Goal: Task Accomplishment & Management: Use online tool/utility

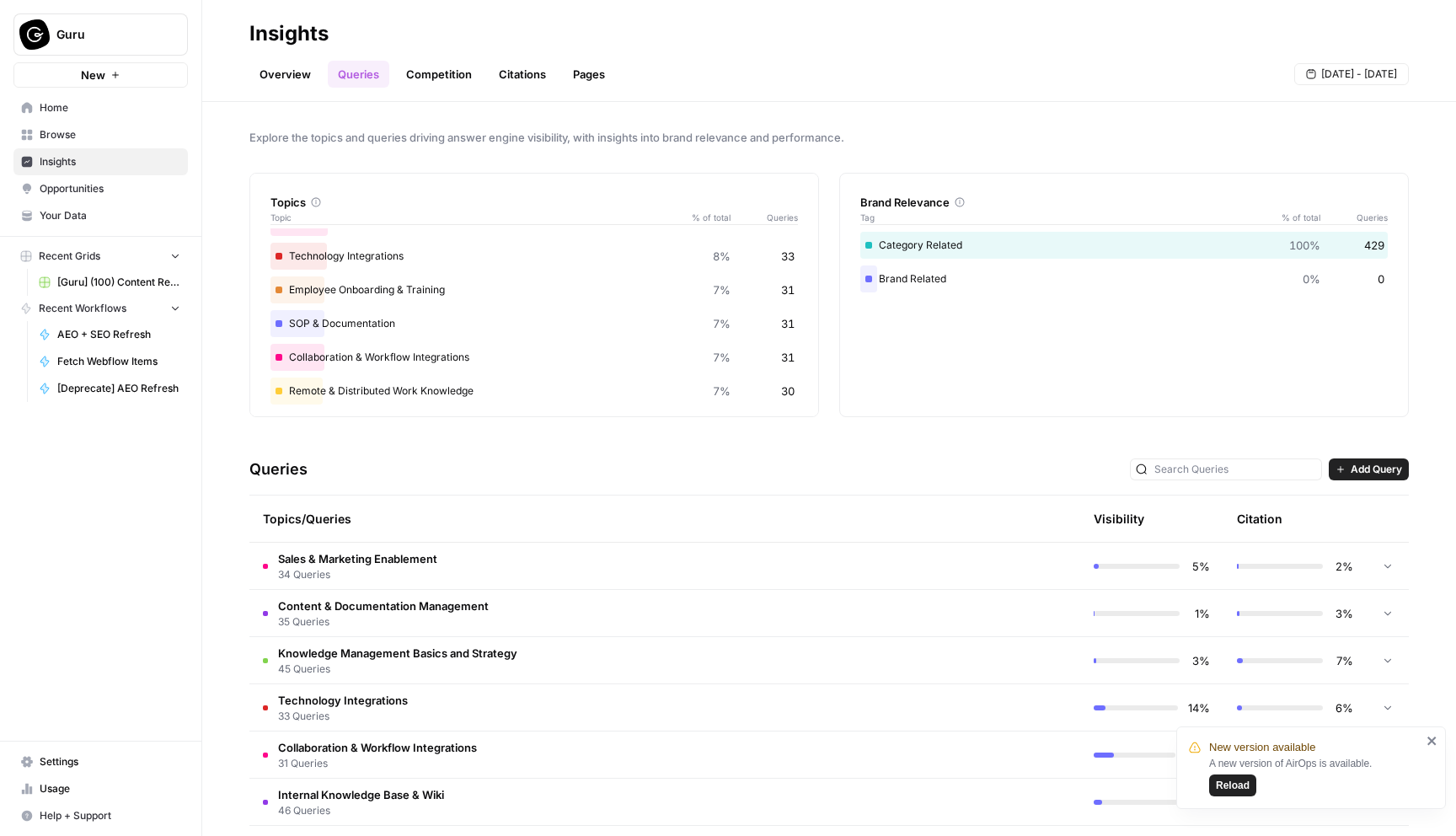
scroll to position [221, 0]
click at [122, 365] on span "Fetch Webflow Items" at bounding box center [118, 361] width 123 height 15
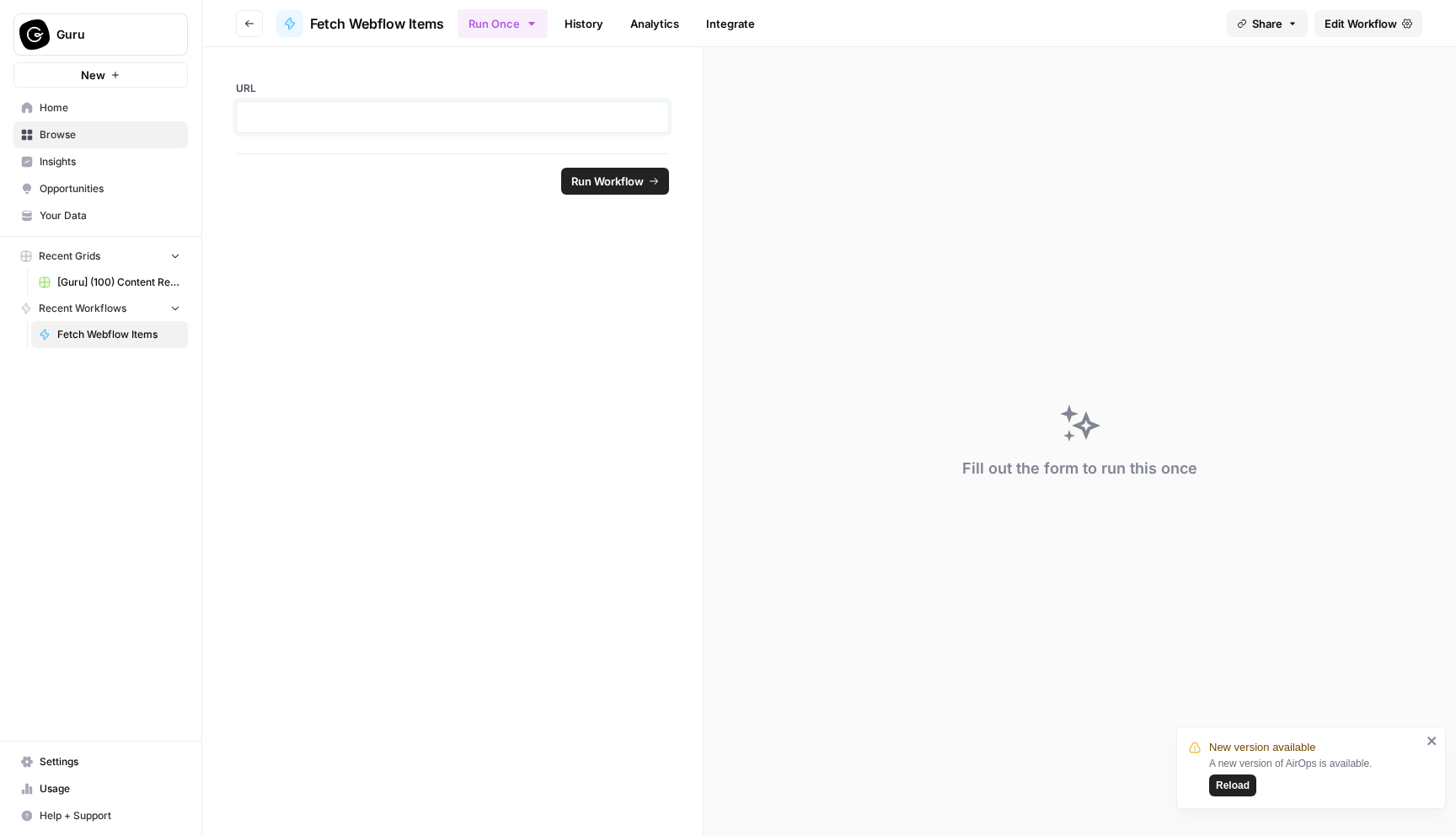
click at [319, 120] on p at bounding box center [452, 116] width 412 height 16
click at [337, 72] on div "URL" at bounding box center [452, 101] width 501 height 107
click at [113, 289] on span "[Guru] (100) Content Refresh" at bounding box center [118, 283] width 123 height 15
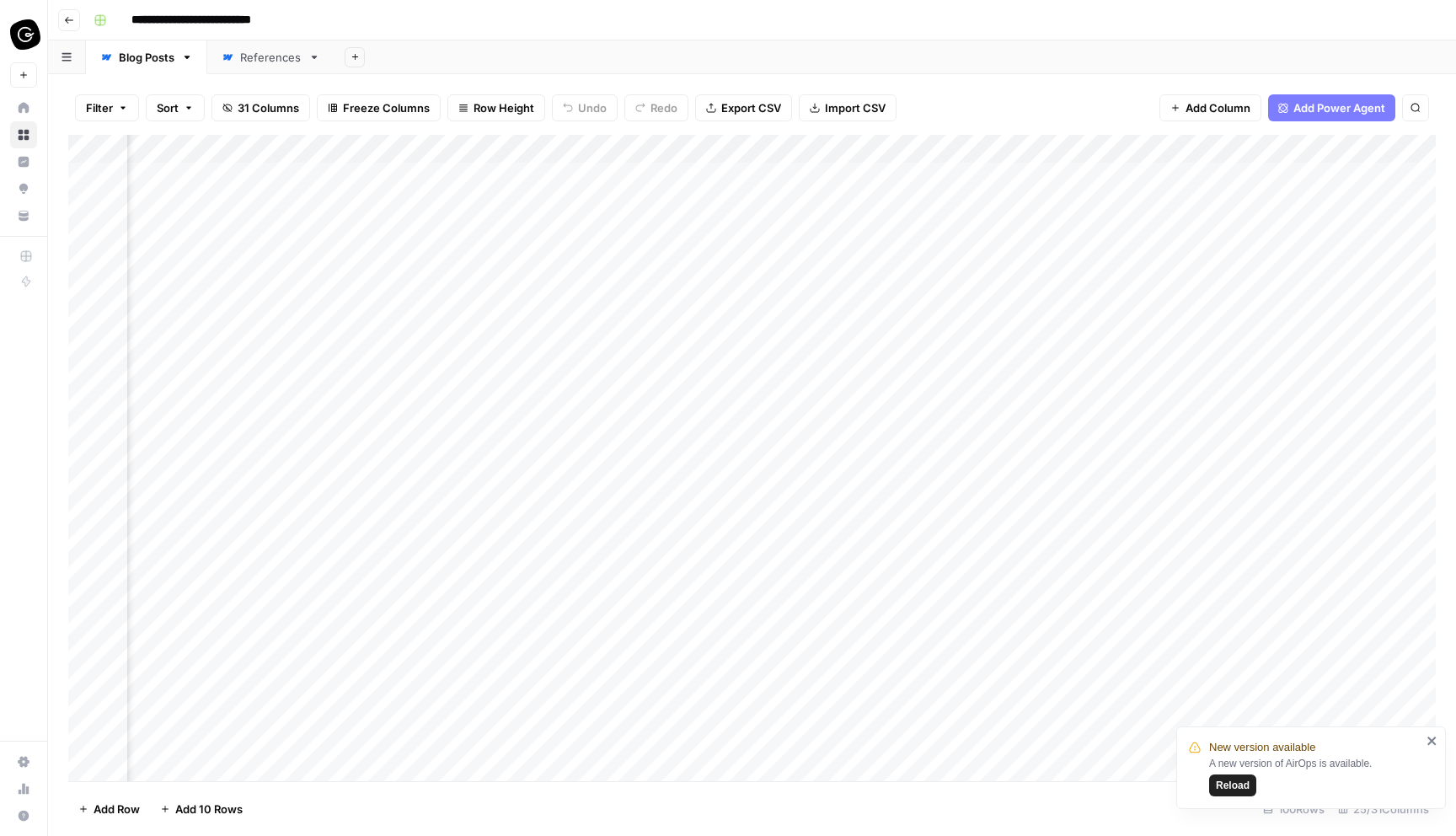
scroll to position [0, 2944]
click at [606, 171] on div "Add Column" at bounding box center [752, 457] width 1368 height 646
click at [885, 172] on div "Add Column" at bounding box center [752, 457] width 1368 height 646
click at [903, 176] on div "Add Column" at bounding box center [752, 457] width 1368 height 646
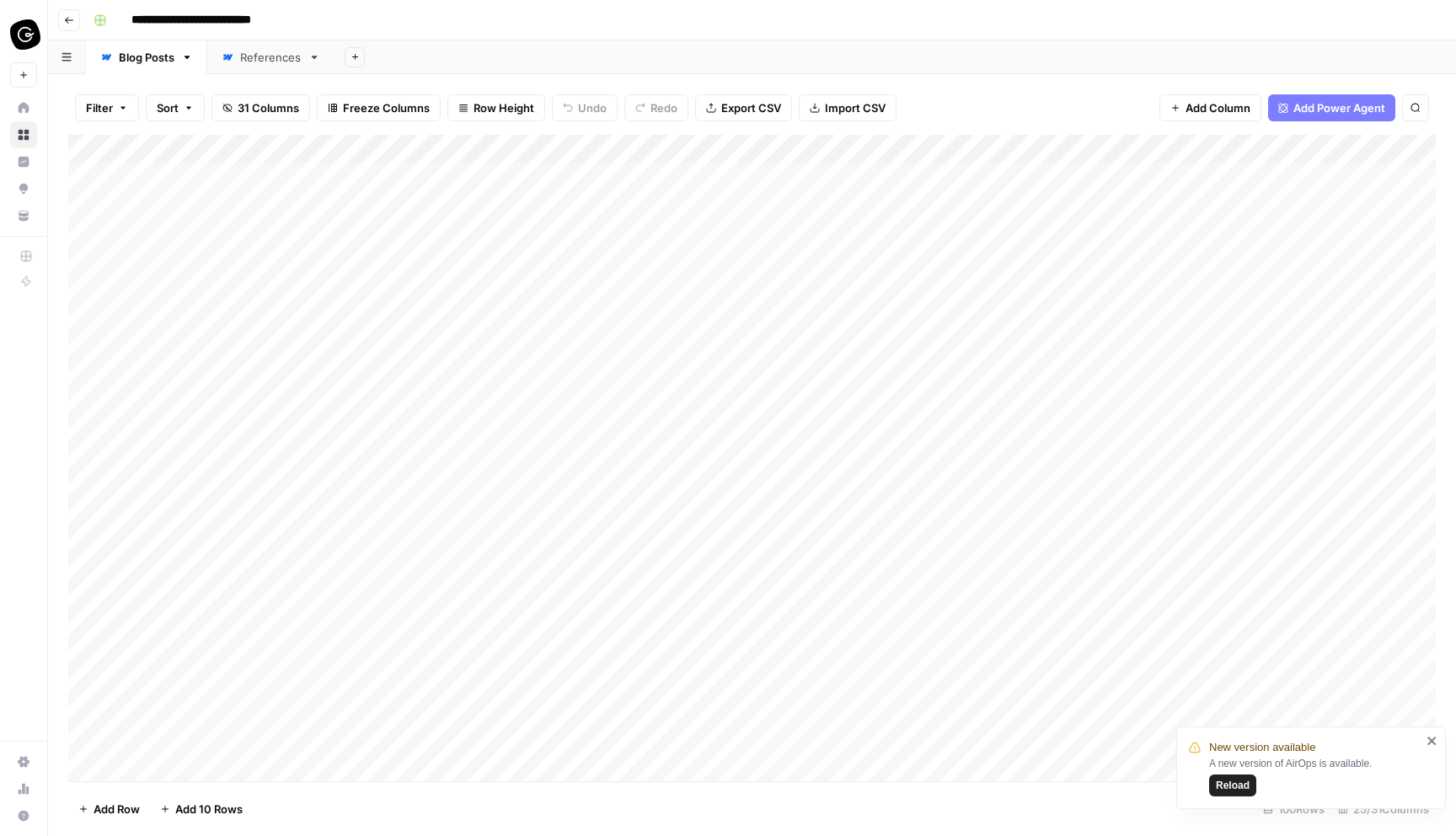
click at [903, 176] on body "**********" at bounding box center [728, 418] width 1456 height 836
click at [942, 238] on div "Add Column" at bounding box center [752, 457] width 1368 height 646
click at [918, 172] on div "Add Column" at bounding box center [752, 457] width 1368 height 646
click at [266, 58] on div "References" at bounding box center [271, 56] width 62 height 16
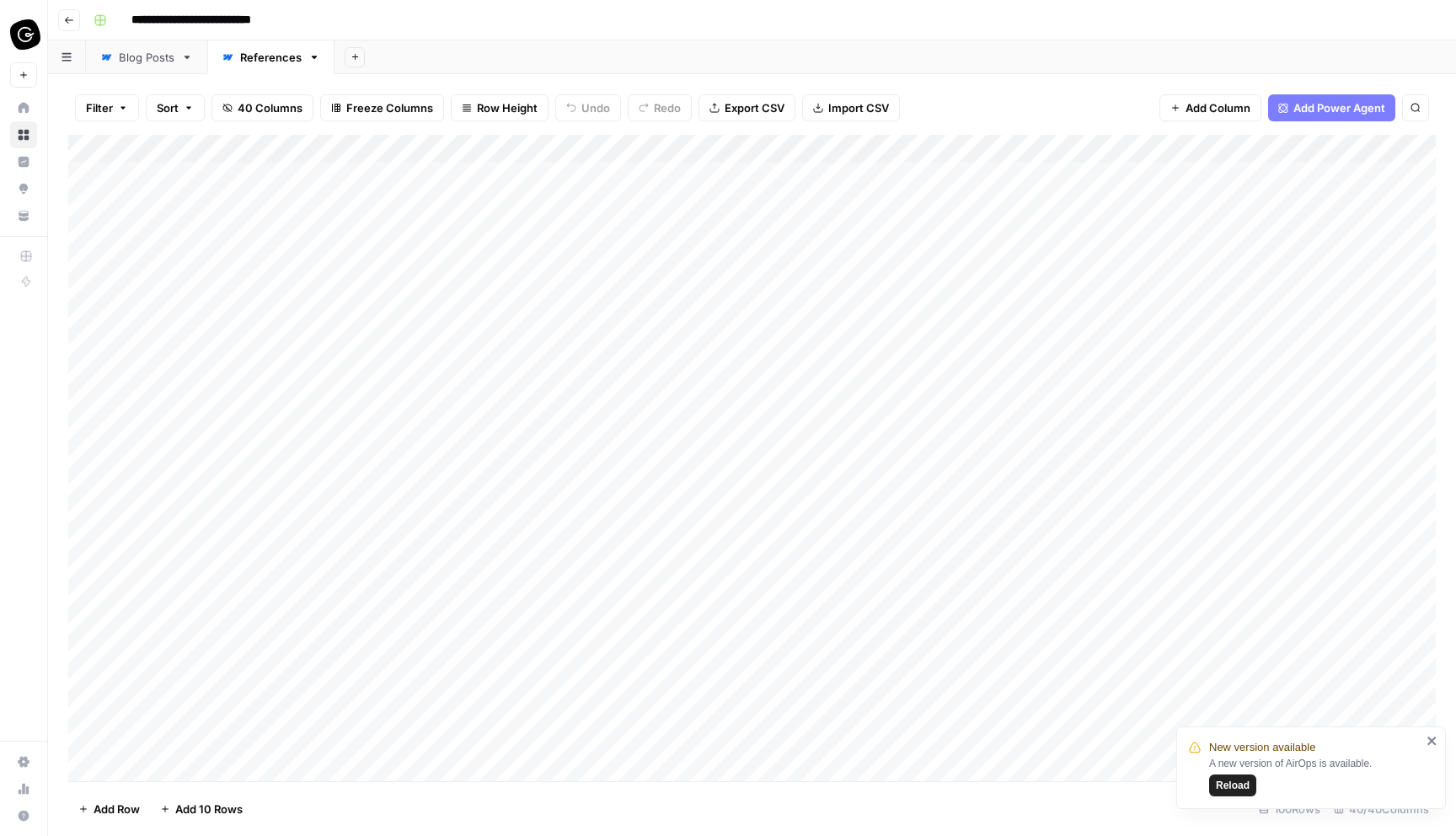
click at [147, 59] on div "Blog Posts" at bounding box center [146, 56] width 55 height 16
click at [245, 60] on div "References" at bounding box center [271, 56] width 62 height 16
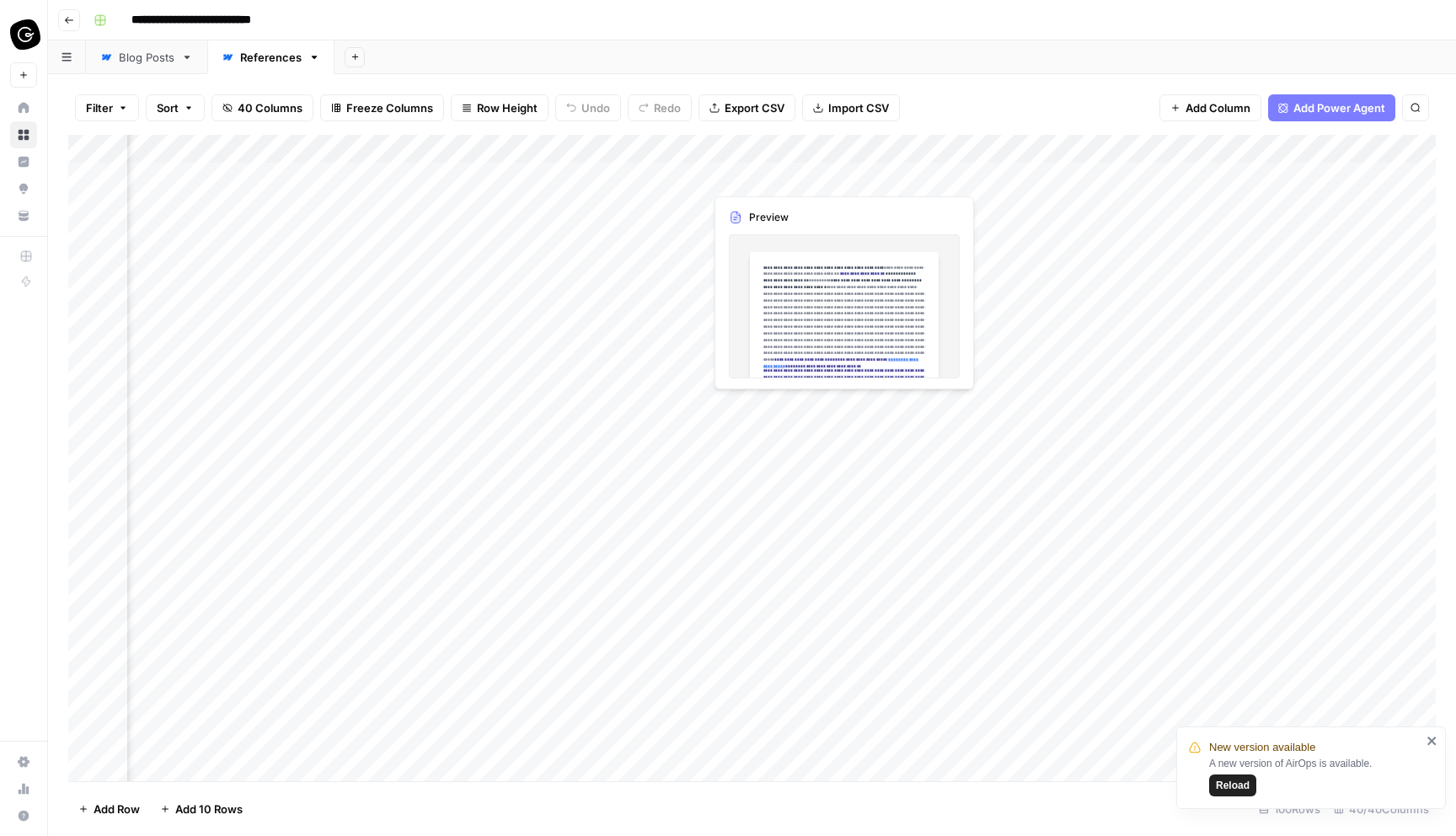
click at [759, 171] on div "Add Column" at bounding box center [752, 457] width 1368 height 646
click at [775, 174] on div "Add Column" at bounding box center [752, 457] width 1368 height 646
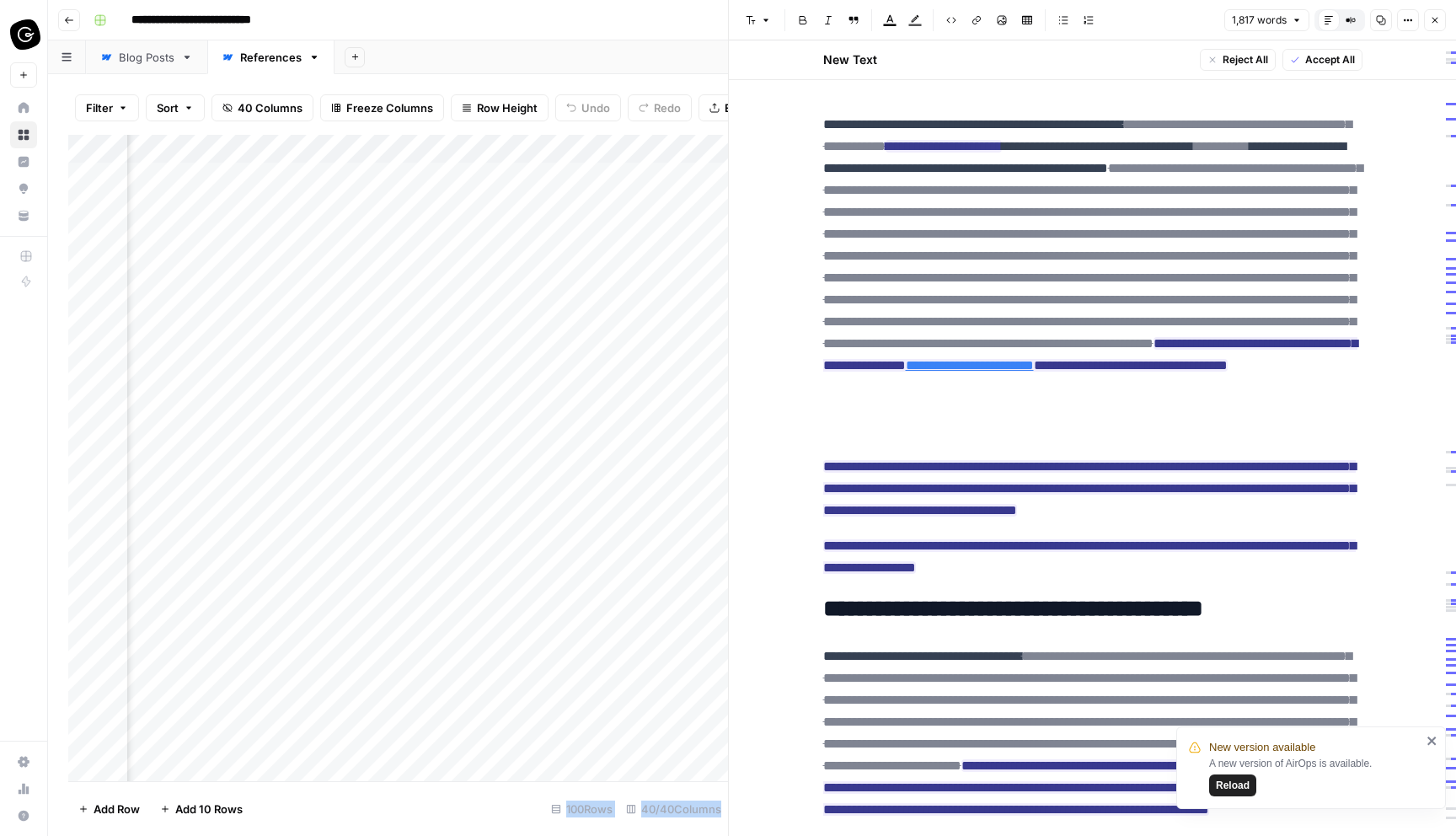
click at [718, 188] on div at bounding box center [780, 176] width 154 height 31
click at [1436, 18] on icon "button" at bounding box center [1436, 20] width 6 height 6
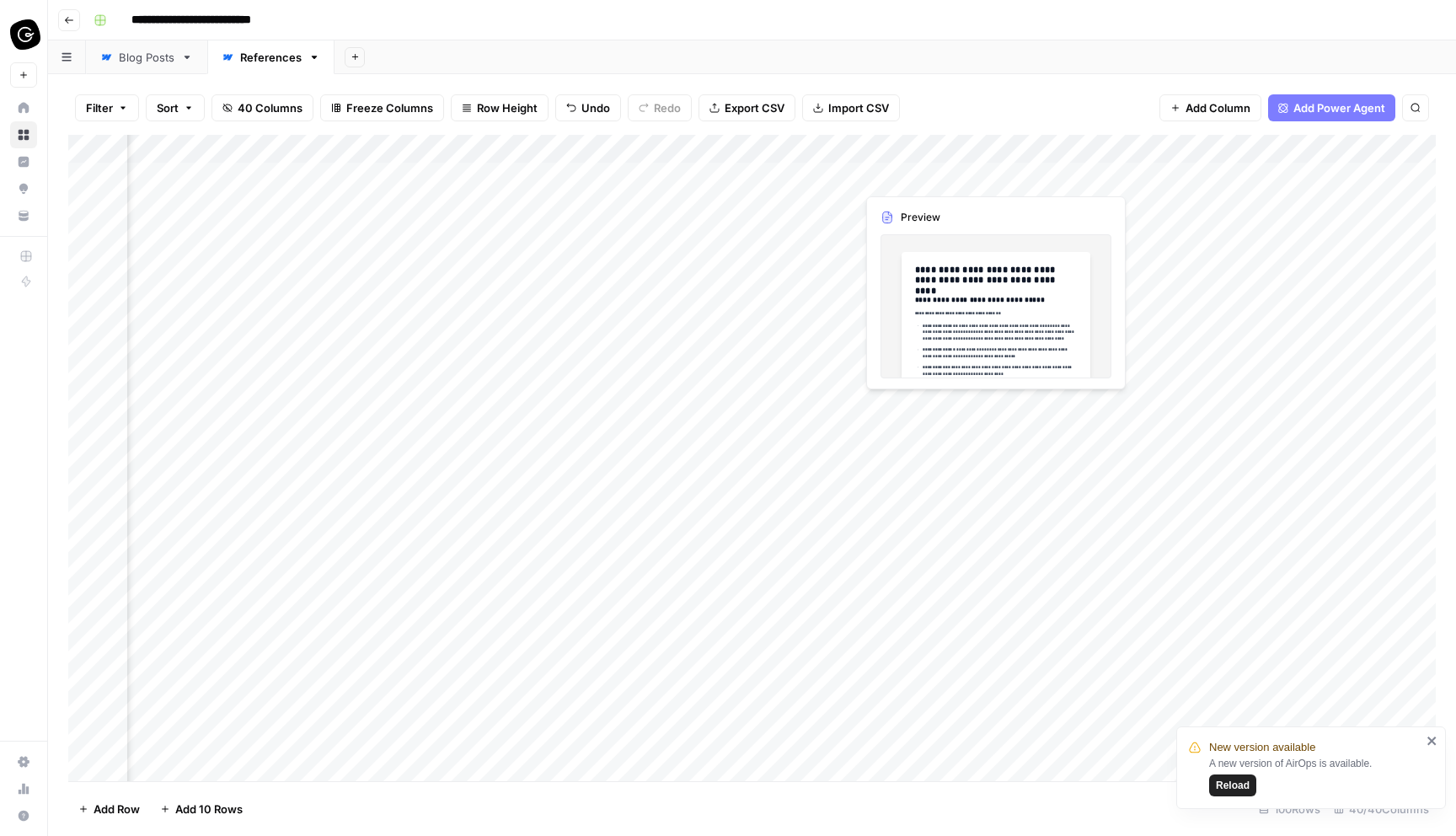
click at [927, 174] on div "Add Column" at bounding box center [752, 457] width 1368 height 646
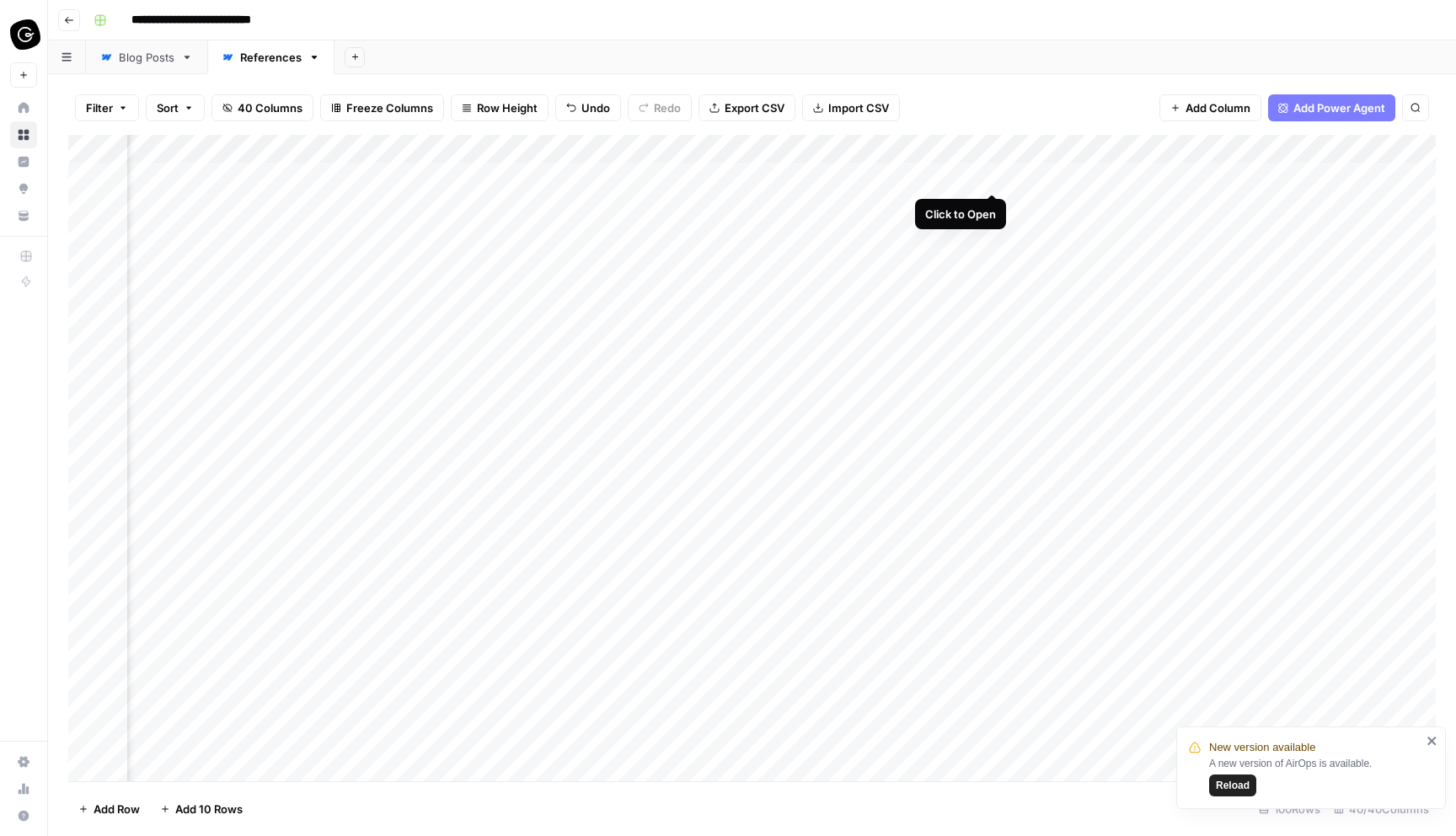
click at [992, 171] on div "Add Column" at bounding box center [752, 457] width 1368 height 646
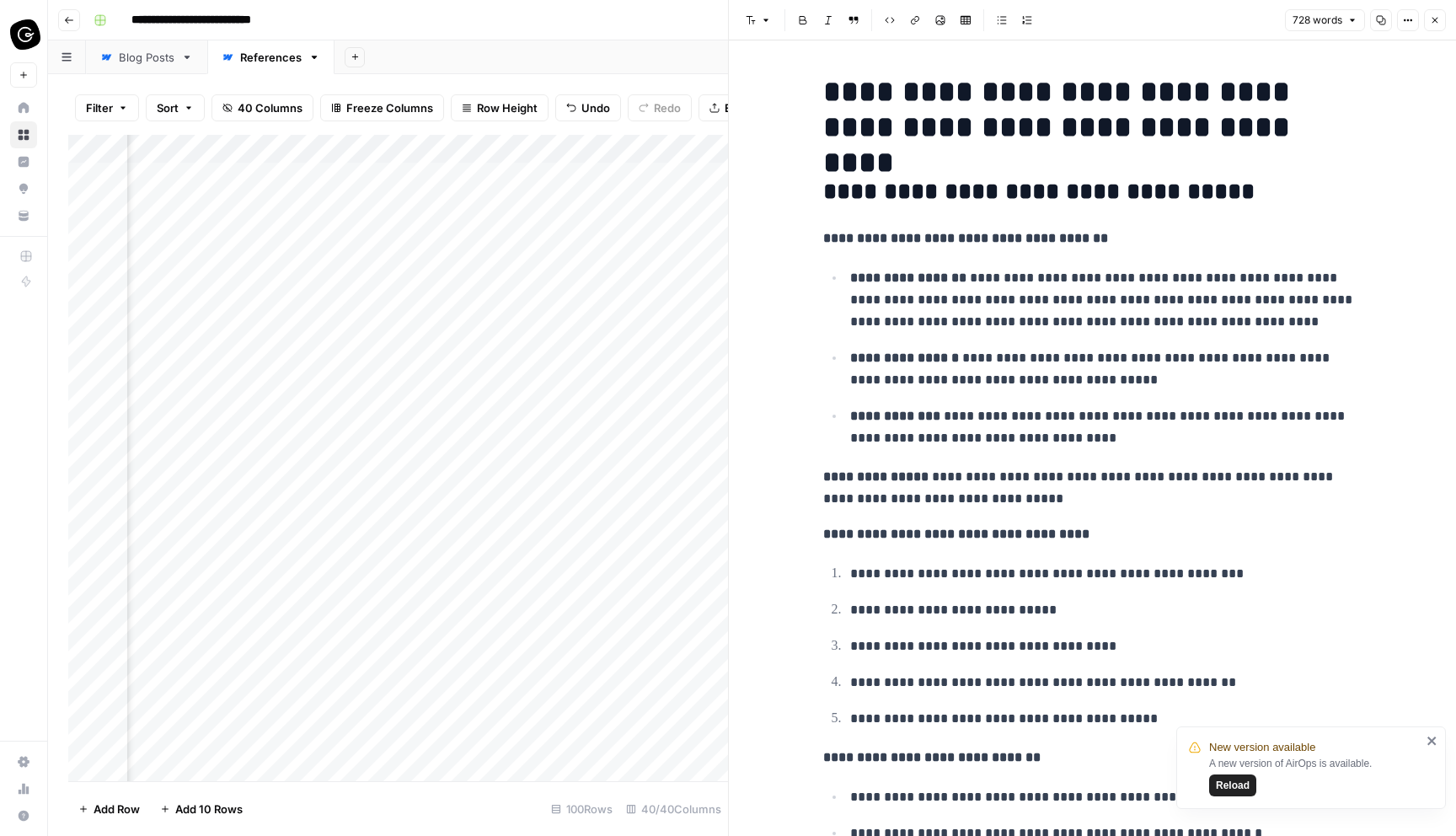
click at [1436, 21] on icon "button" at bounding box center [1435, 20] width 10 height 10
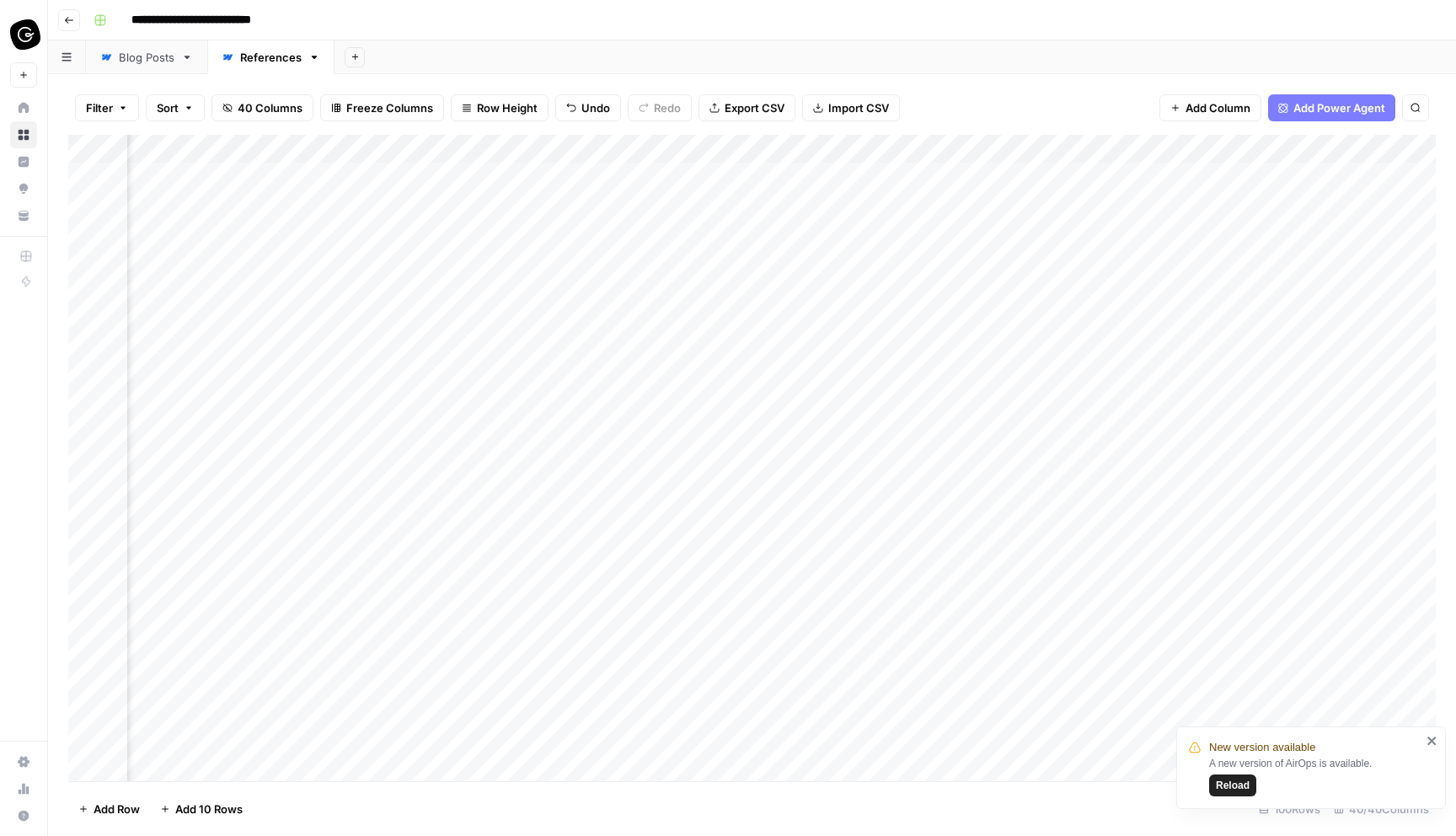
scroll to position [0, 6093]
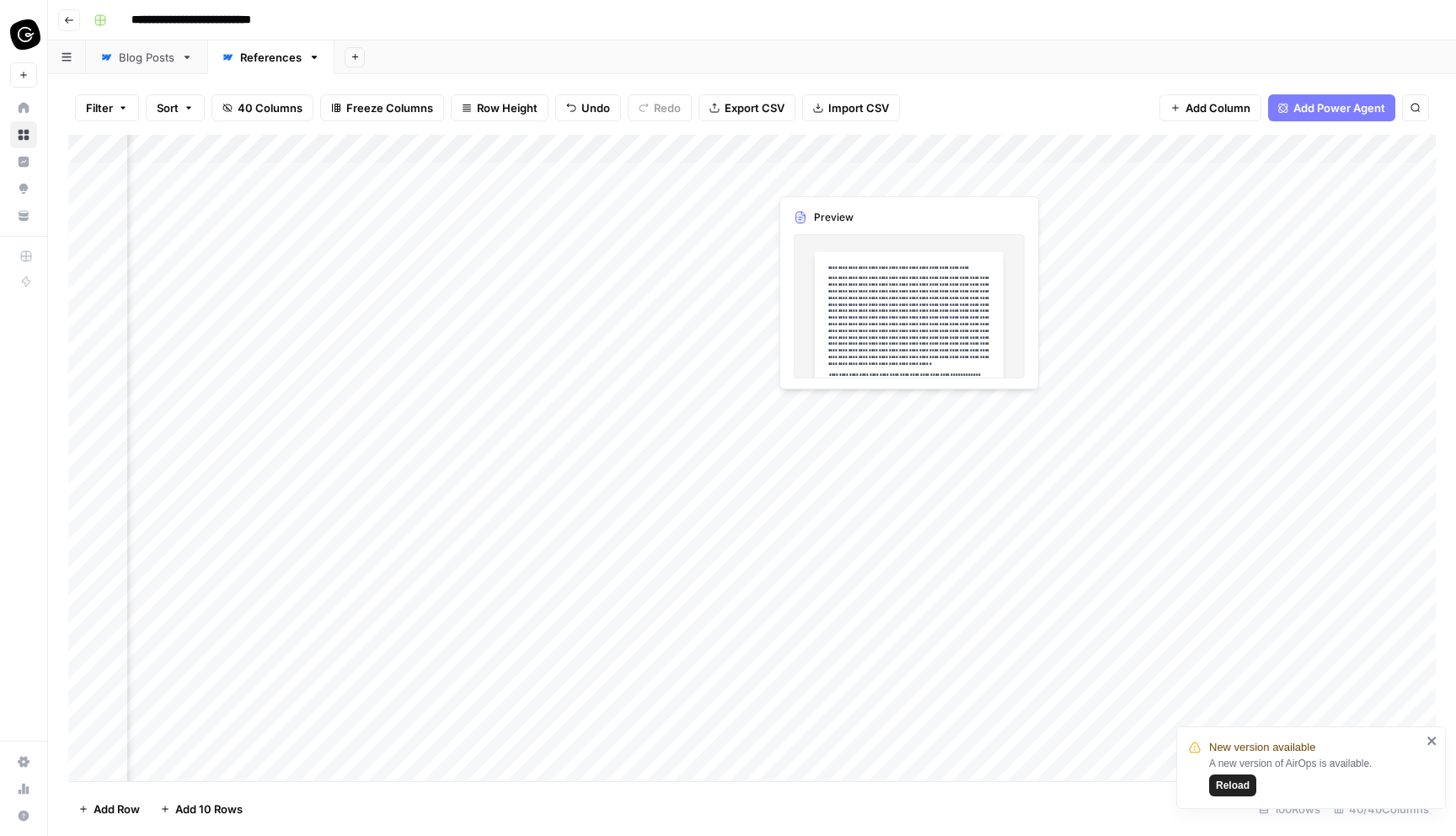
click at [801, 178] on div "Add Column" at bounding box center [752, 457] width 1368 height 646
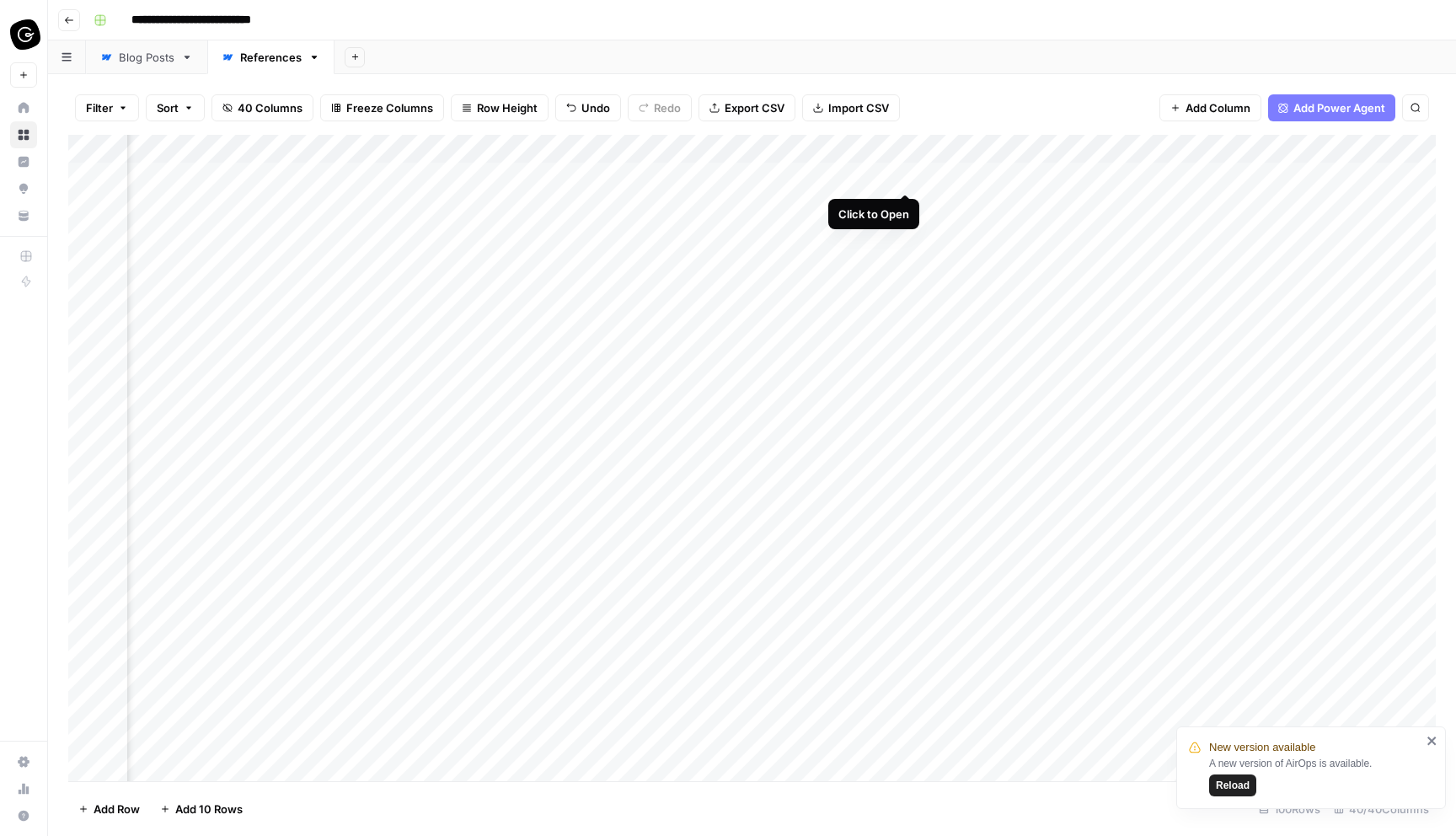
click at [905, 172] on div "Add Column" at bounding box center [752, 457] width 1368 height 646
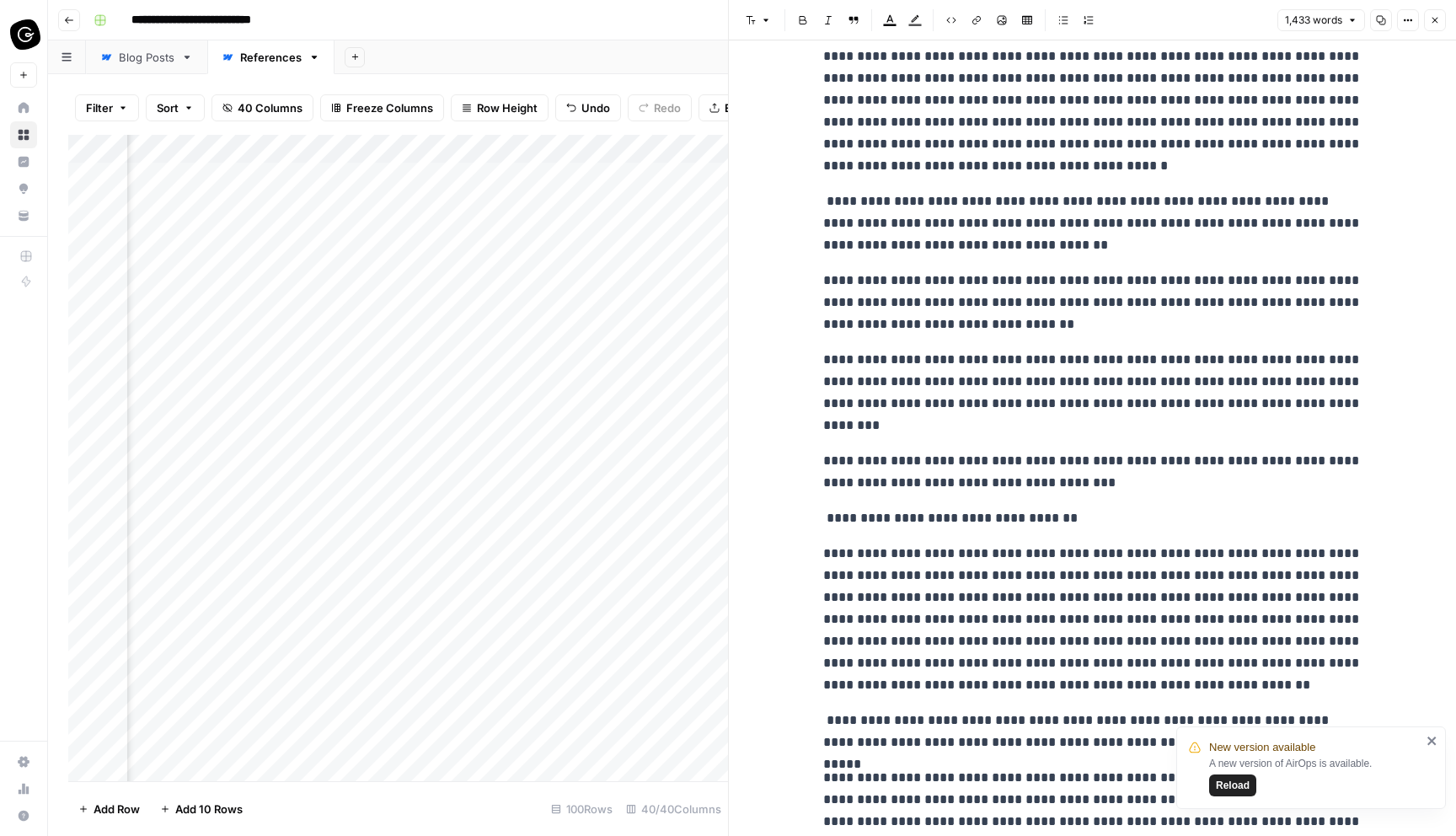
scroll to position [241, 0]
click at [1440, 23] on icon "button" at bounding box center [1435, 20] width 10 height 10
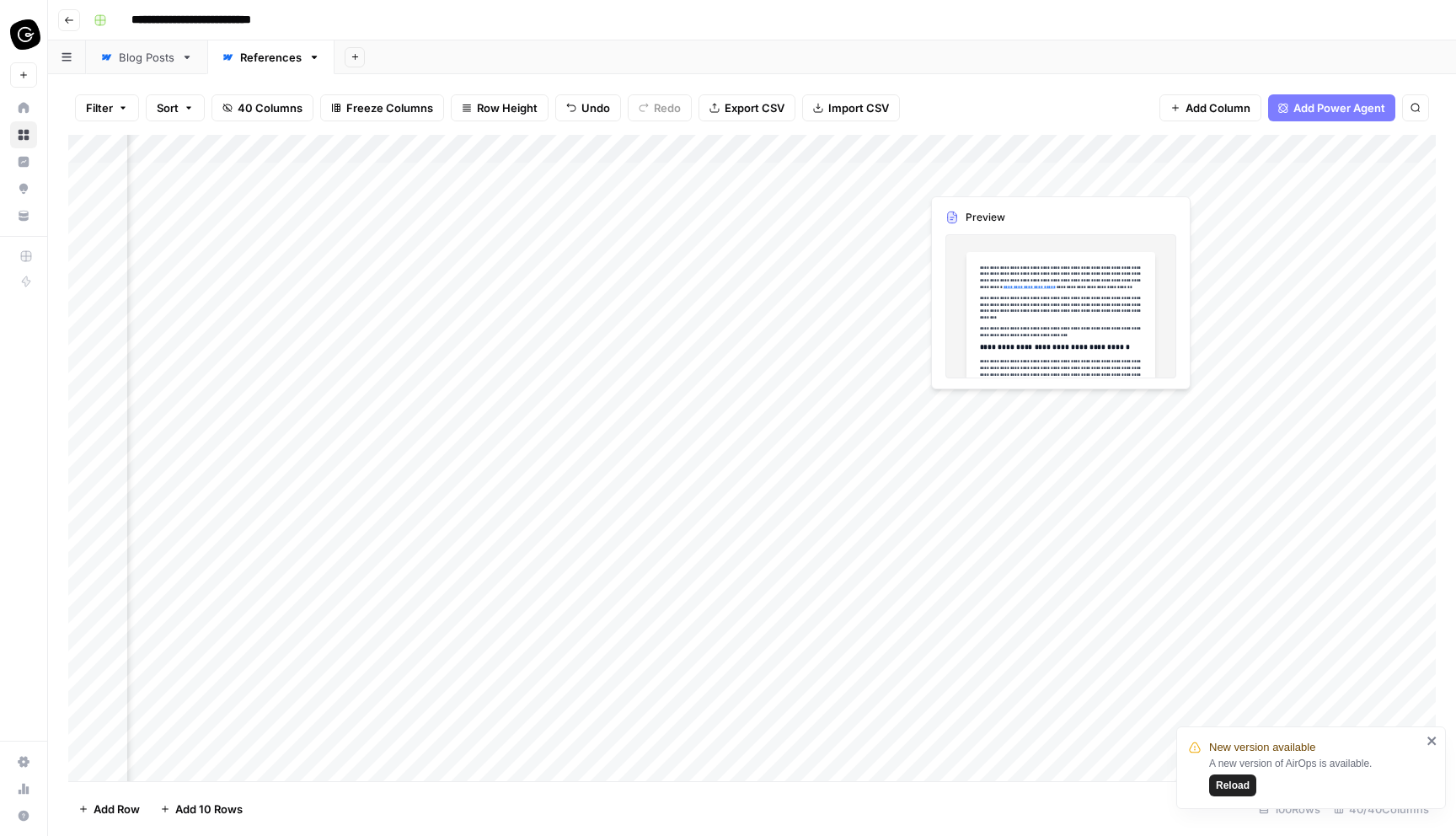
click at [974, 174] on div "Add Column" at bounding box center [752, 457] width 1368 height 646
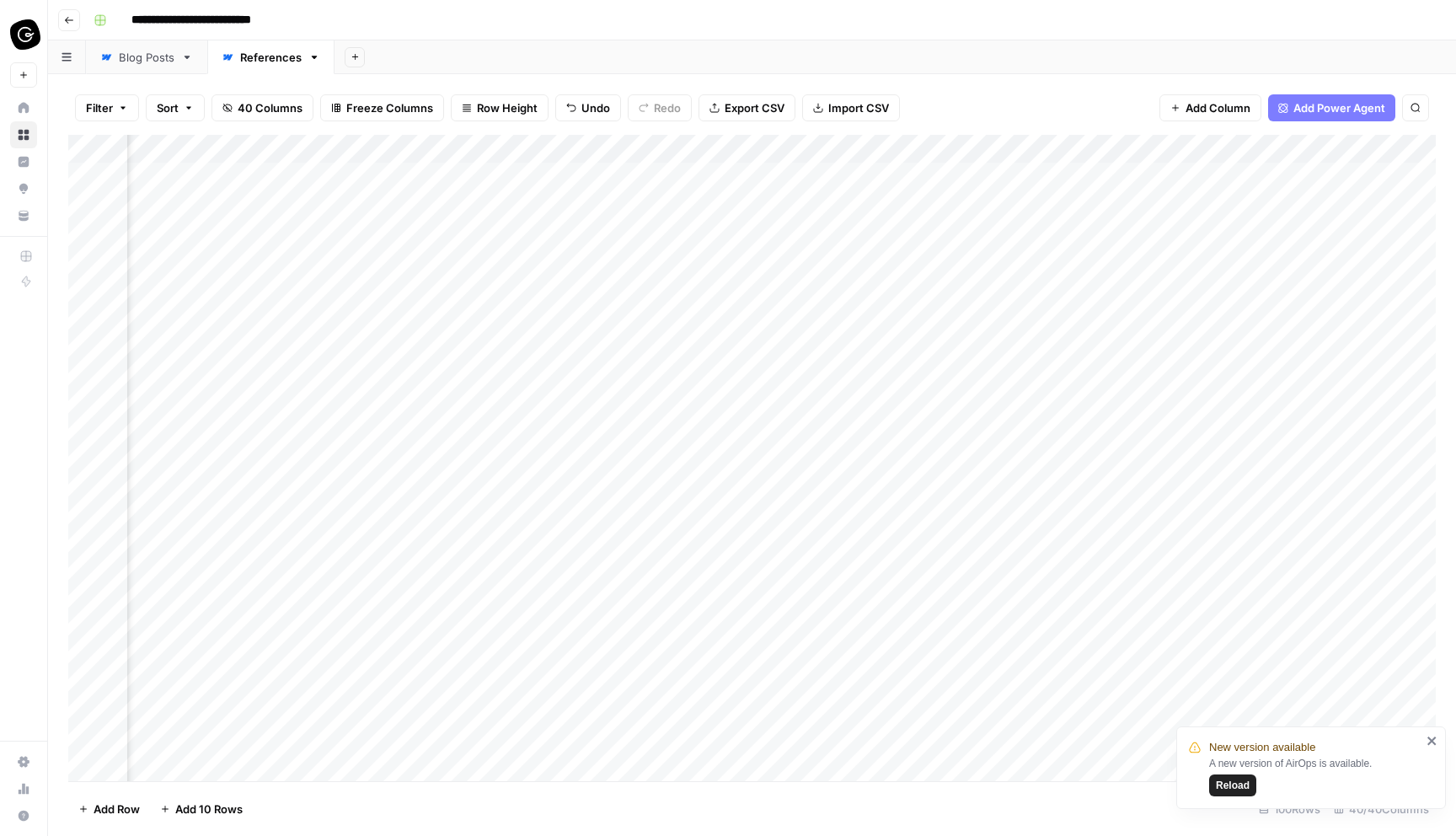
scroll to position [0, 6204]
click at [1028, 173] on div "Add Column" at bounding box center [752, 457] width 1368 height 646
click at [1068, 181] on div "Add Column" at bounding box center [752, 457] width 1368 height 646
click at [926, 173] on div "Add Column" at bounding box center [752, 457] width 1368 height 646
click at [951, 178] on div "Add Column" at bounding box center [752, 457] width 1368 height 646
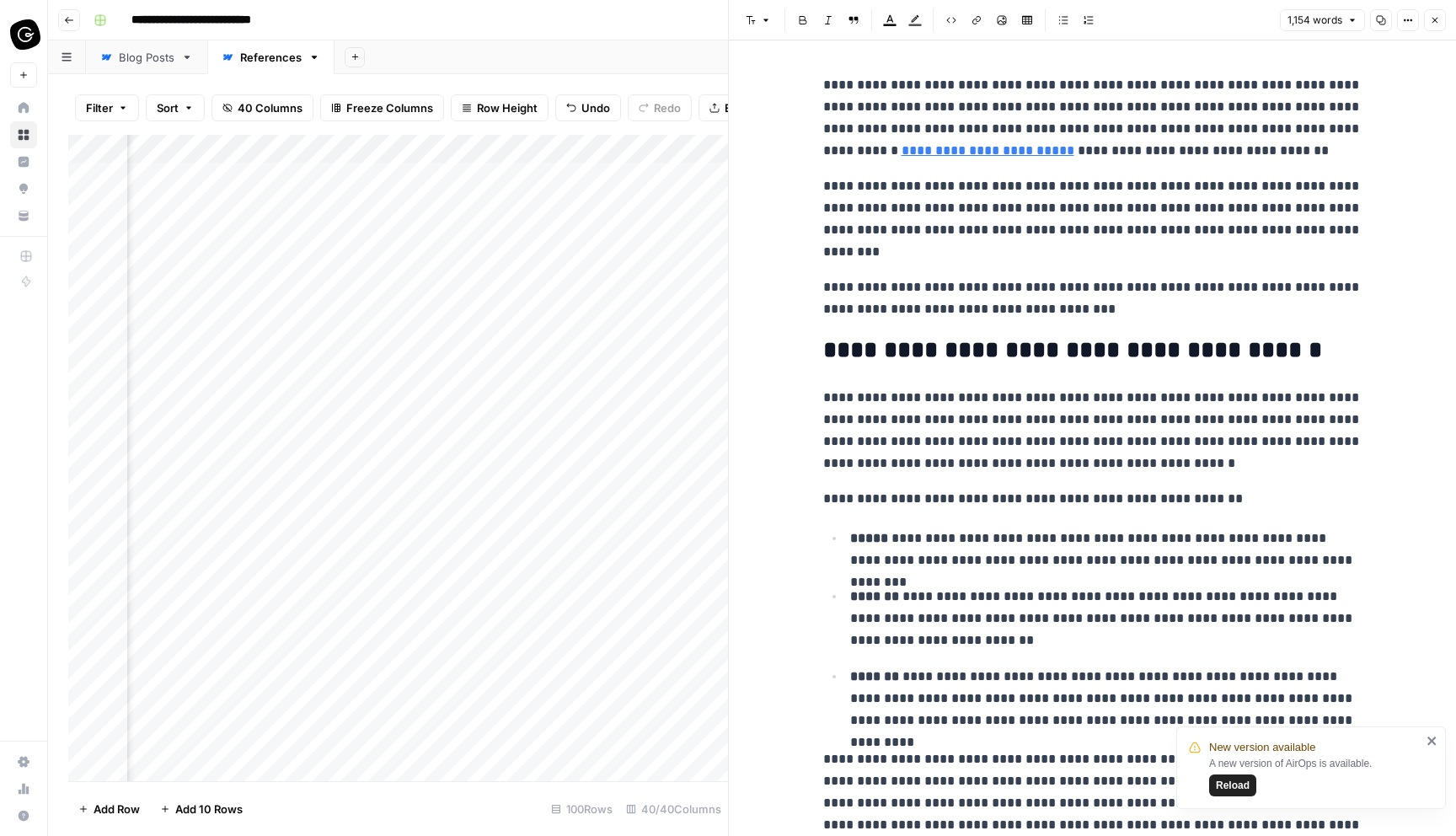
click at [1430, 742] on icon "close" at bounding box center [1432, 740] width 9 height 9
click at [1441, 22] on button "Close" at bounding box center [1435, 20] width 22 height 22
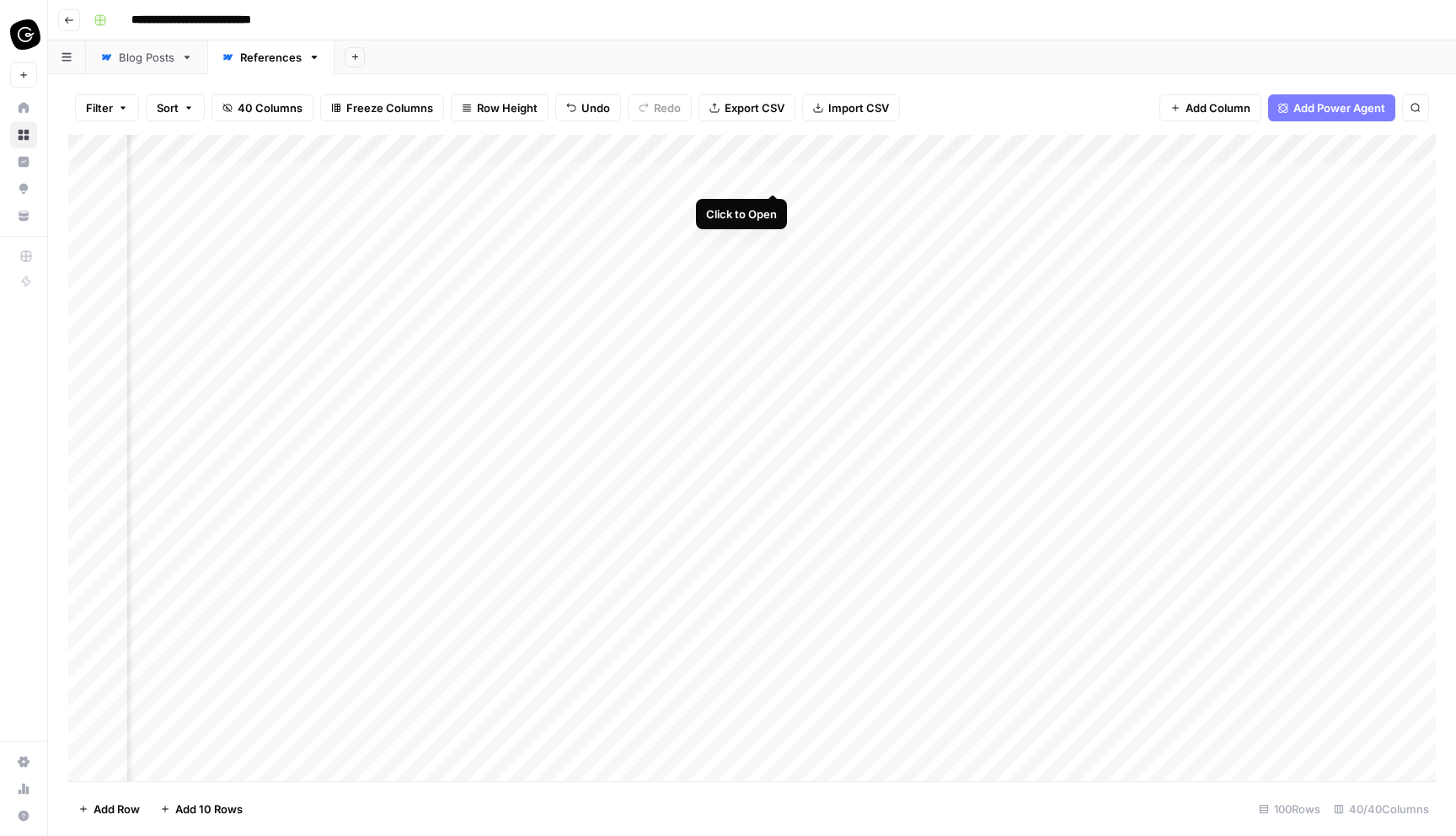
click at [774, 178] on div "Add Column" at bounding box center [752, 457] width 1368 height 646
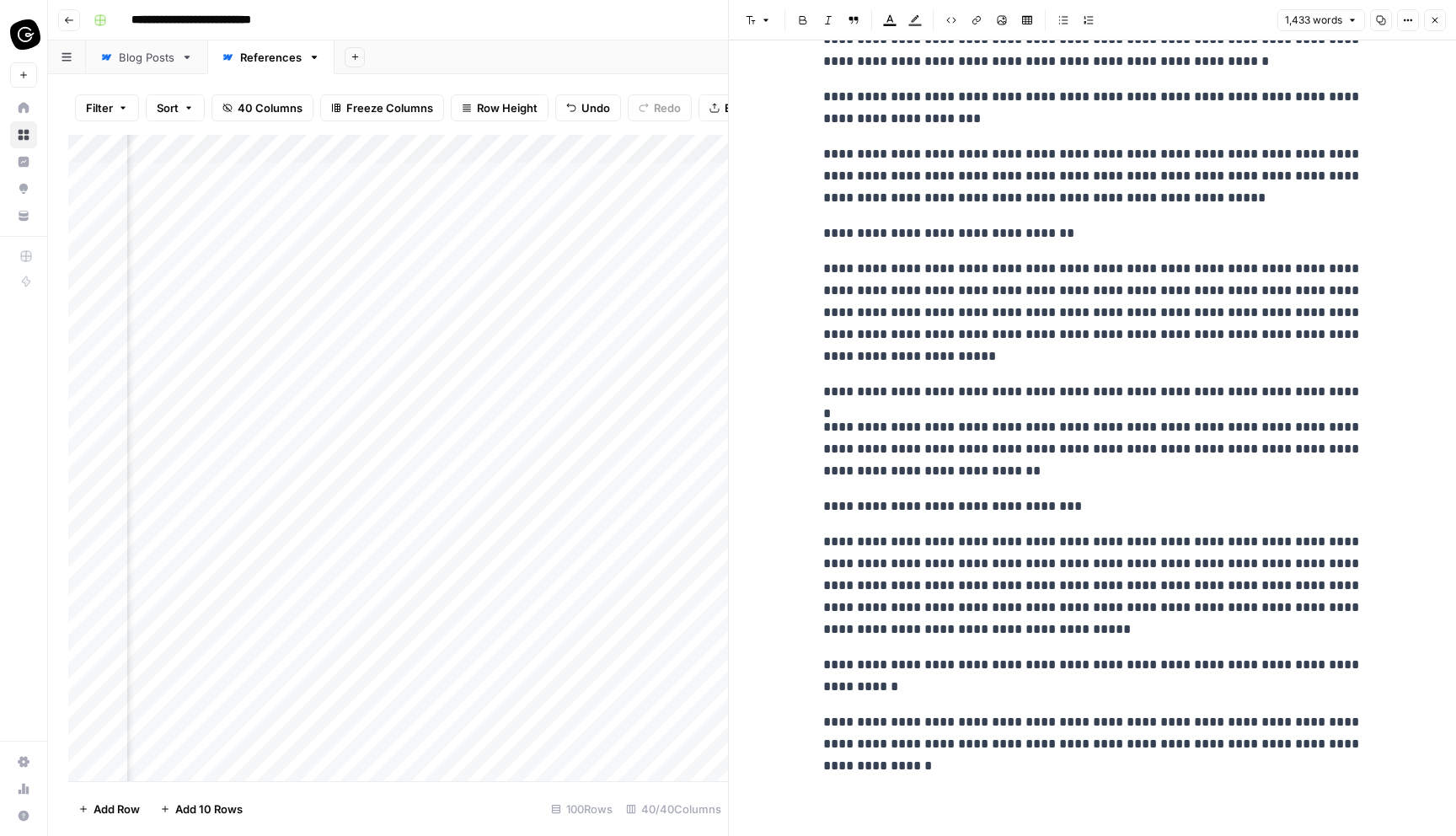
scroll to position [3062, 0]
click at [1437, 25] on button "Close" at bounding box center [1435, 20] width 22 height 22
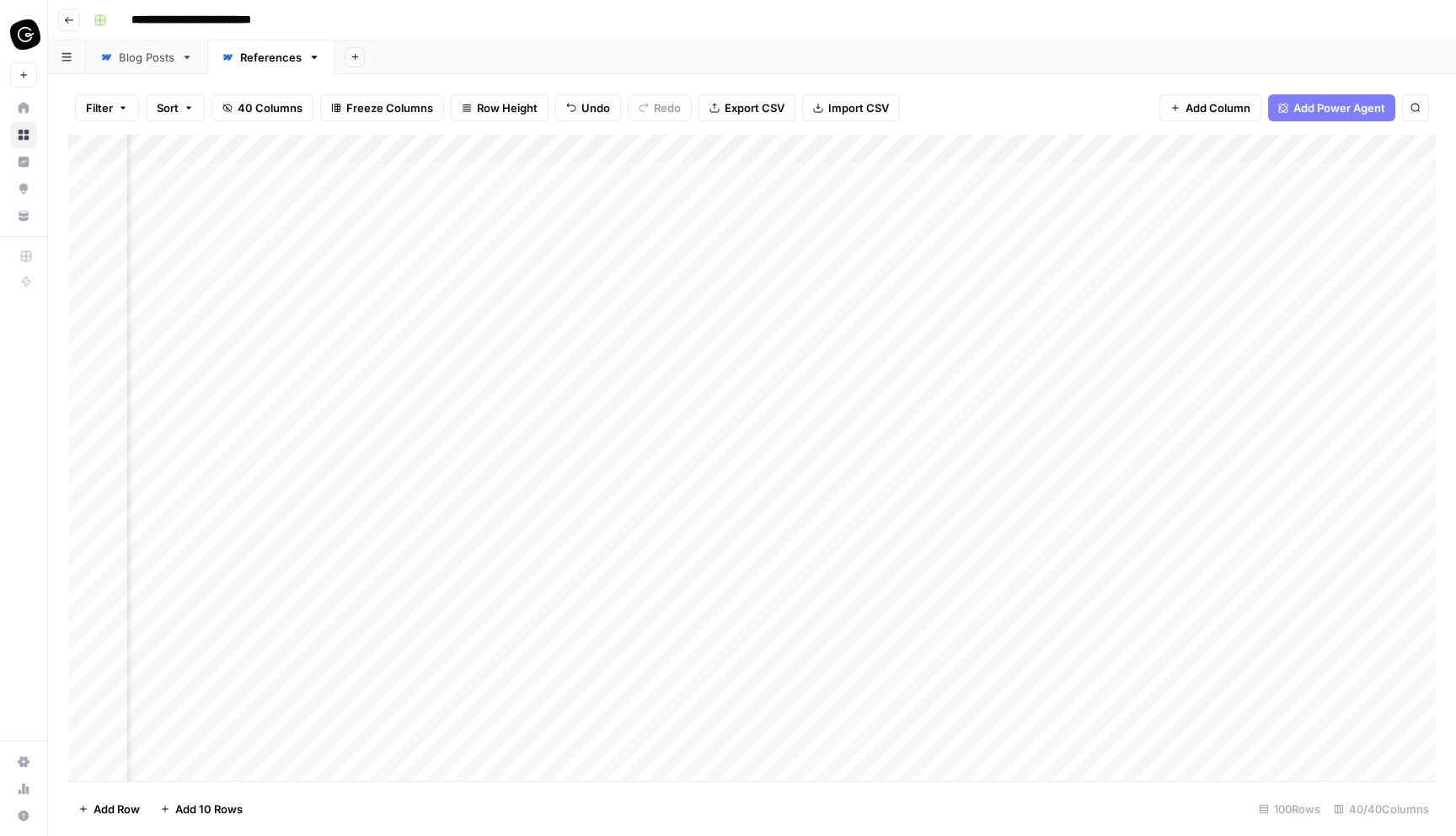
click at [896, 178] on div "Add Column" at bounding box center [752, 457] width 1368 height 646
click at [1355, 170] on div "Add Column" at bounding box center [752, 457] width 1368 height 646
click at [1257, 170] on div "Add Column" at bounding box center [752, 457] width 1368 height 646
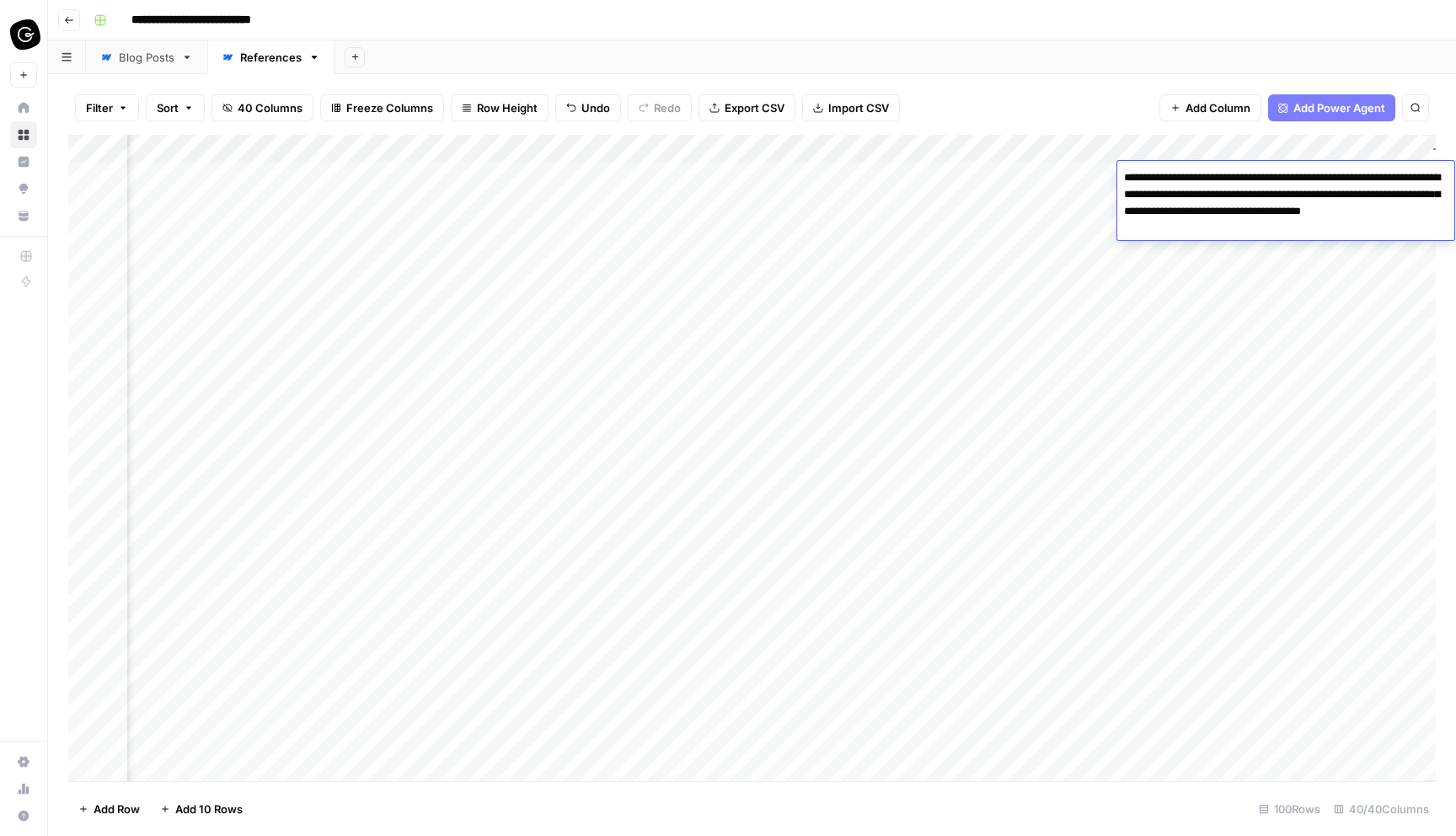
click at [1046, 172] on div "Add Column" at bounding box center [752, 457] width 1368 height 646
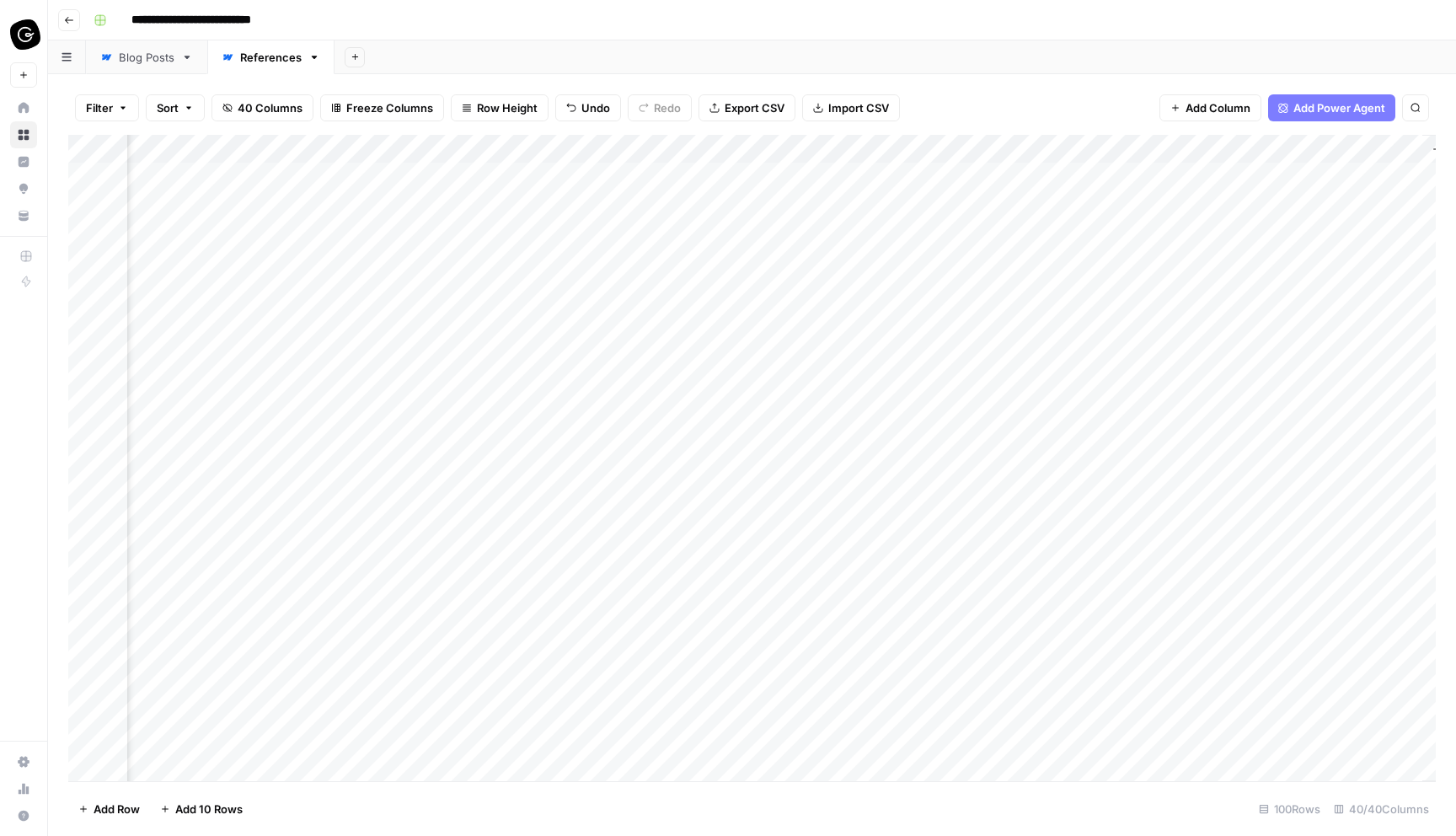
click at [1102, 171] on div "Add Column" at bounding box center [752, 457] width 1368 height 646
click at [1096, 201] on div "Add Column" at bounding box center [752, 457] width 1368 height 646
click at [1178, 171] on div "Add Column" at bounding box center [752, 457] width 1368 height 646
click at [927, 174] on div "Add Column" at bounding box center [752, 457] width 1368 height 646
click at [781, 175] on div "Add Column" at bounding box center [752, 457] width 1368 height 646
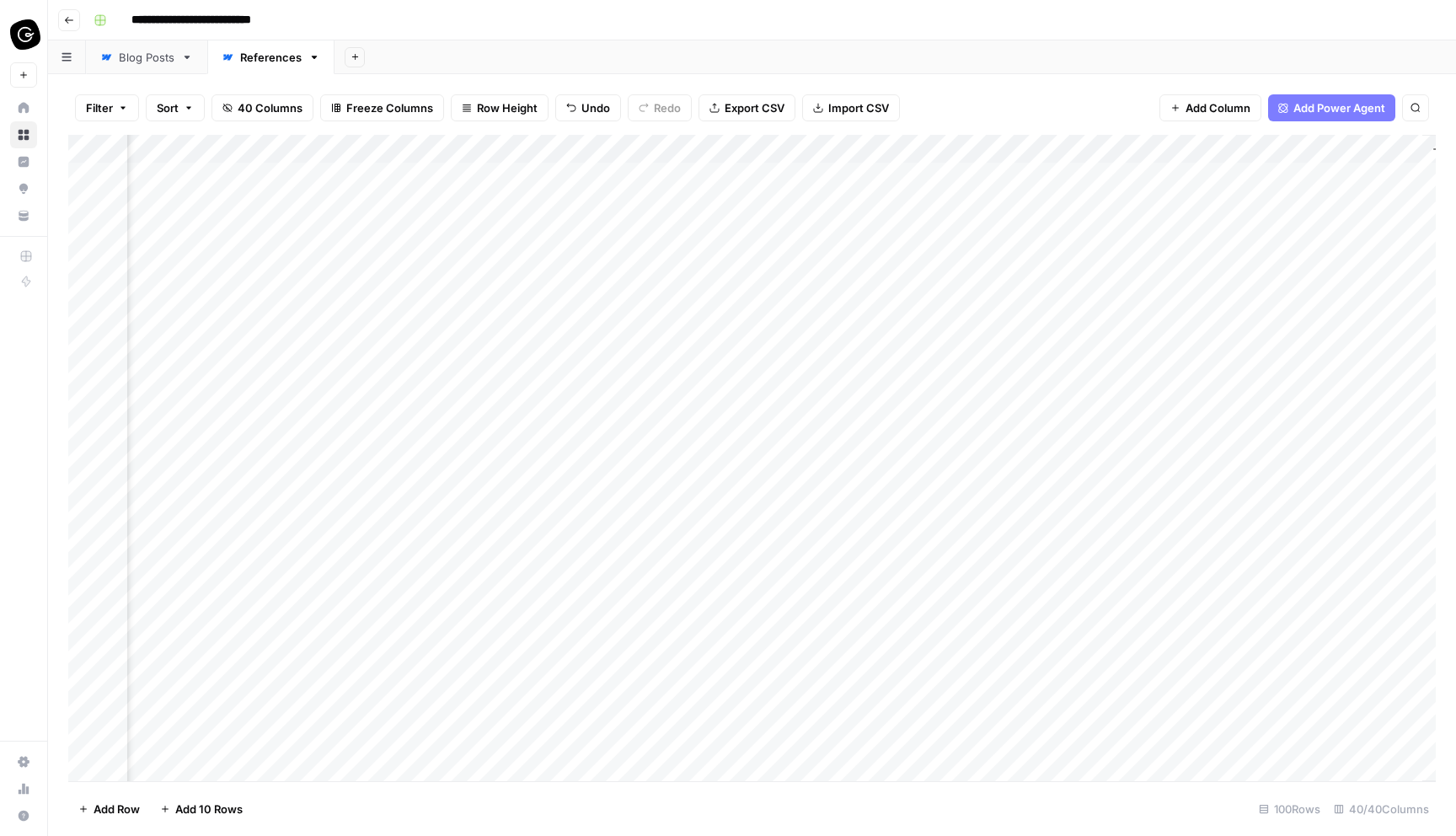
click at [781, 175] on div "Add Column" at bounding box center [752, 457] width 1368 height 646
click at [884, 206] on div "Add Column" at bounding box center [752, 457] width 1368 height 646
click at [906, 171] on div "Add Column" at bounding box center [752, 457] width 1368 height 646
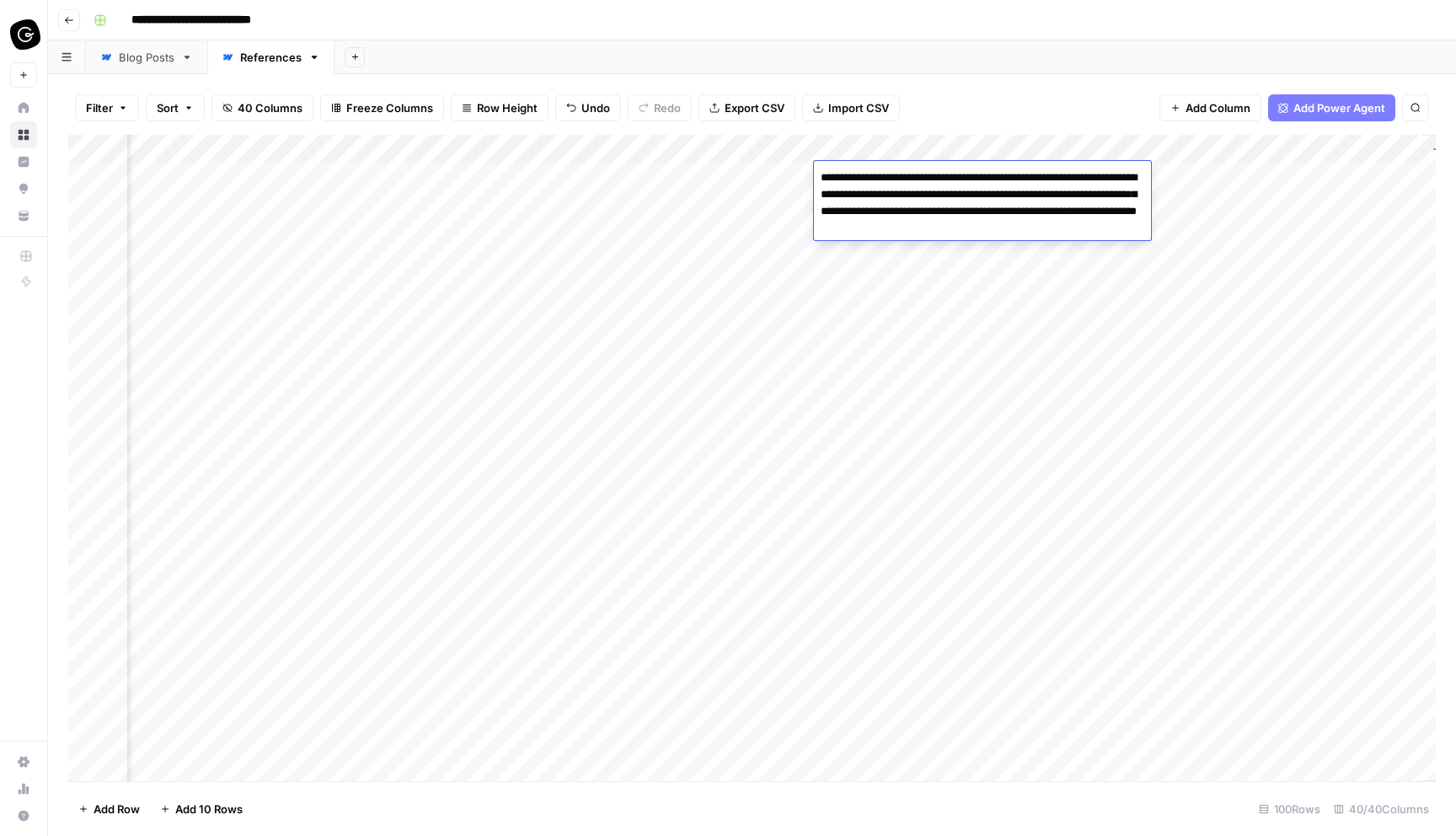
click at [937, 257] on div "Add Column" at bounding box center [752, 457] width 1368 height 646
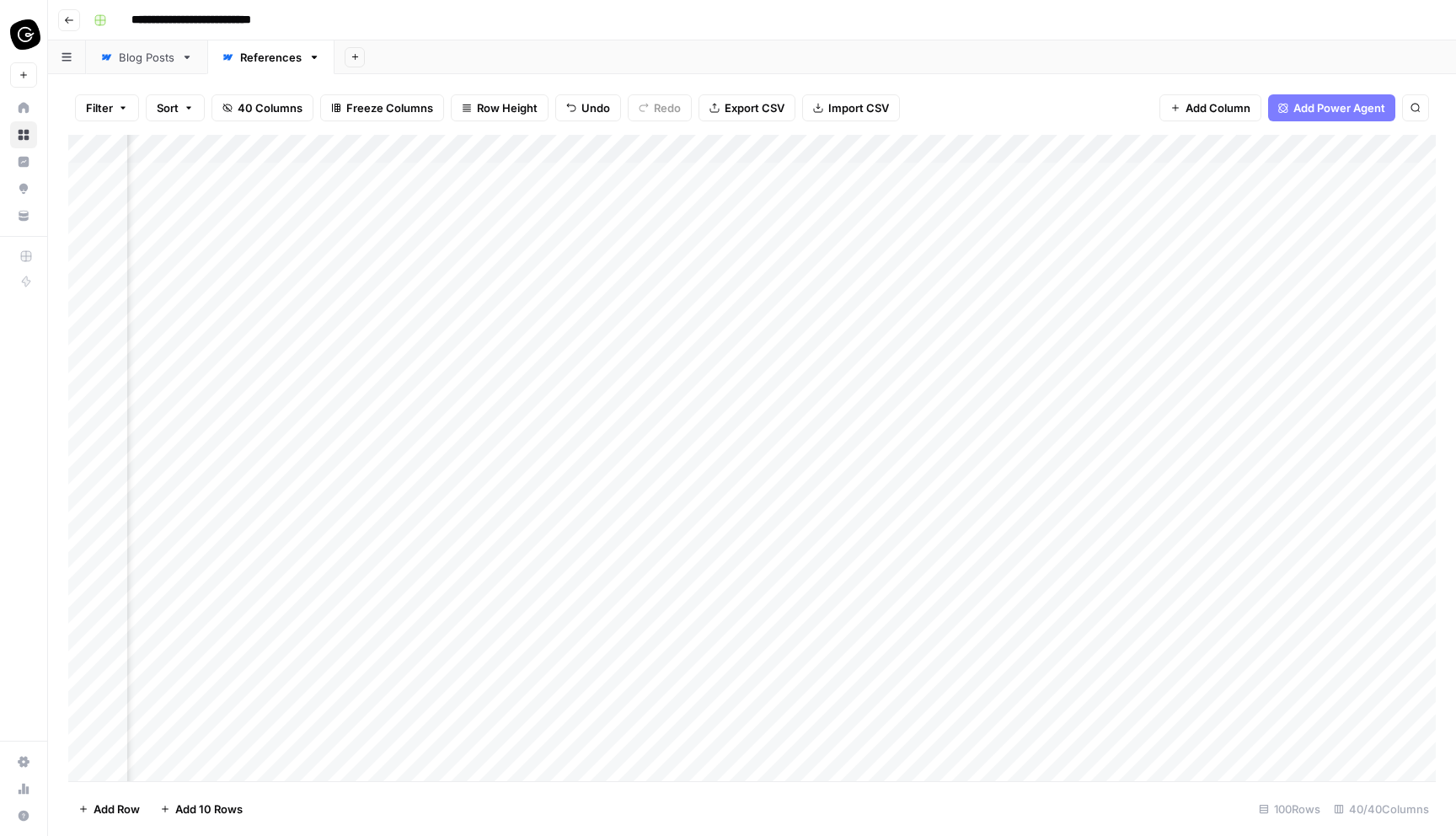
scroll to position [0, 6181]
click at [905, 170] on div "Add Column" at bounding box center [752, 457] width 1368 height 646
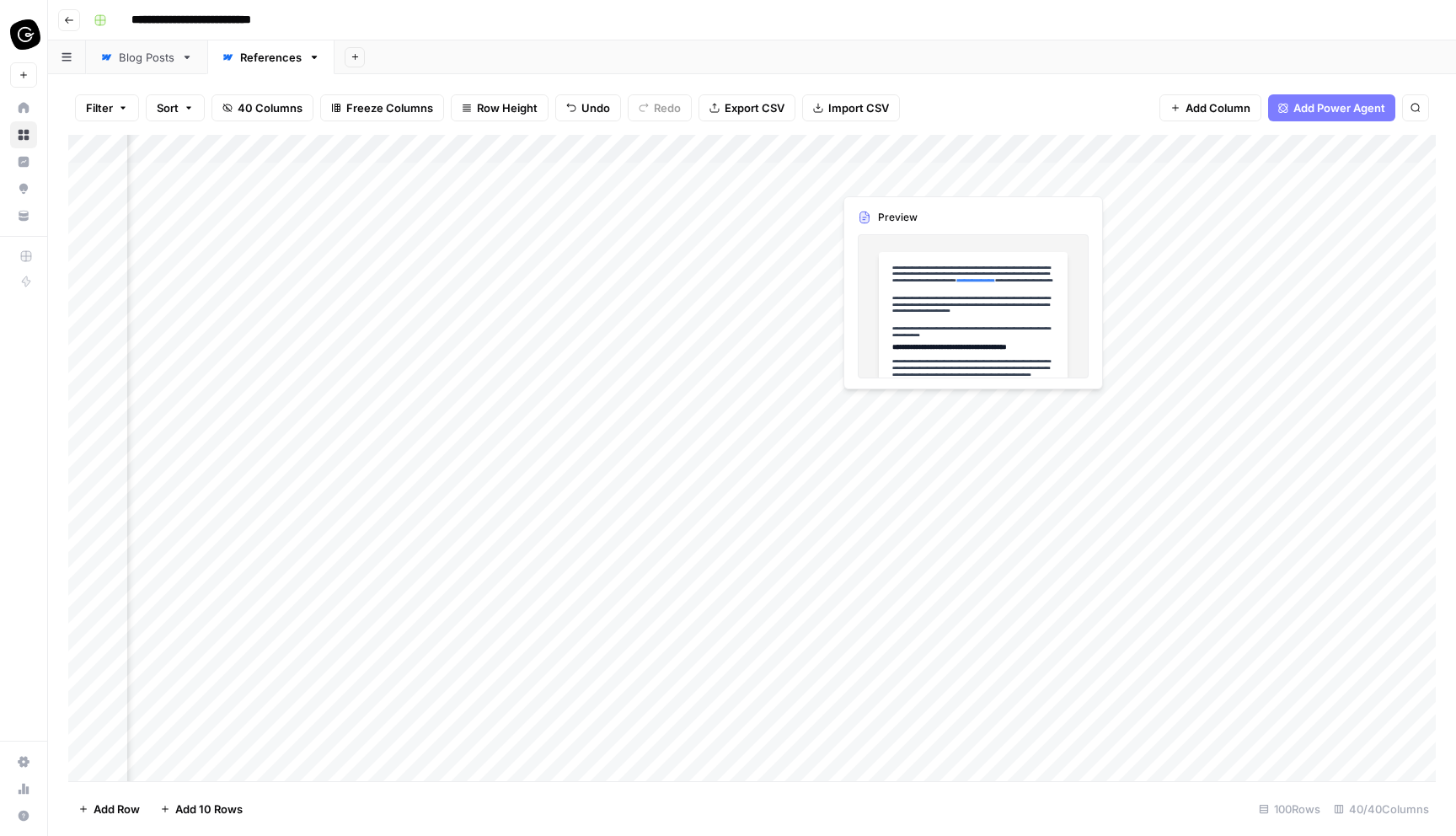
click at [905, 170] on div "Add Column" at bounding box center [752, 457] width 1368 height 646
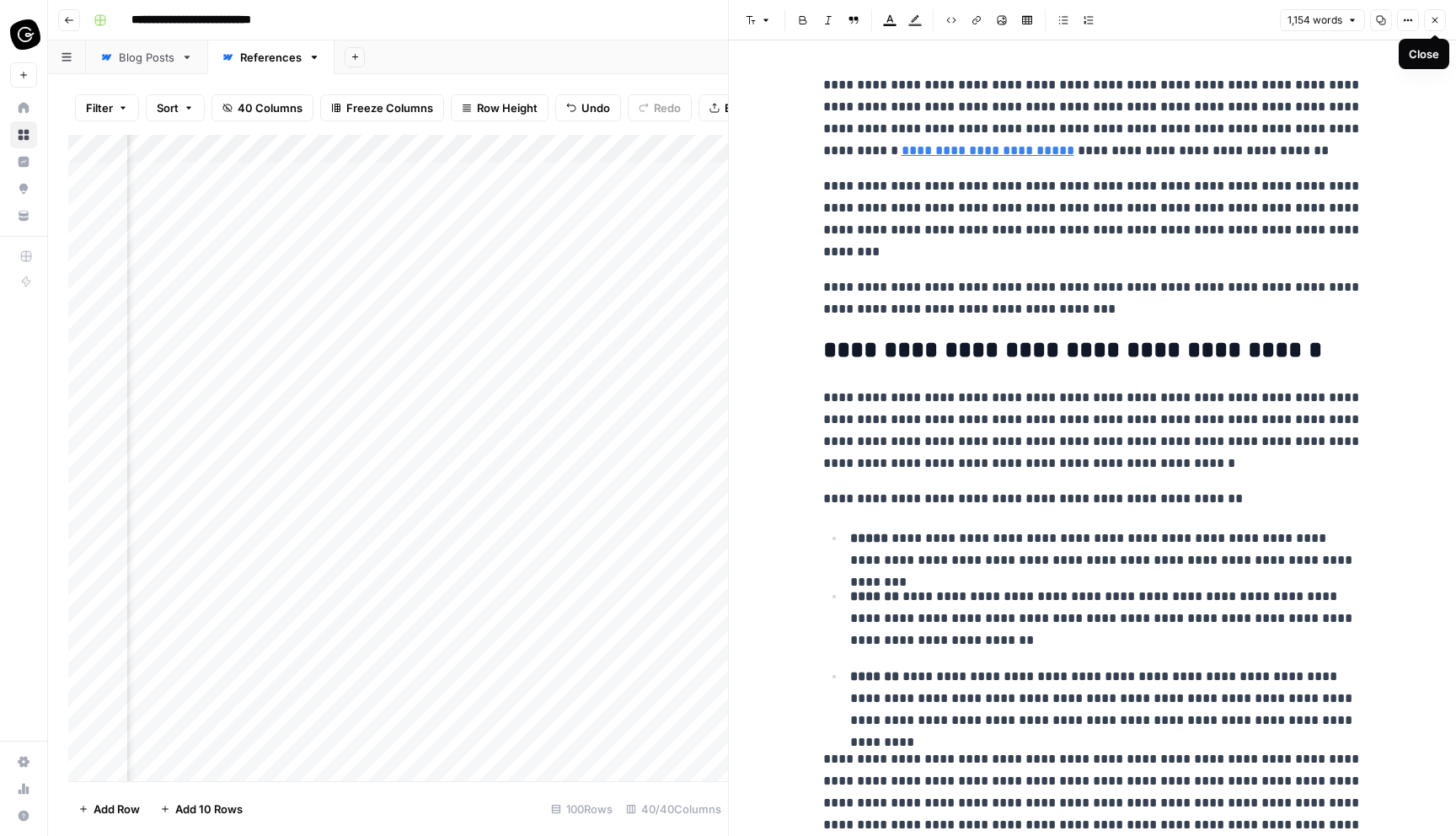
click at [1439, 23] on icon "button" at bounding box center [1435, 20] width 10 height 10
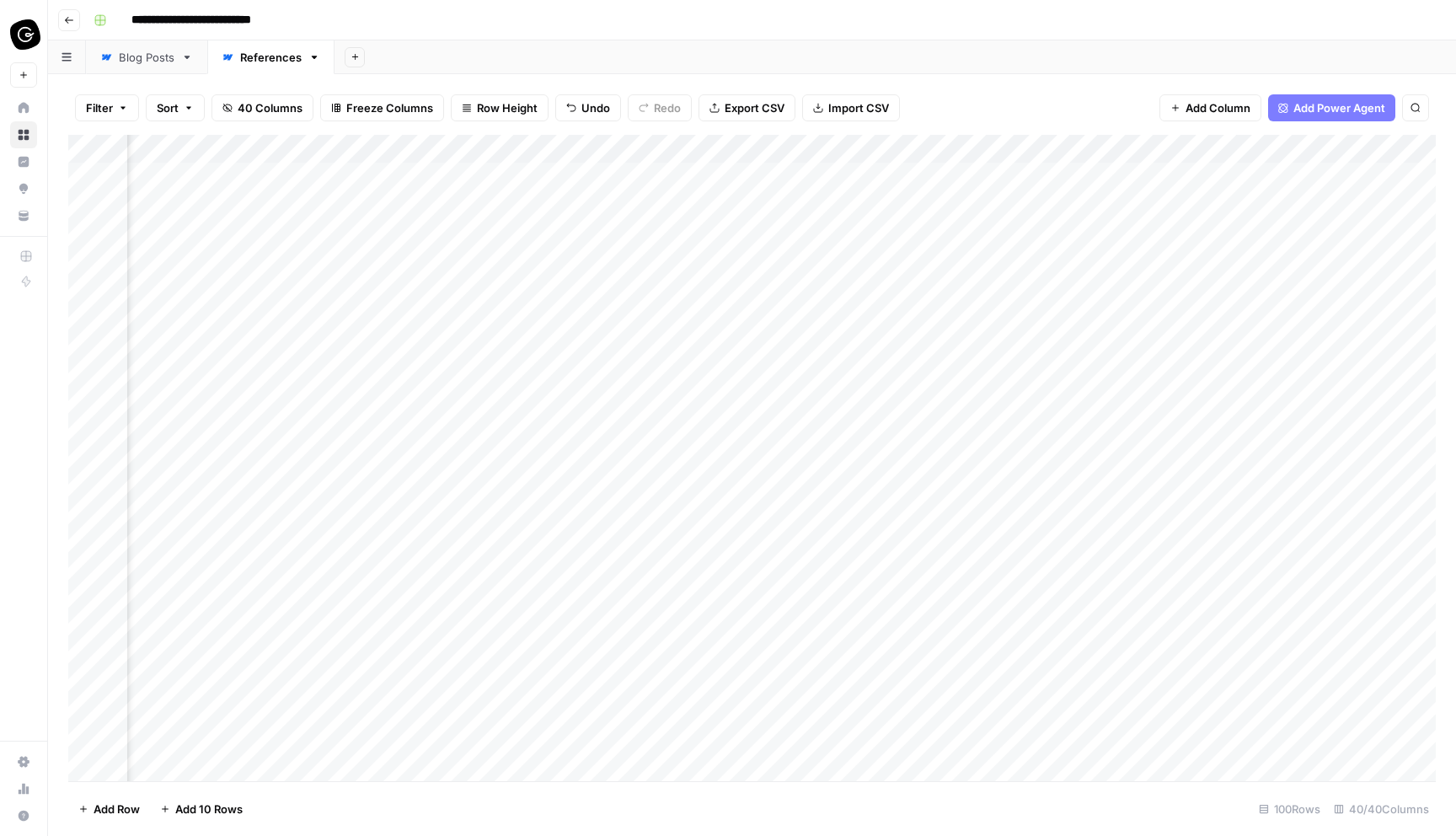
click at [914, 178] on div "Add Column" at bounding box center [752, 457] width 1368 height 646
click at [914, 178] on div at bounding box center [910, 176] width 154 height 31
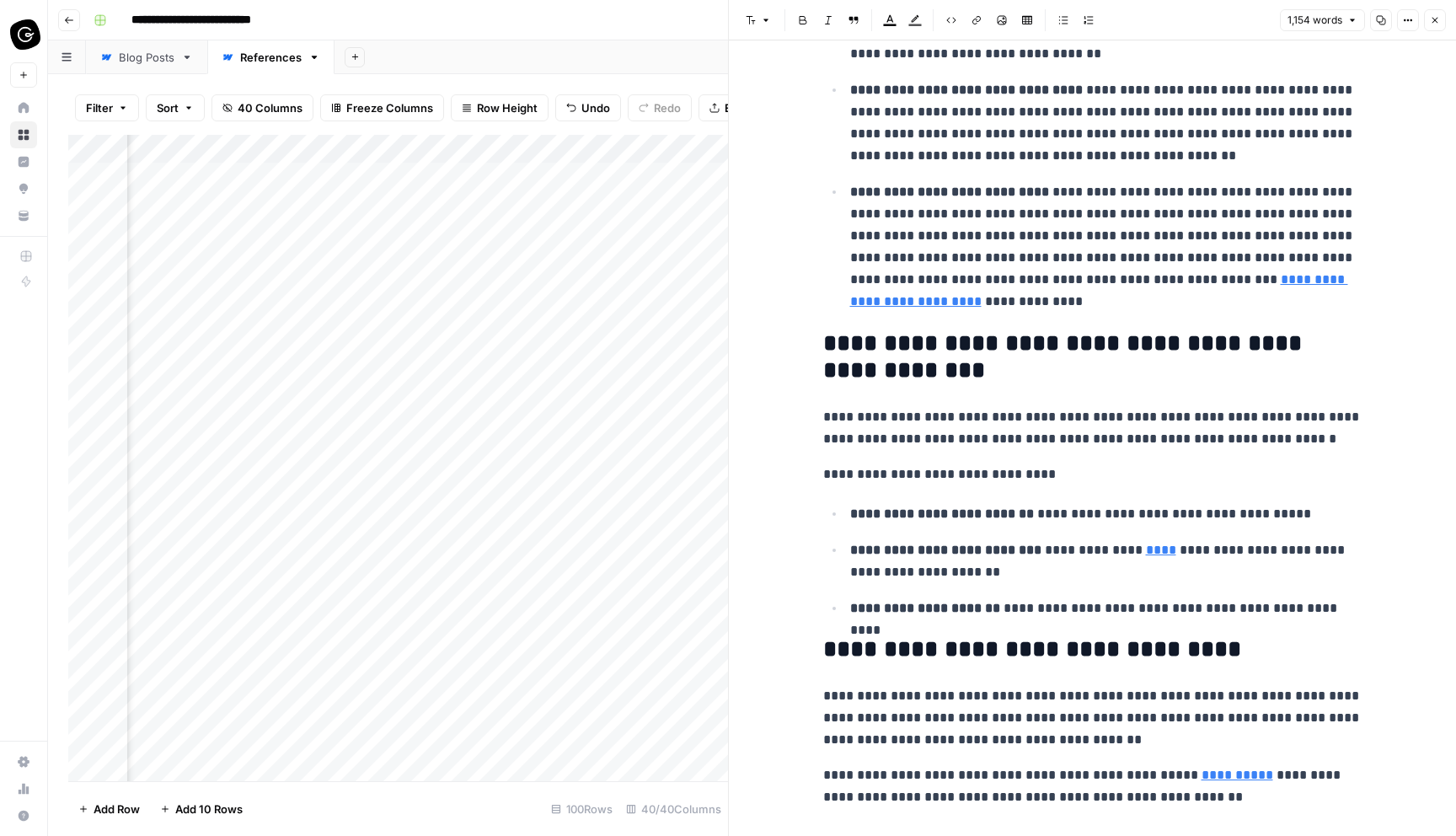
scroll to position [2702, 0]
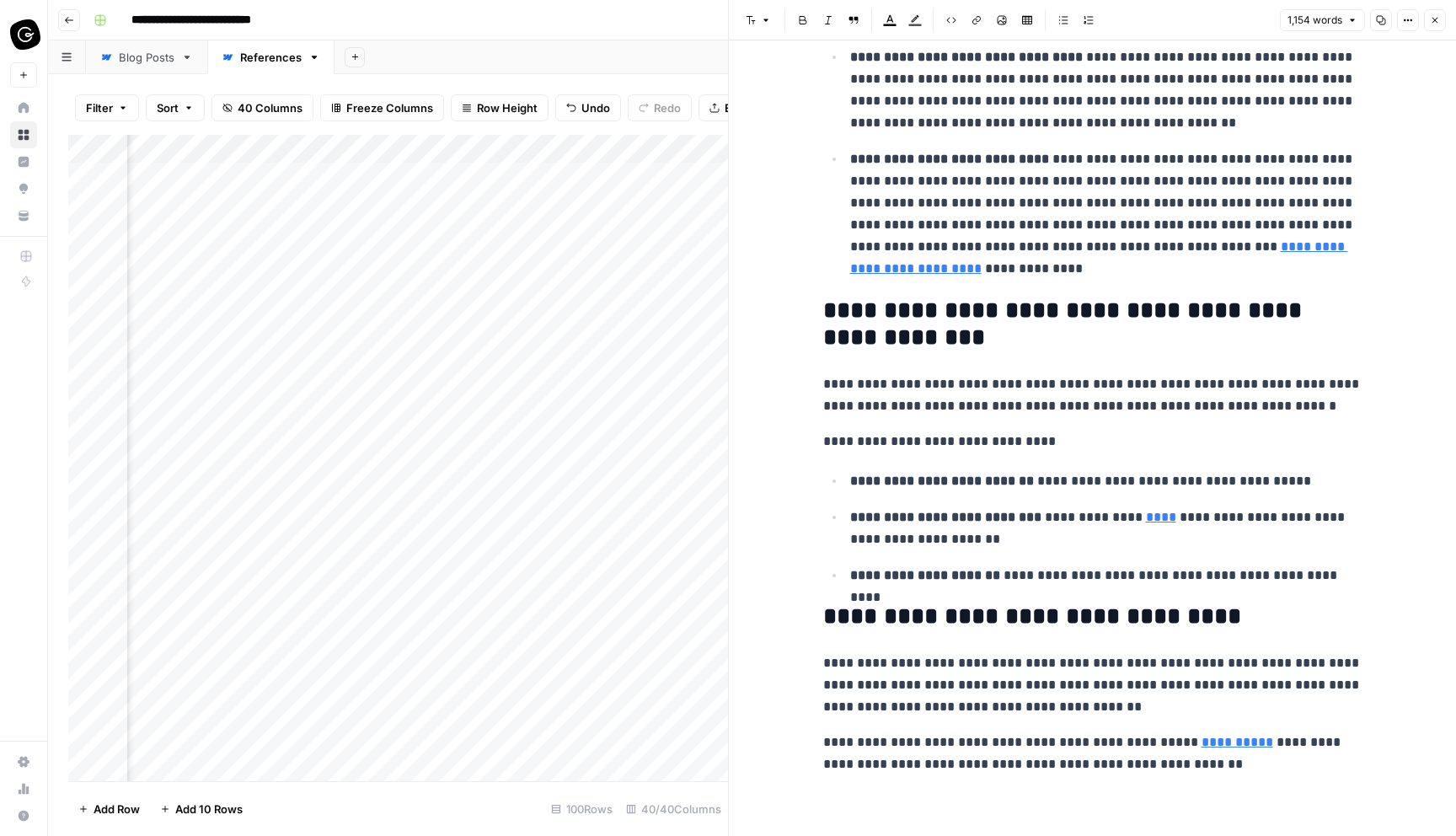
click at [1436, 18] on icon "button" at bounding box center [1435, 20] width 10 height 10
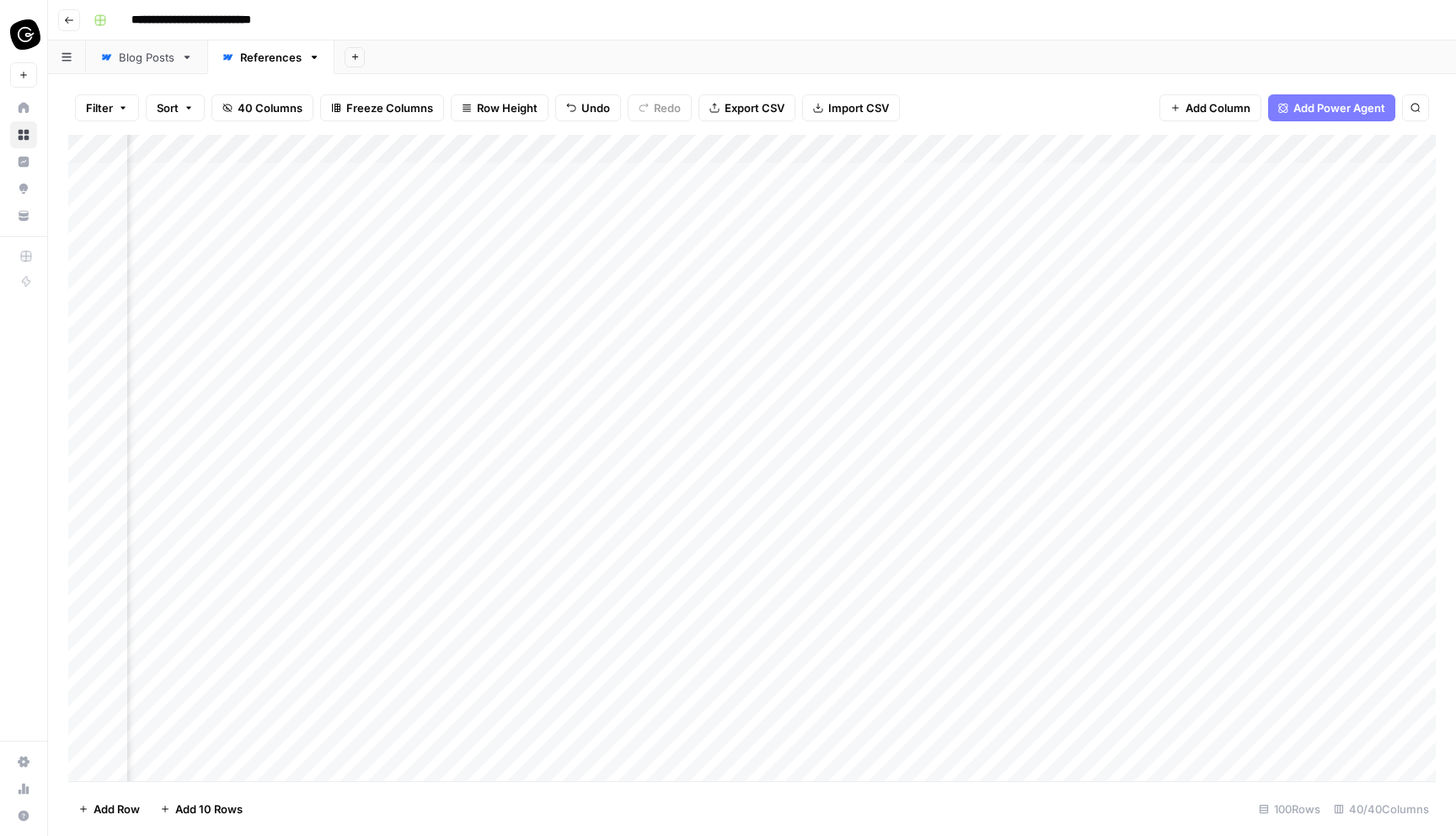
scroll to position [0, 6887]
click at [1279, 172] on div "Add Column" at bounding box center [752, 457] width 1368 height 646
click at [1326, 174] on div "Add Column" at bounding box center [752, 457] width 1368 height 646
click at [1307, 176] on div "Add Column" at bounding box center [752, 457] width 1368 height 646
click at [1305, 148] on div "Add Column" at bounding box center [752, 457] width 1368 height 646
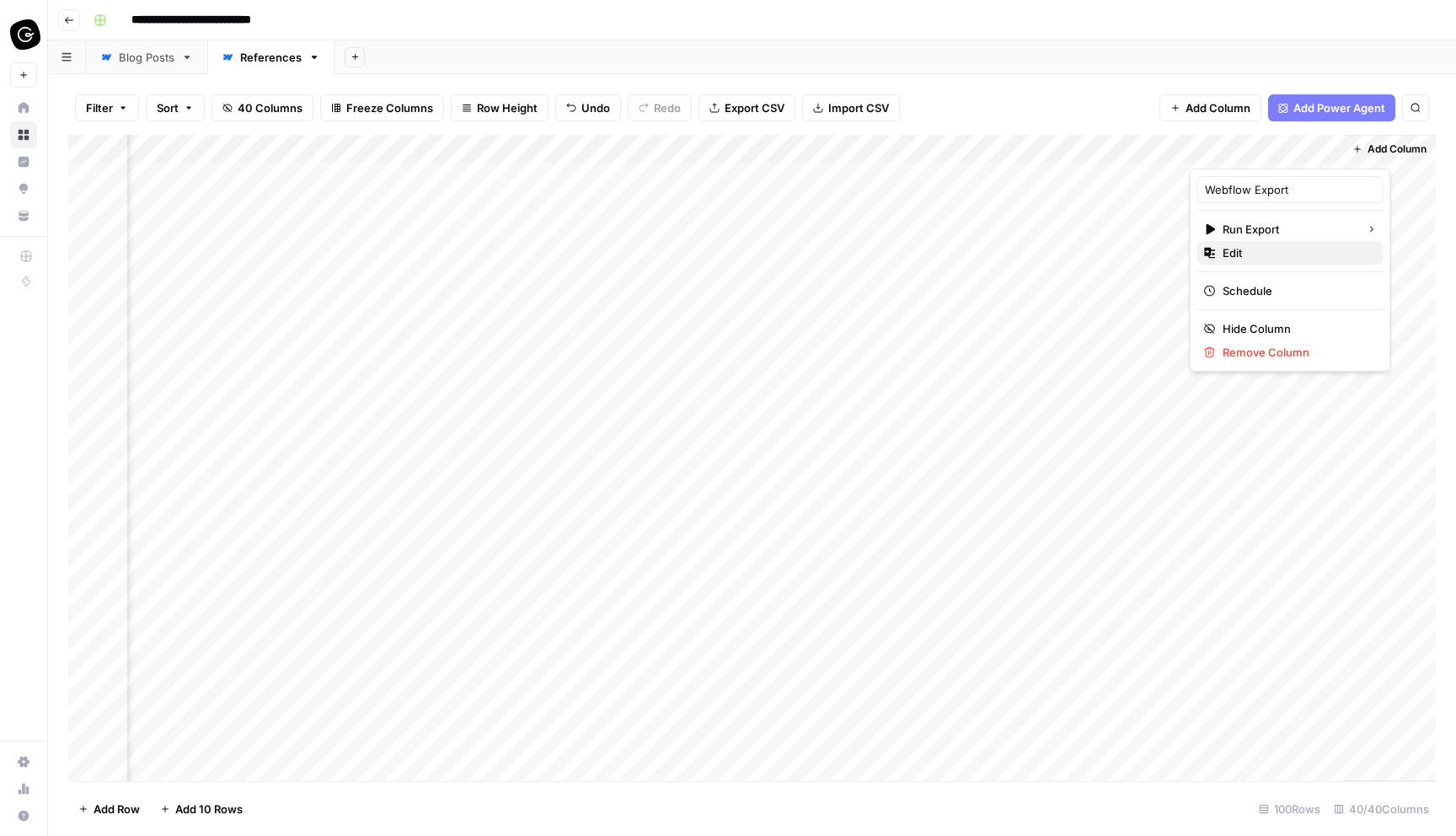
click at [1253, 257] on span "Edit" at bounding box center [1296, 252] width 147 height 16
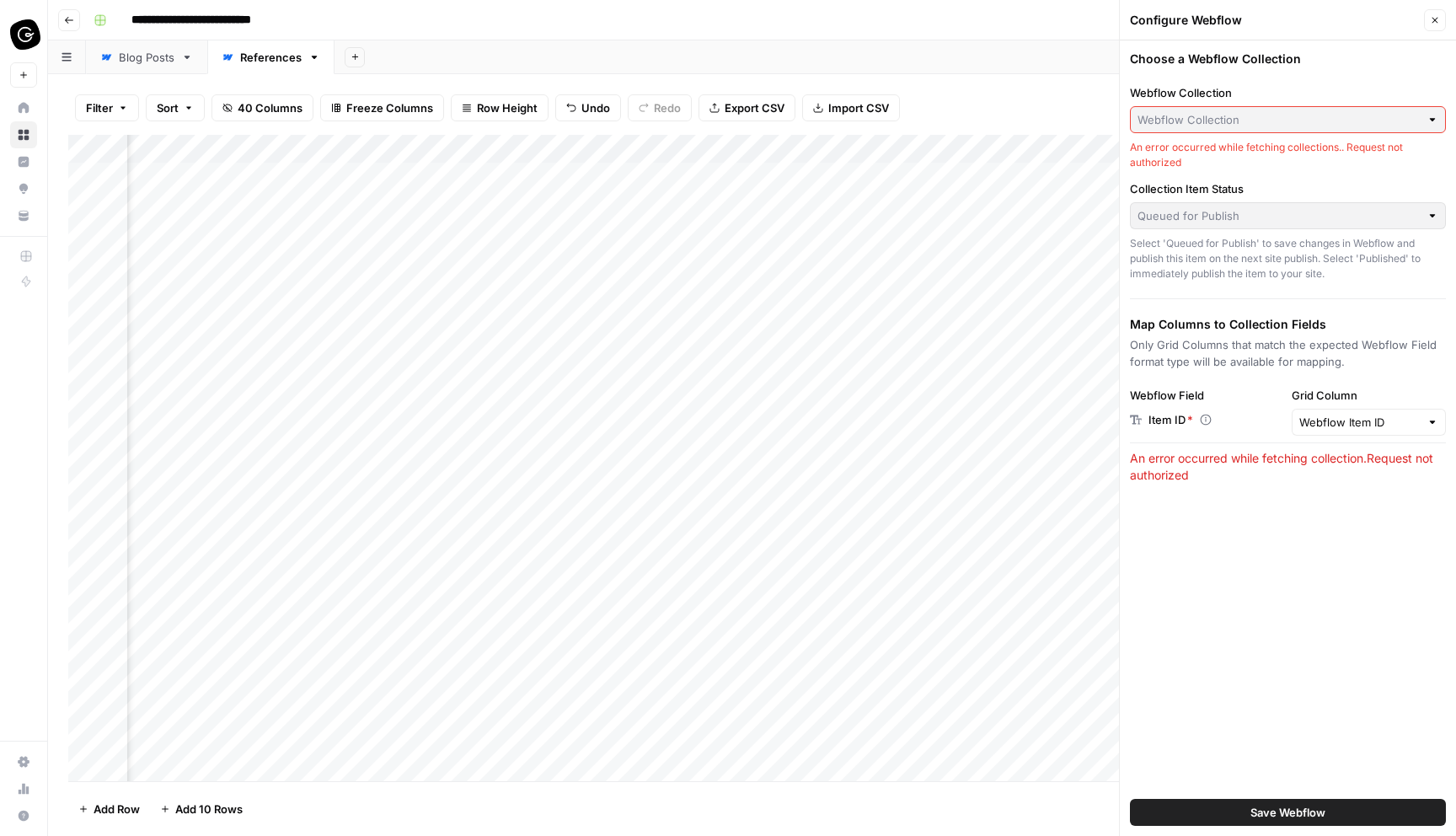
click at [1423, 124] on div at bounding box center [1288, 120] width 316 height 27
click at [1369, 152] on div "An error occurred while fetching collections.. Request not authorized" at bounding box center [1288, 154] width 316 height 30
click at [1388, 423] on input "Grid Column" at bounding box center [1360, 421] width 121 height 16
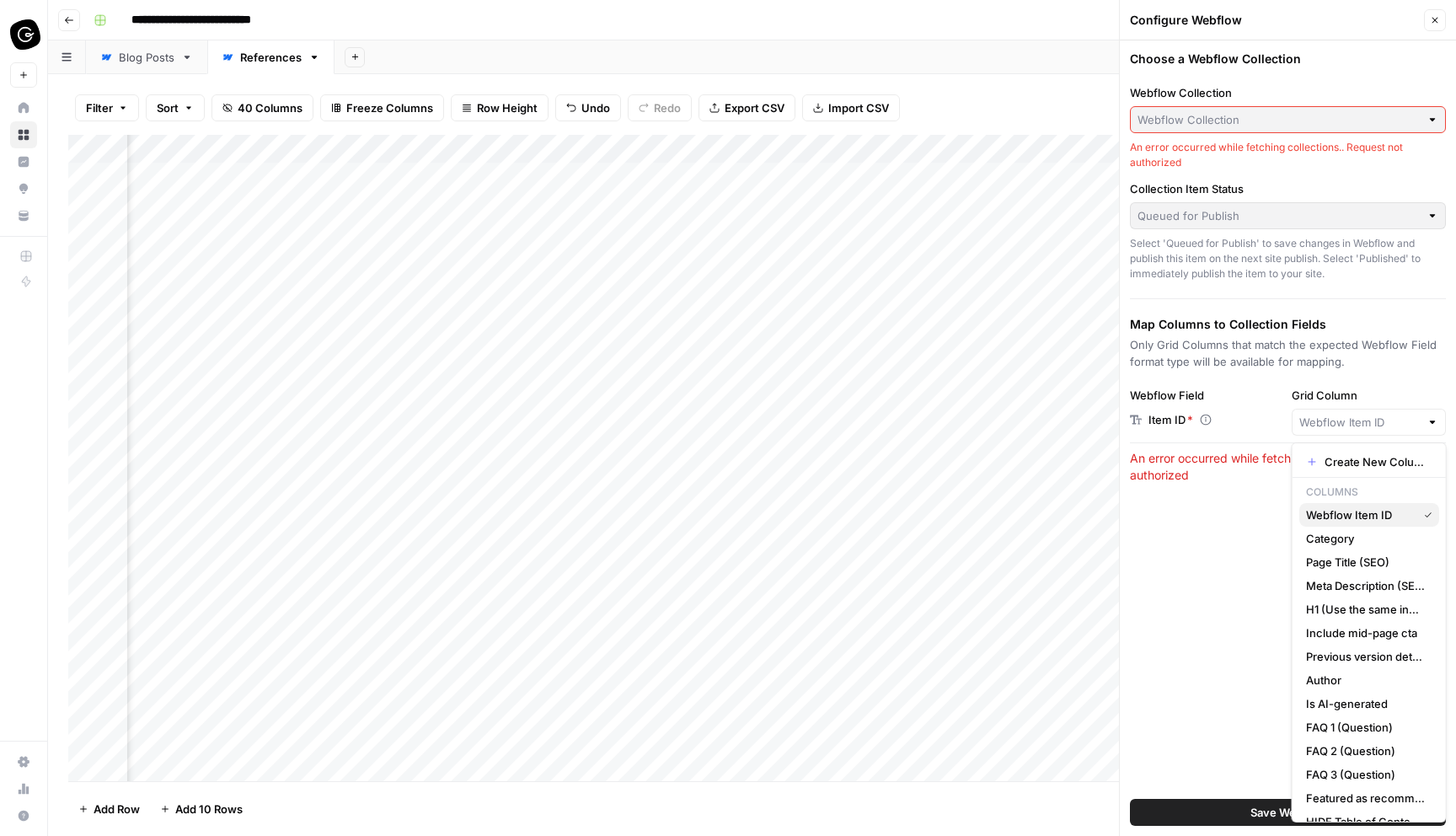
click at [1393, 511] on span "Webflow Item ID" at bounding box center [1359, 514] width 105 height 16
type input "Webflow Item ID"
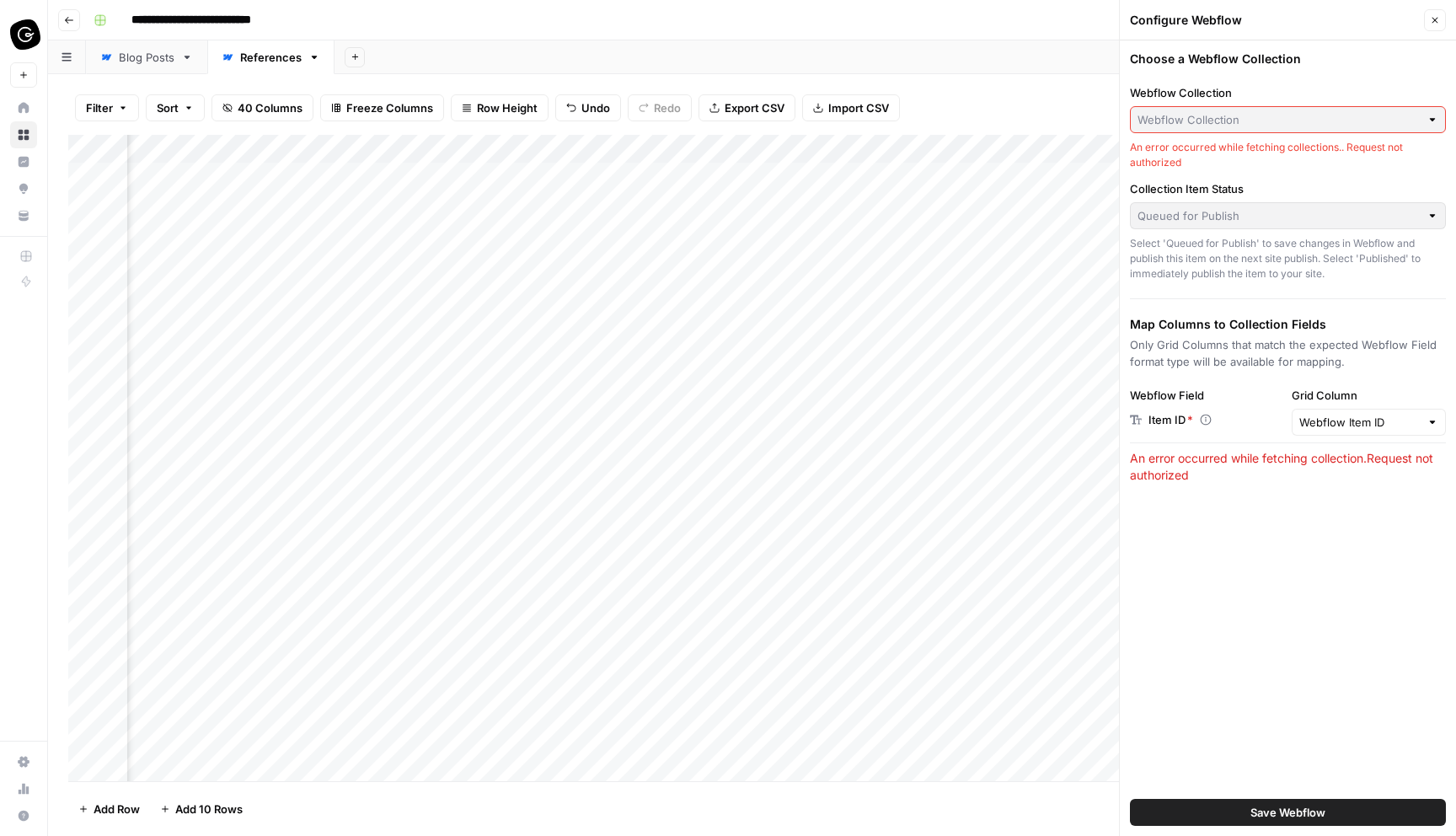
click at [1360, 816] on button "Save Webflow" at bounding box center [1288, 813] width 316 height 27
click at [1430, 758] on icon "close" at bounding box center [1433, 764] width 12 height 14
click at [1435, 23] on icon "button" at bounding box center [1435, 20] width 10 height 10
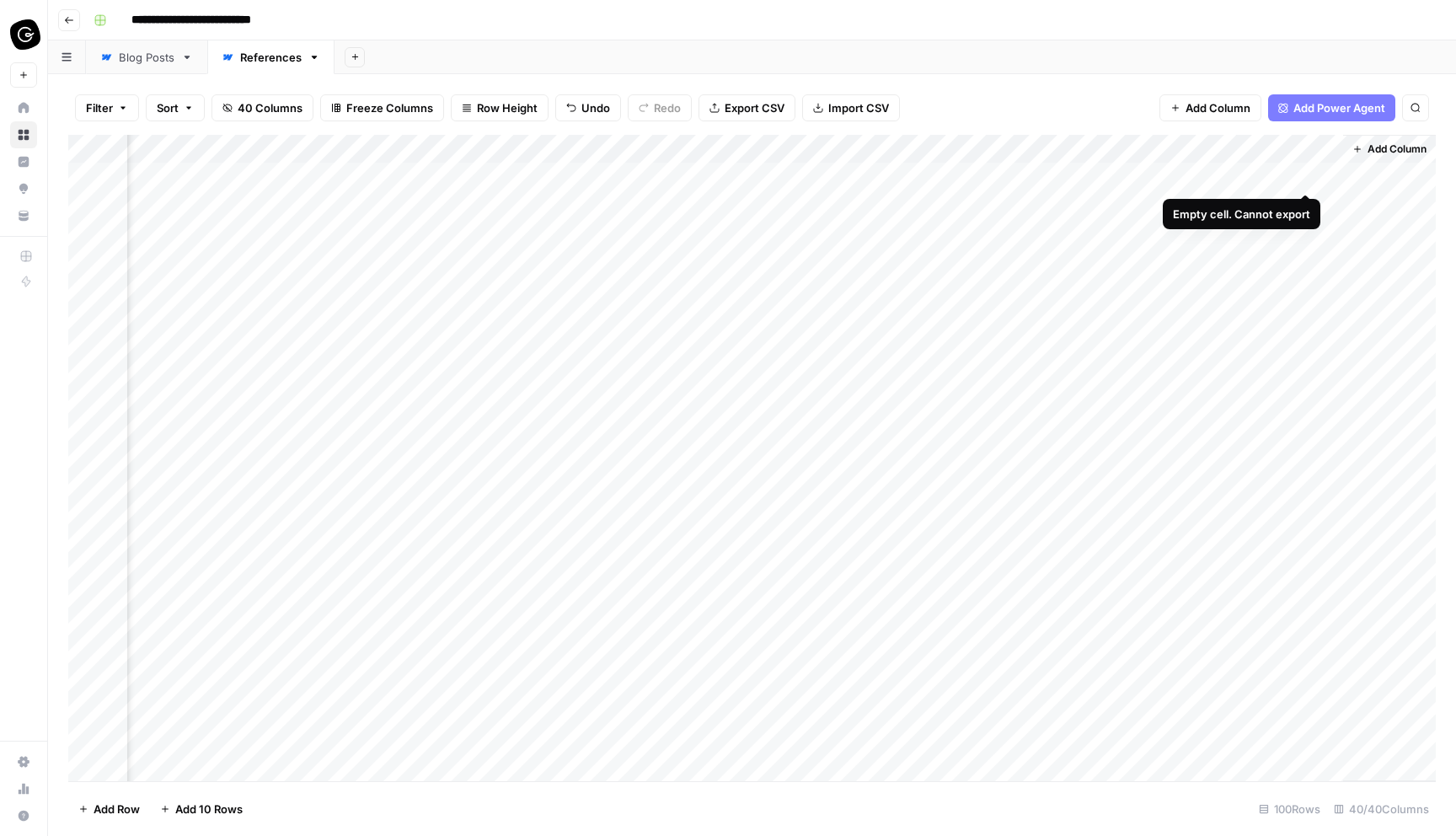
click at [1307, 178] on div "Add Column" at bounding box center [752, 457] width 1368 height 646
click at [1307, 150] on div "Add Column" at bounding box center [752, 457] width 1368 height 646
click at [1276, 186] on input "Webflow Export" at bounding box center [1290, 189] width 171 height 16
click at [1307, 150] on div "Add Column" at bounding box center [752, 457] width 1368 height 646
click at [1261, 255] on span "Edit" at bounding box center [1296, 252] width 147 height 16
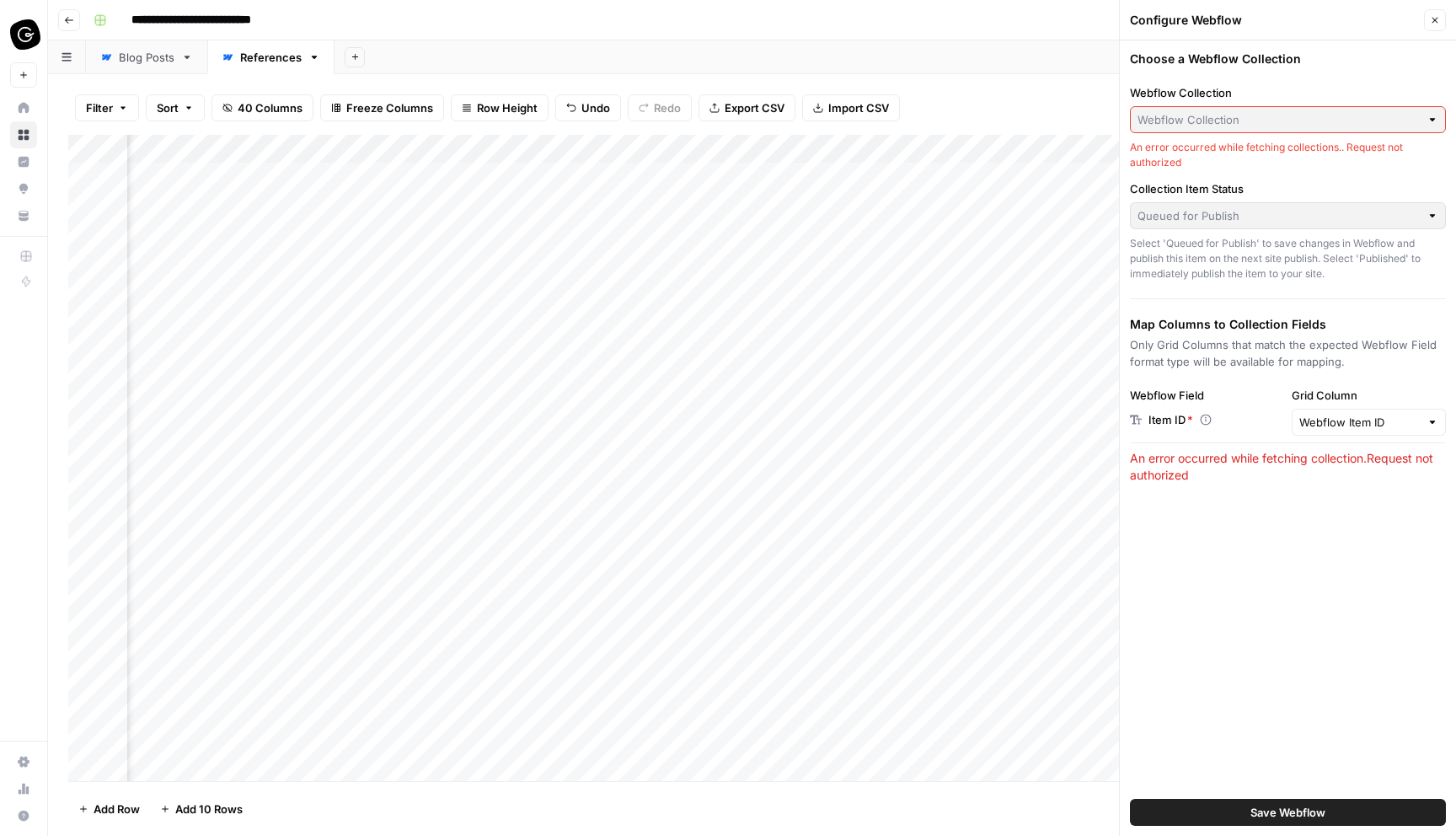
click at [1436, 15] on icon "button" at bounding box center [1435, 20] width 10 height 10
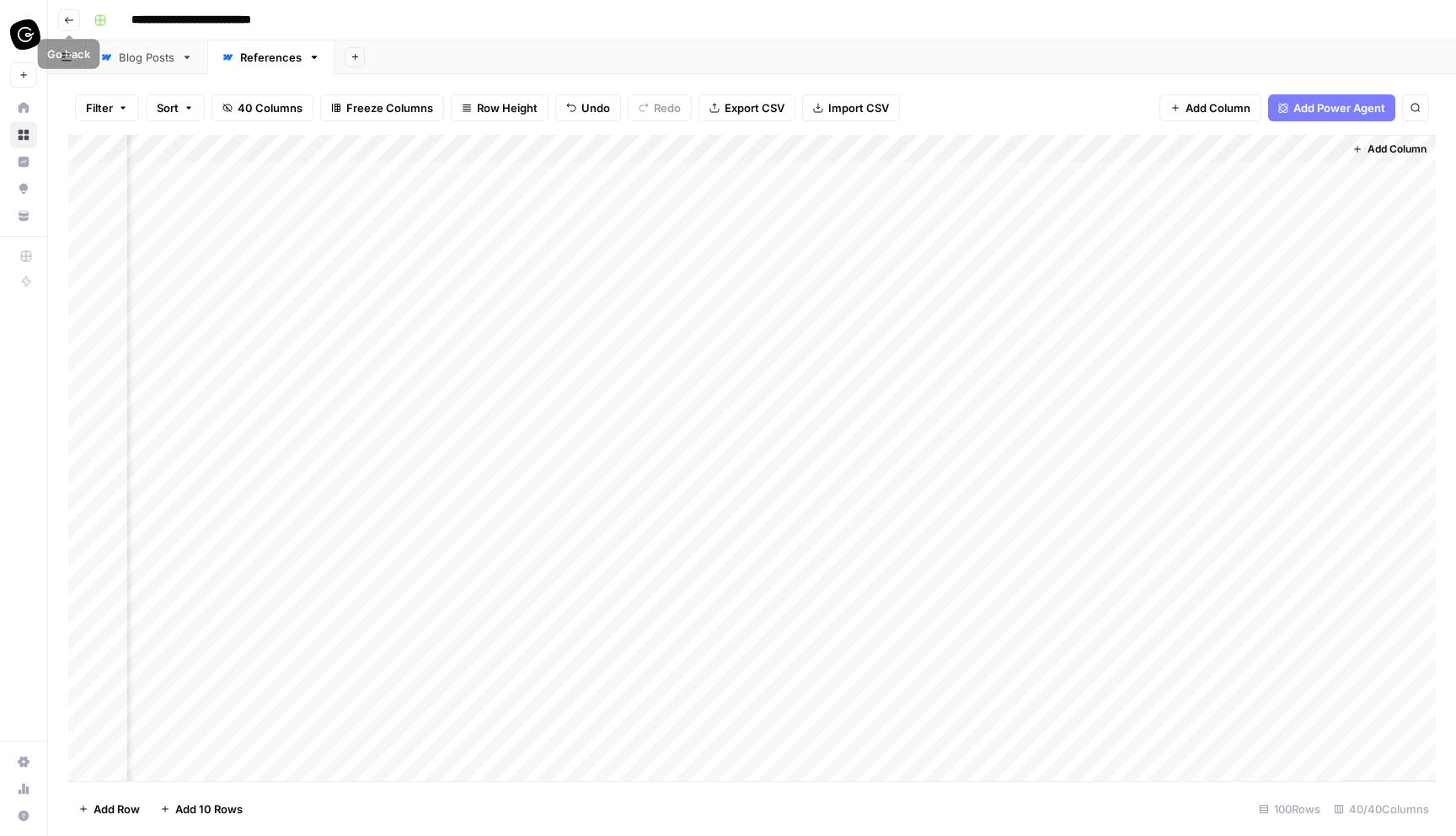
click at [69, 29] on button "Go back" at bounding box center [69, 20] width 22 height 22
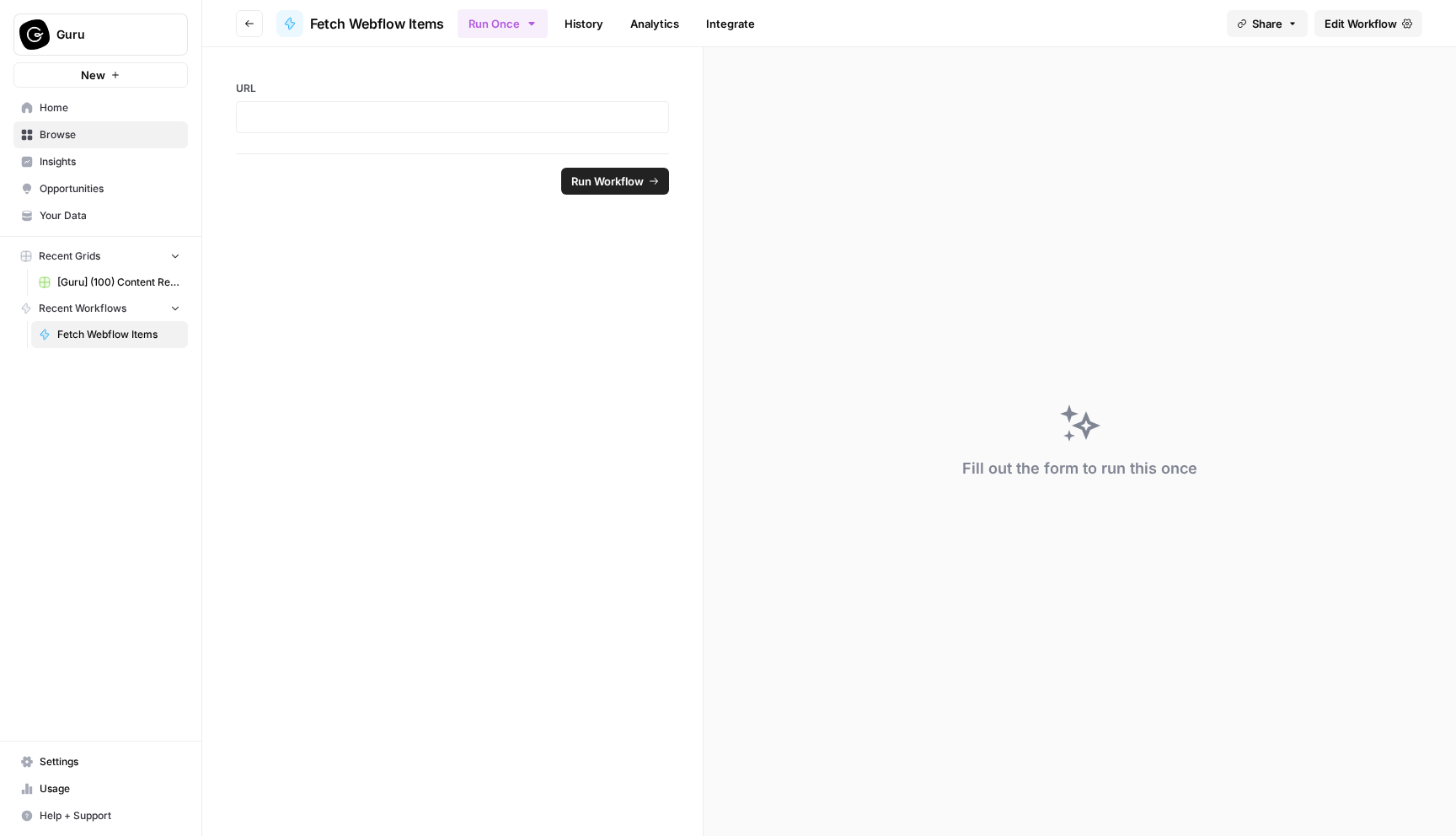
click at [251, 23] on icon "button" at bounding box center [249, 23] width 10 height 10
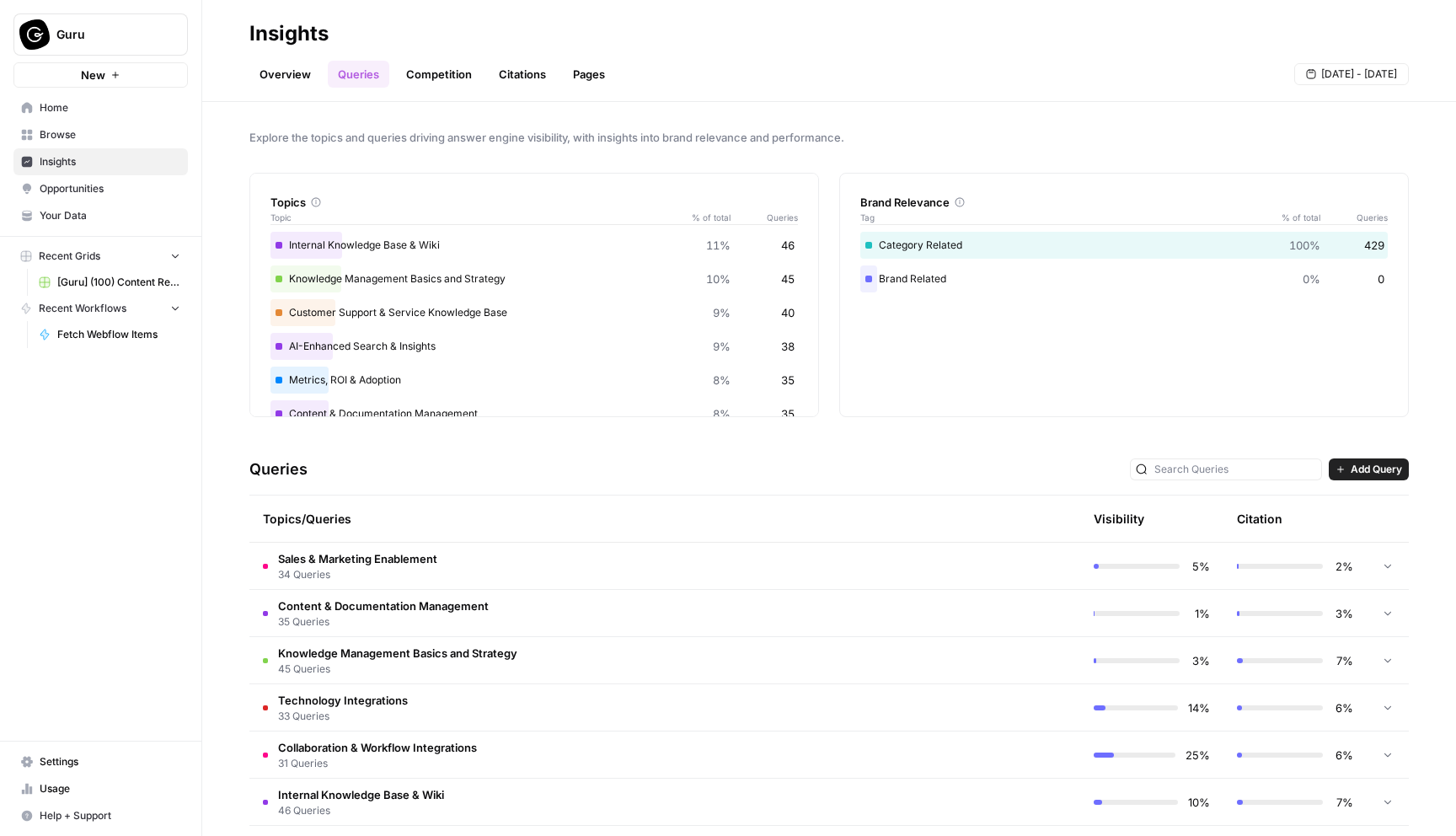
click at [77, 114] on span "Home" at bounding box center [109, 108] width 140 height 15
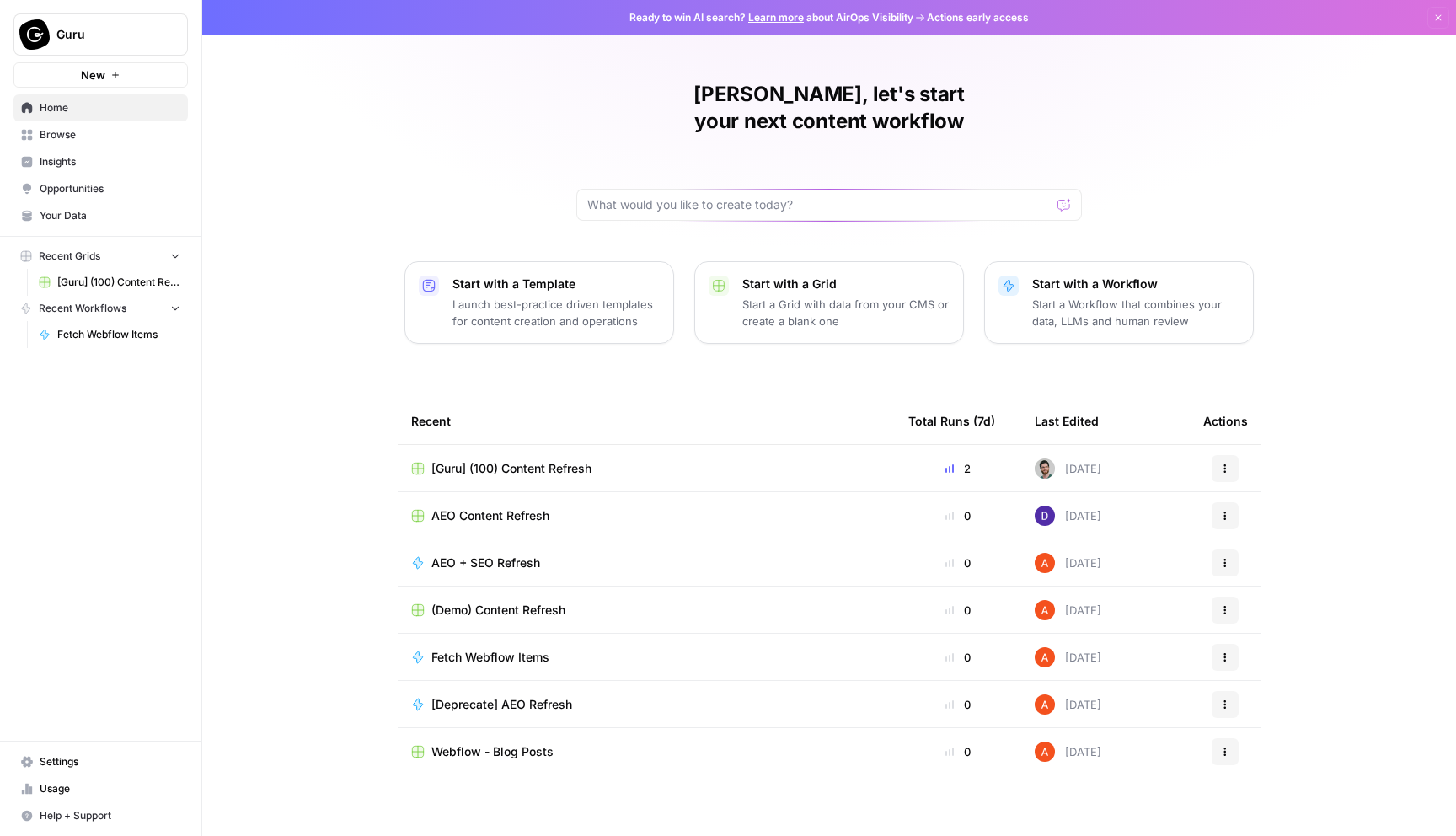
click at [172, 35] on icon "Workspace: Guru" at bounding box center [173, 34] width 16 height 16
click at [143, 425] on div "Guru New Home Browse Insights Opportunities Your Data Recent Grids [Guru] (100)…" at bounding box center [101, 418] width 201 height 836
click at [104, 761] on span "Settings" at bounding box center [109, 762] width 140 height 15
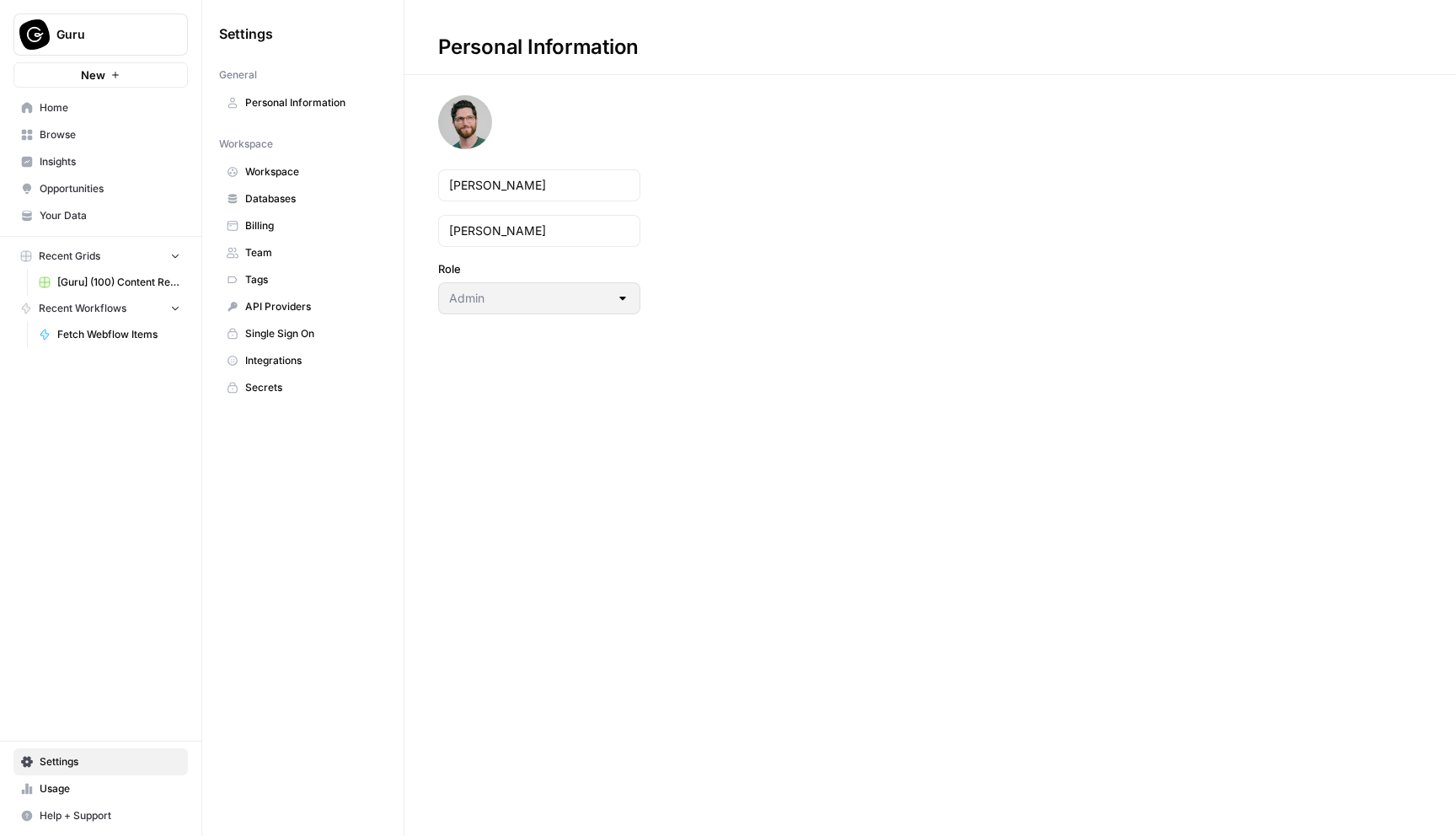
click at [291, 308] on span "API Providers" at bounding box center [312, 307] width 134 height 15
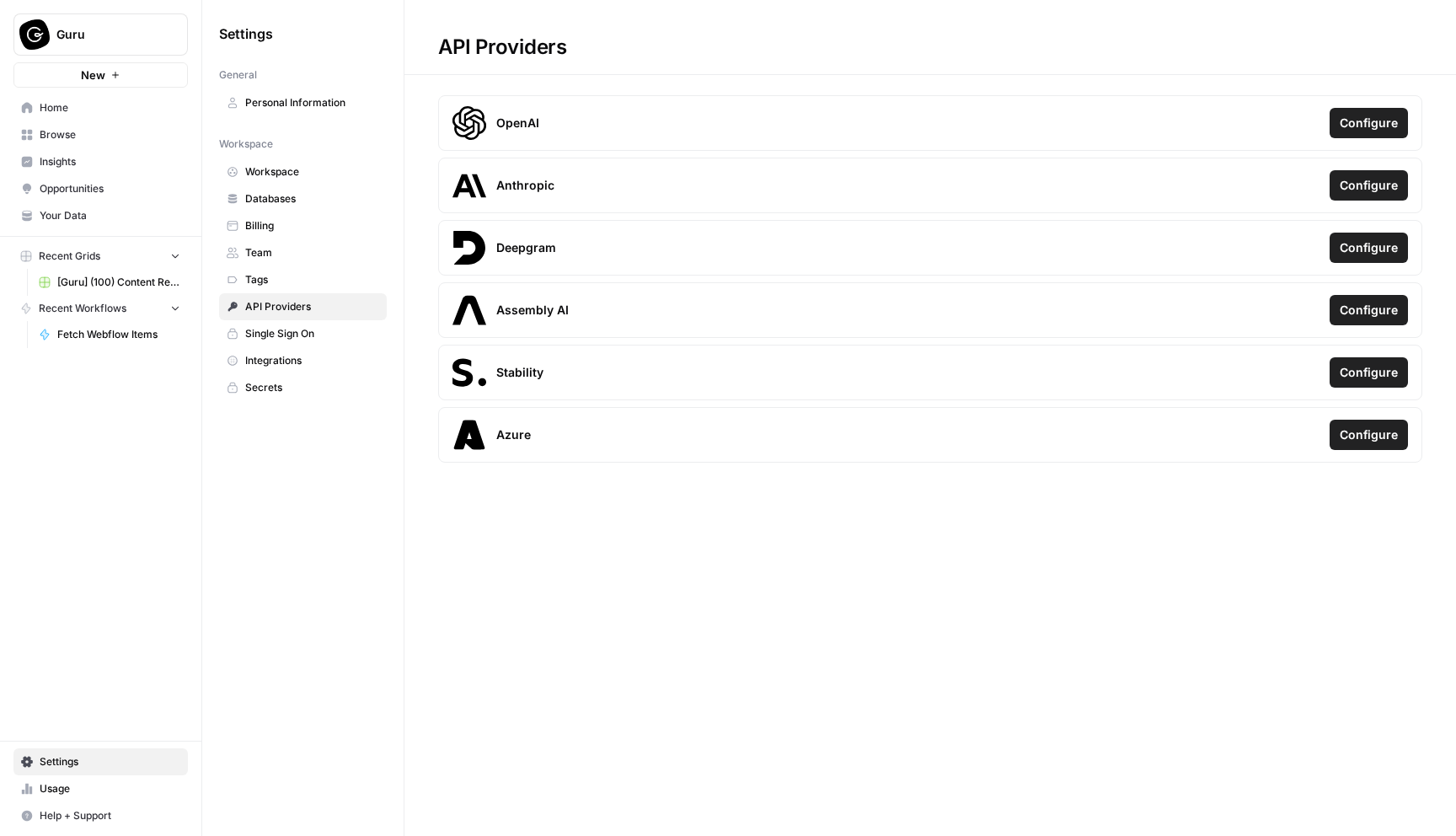
click at [295, 169] on span "Workspace" at bounding box center [312, 172] width 134 height 15
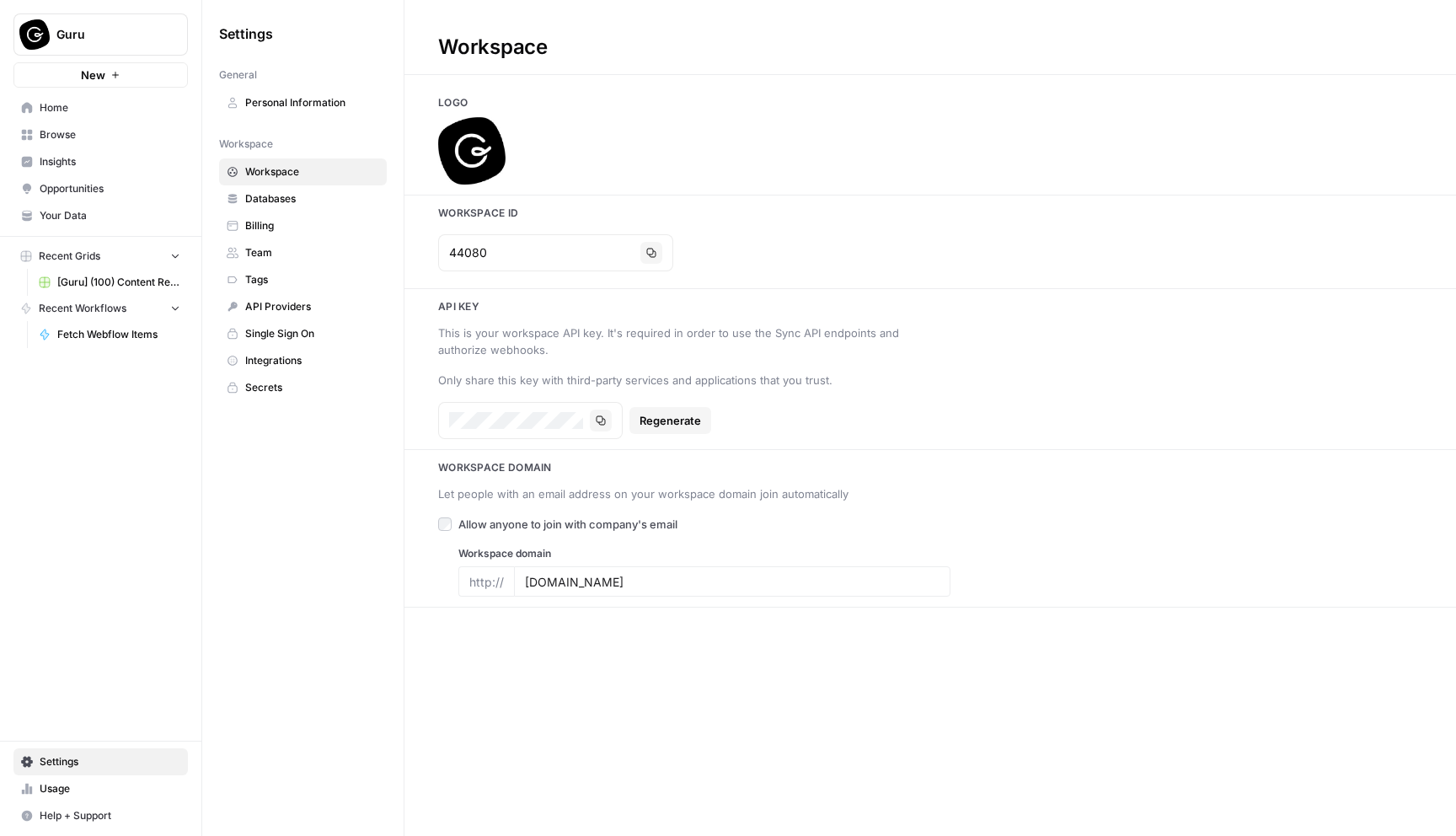
click at [296, 197] on span "Databases" at bounding box center [312, 199] width 134 height 15
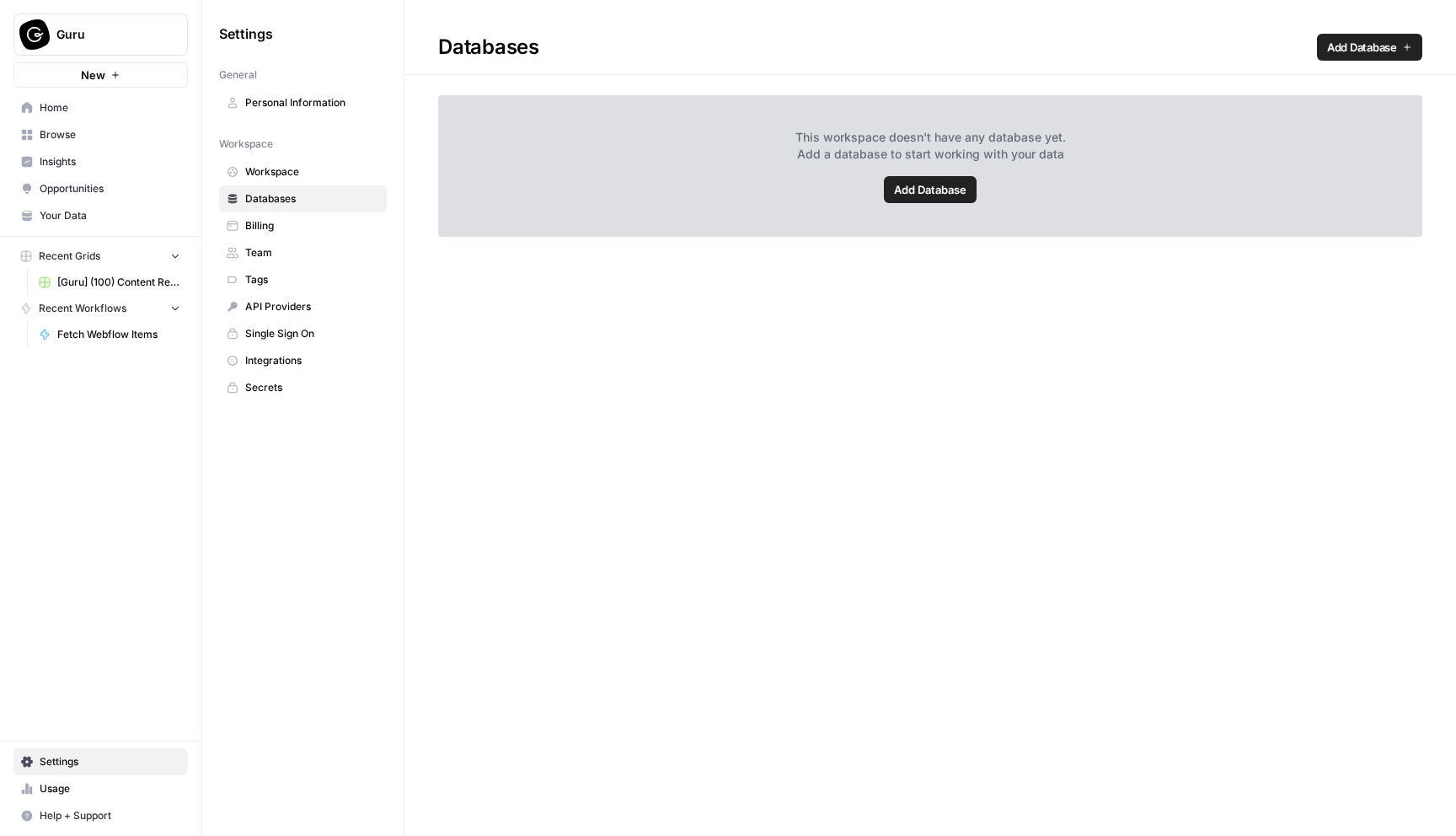
click at [294, 222] on span "Billing" at bounding box center [312, 226] width 134 height 15
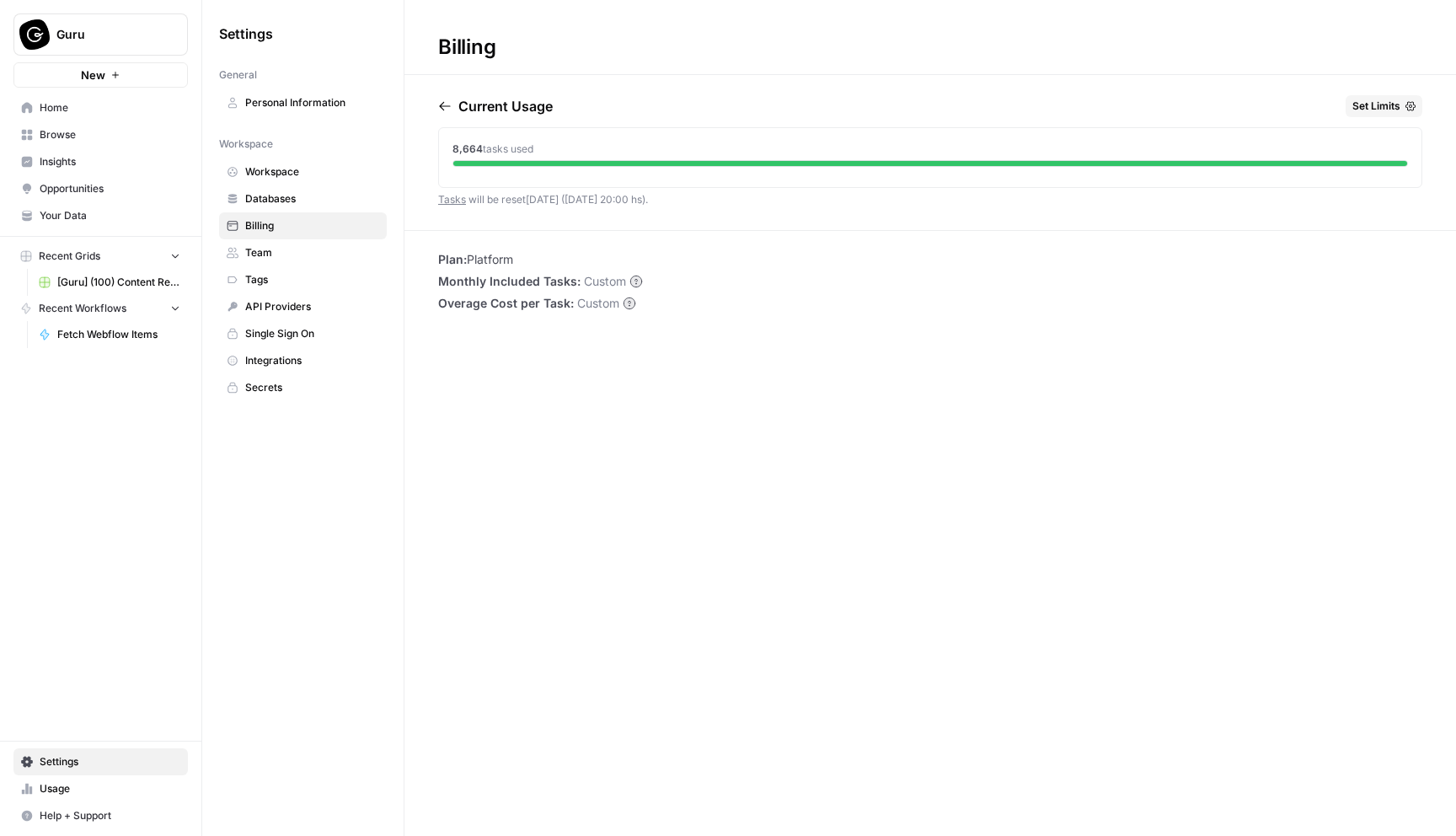
click at [293, 250] on span "Team" at bounding box center [312, 253] width 134 height 15
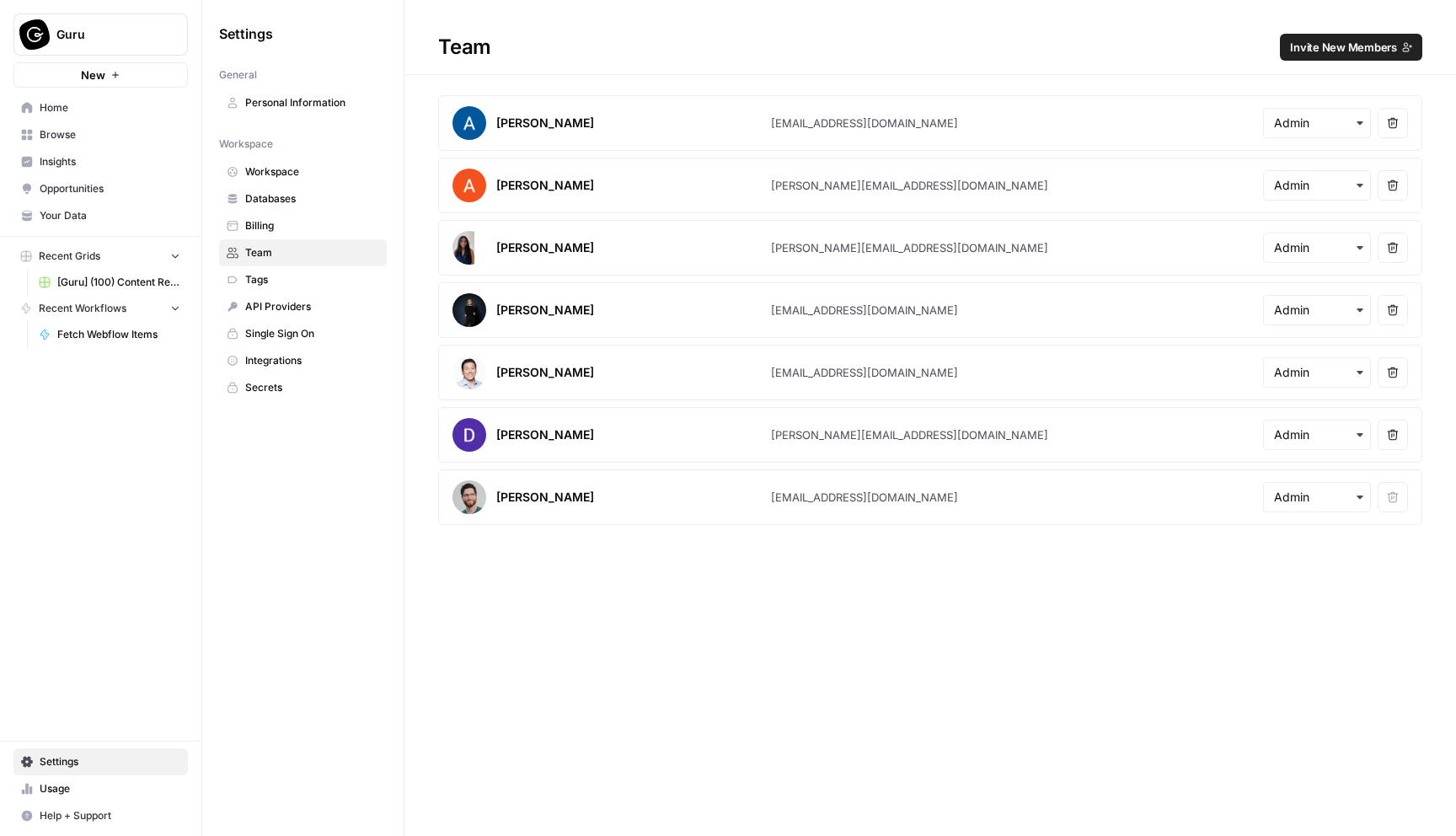
click at [295, 282] on span "Tags" at bounding box center [312, 280] width 134 height 15
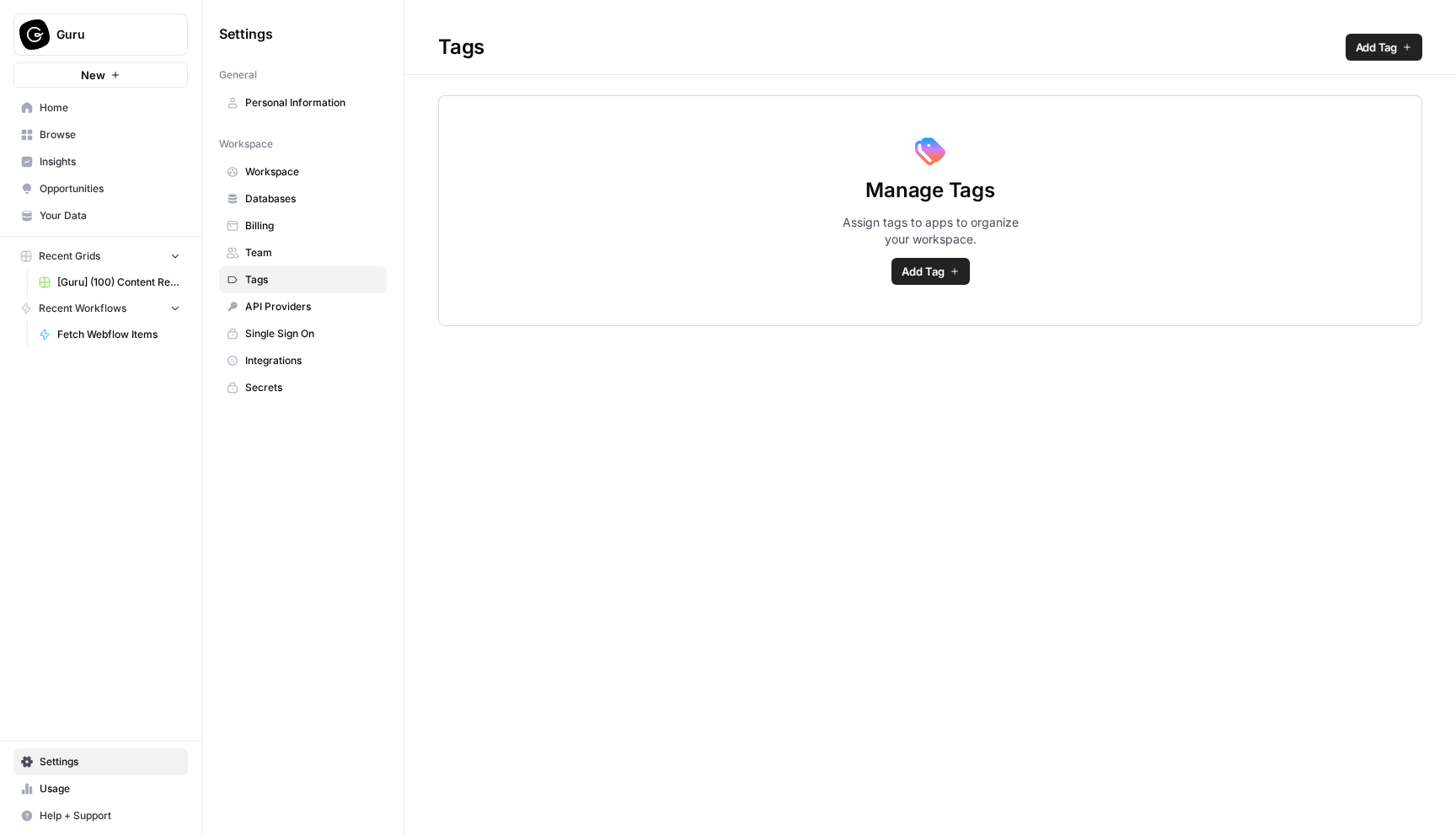
click at [295, 309] on span "API Providers" at bounding box center [312, 307] width 134 height 15
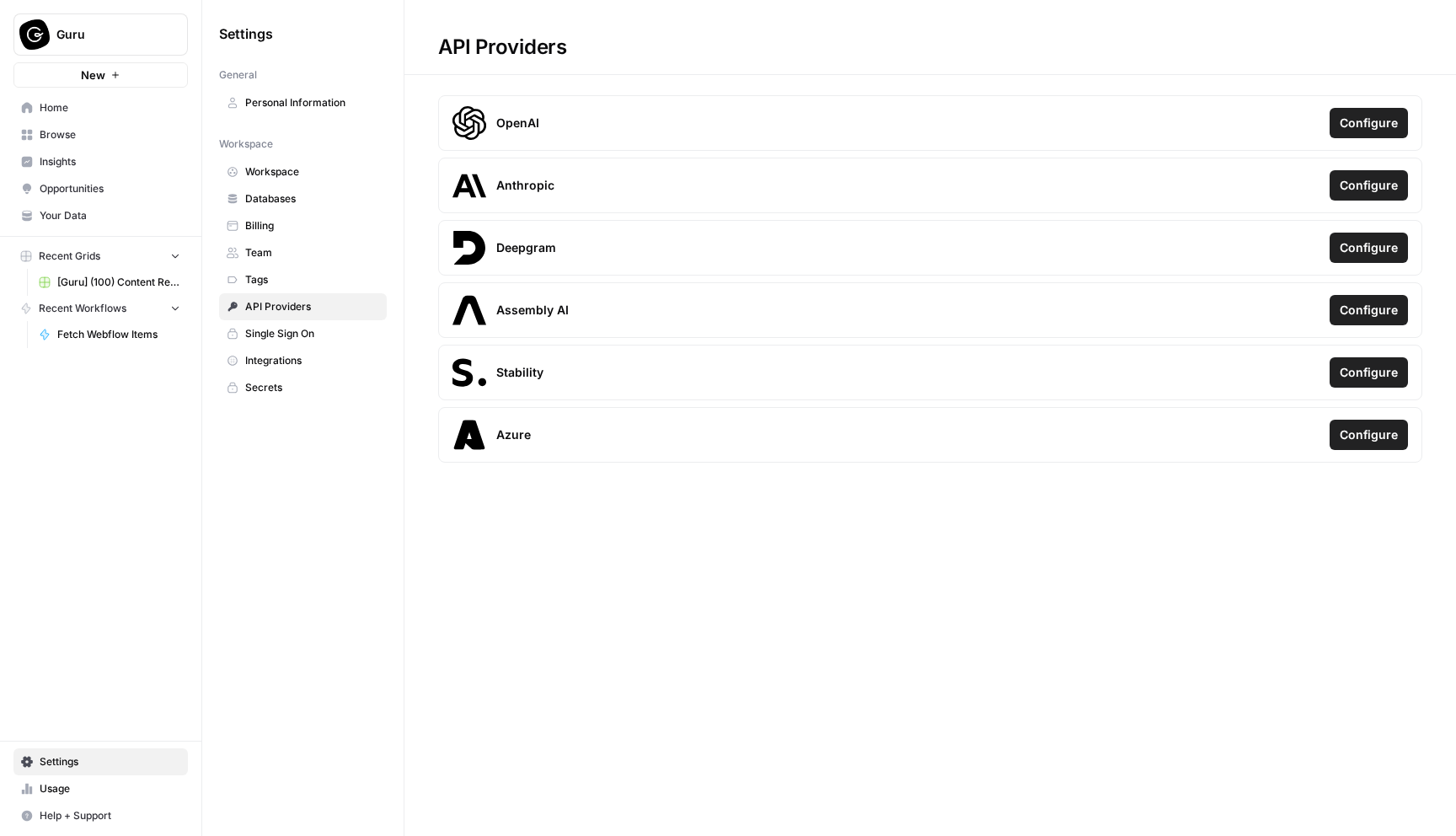
click at [298, 336] on span "Single Sign On" at bounding box center [312, 334] width 134 height 15
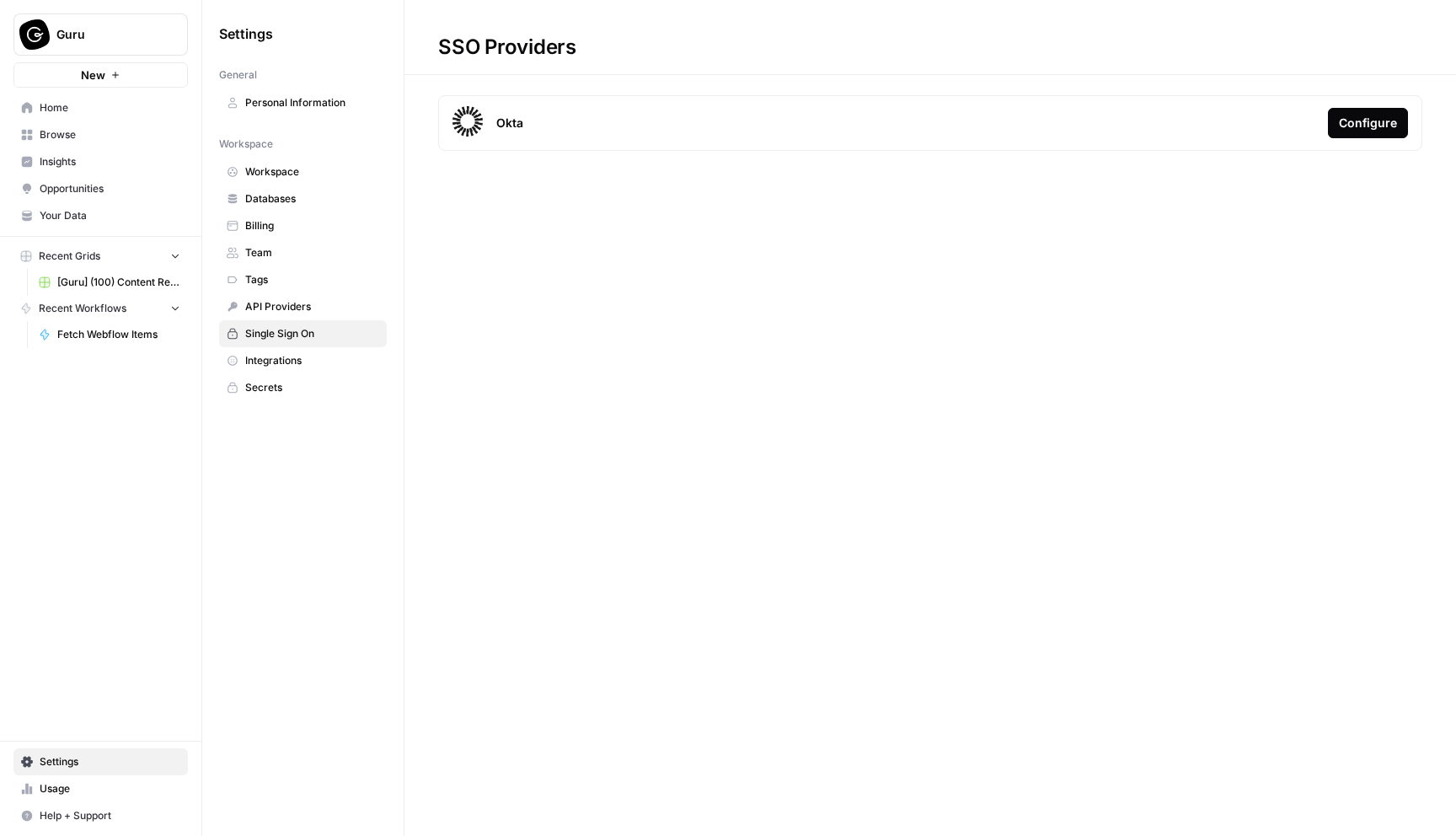
click at [298, 360] on span "Integrations" at bounding box center [312, 361] width 134 height 15
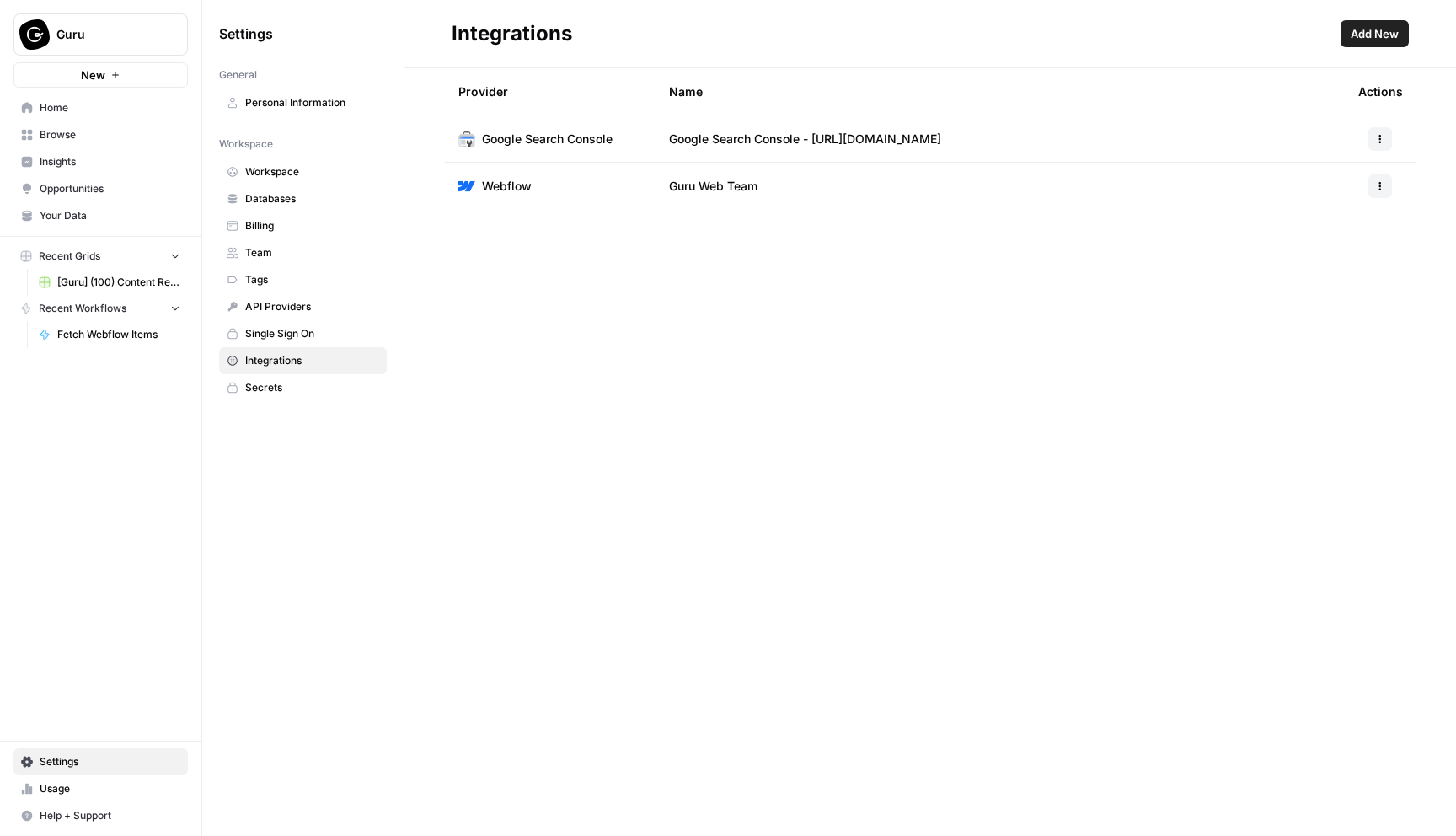
click at [969, 187] on td "Guru Web Team" at bounding box center [1001, 186] width 690 height 47
click at [1380, 188] on icon "button" at bounding box center [1380, 186] width 10 height 10
click at [1332, 227] on span "Edit" at bounding box center [1345, 224] width 54 height 16
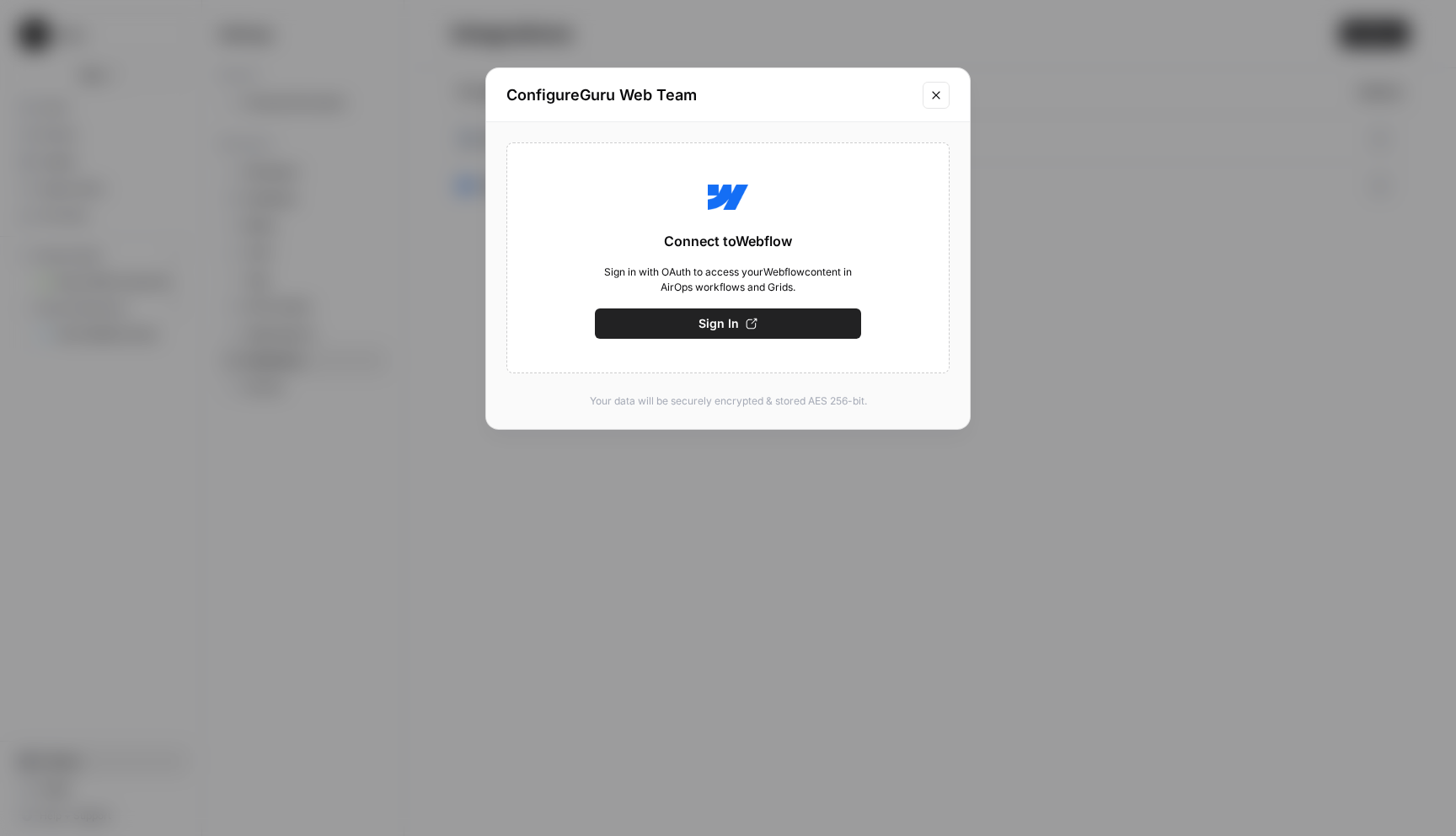
click at [786, 327] on button "Sign In" at bounding box center [728, 323] width 266 height 30
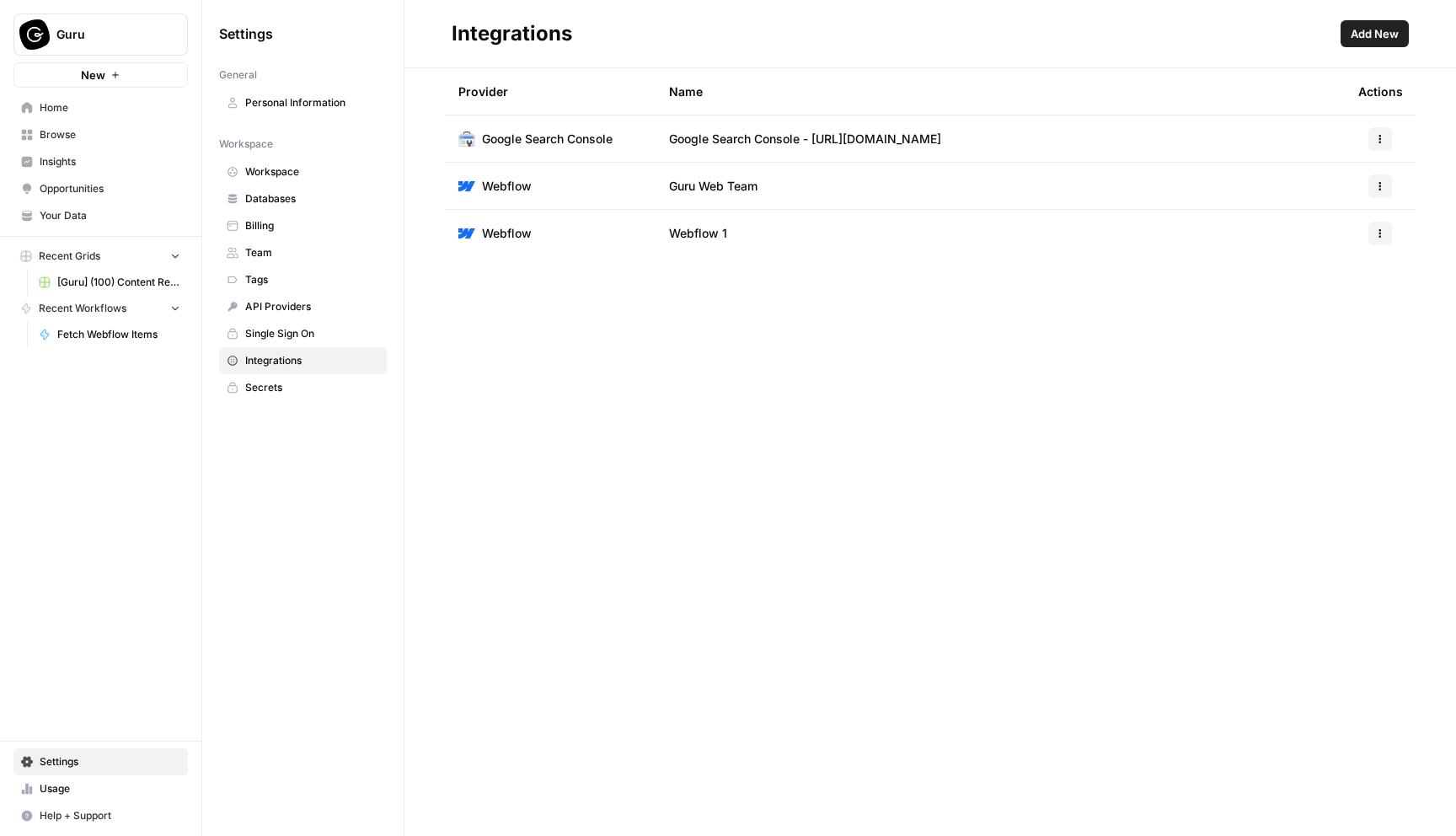
click at [1287, 190] on td "Guru Web Team" at bounding box center [1001, 186] width 690 height 46
click at [1381, 185] on icon "button" at bounding box center [1380, 186] width 10 height 10
click at [1344, 231] on span "Edit" at bounding box center [1345, 224] width 54 height 16
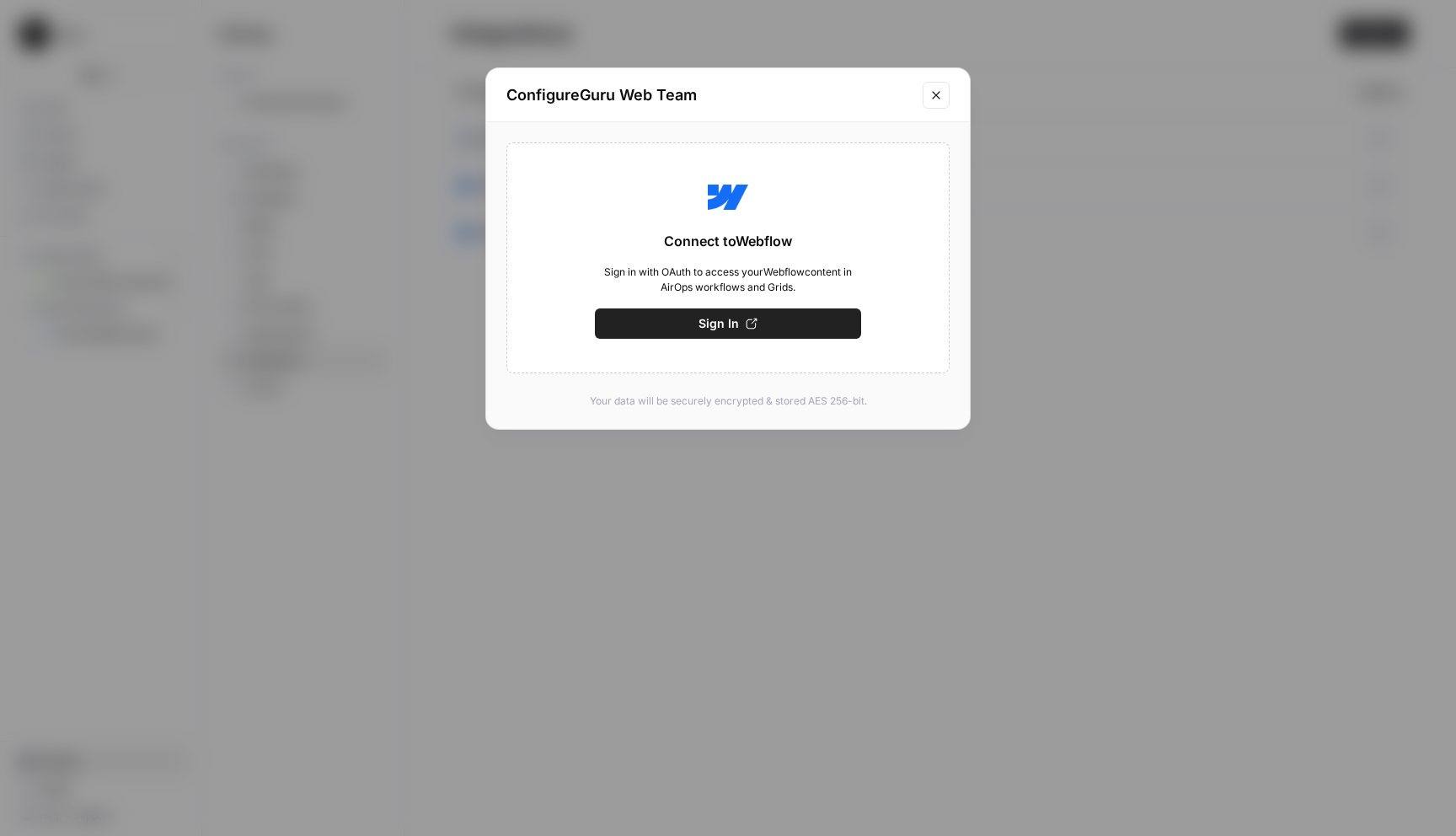
click at [938, 96] on icon "Close modal" at bounding box center [937, 95] width 14 height 14
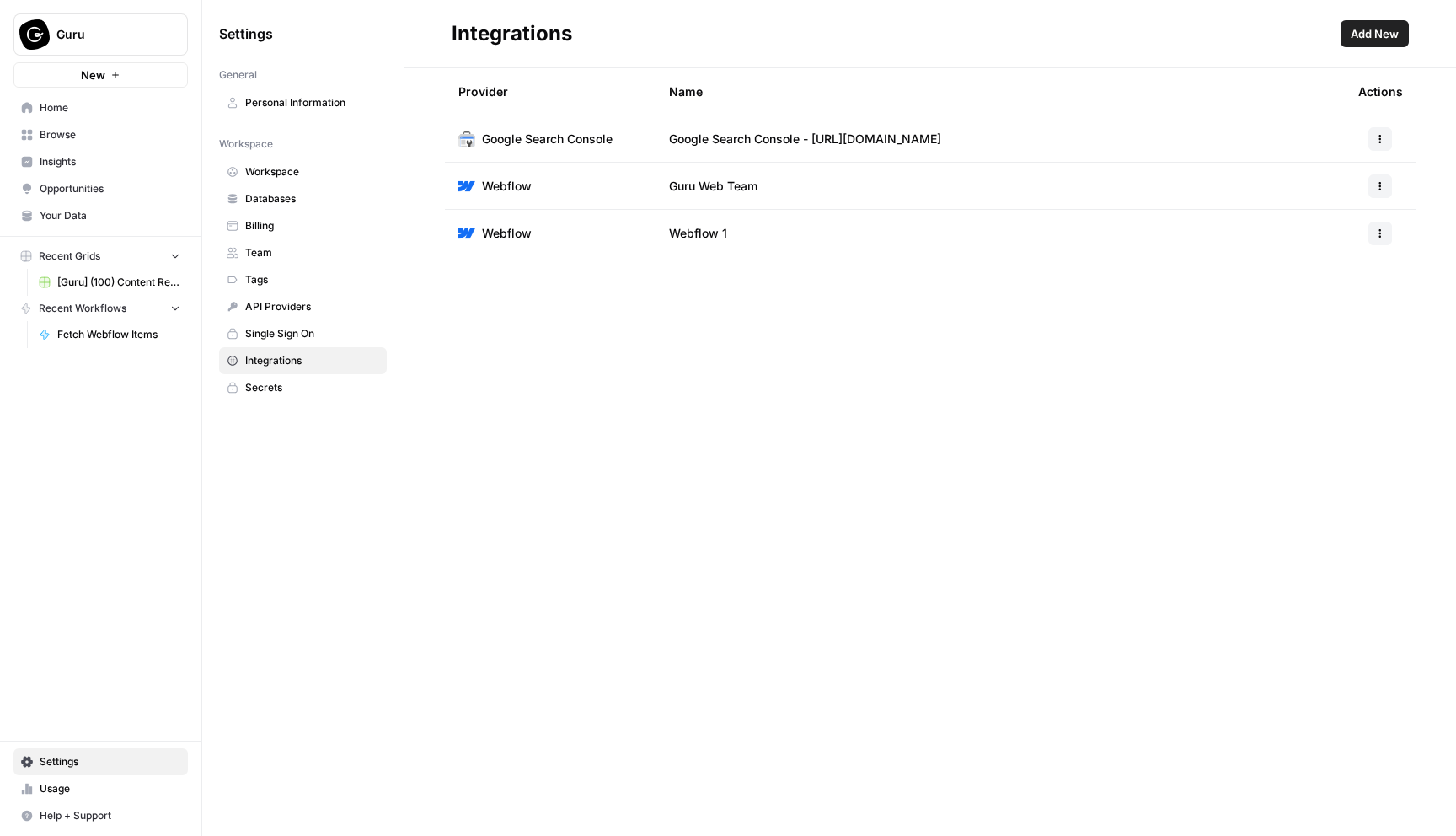
click at [727, 232] on span "Webflow 1" at bounding box center [698, 232] width 58 height 16
click at [1376, 236] on icon "button" at bounding box center [1380, 233] width 10 height 10
click at [1332, 277] on span "Edit" at bounding box center [1345, 270] width 54 height 16
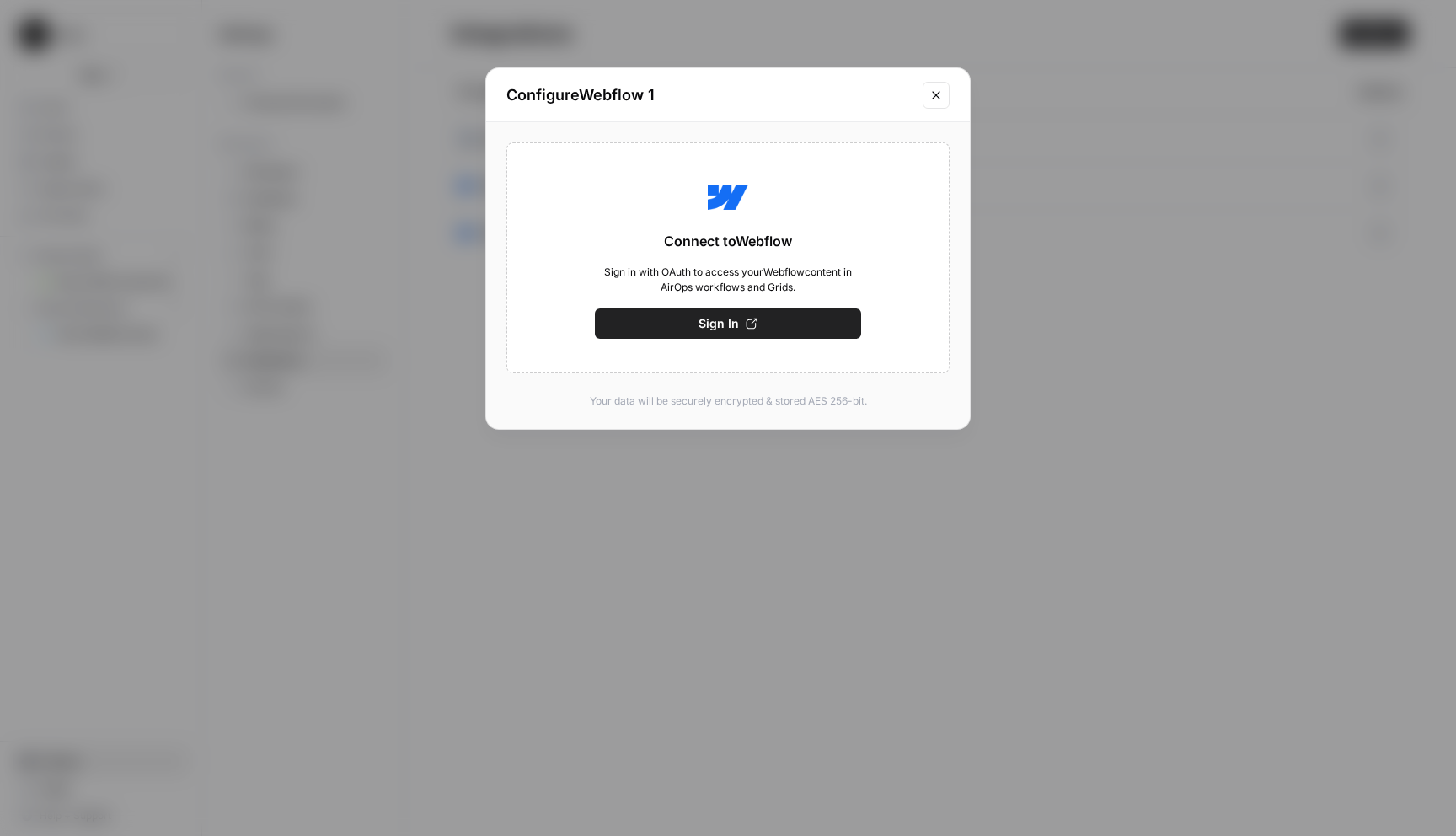
click at [946, 97] on button "Close modal" at bounding box center [937, 95] width 27 height 27
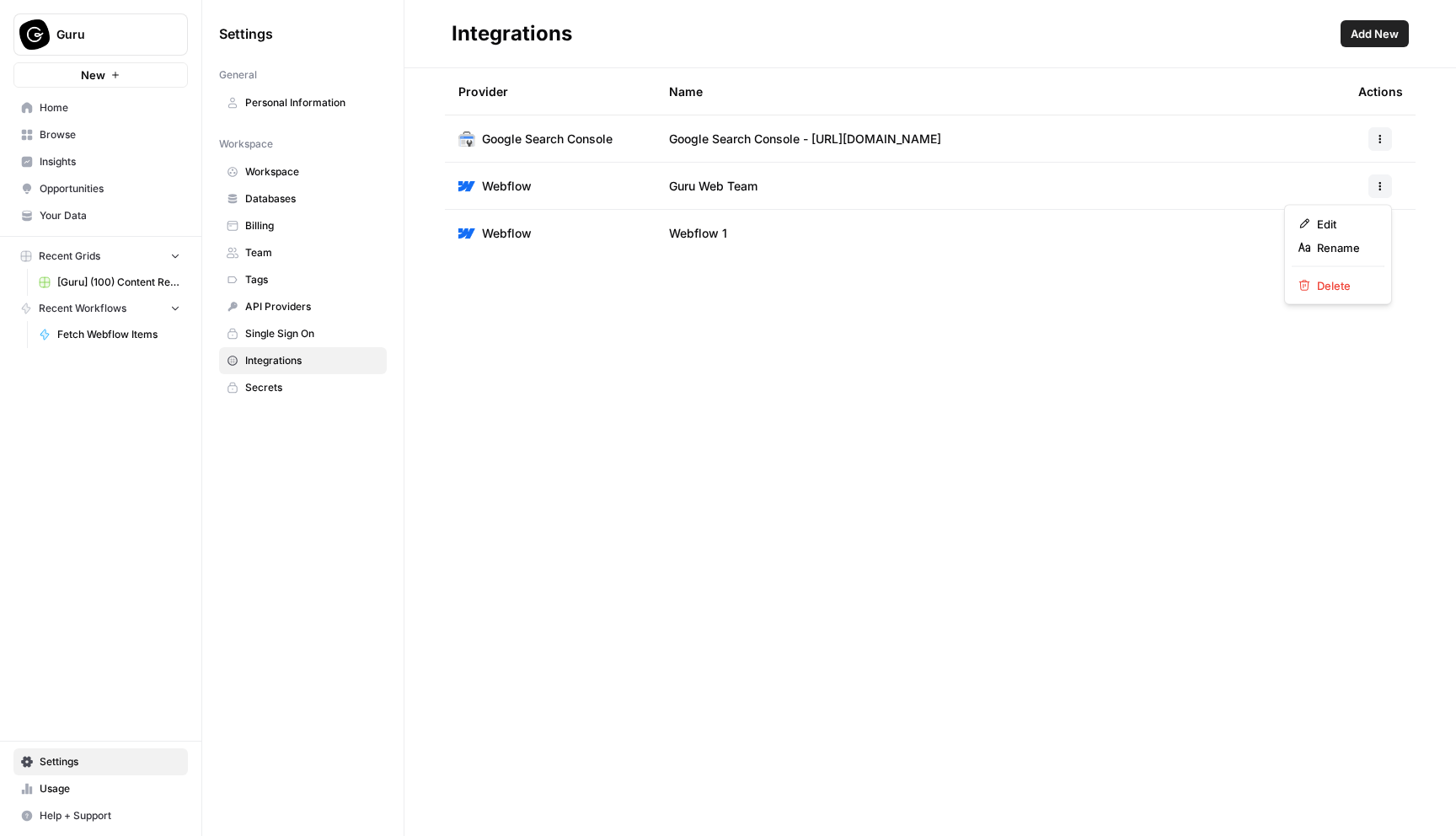
click at [1379, 185] on icon "button" at bounding box center [1380, 186] width 10 height 10
click at [1337, 219] on span "Edit" at bounding box center [1345, 224] width 54 height 16
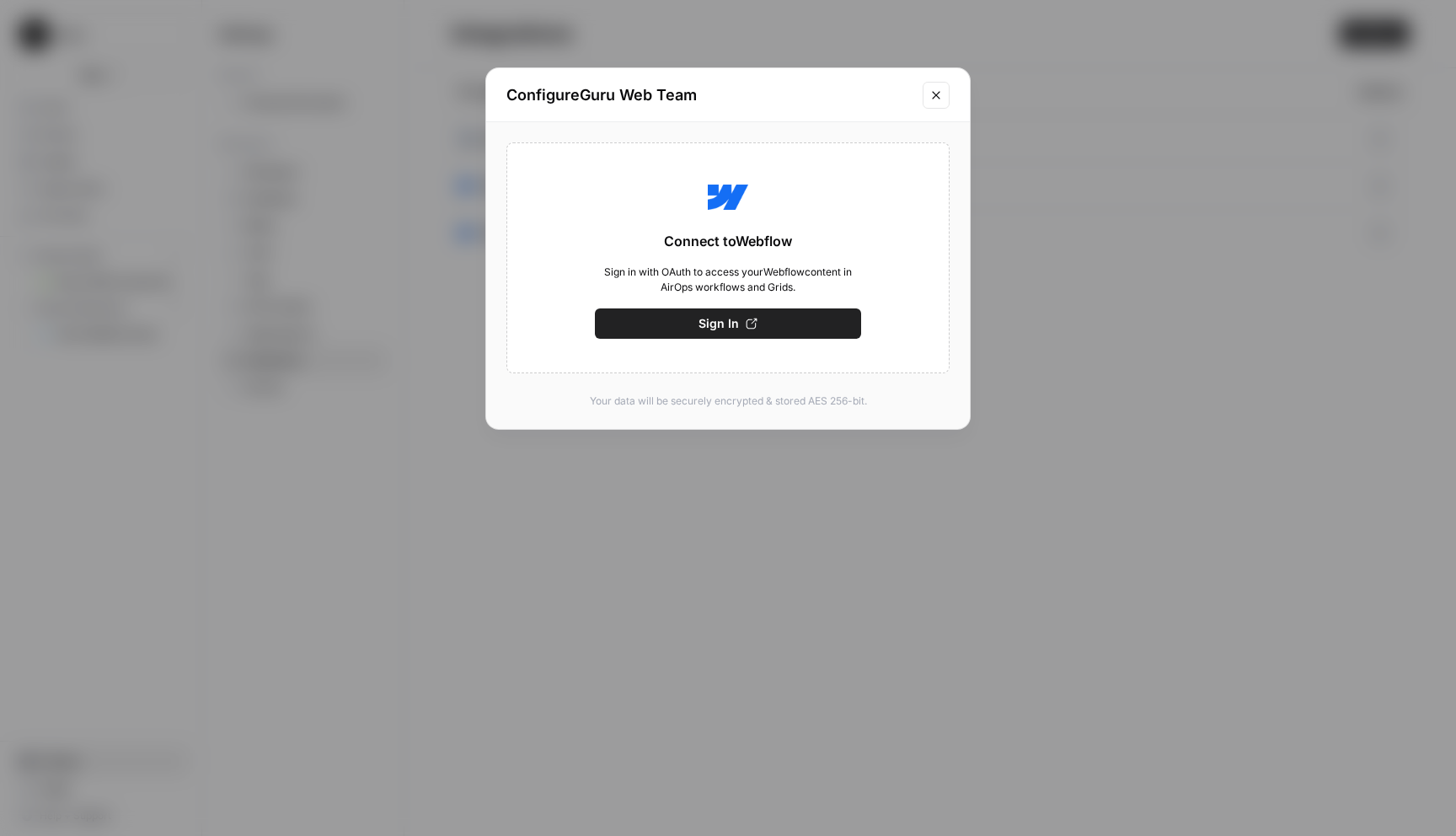
click at [819, 330] on button "Sign In" at bounding box center [728, 323] width 266 height 30
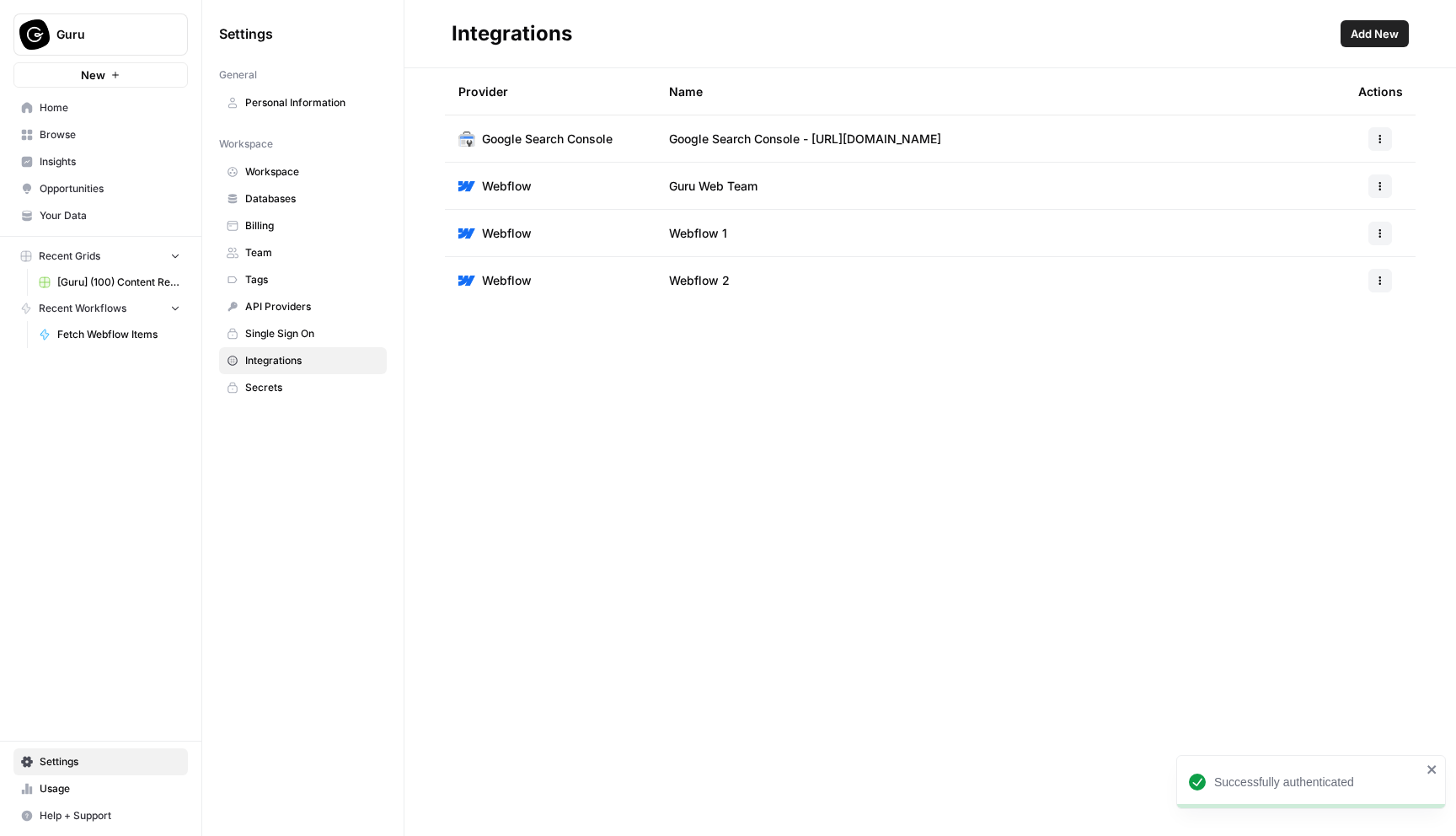
click at [1378, 280] on icon "button" at bounding box center [1380, 280] width 10 height 10
click at [1352, 380] on span "Delete" at bounding box center [1345, 380] width 54 height 16
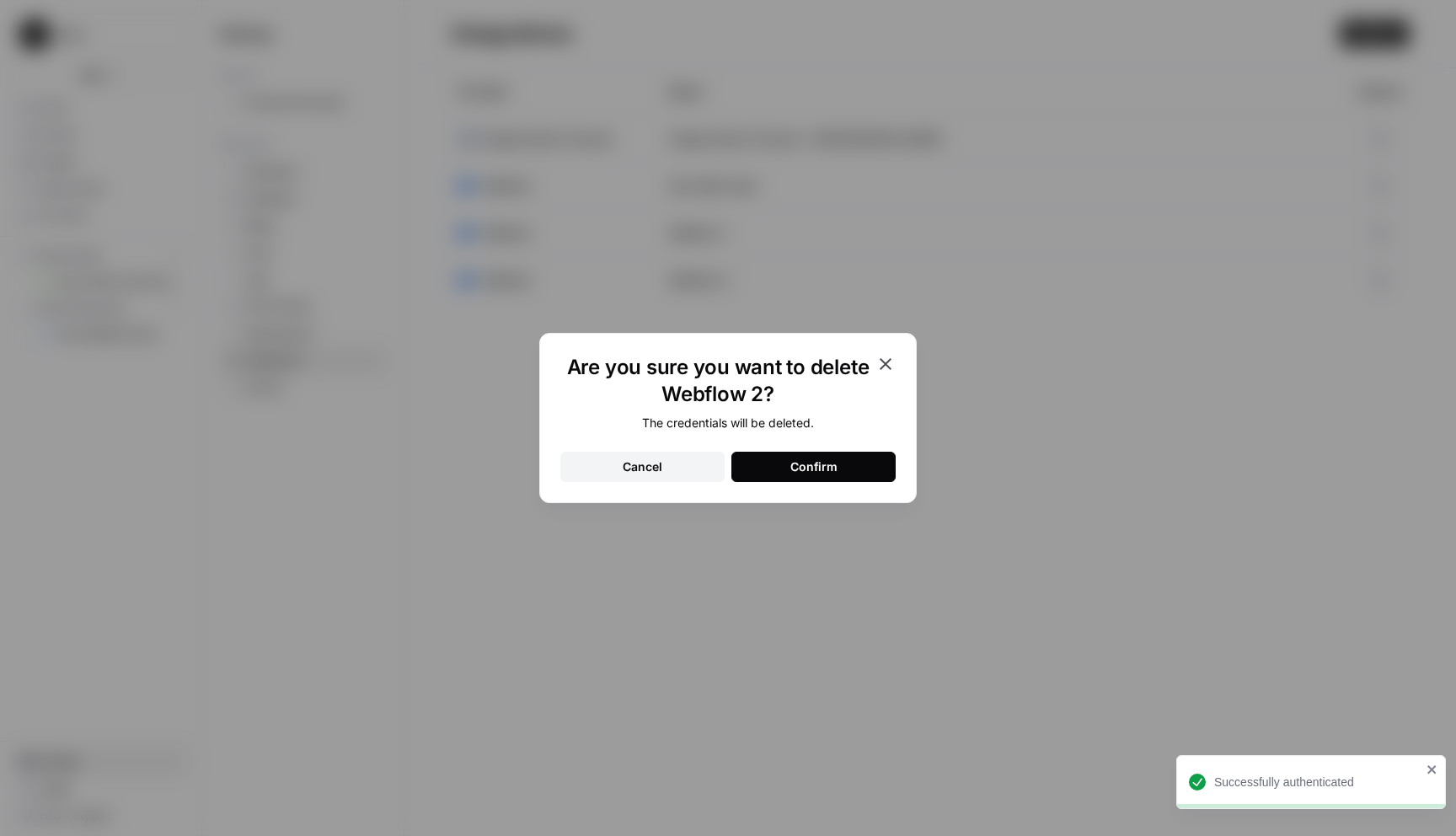
click at [842, 464] on button "Confirm" at bounding box center [814, 466] width 165 height 30
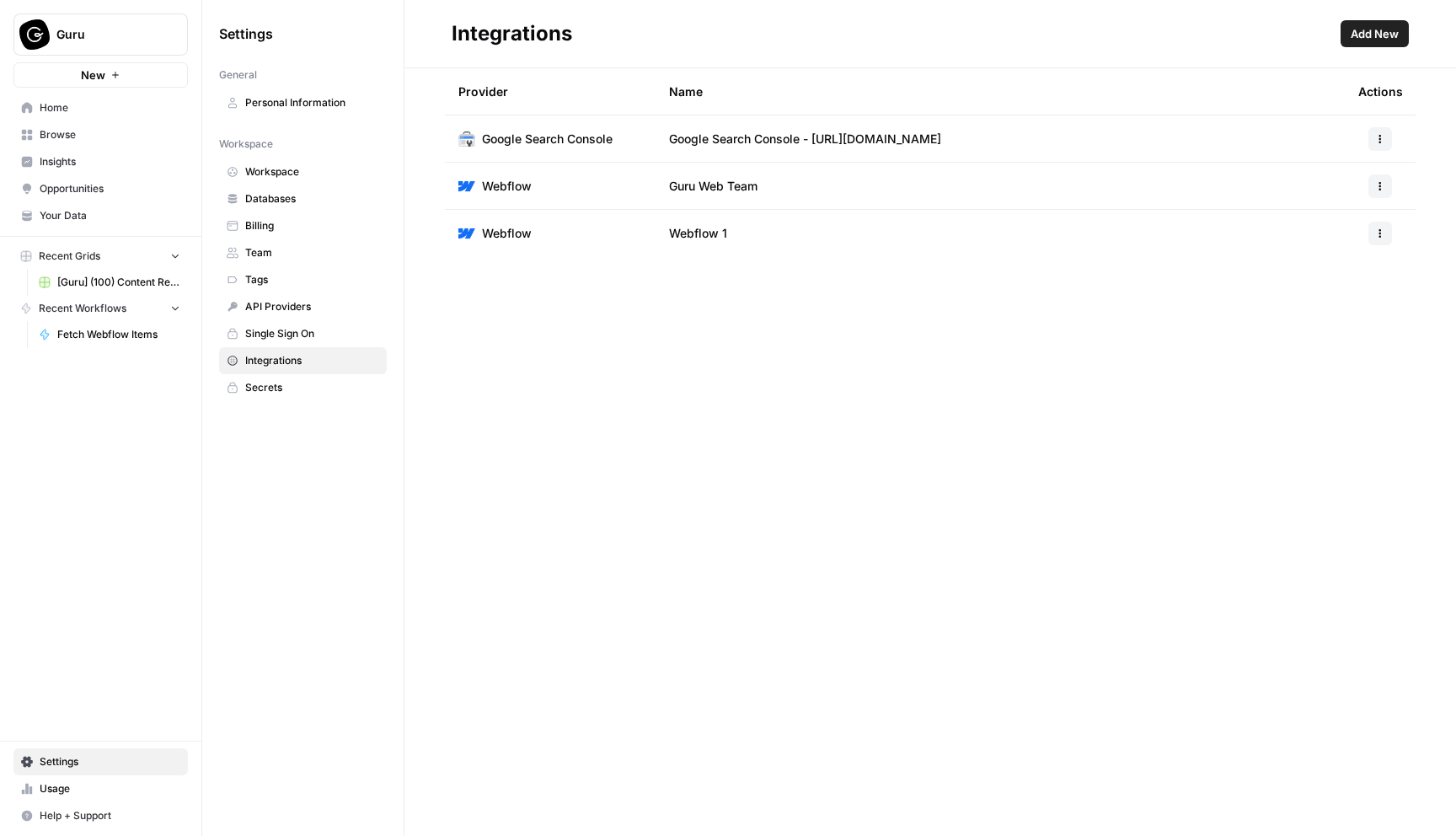
click at [114, 282] on span "[Guru] (100) Content Refresh" at bounding box center [118, 283] width 123 height 15
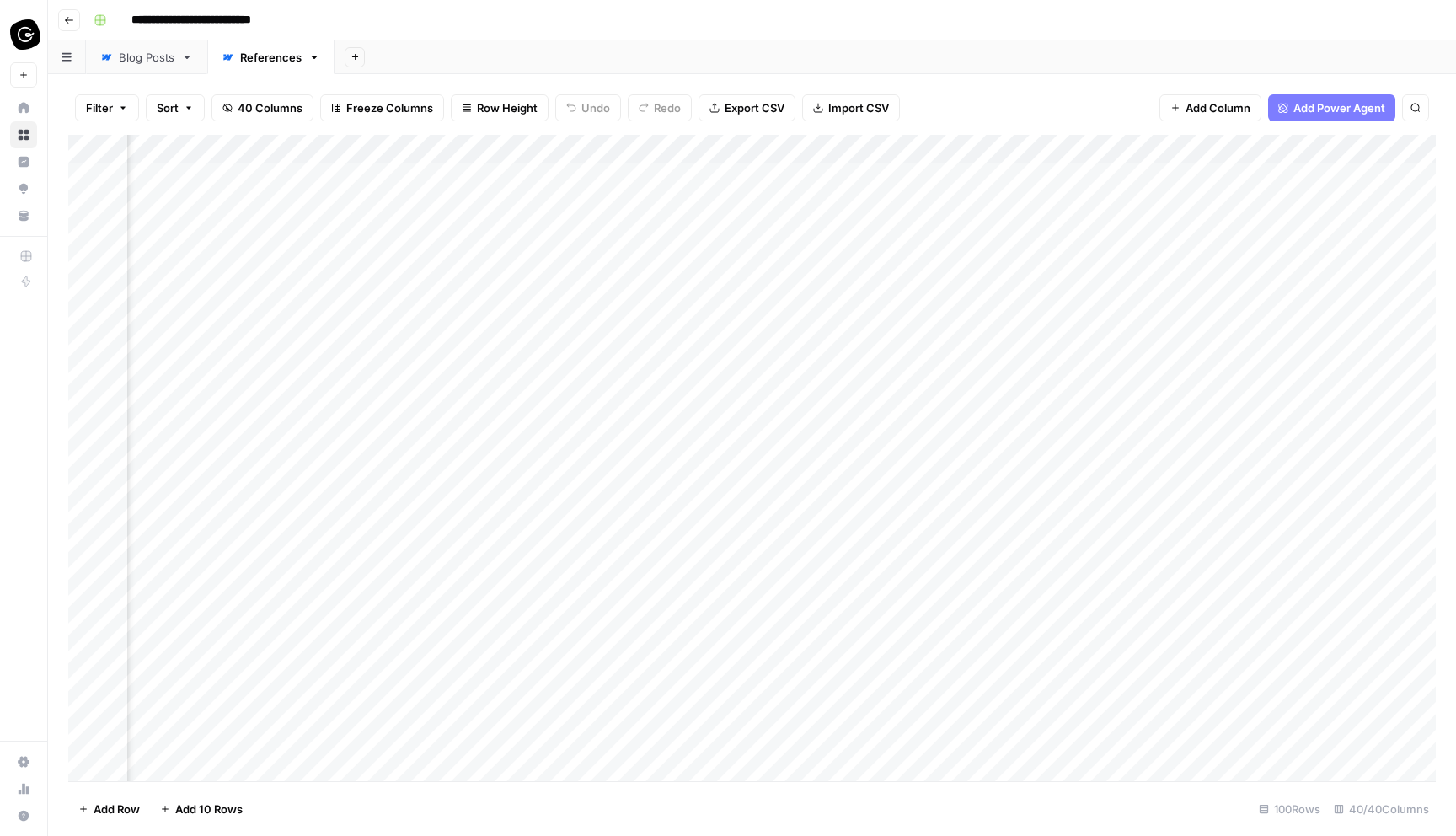
scroll to position [0, 6887]
click at [1272, 178] on div "Add Column" at bounding box center [752, 457] width 1368 height 646
click at [1308, 150] on div "Add Column" at bounding box center [752, 457] width 1368 height 646
click at [1308, 150] on div at bounding box center [1265, 151] width 152 height 34
click at [1223, 252] on span "Edit" at bounding box center [1296, 252] width 147 height 16
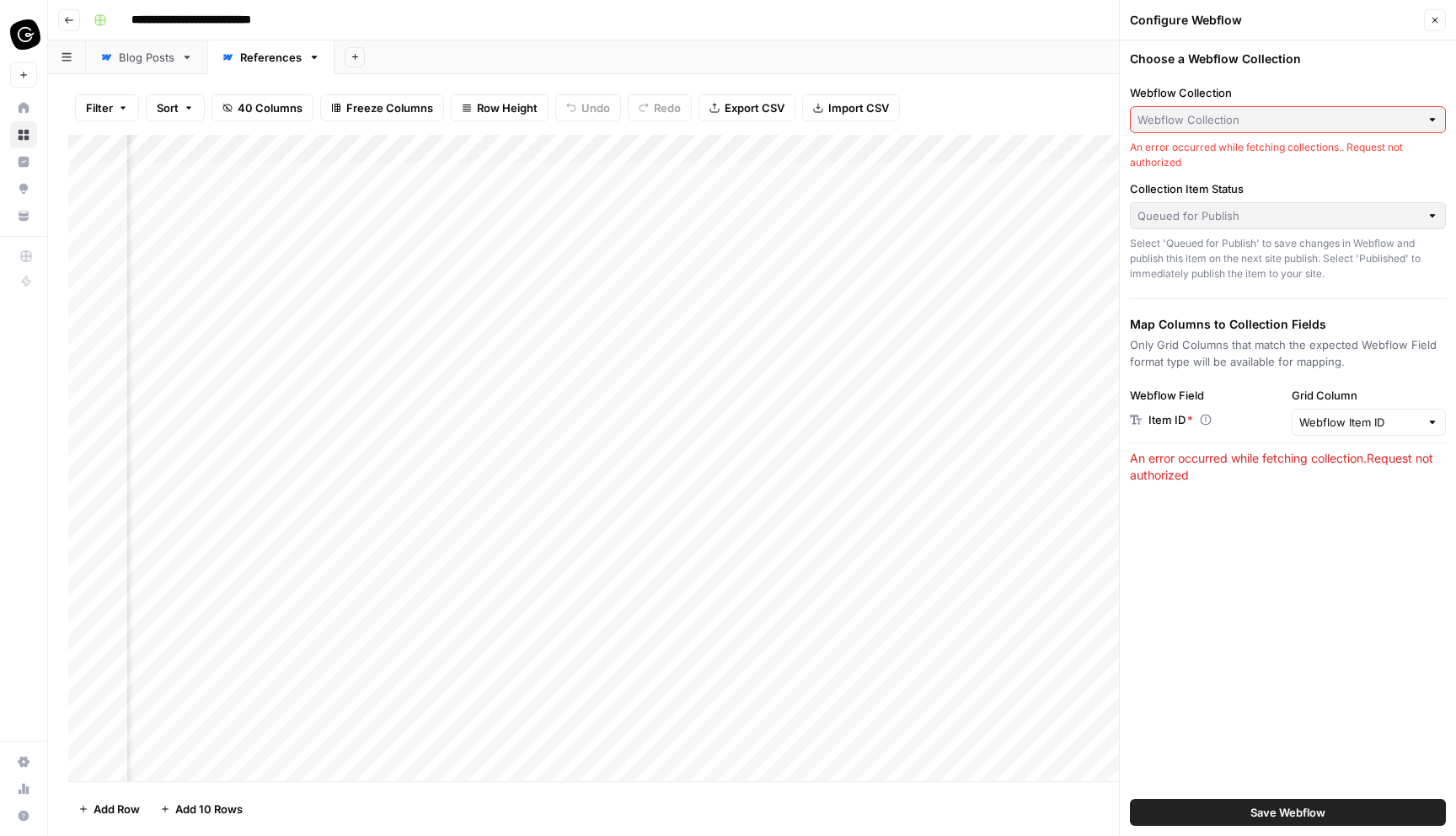
click at [1429, 121] on div at bounding box center [1433, 119] width 12 height 16
click at [1361, 198] on div "Collection Item Status Queued for Publish Select 'Queued for Publish' to save c…" at bounding box center [1288, 231] width 316 height 101
click at [1441, 21] on button "Close" at bounding box center [1435, 20] width 22 height 22
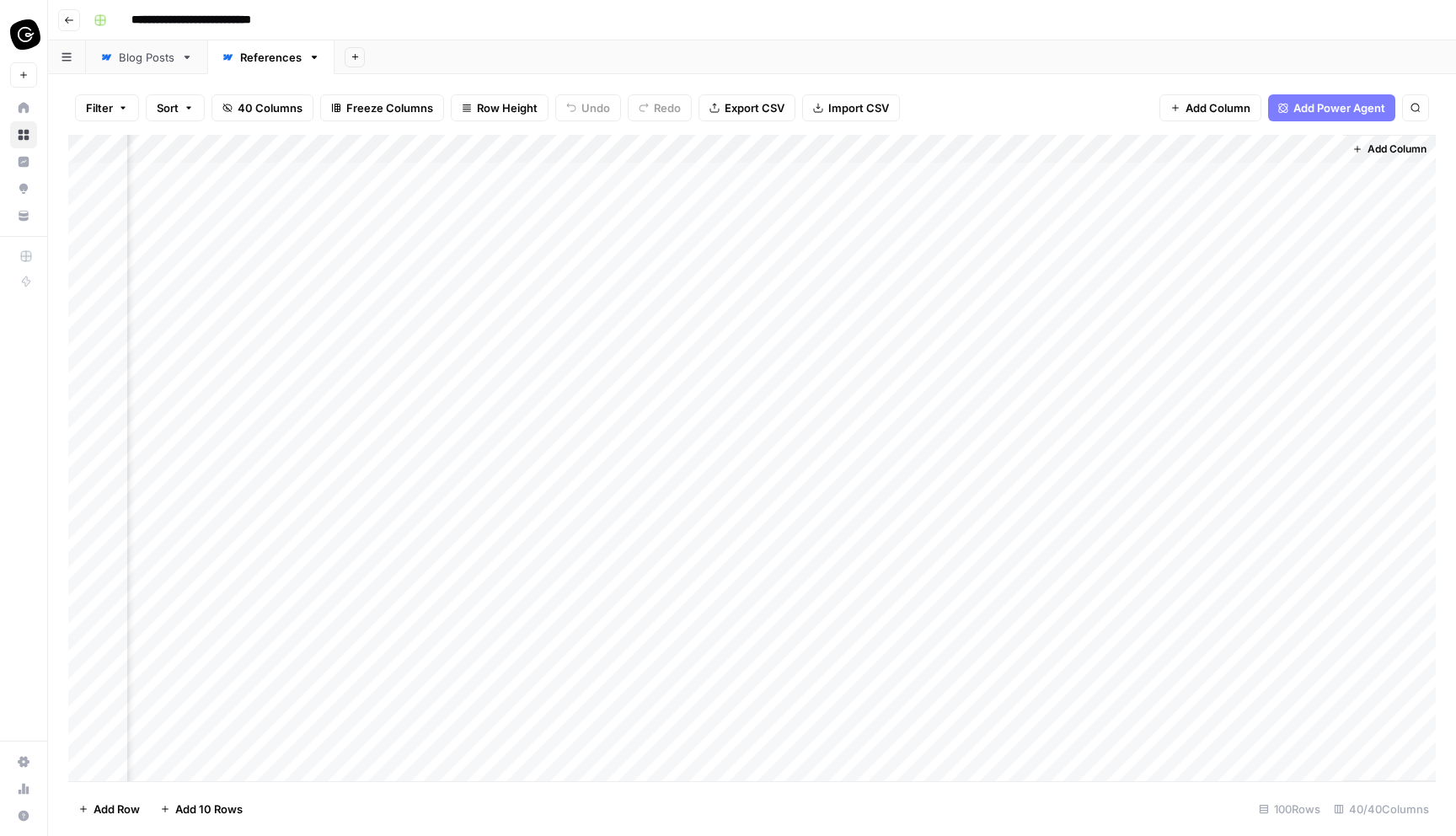
click at [1202, 151] on div "Add Column" at bounding box center [752, 457] width 1368 height 646
click at [1202, 151] on div at bounding box center [1265, 151] width 152 height 34
click at [1257, 393] on div "Add Column" at bounding box center [752, 457] width 1368 height 646
click at [1371, 154] on span "Add Column" at bounding box center [1397, 149] width 59 height 15
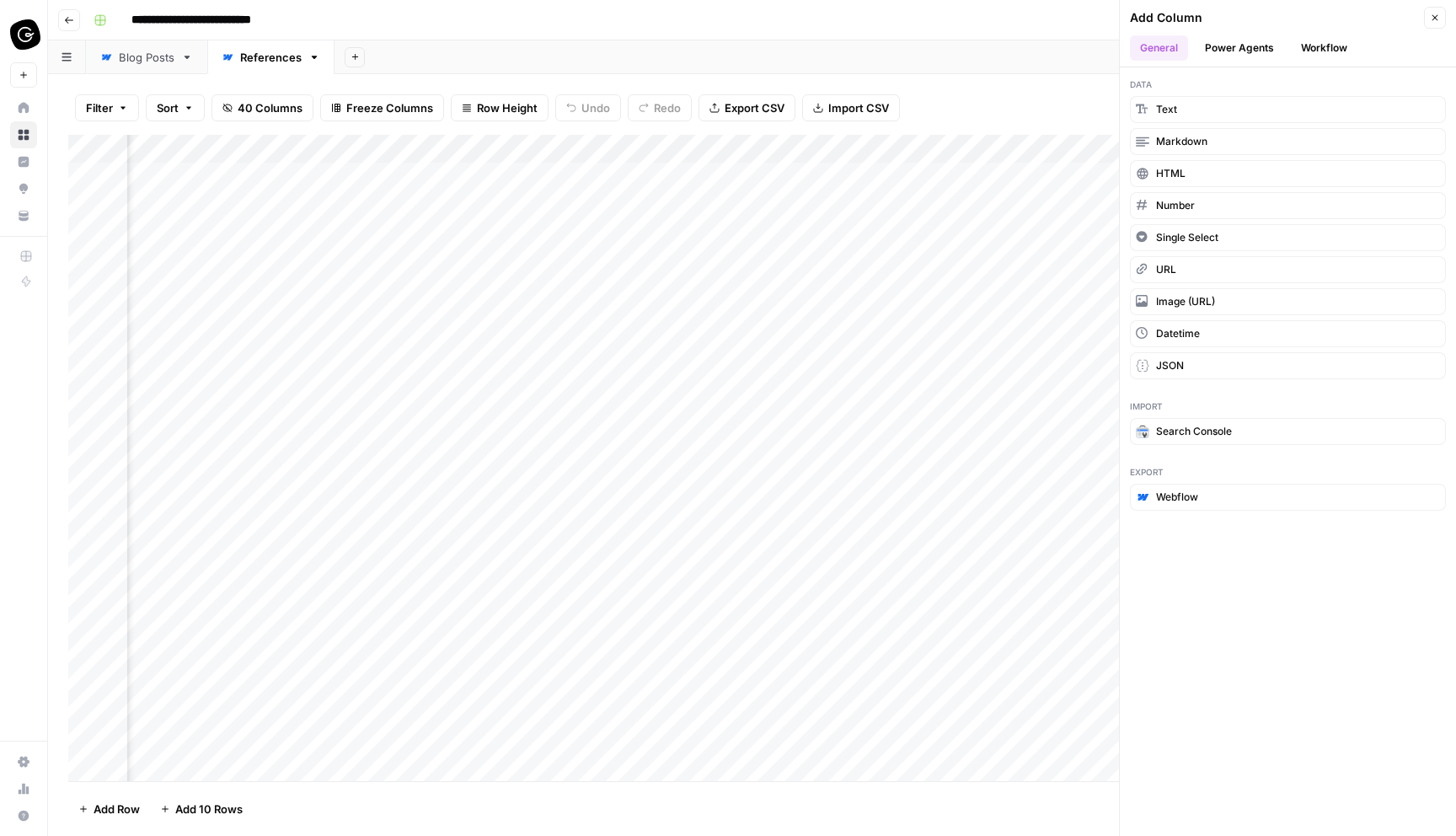
click at [1231, 46] on button "Power Agents" at bounding box center [1240, 48] width 89 height 25
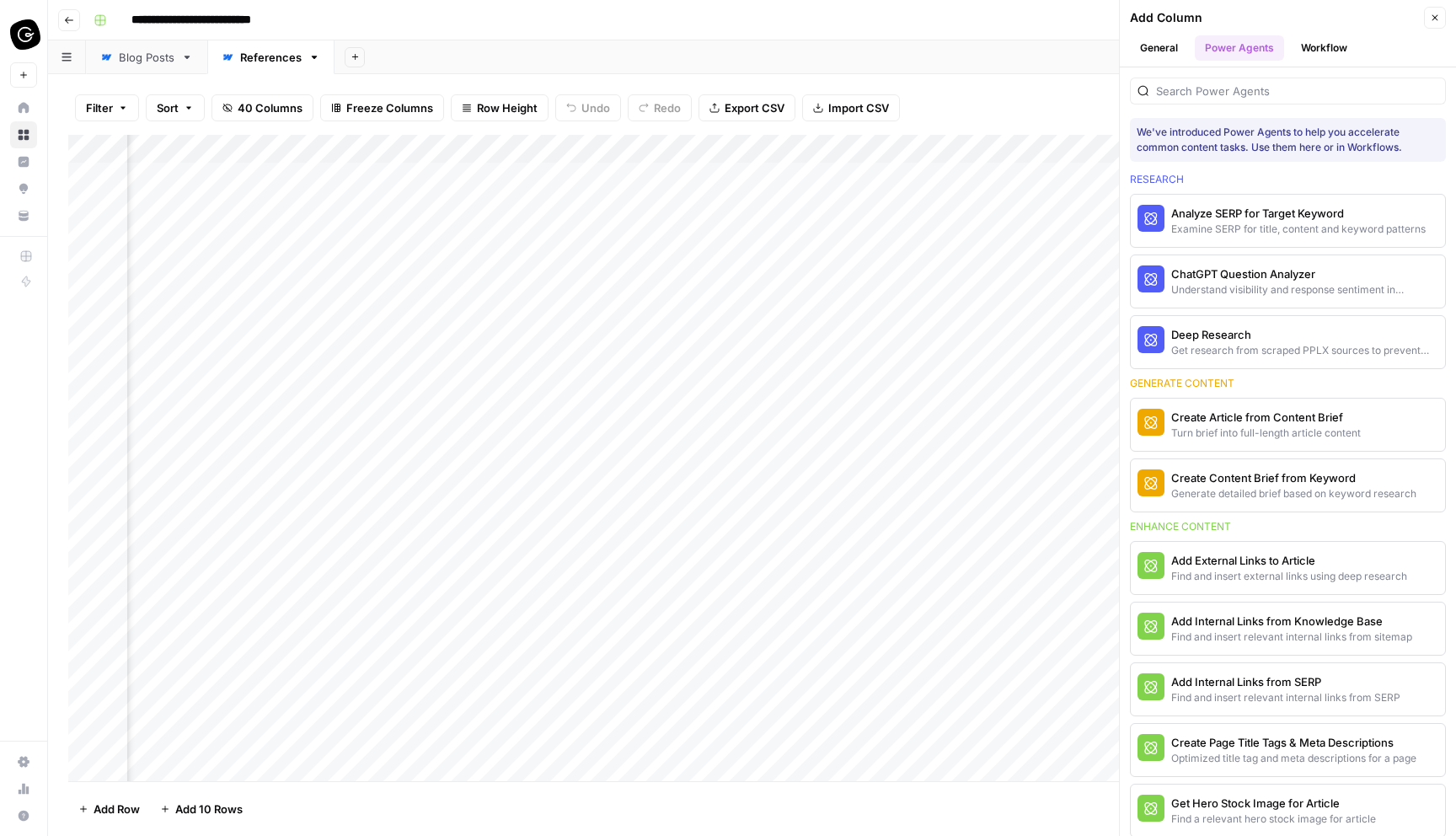
click at [1332, 44] on button "Workflow" at bounding box center [1324, 48] width 67 height 25
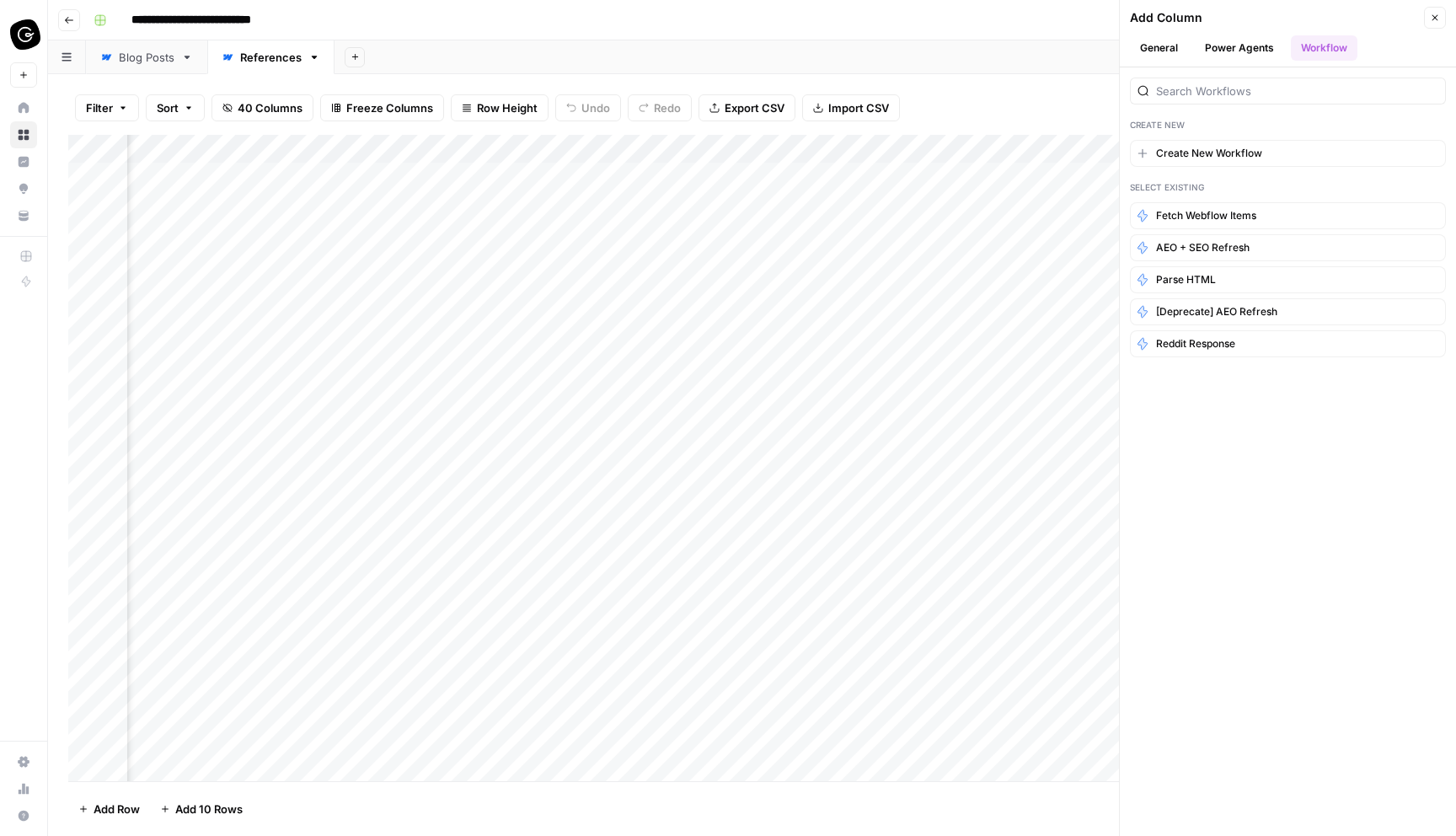
click at [1242, 52] on button "Power Agents" at bounding box center [1240, 48] width 89 height 25
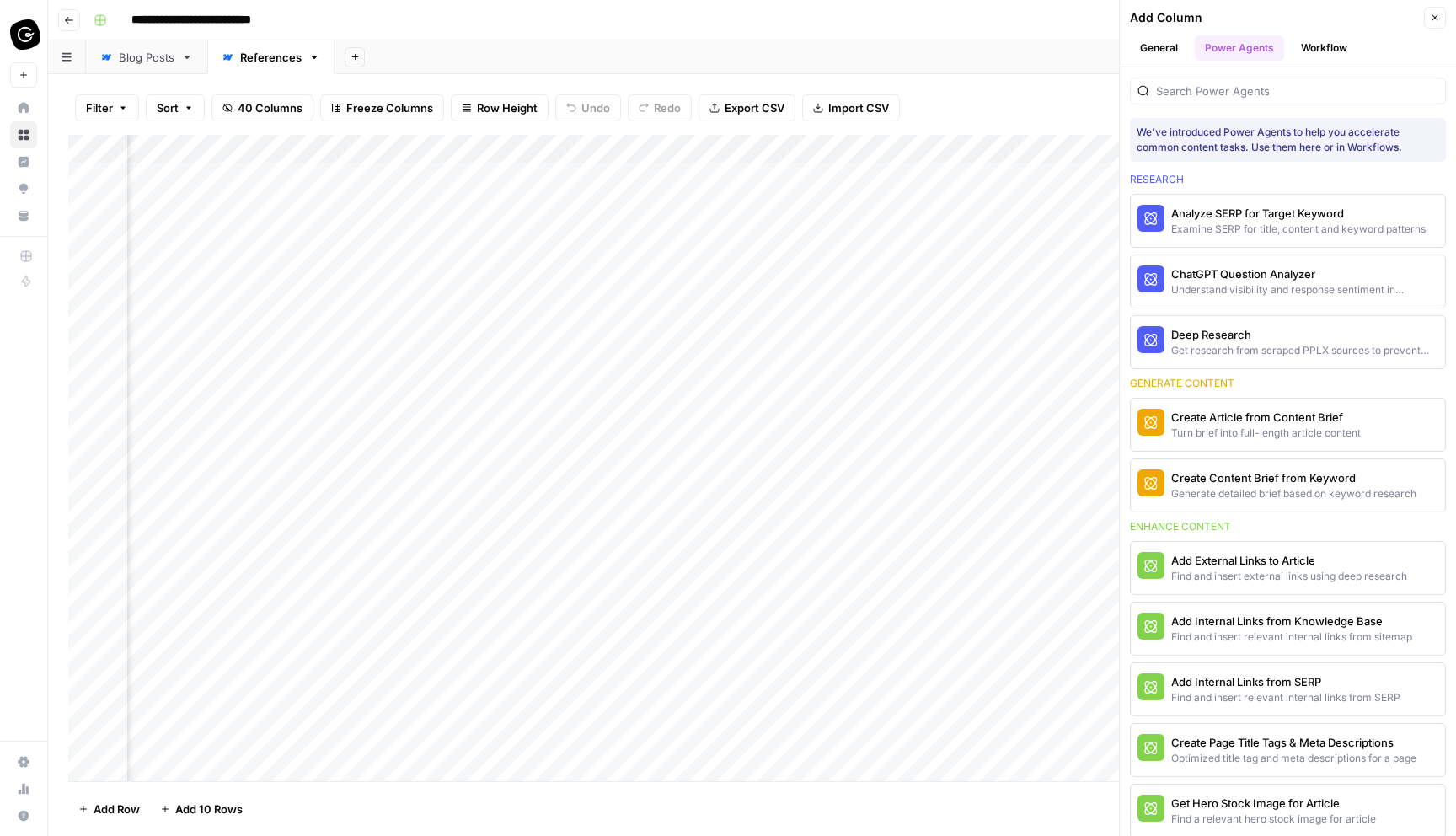
click at [1167, 48] on button "General" at bounding box center [1160, 48] width 58 height 25
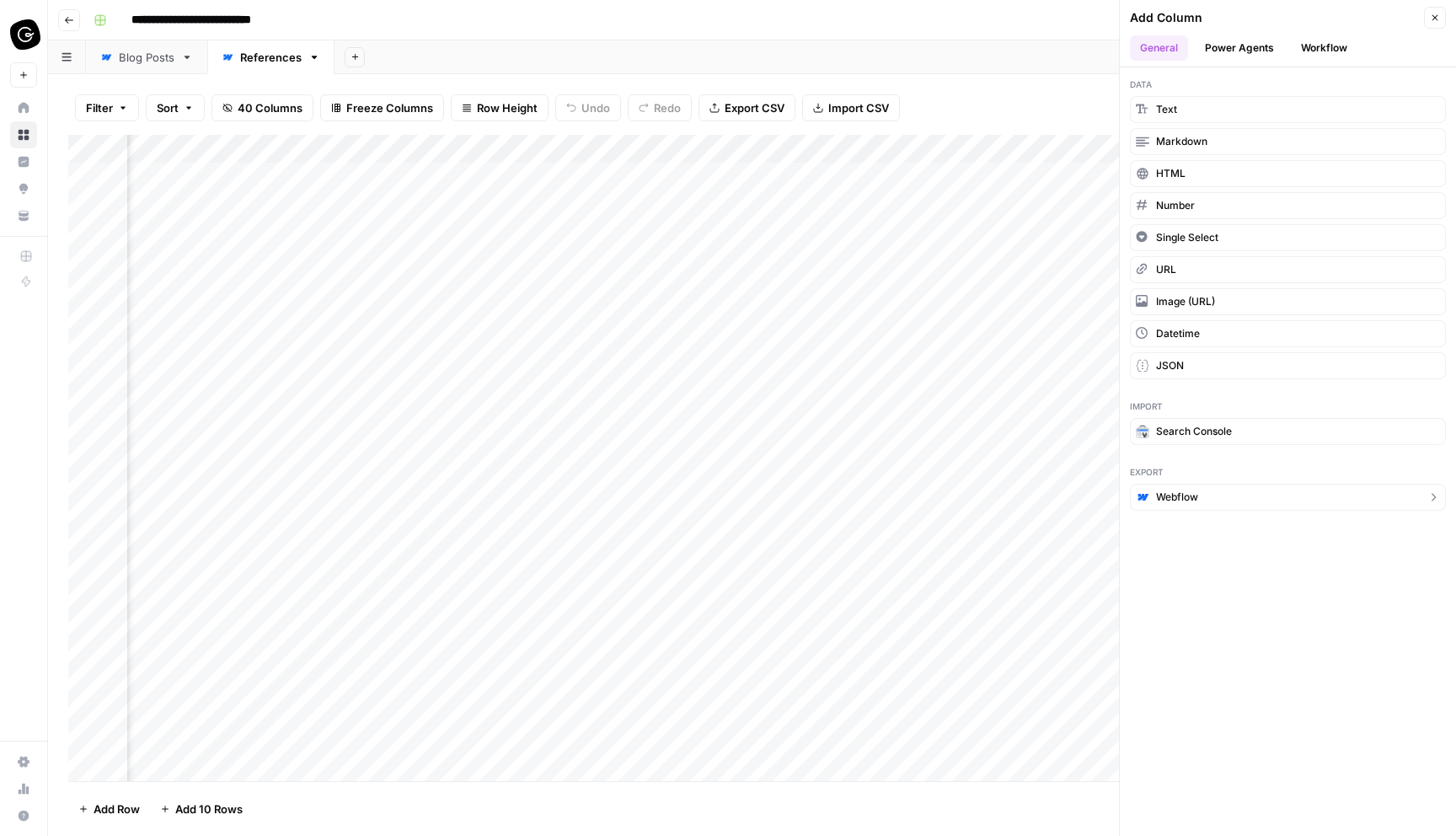
click at [1205, 503] on button "Webflow" at bounding box center [1288, 497] width 316 height 27
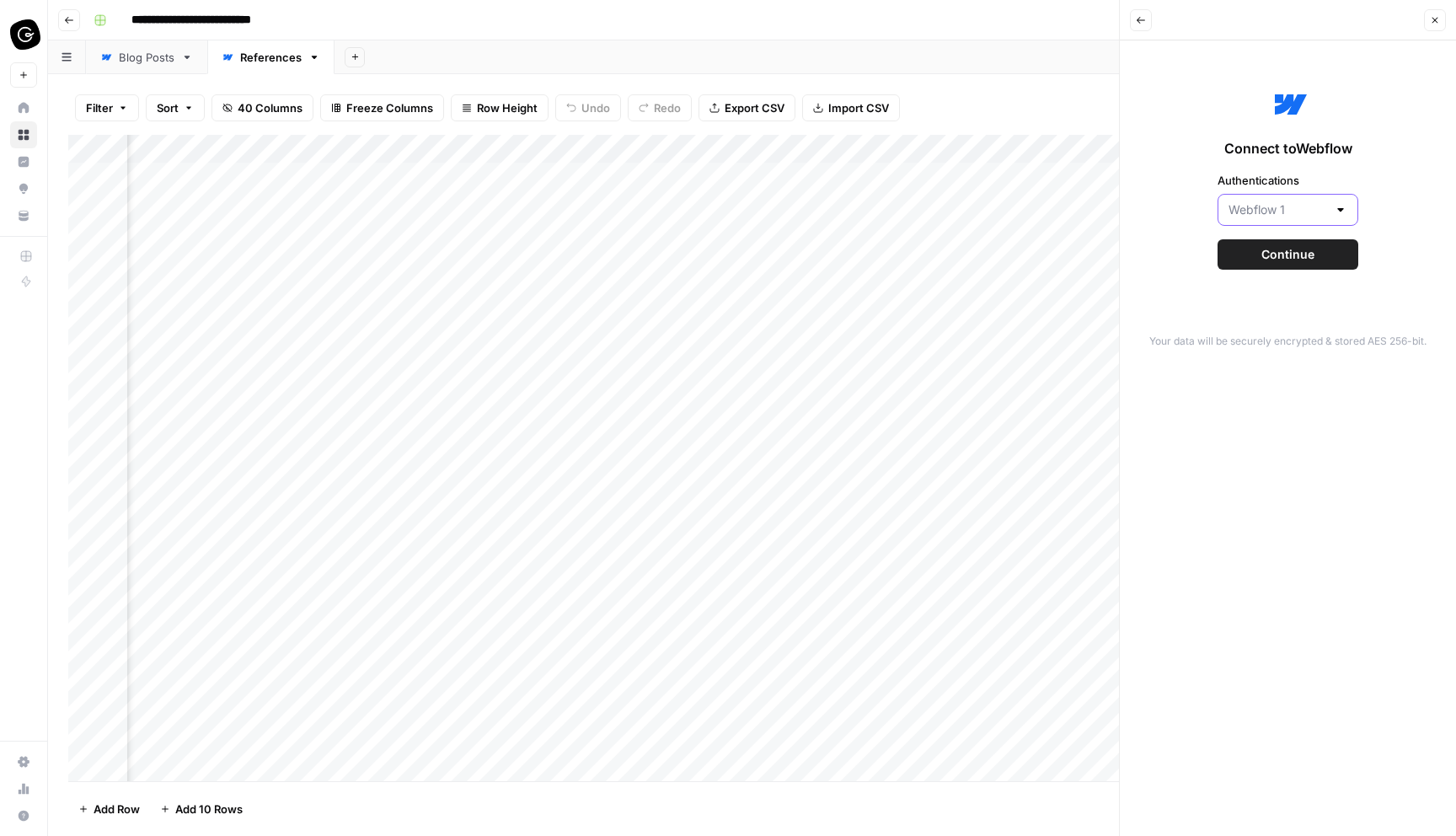
click at [1295, 213] on input "Authentications" at bounding box center [1278, 209] width 99 height 16
click at [1300, 255] on span "Webflow 1" at bounding box center [1277, 251] width 90 height 16
type input "Webflow 1"
click at [1300, 255] on span "Continue" at bounding box center [1287, 254] width 53 height 16
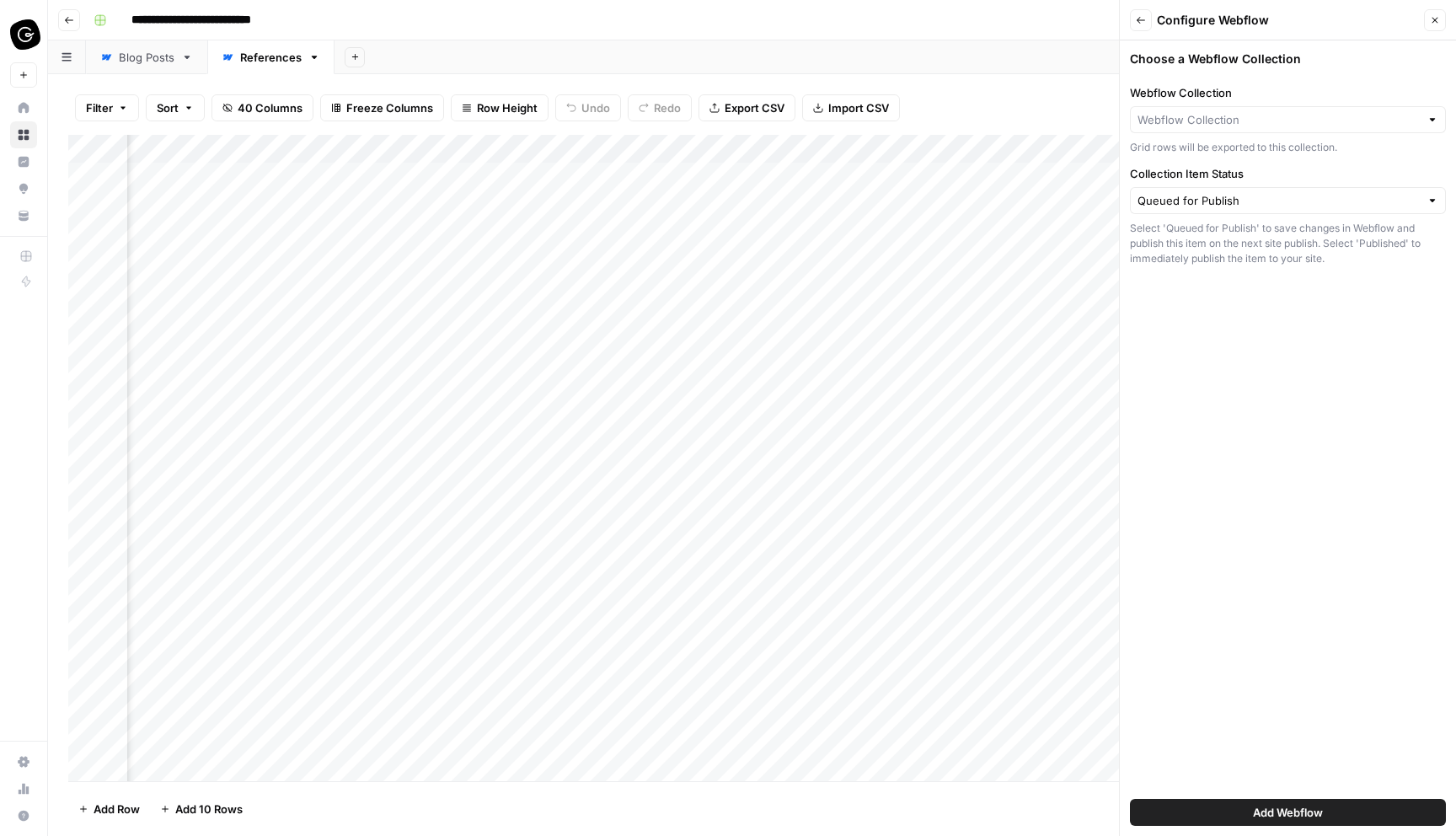
click at [1436, 118] on div at bounding box center [1433, 119] width 12 height 16
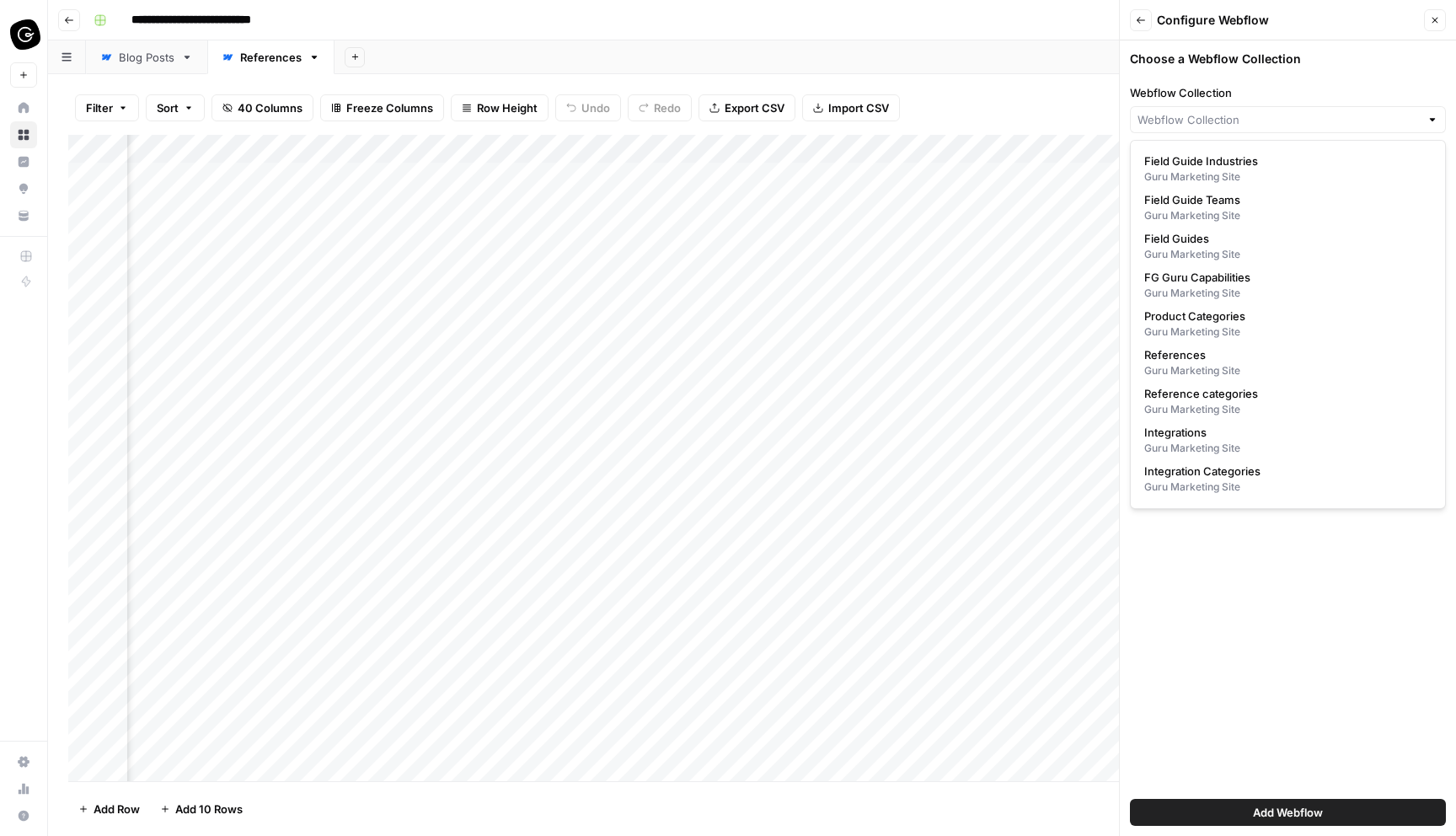
scroll to position [770, 0]
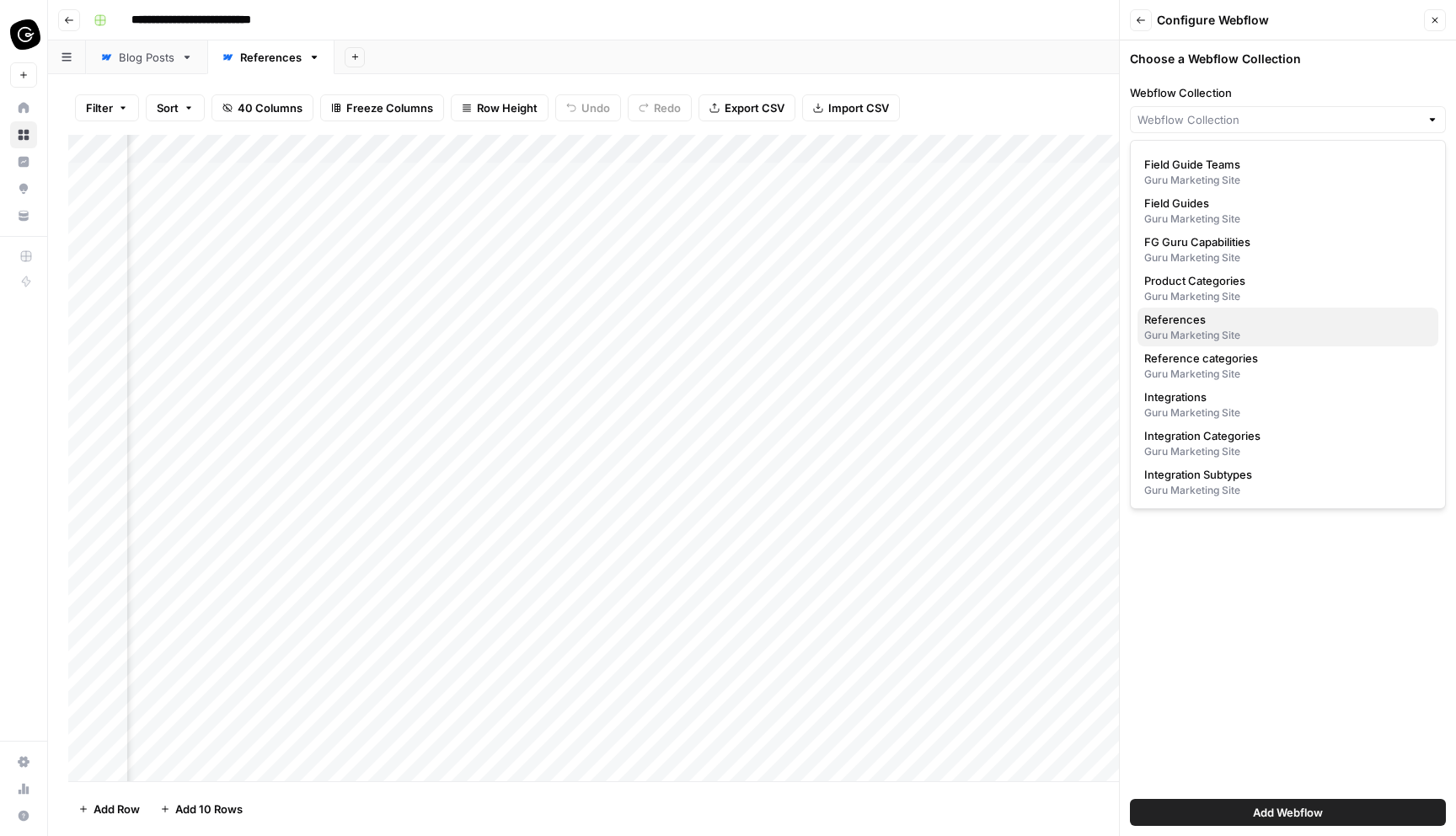
click at [1257, 314] on span "References" at bounding box center [1285, 319] width 281 height 16
type input "References"
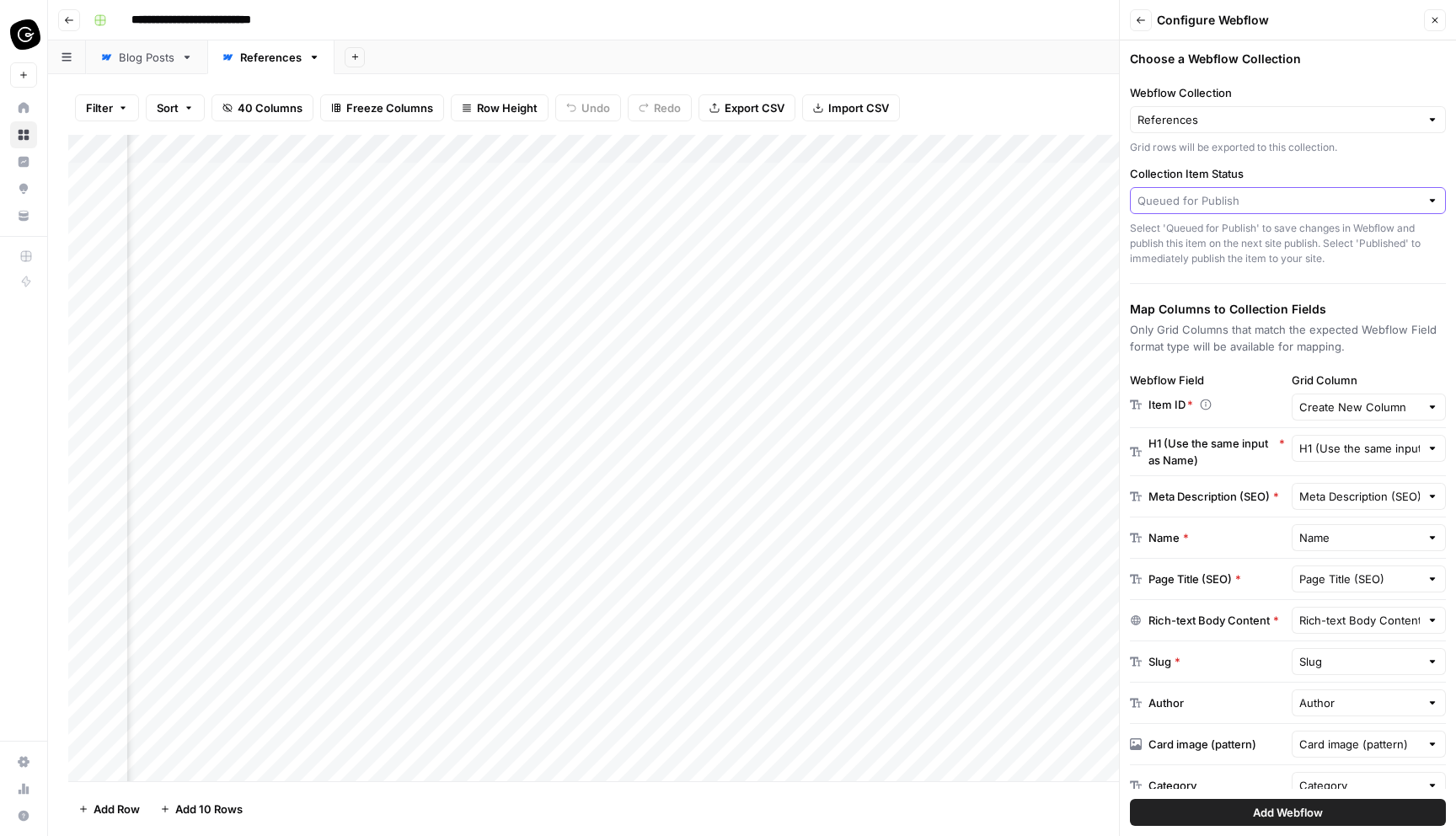
click at [1271, 201] on input "Collection Item Status" at bounding box center [1279, 200] width 282 height 16
click at [1260, 263] on span "Published" at bounding box center [1285, 263] width 281 height 16
type input "Published"
click at [1235, 173] on label "Collection Item Status" at bounding box center [1288, 173] width 316 height 16
click at [1235, 192] on input "Published" at bounding box center [1279, 200] width 282 height 16
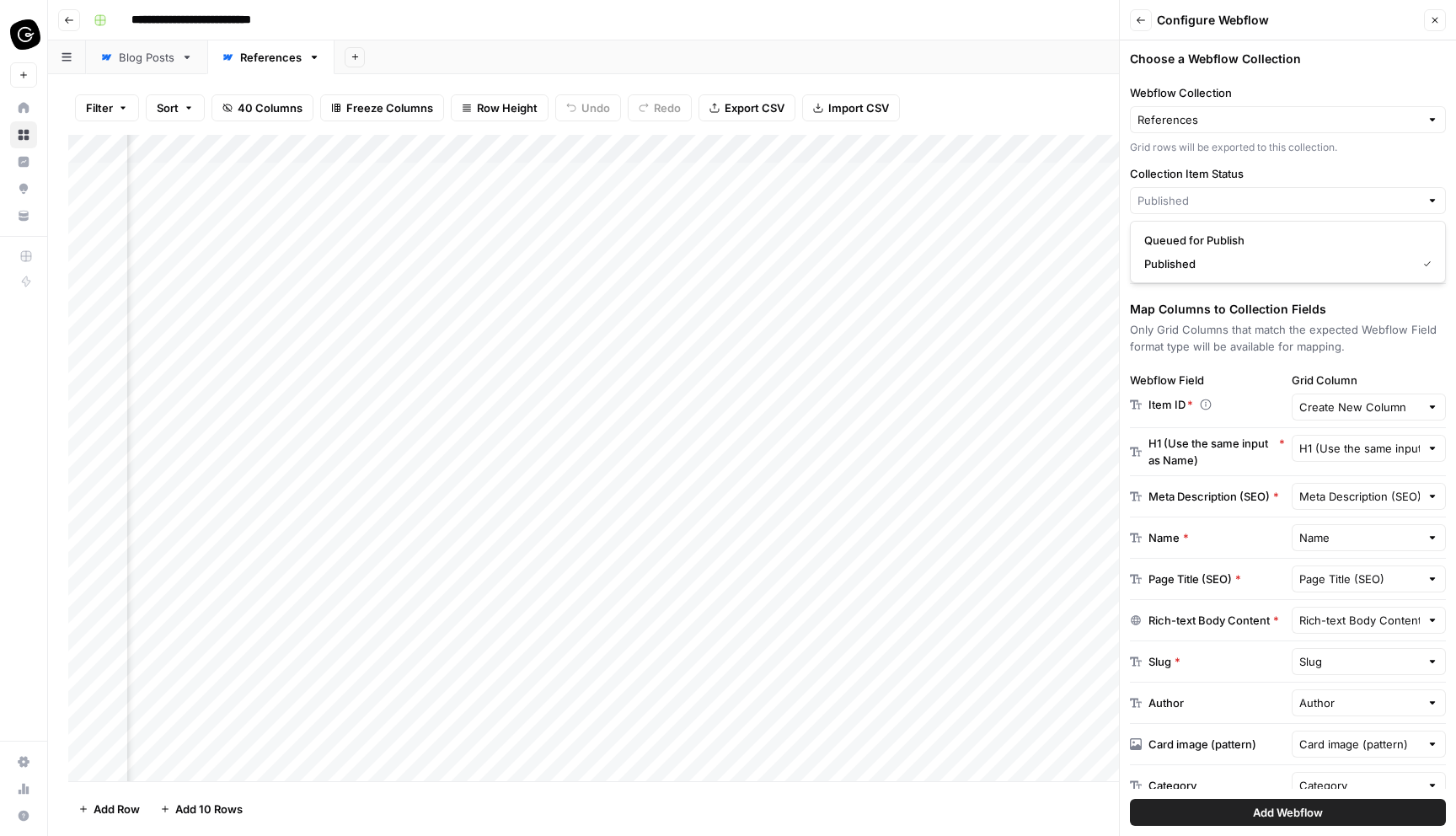
type input "Published"
click at [1235, 173] on label "Collection Item Status" at bounding box center [1288, 173] width 316 height 16
click at [1235, 192] on input "Published" at bounding box center [1279, 200] width 282 height 16
click at [1214, 263] on span "Published" at bounding box center [1277, 263] width 265 height 16
type input "Published"
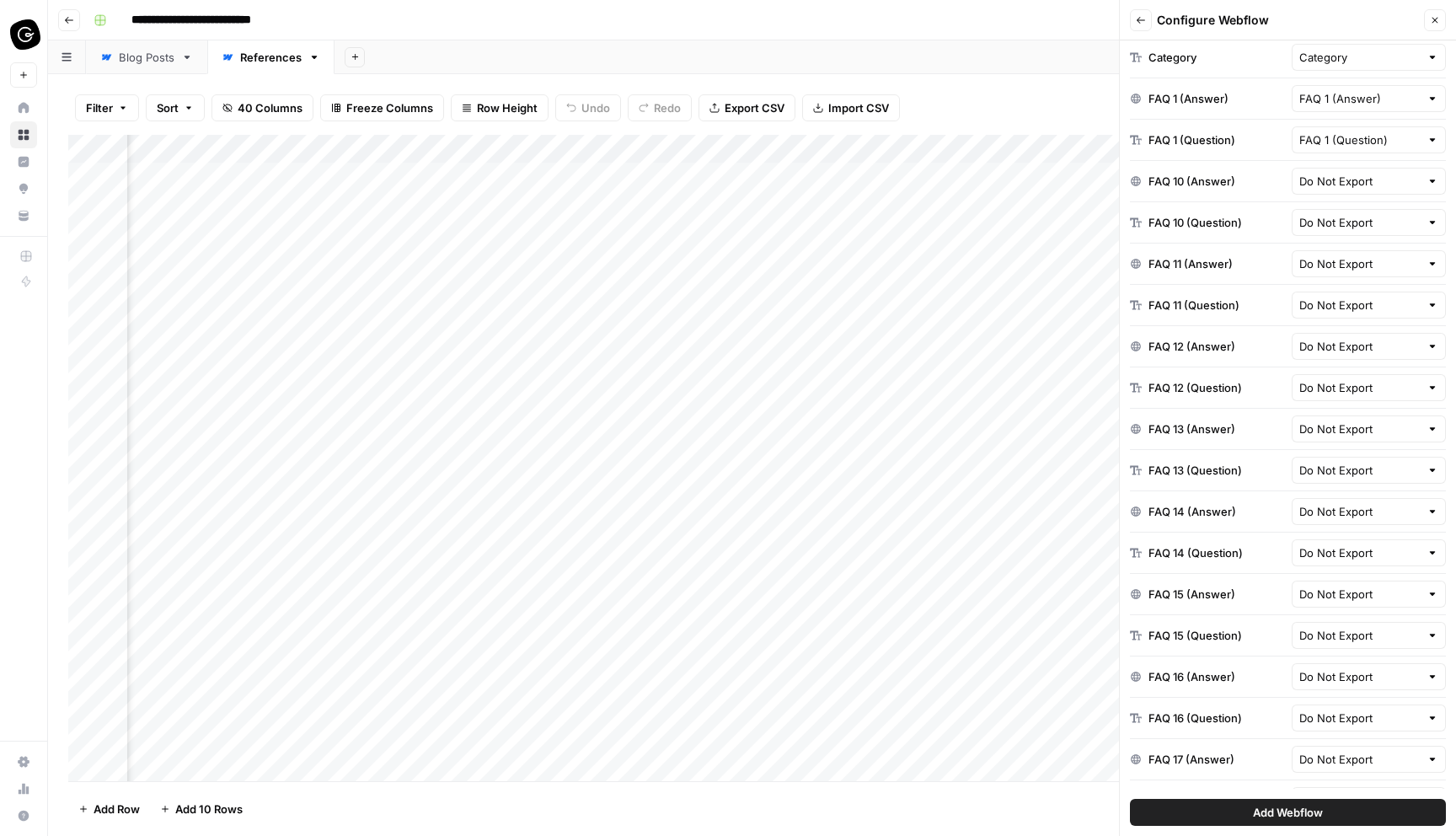
scroll to position [0, 0]
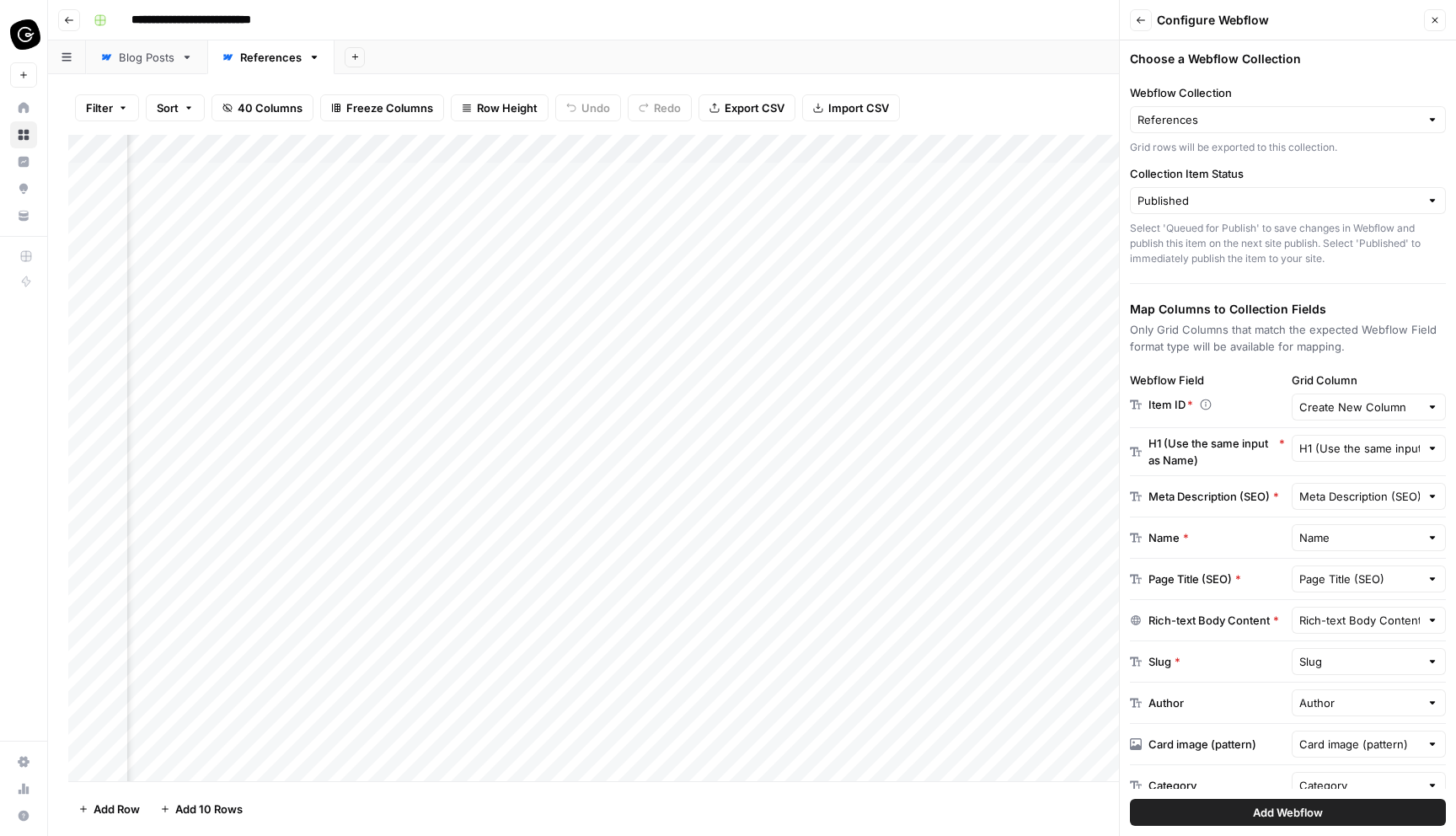
click at [1433, 409] on div at bounding box center [1433, 407] width 12 height 16
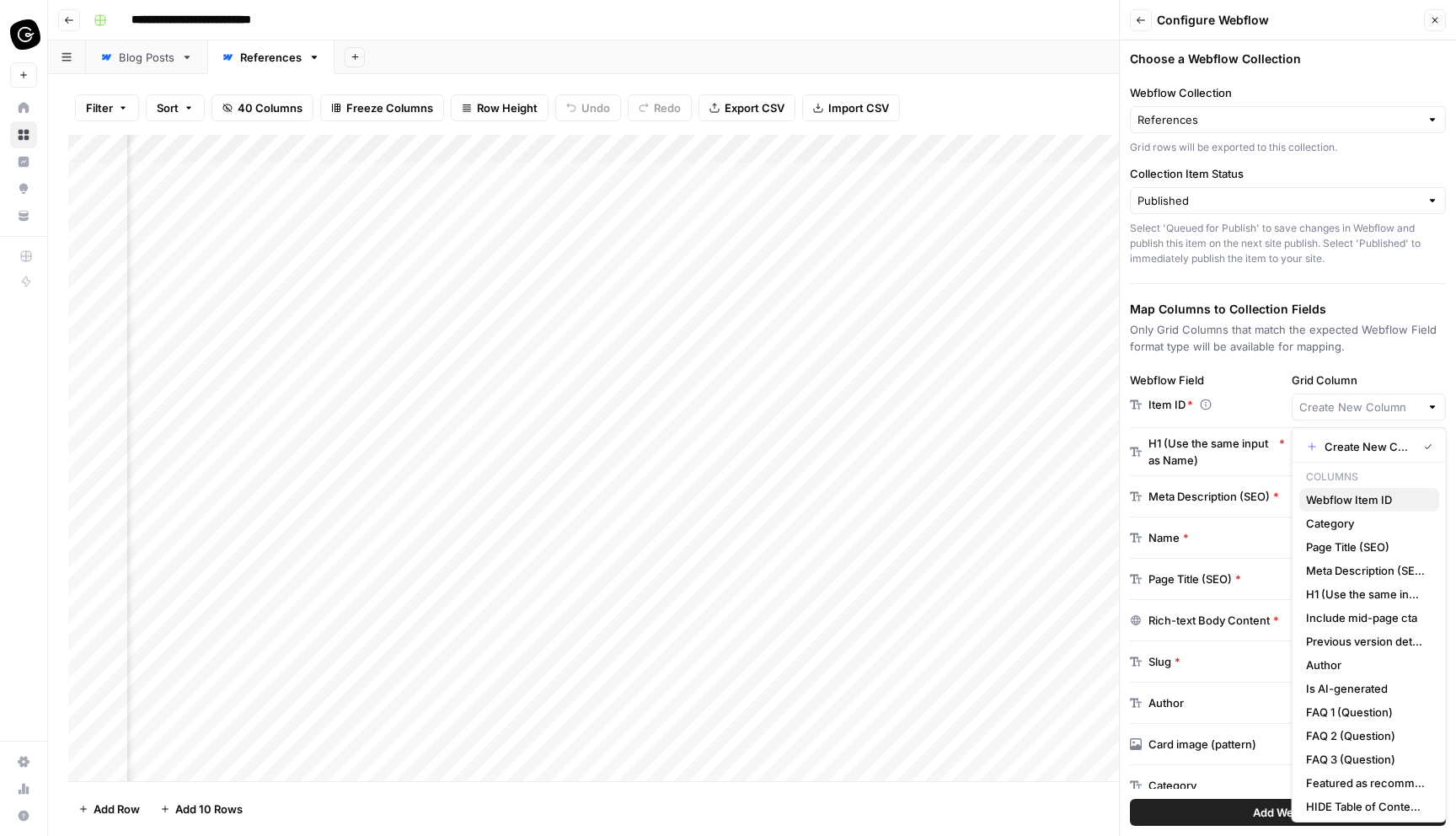
click at [1377, 500] on span "Webflow Item ID" at bounding box center [1367, 499] width 120 height 16
type input "Webflow Item ID"
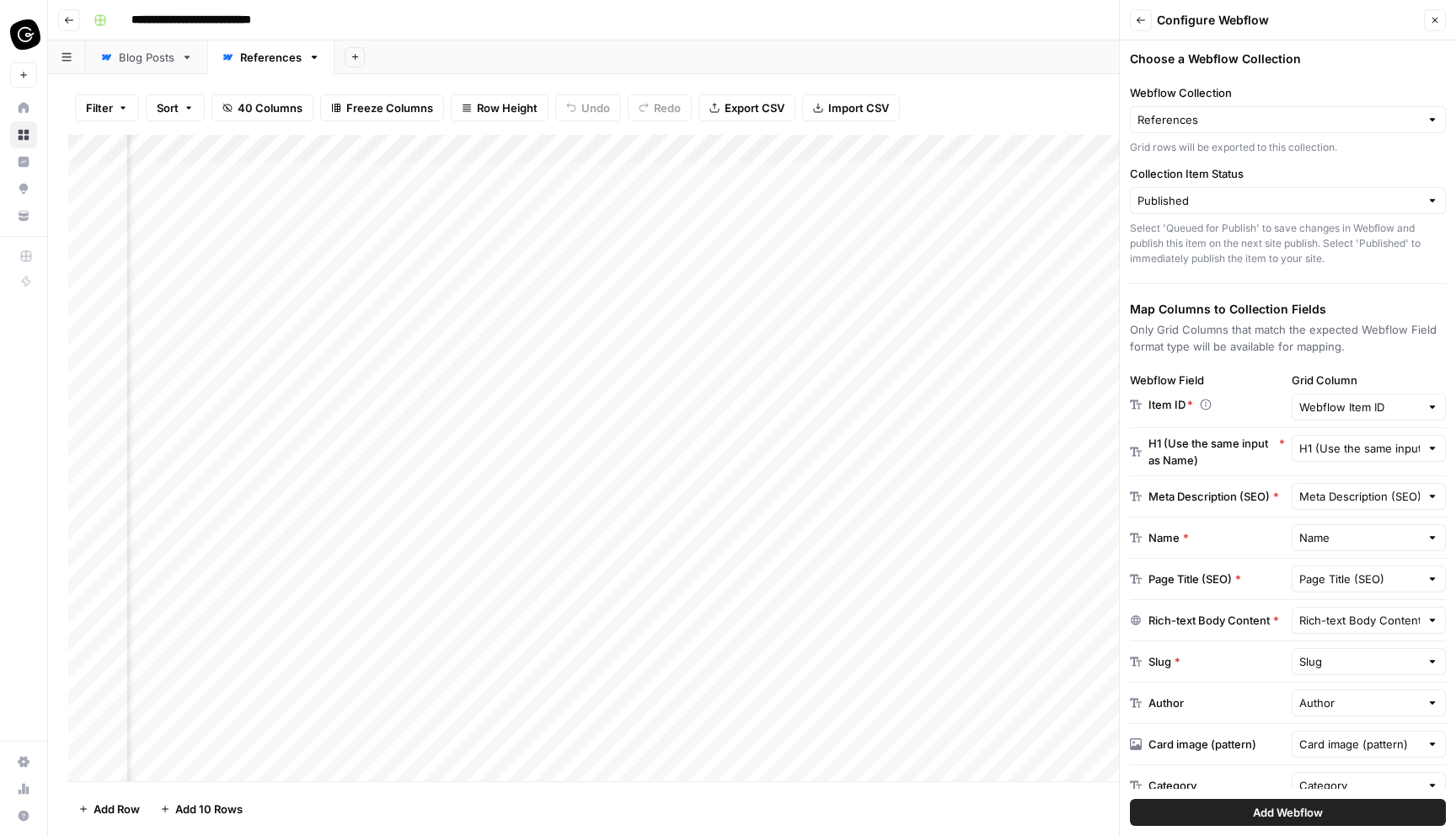
click at [1432, 447] on div at bounding box center [1433, 448] width 12 height 16
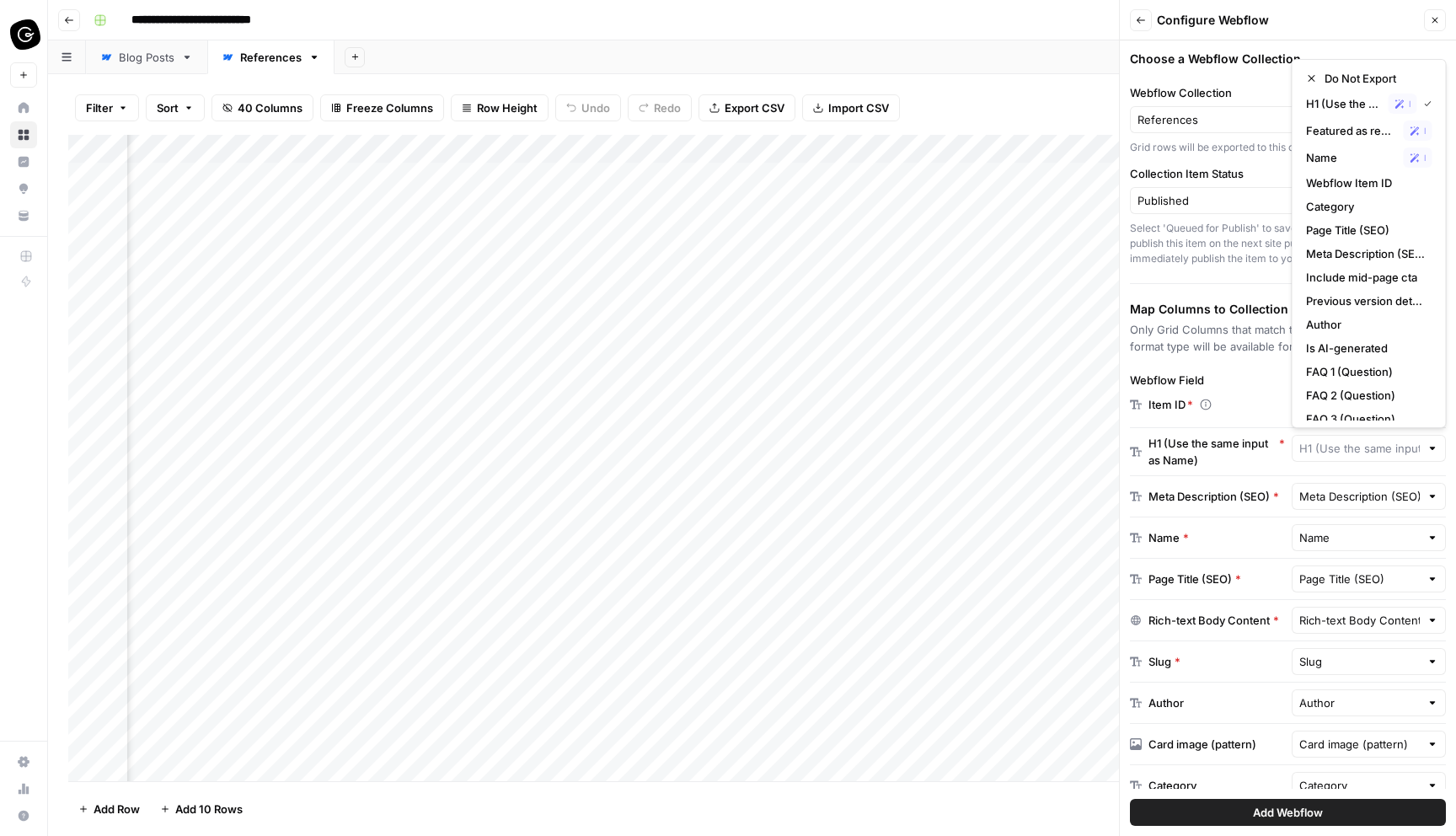
scroll to position [0, 6451]
type input "H1 (Use the same input as Name)"
click at [1404, 47] on div "Choose a Webflow Collection Webflow Collection References Grid rows will be exp…" at bounding box center [1287, 438] width 336 height 795
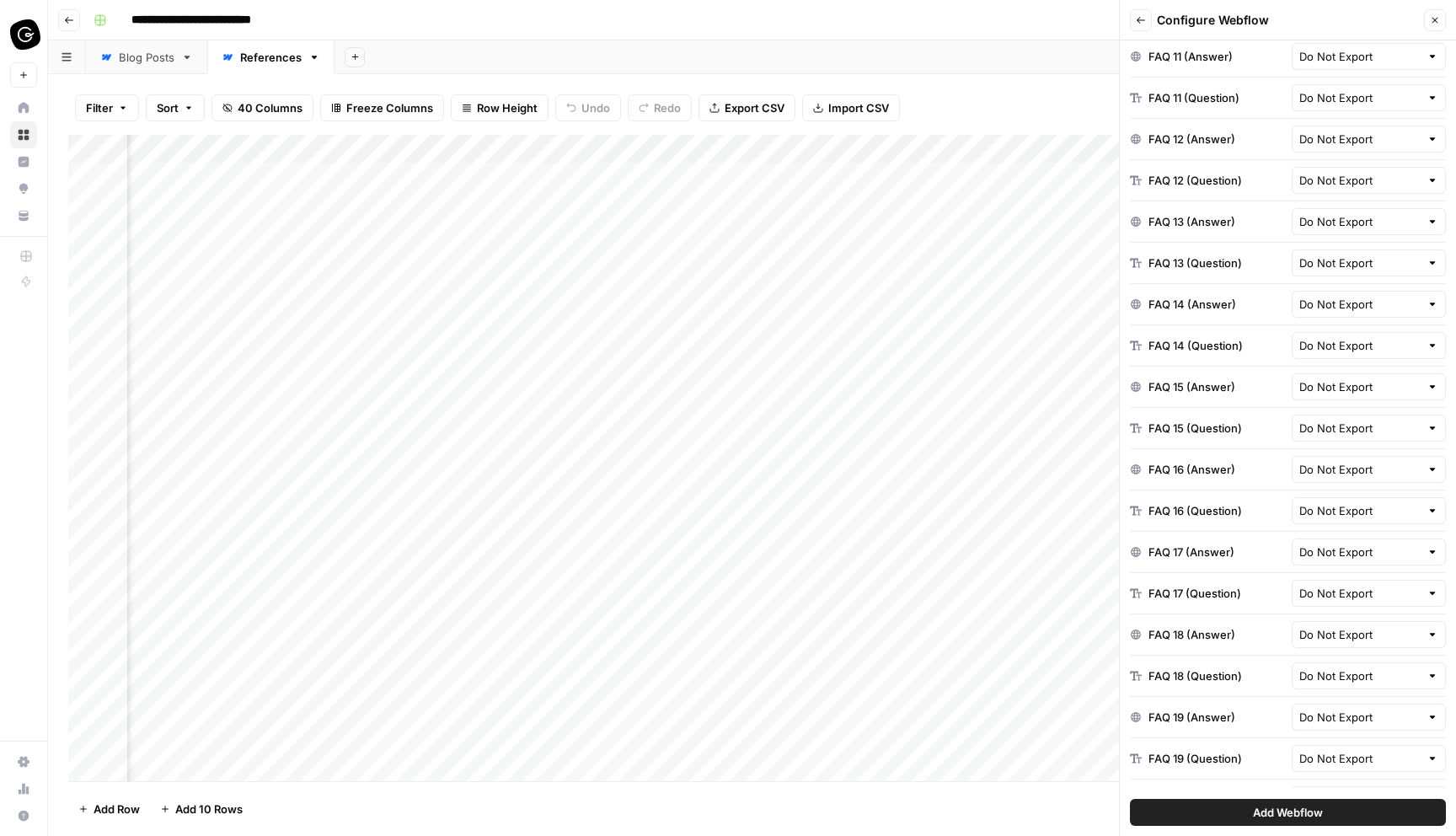
scroll to position [0, 0]
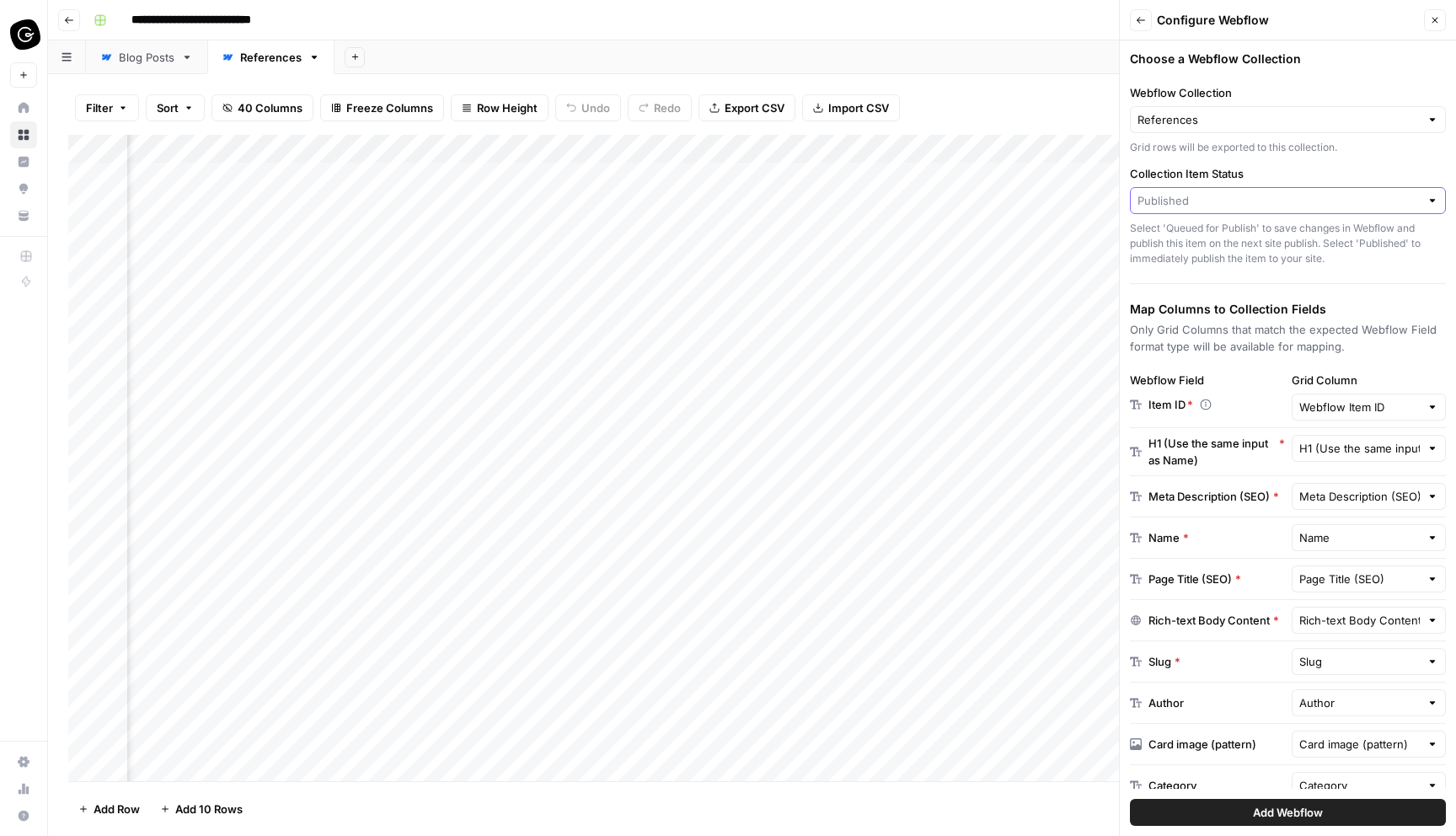
click at [1313, 199] on input "Collection Item Status" at bounding box center [1279, 200] width 282 height 16
click at [1297, 239] on span "Queued for Publish" at bounding box center [1285, 239] width 281 height 16
type input "Queued for Publish"
click at [1399, 414] on input "Grid Column" at bounding box center [1360, 407] width 121 height 16
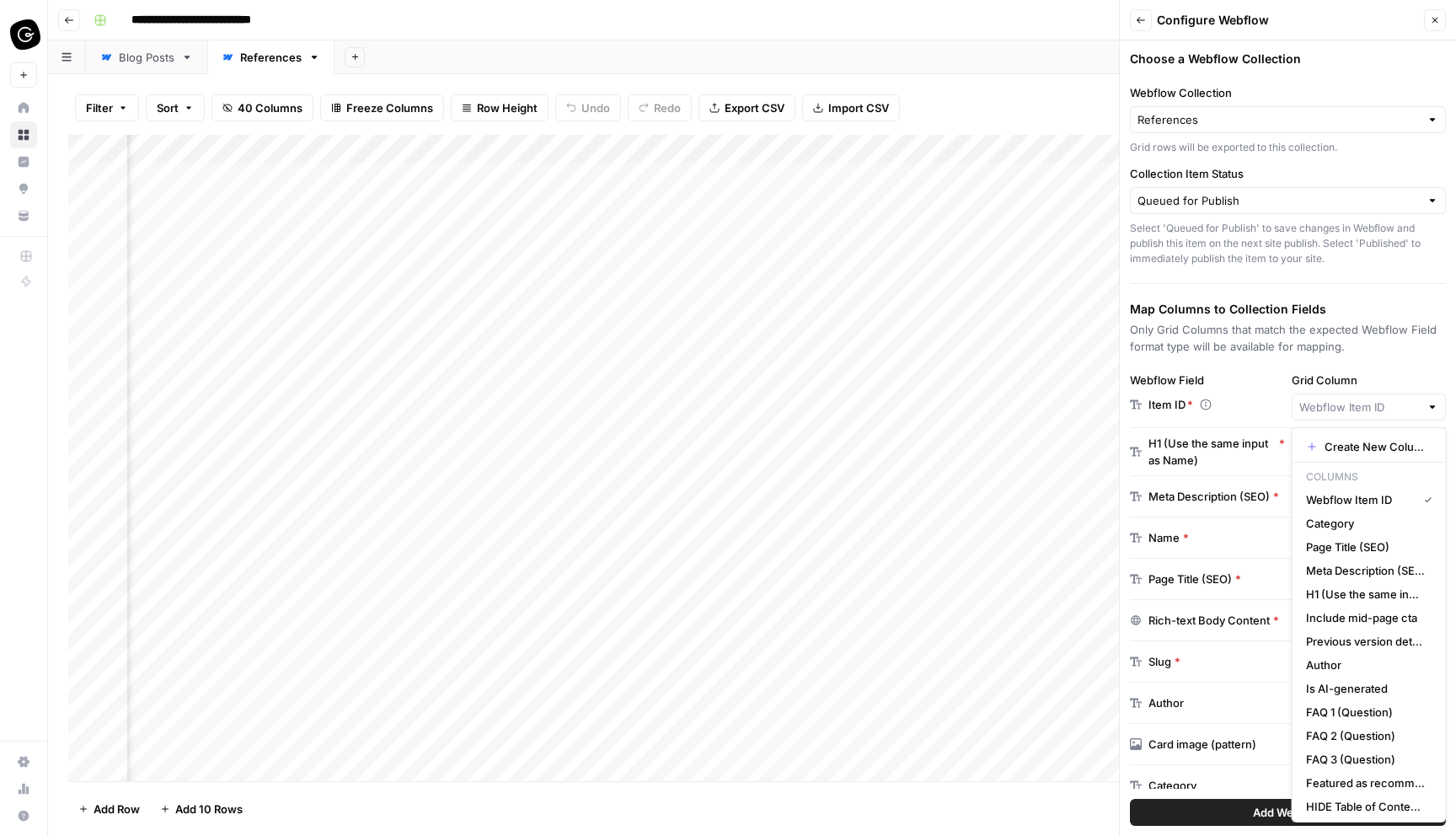
type input "Webflow Item ID"
click at [1355, 360] on div "Choose a Webflow Collection Webflow Collection References Grid rows will be exp…" at bounding box center [1287, 438] width 336 height 795
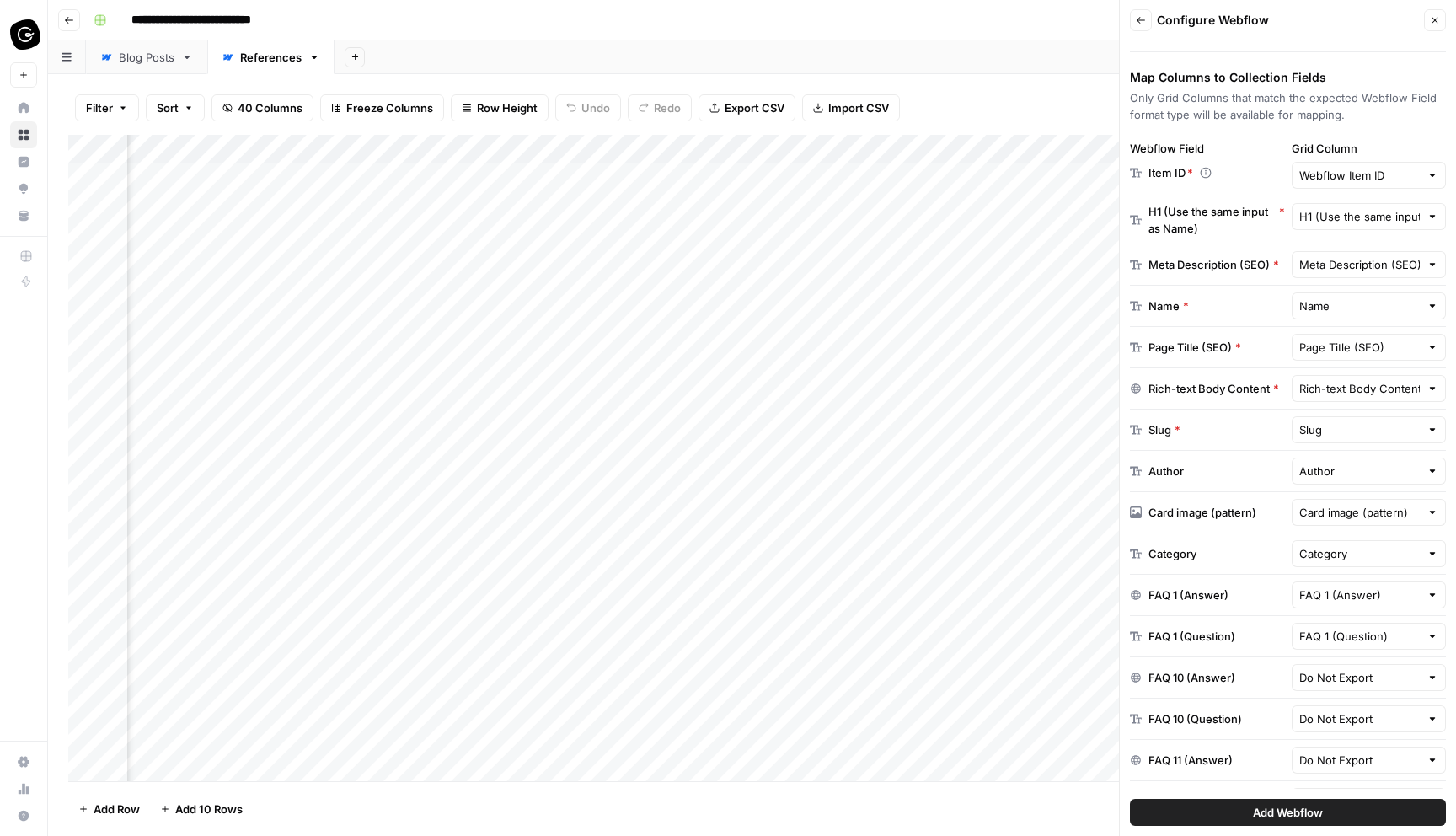
scroll to position [256, 0]
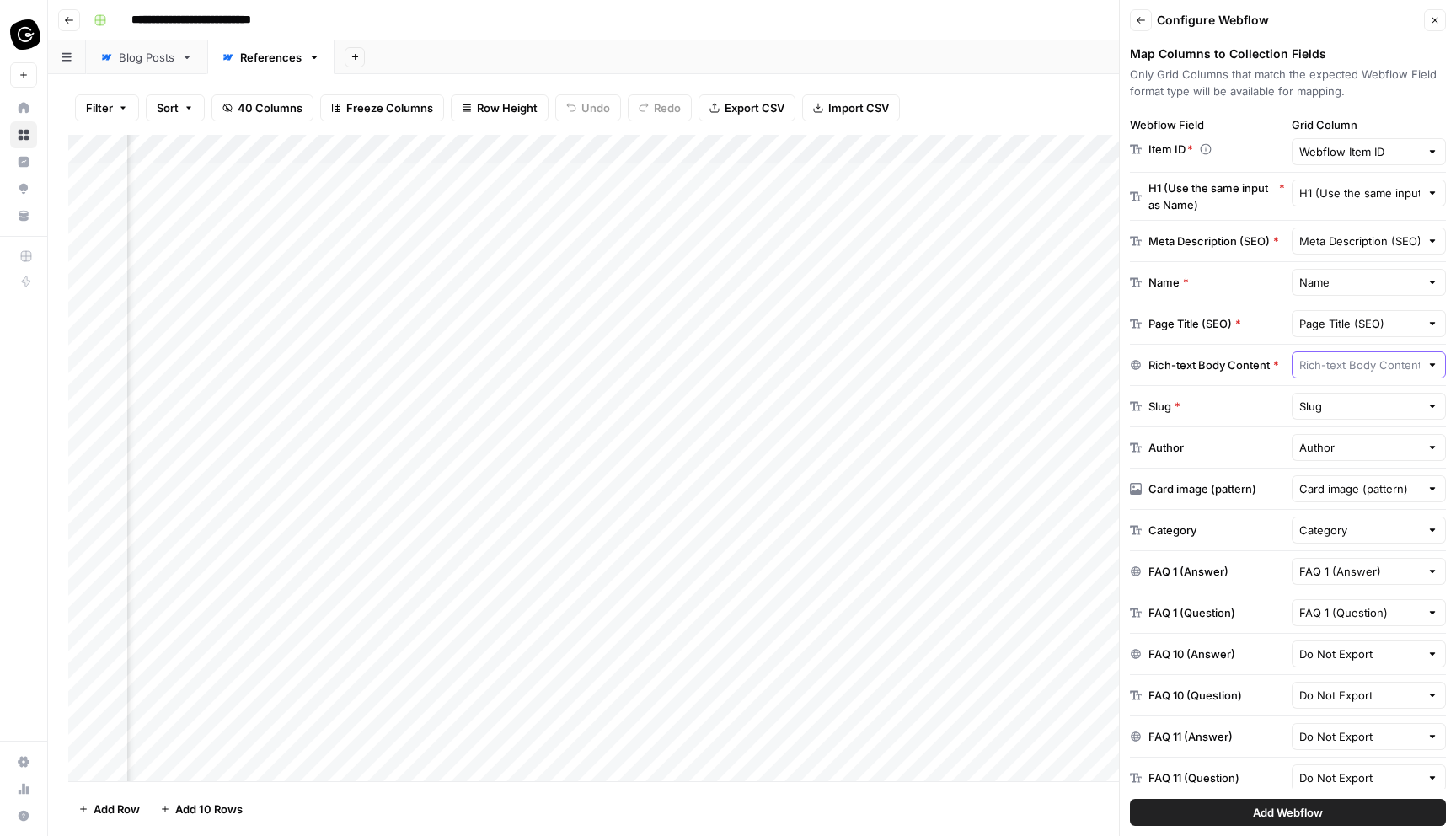
click at [1361, 367] on input "text" at bounding box center [1360, 364] width 121 height 16
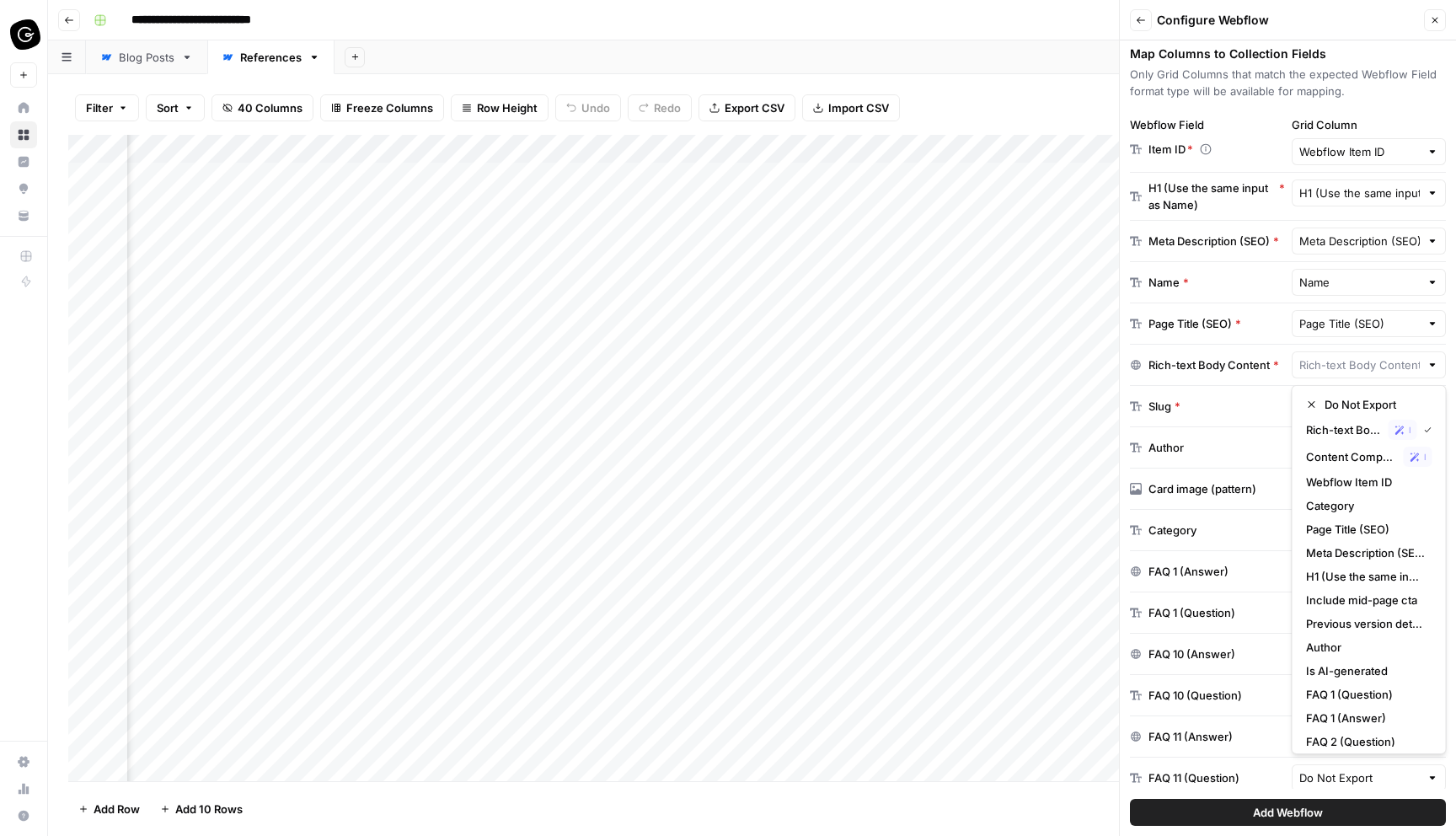
scroll to position [408, 0]
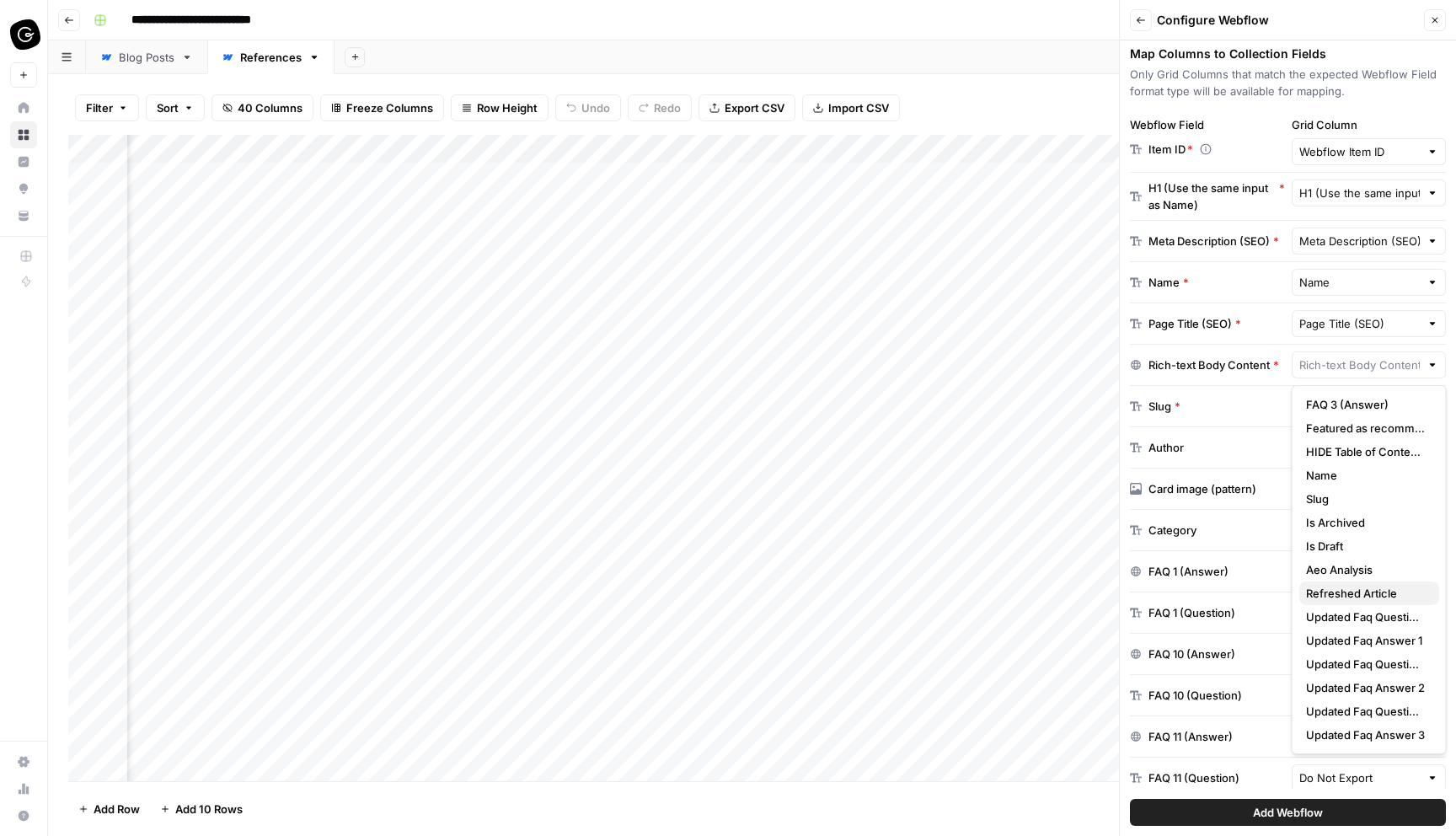
click at [1373, 600] on span "Refreshed Article" at bounding box center [1367, 593] width 120 height 16
type input "Refreshed Article"
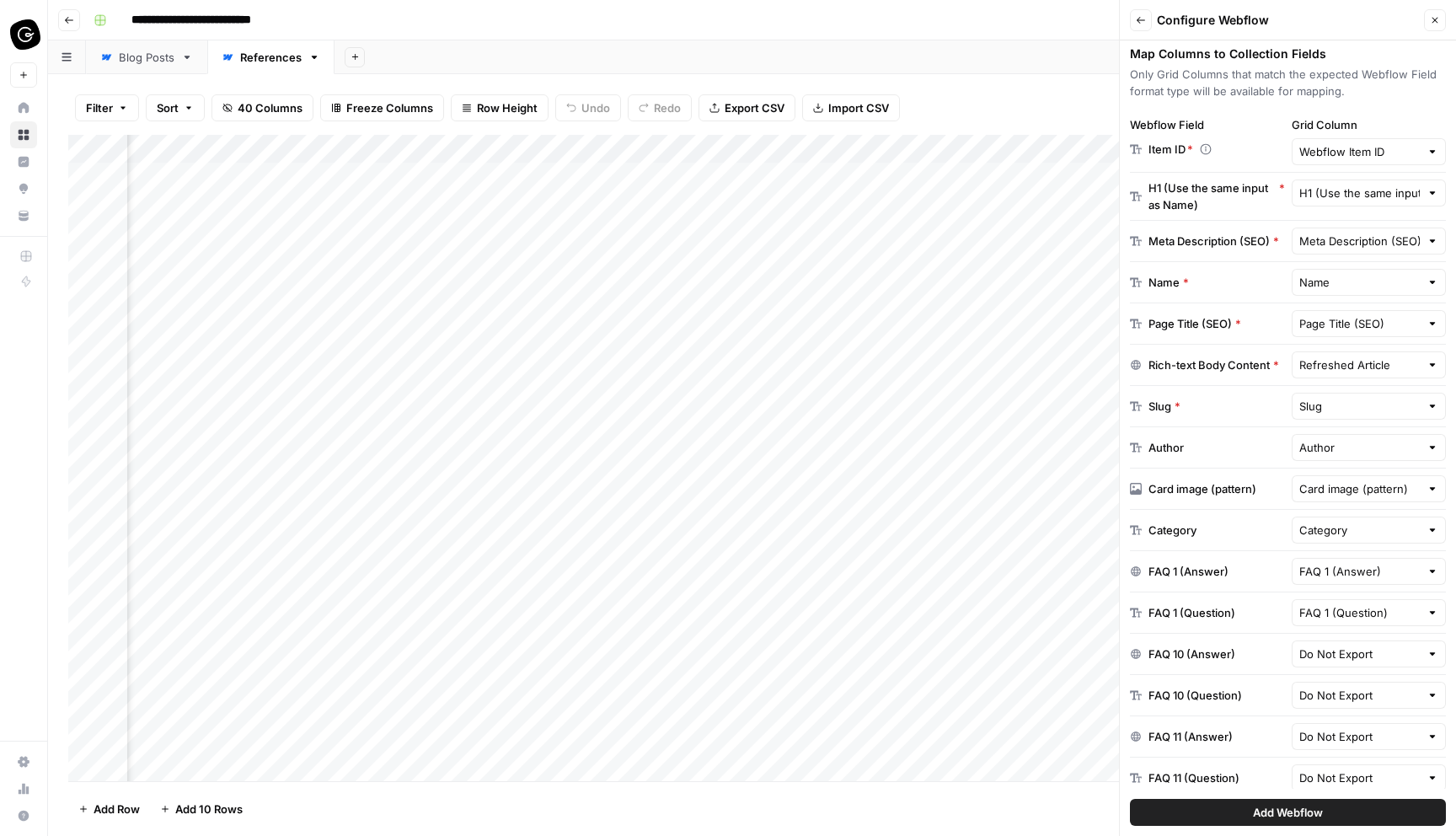
click at [1372, 416] on div "Slug" at bounding box center [1370, 406] width 155 height 27
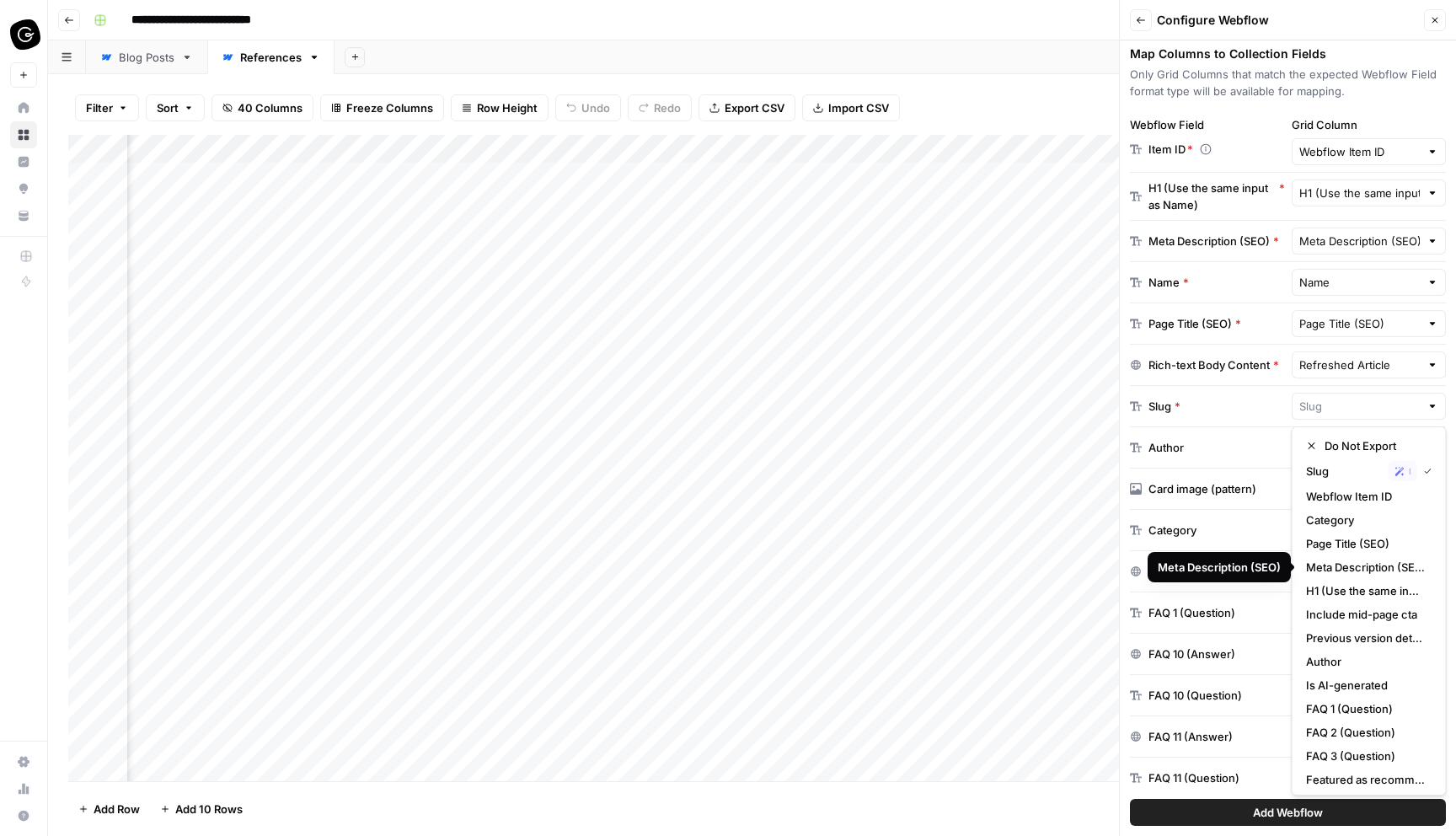
type input "Slug"
click at [1242, 422] on div "Slug * Slug" at bounding box center [1288, 406] width 316 height 42
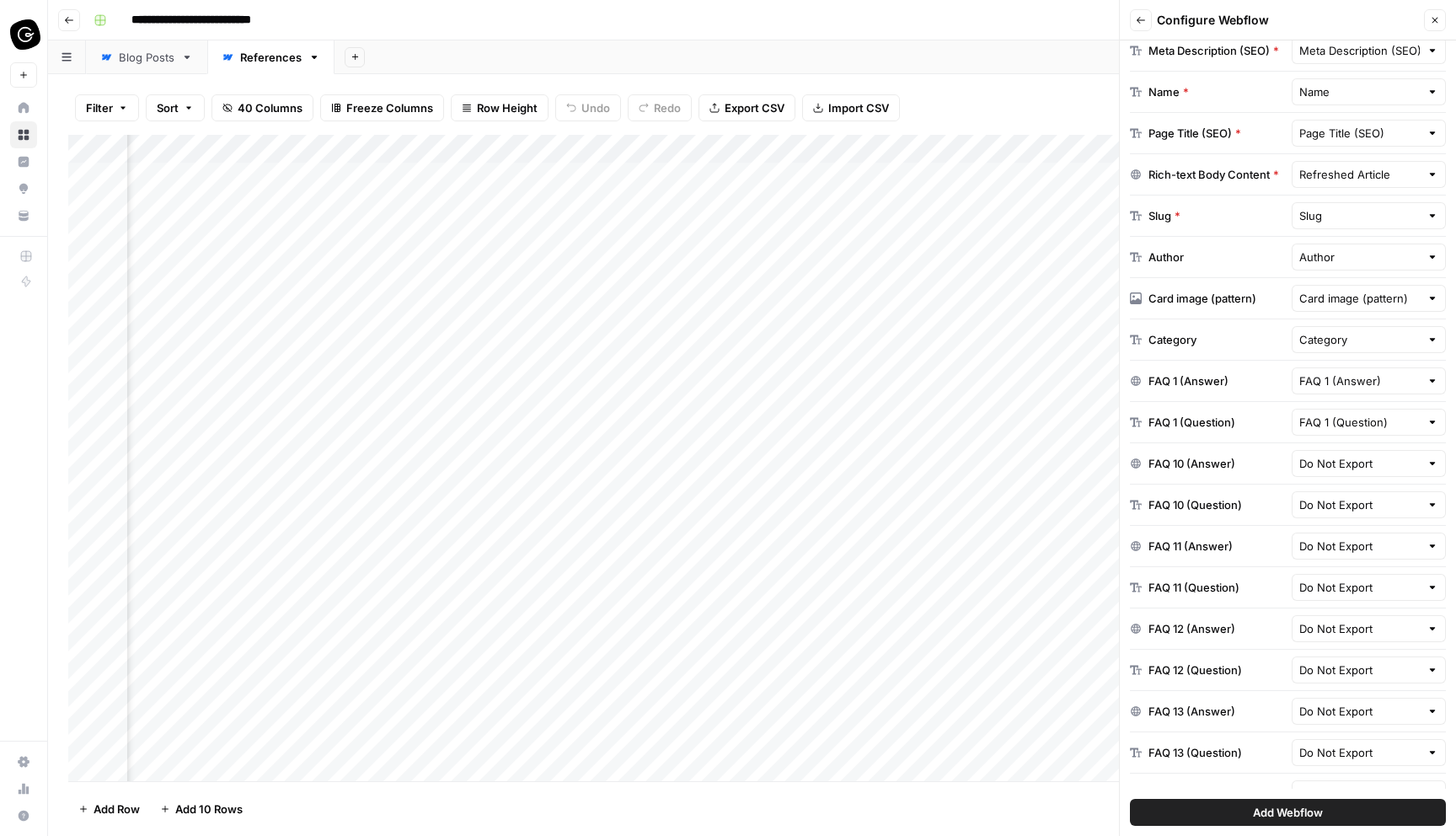
scroll to position [469, 0]
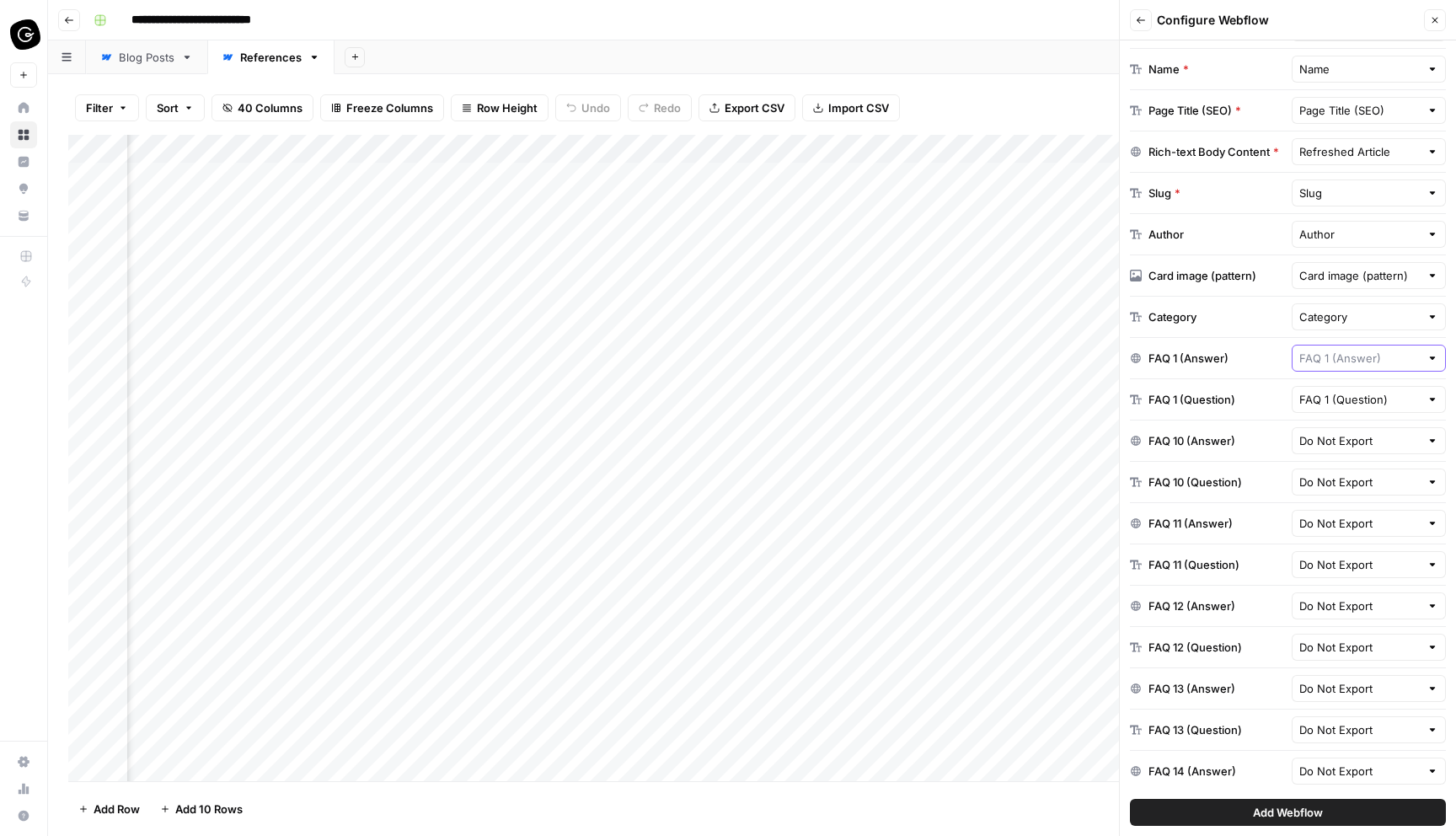
click at [1358, 359] on input "text" at bounding box center [1360, 357] width 121 height 16
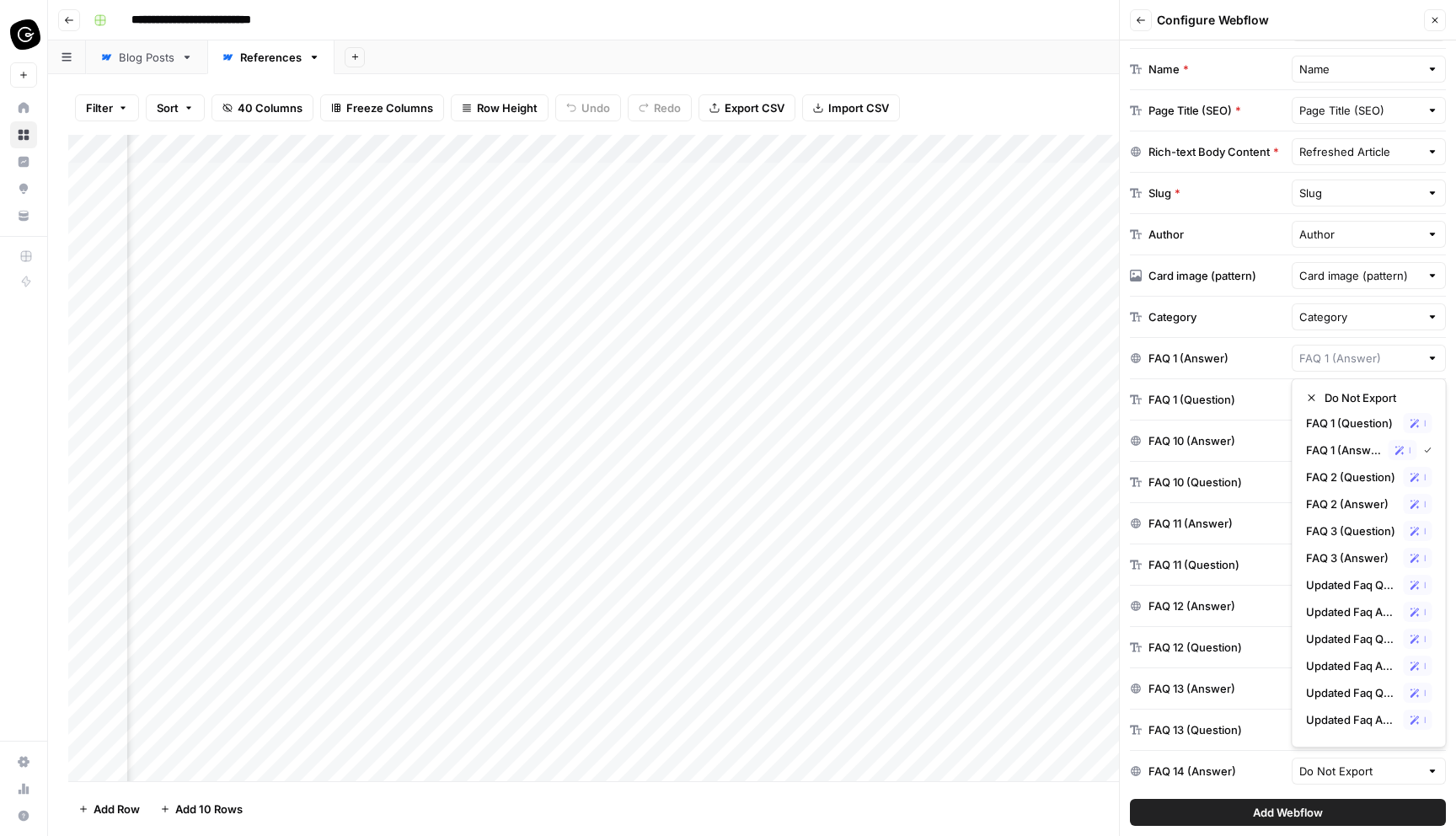
scroll to position [2, 0]
click at [1375, 587] on span "Updated Faq Question 1" at bounding box center [1352, 582] width 91 height 16
type input "Updated Faq Question 1"
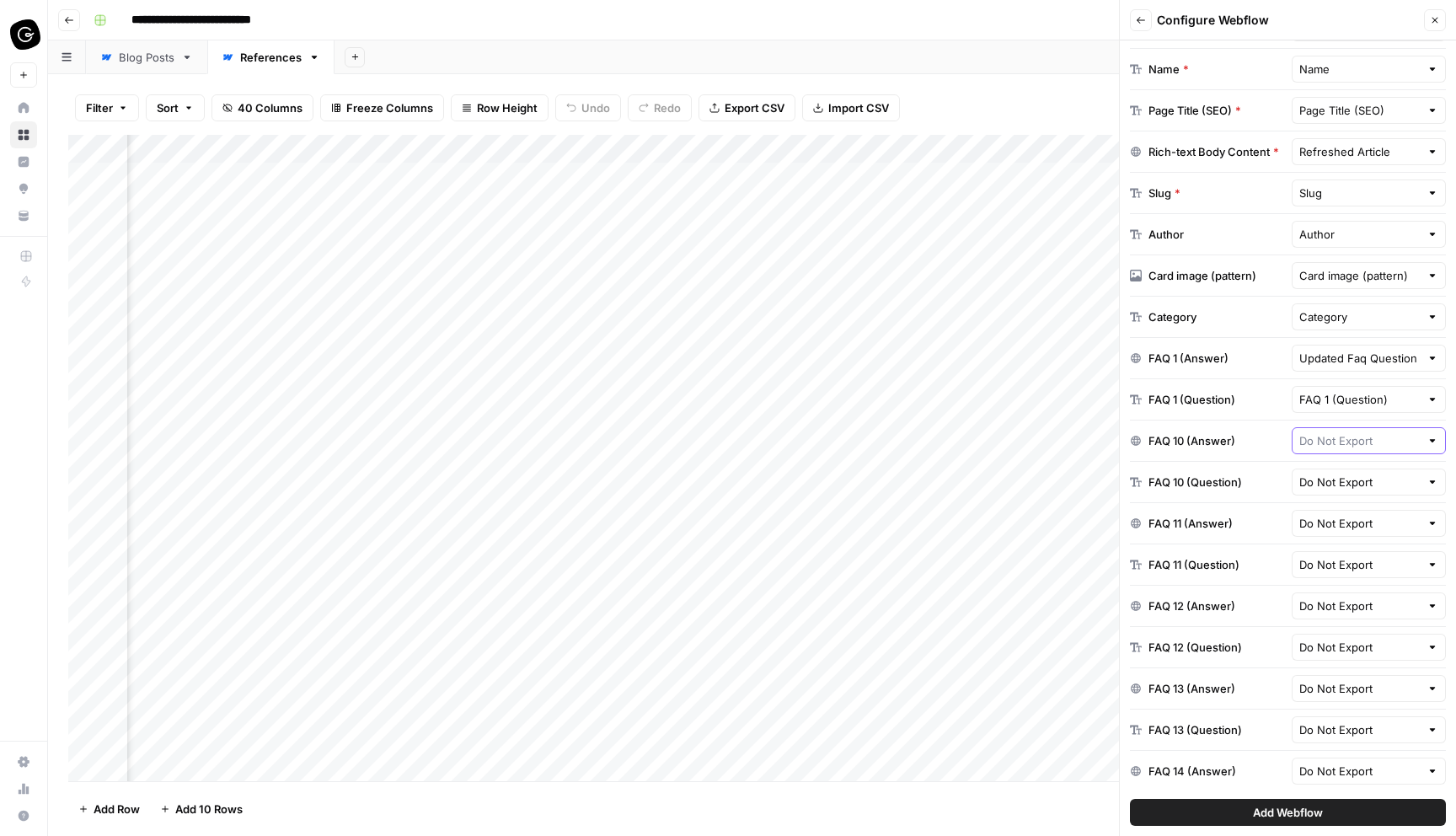
click at [1355, 443] on input "text" at bounding box center [1360, 440] width 121 height 16
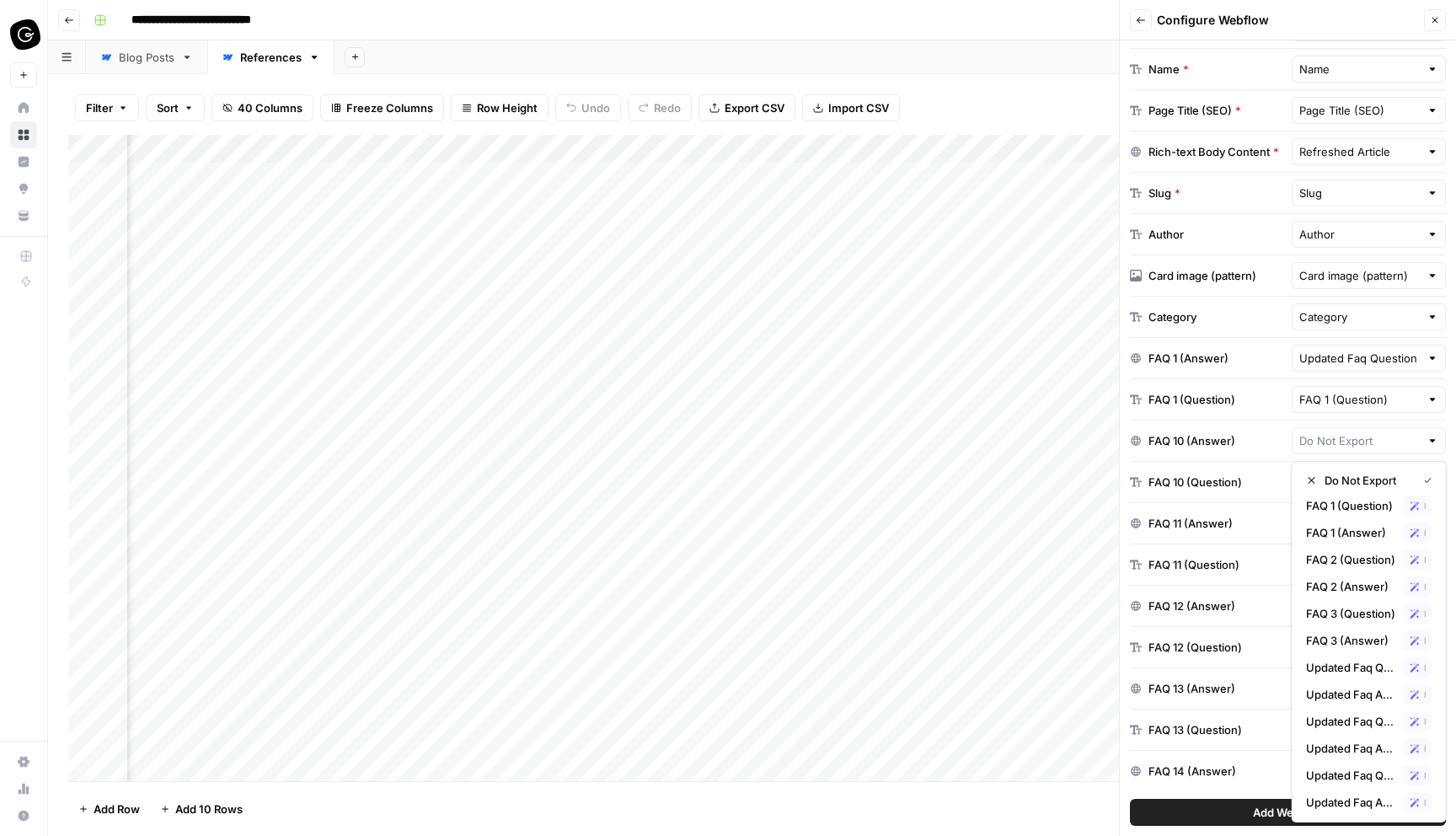
type input "Do Not Export"
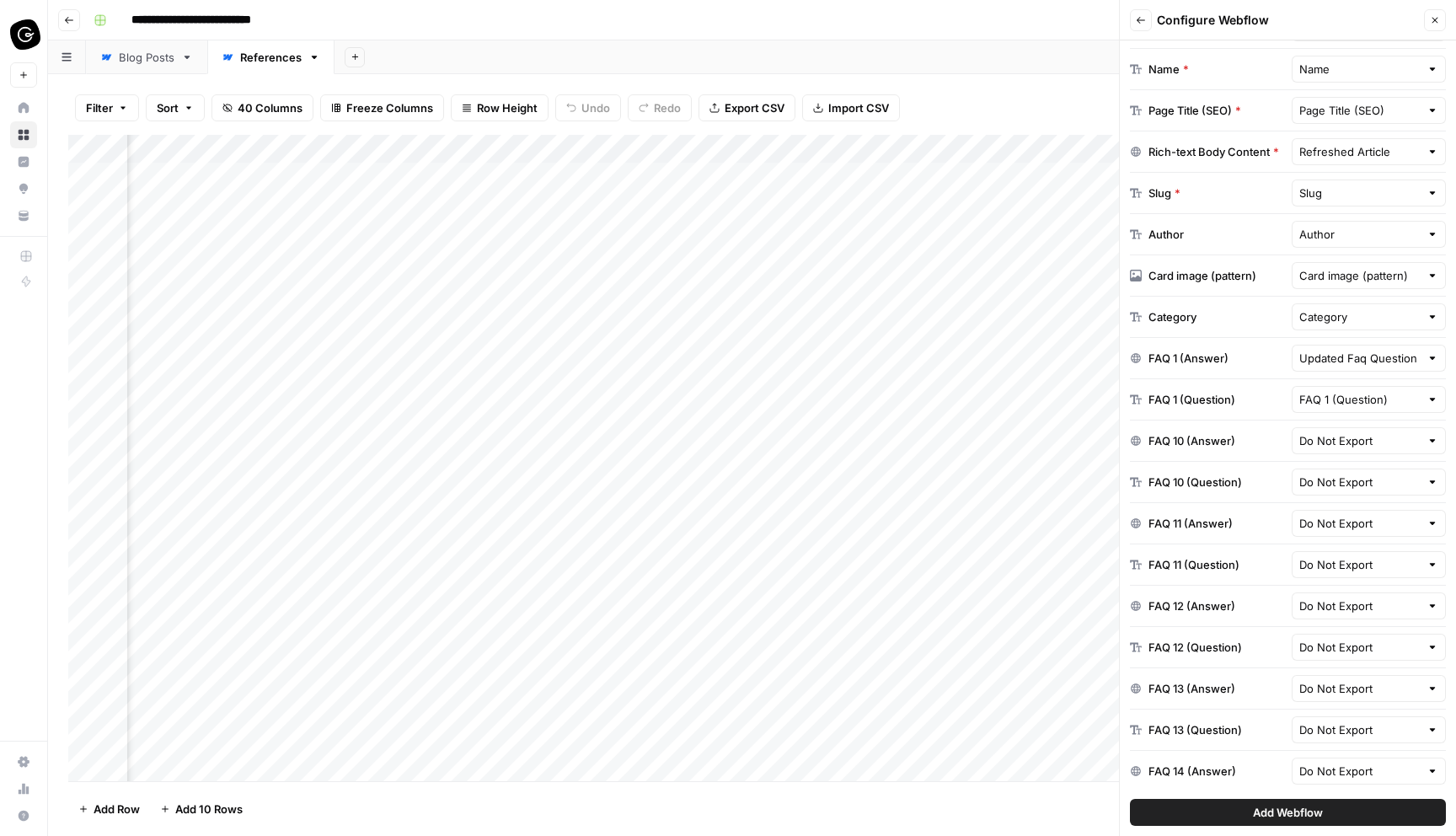
click at [1225, 436] on div "FAQ 10 (Answer)" at bounding box center [1193, 440] width 87 height 16
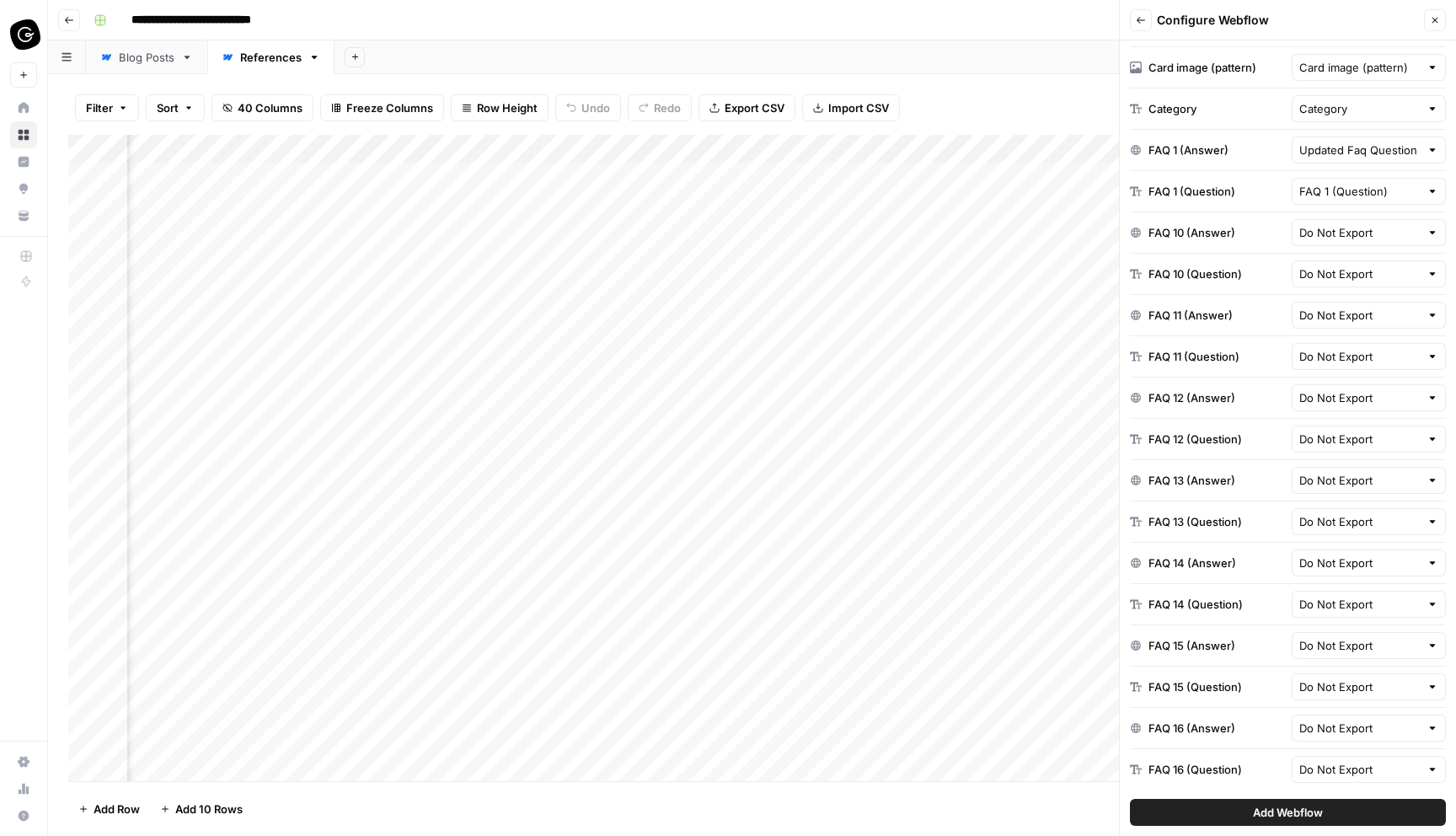
scroll to position [505, 0]
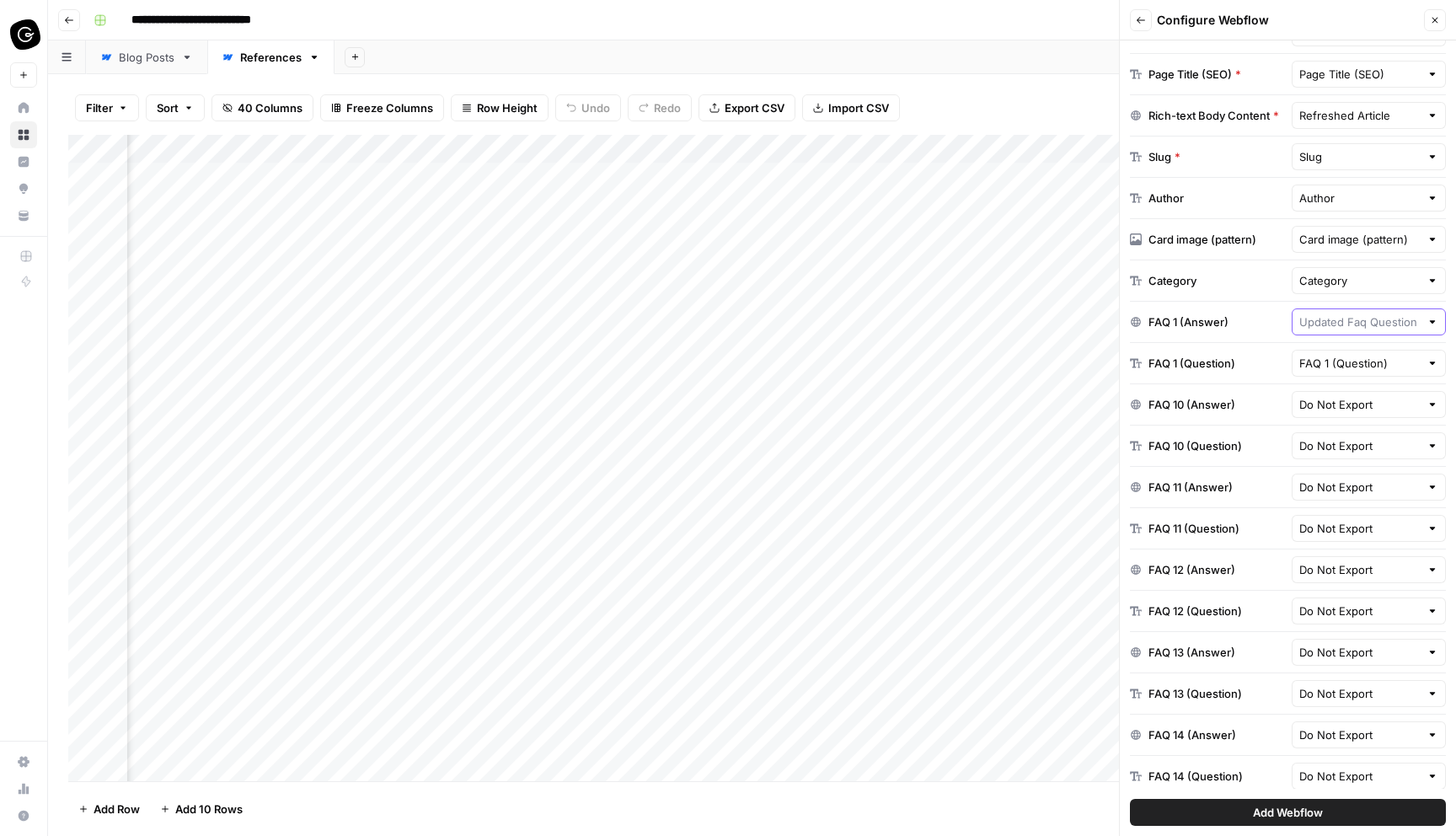
click at [1358, 325] on input "text" at bounding box center [1360, 322] width 121 height 16
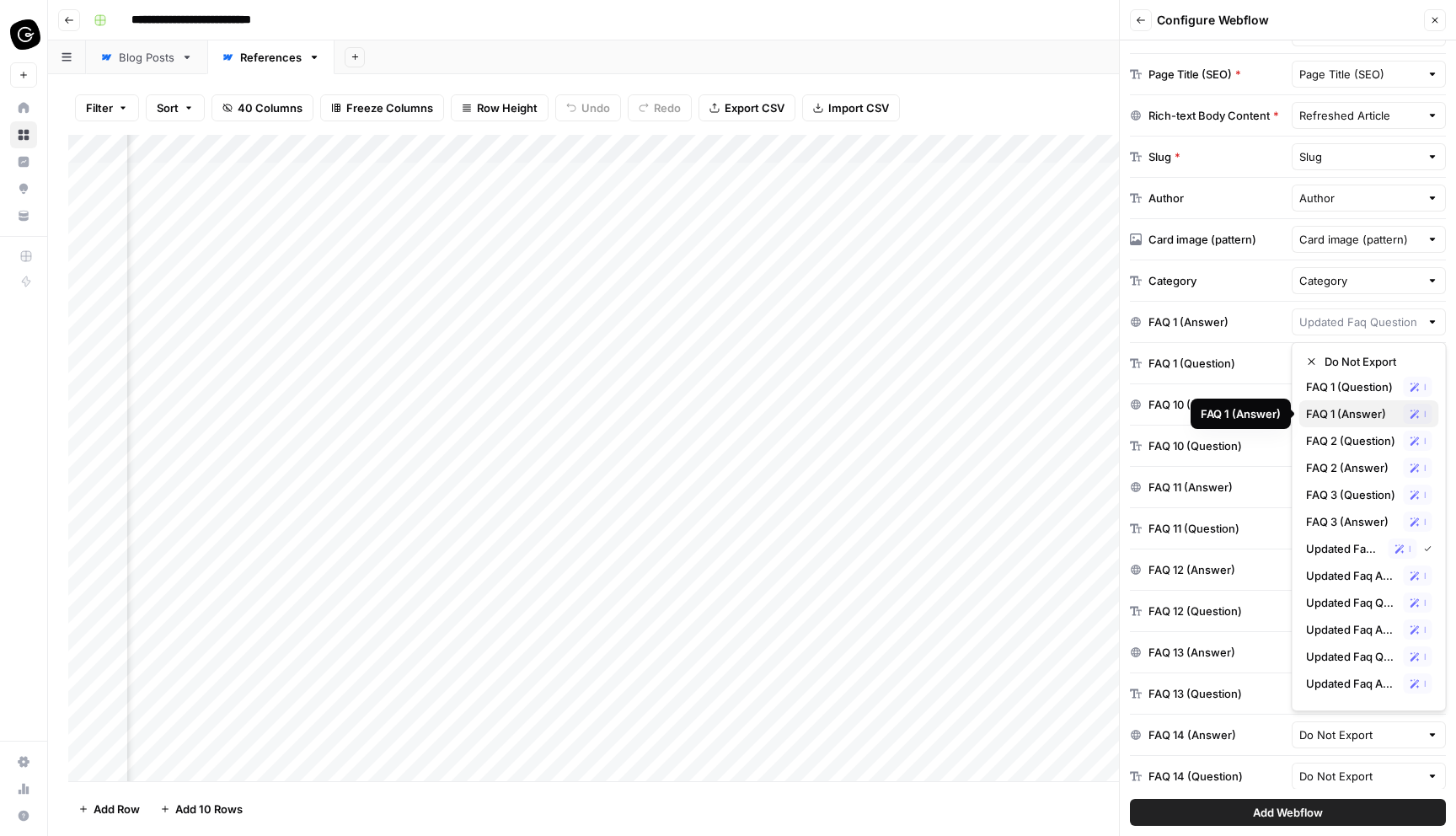
click at [1346, 413] on span "FAQ 1 (Answer)" at bounding box center [1352, 413] width 91 height 16
type input "FAQ 1 (Answer)"
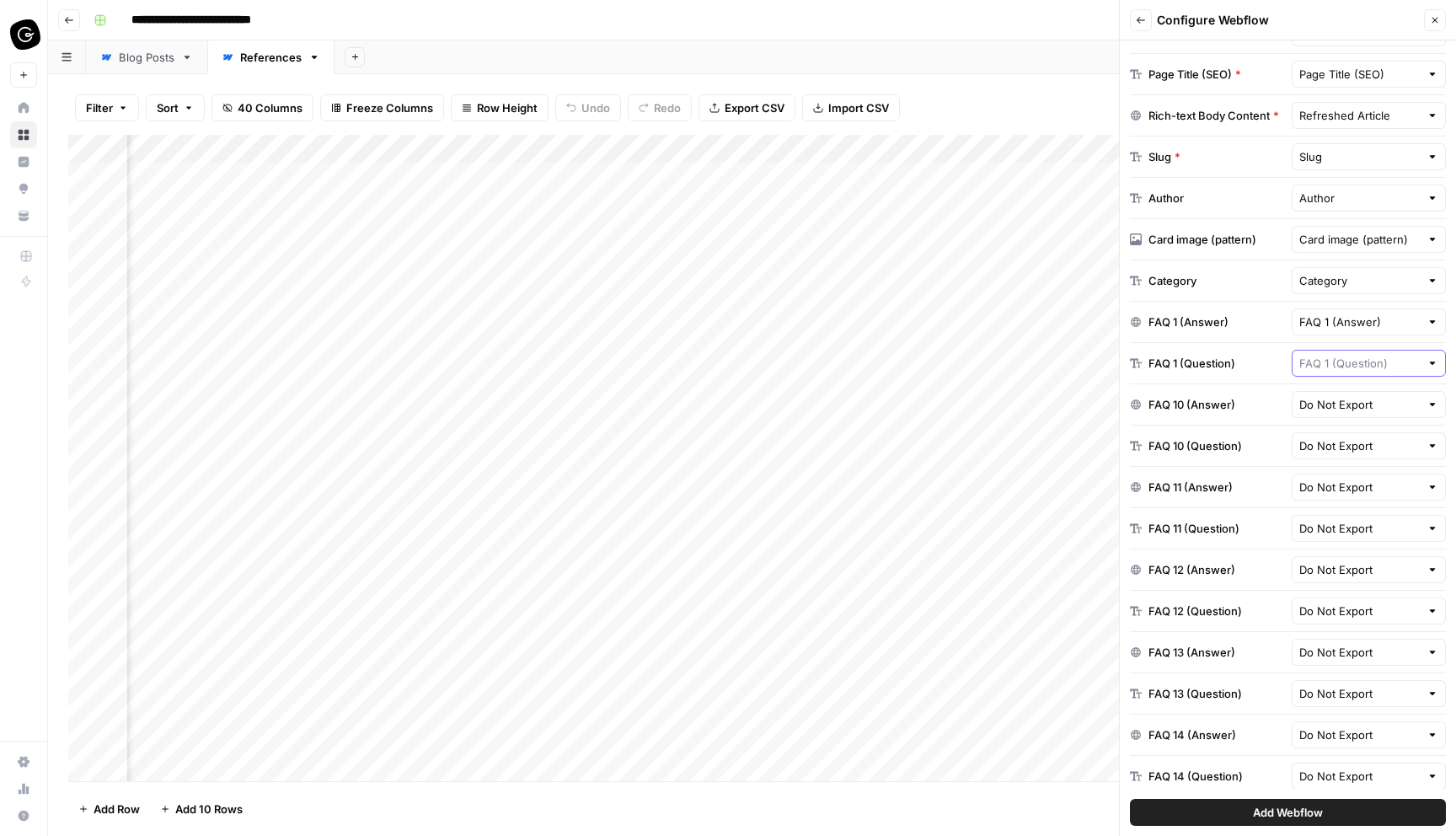
click at [1342, 359] on input "text" at bounding box center [1360, 362] width 121 height 16
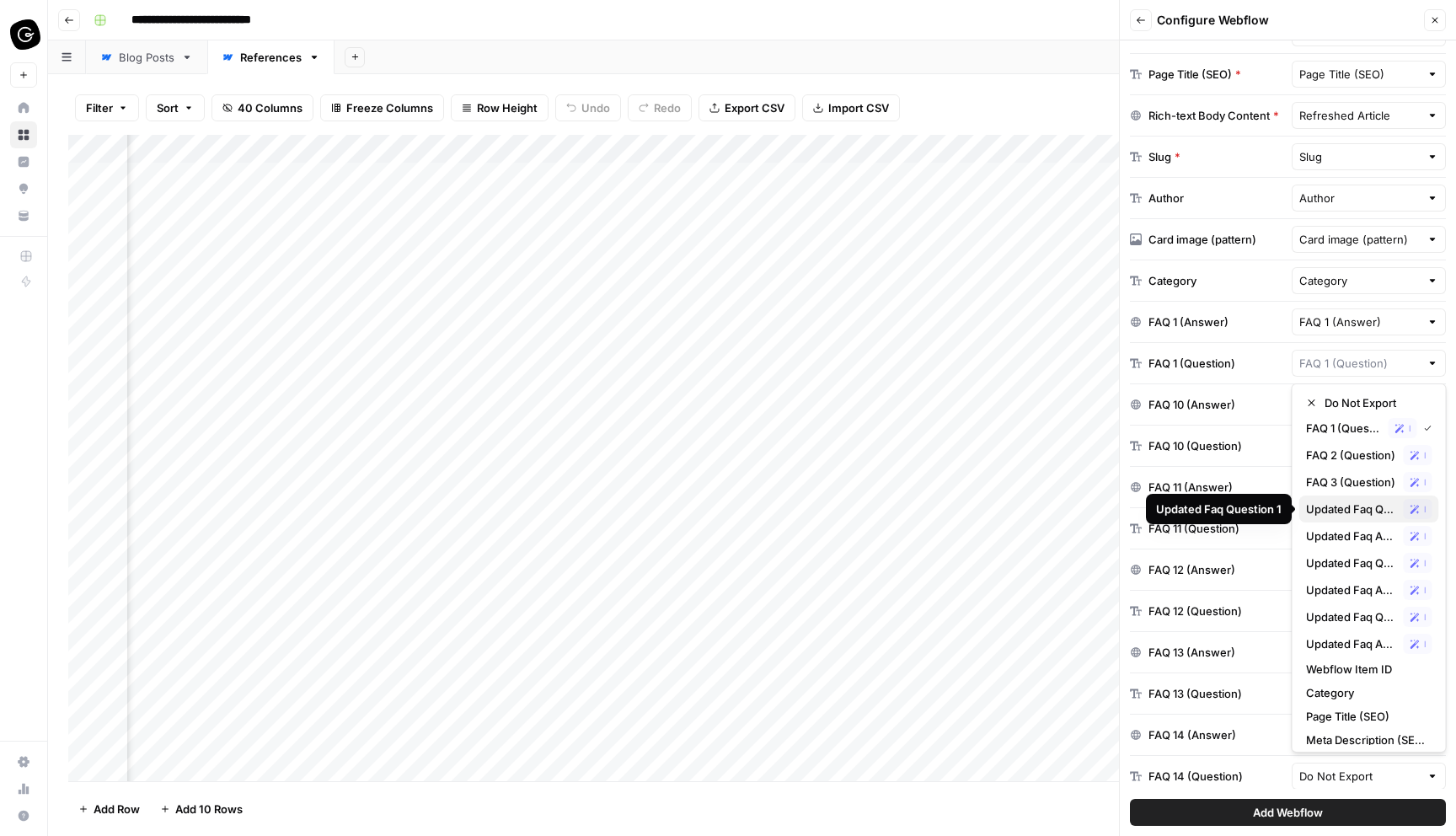
click at [1355, 506] on span "Updated Faq Question 1" at bounding box center [1352, 509] width 91 height 16
type input "Updated Faq Question 1"
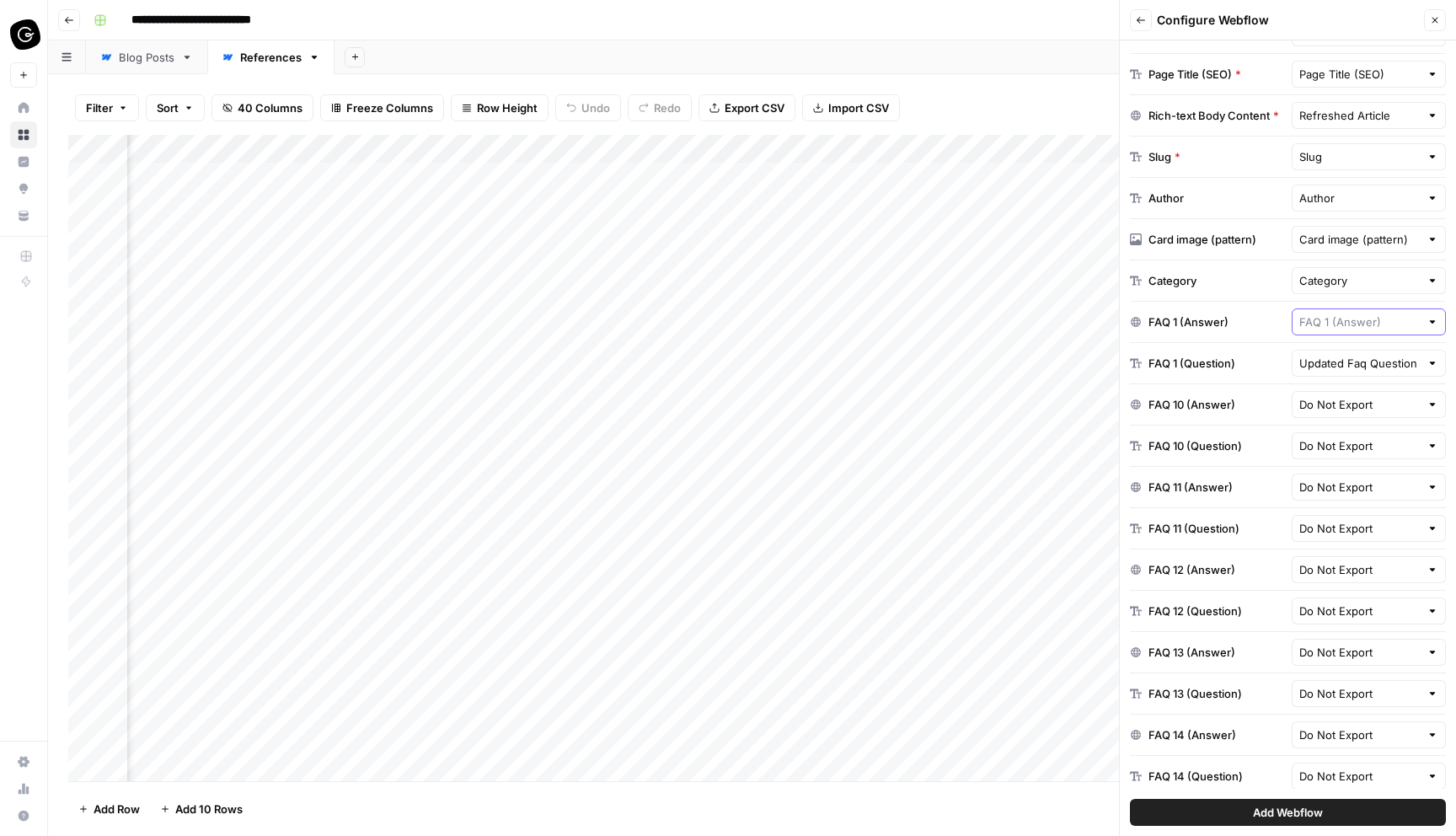
click at [1371, 321] on input "text" at bounding box center [1360, 322] width 121 height 16
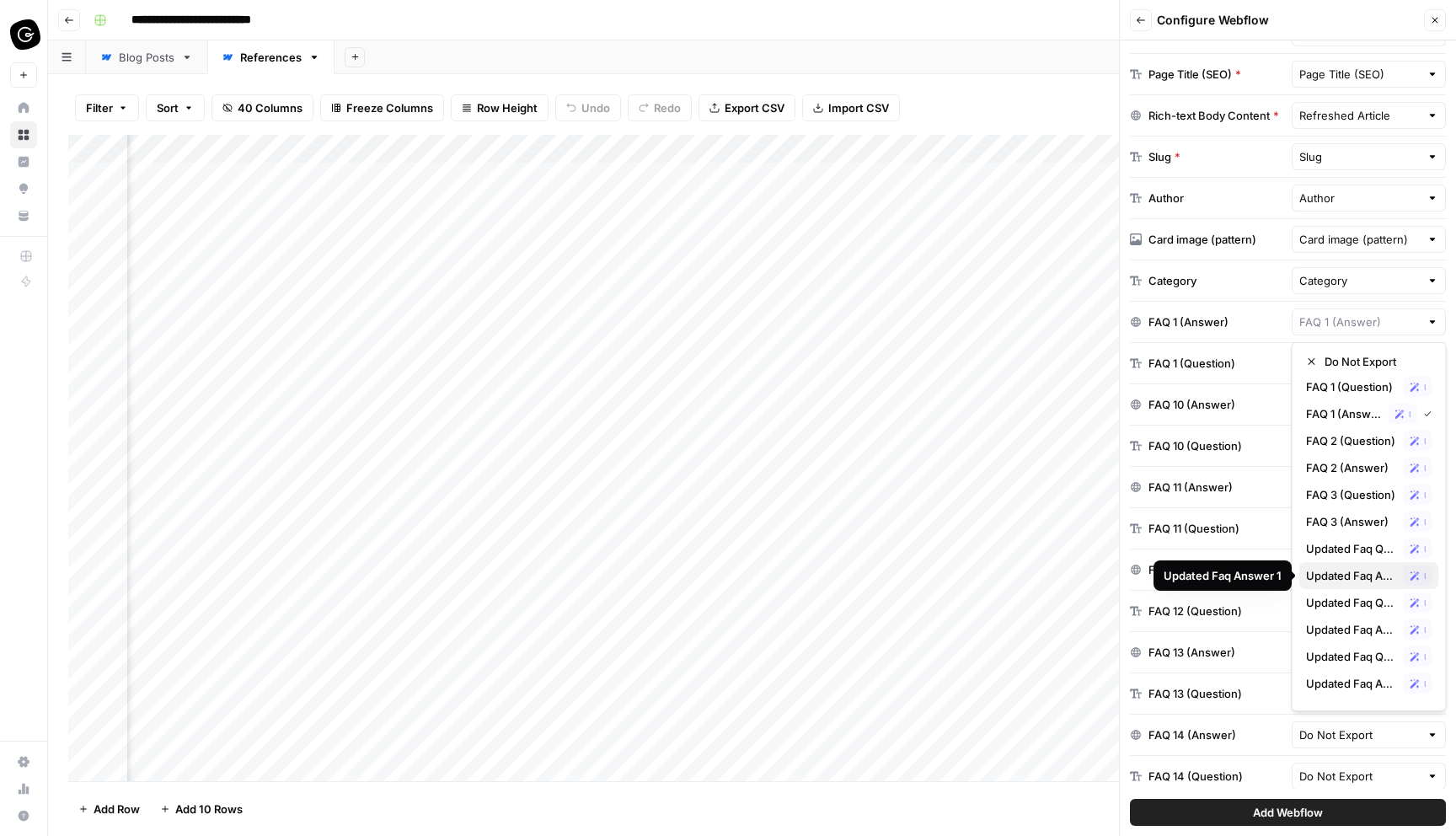
click at [1369, 573] on span "Updated Faq Answer 1" at bounding box center [1352, 575] width 91 height 16
type input "Updated Faq Answer 1"
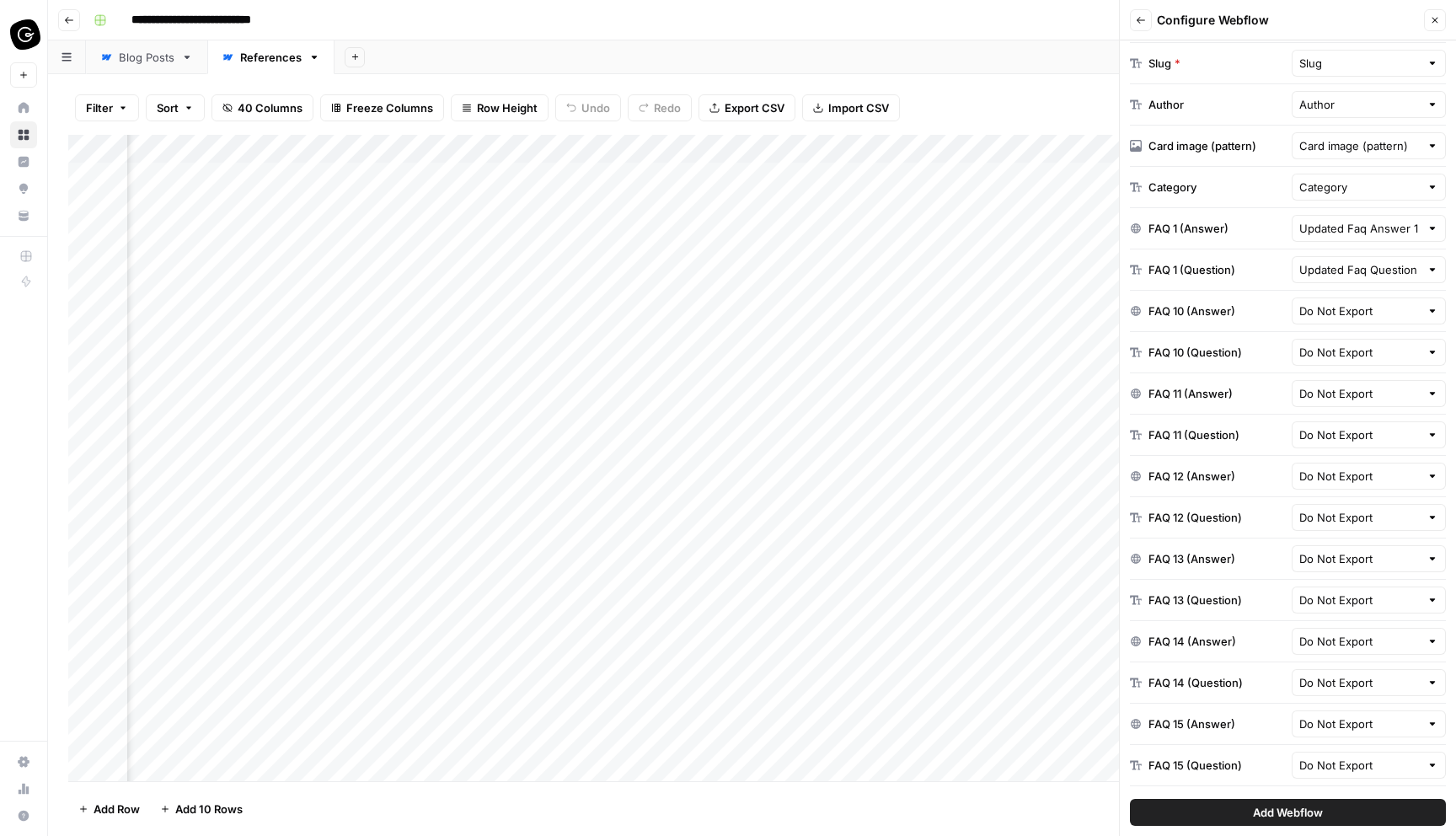
scroll to position [602, 0]
click at [1355, 315] on input "text" at bounding box center [1360, 307] width 121 height 16
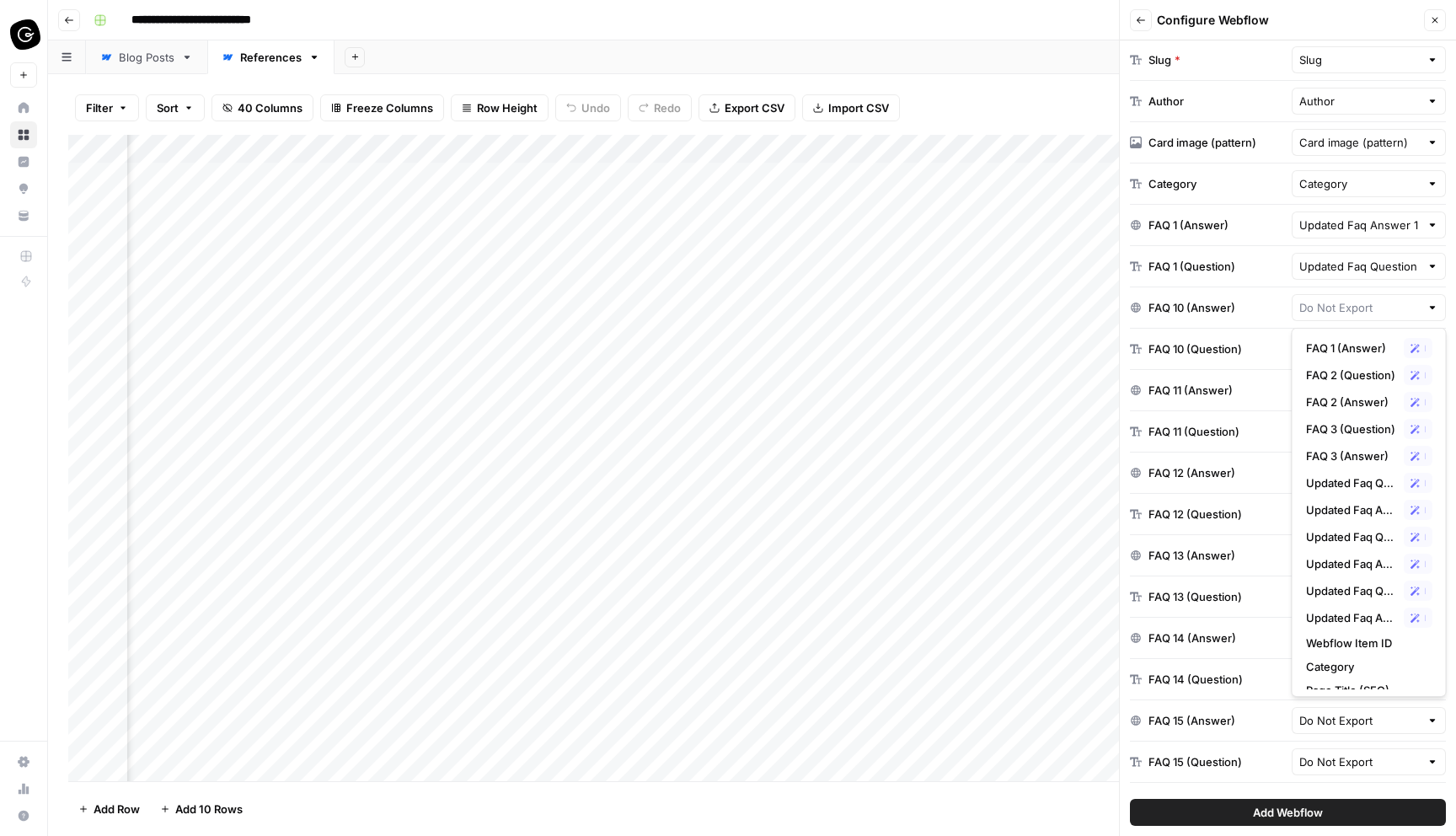
scroll to position [0, 7130]
type input "Do Not Export"
click at [1035, 174] on div "Add Column" at bounding box center [752, 457] width 1368 height 646
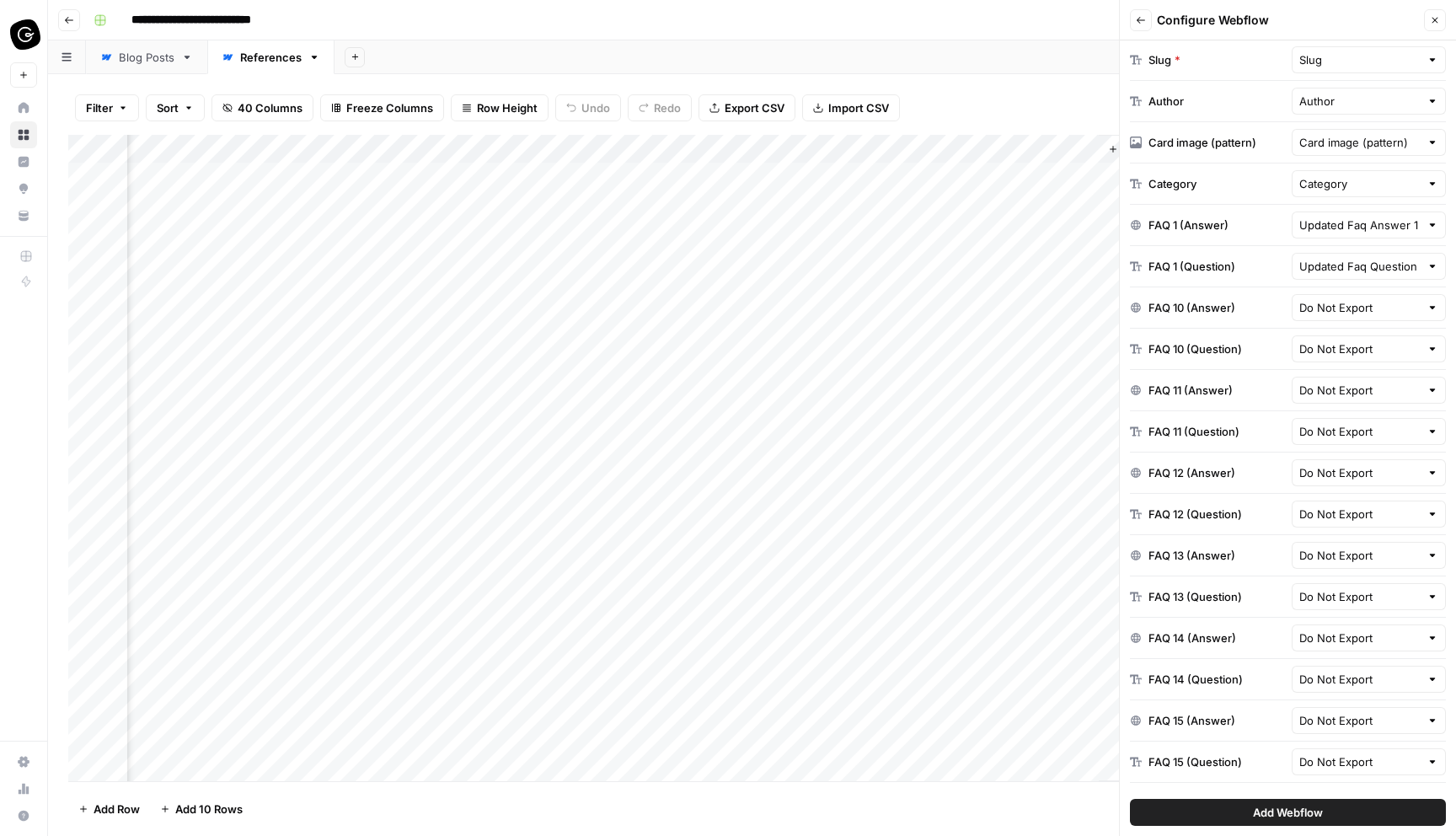
click at [1035, 174] on div "Add Column" at bounding box center [752, 457] width 1368 height 646
click at [1064, 171] on div "Add Column" at bounding box center [752, 457] width 1368 height 646
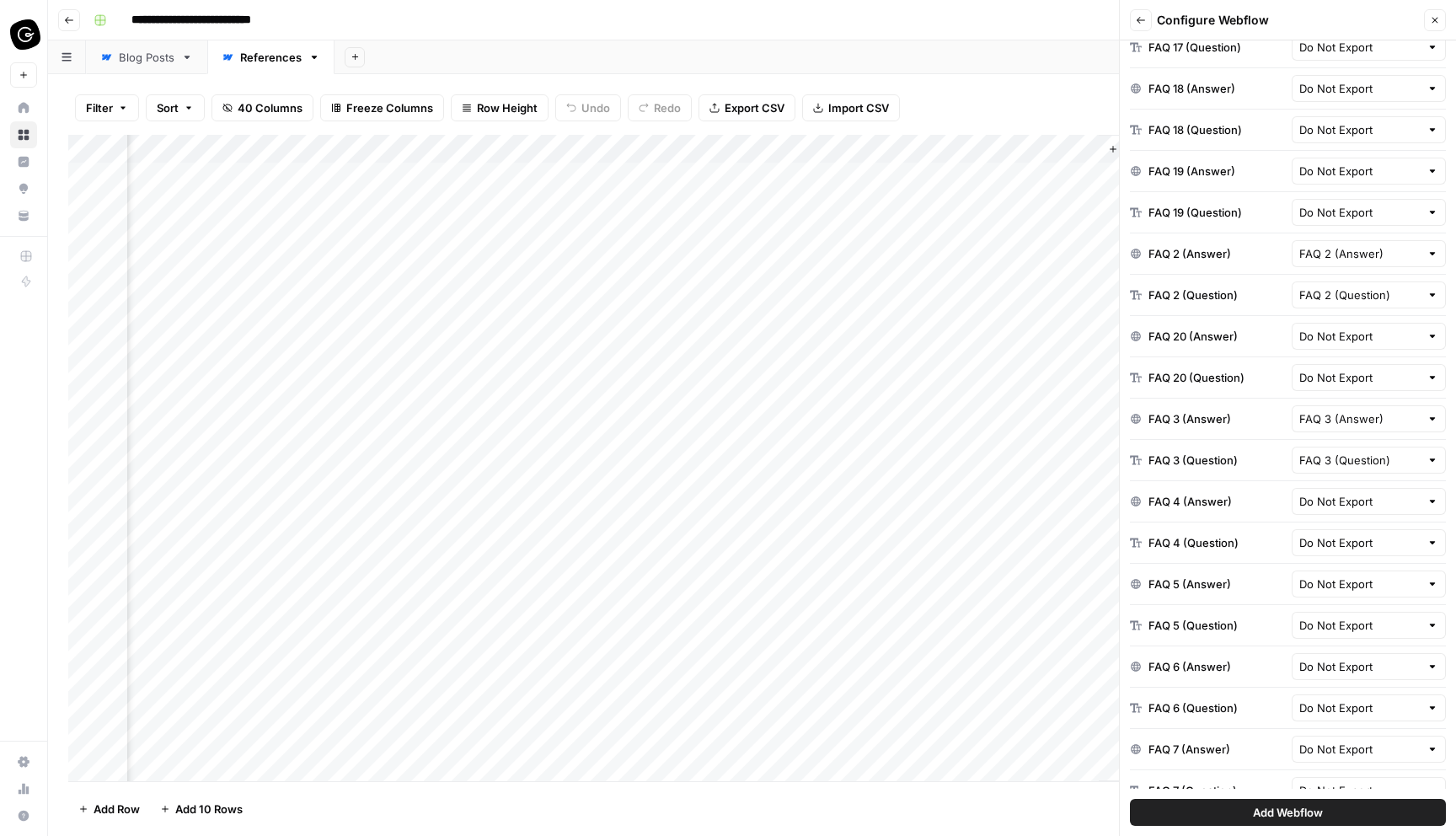
scroll to position [1477, 0]
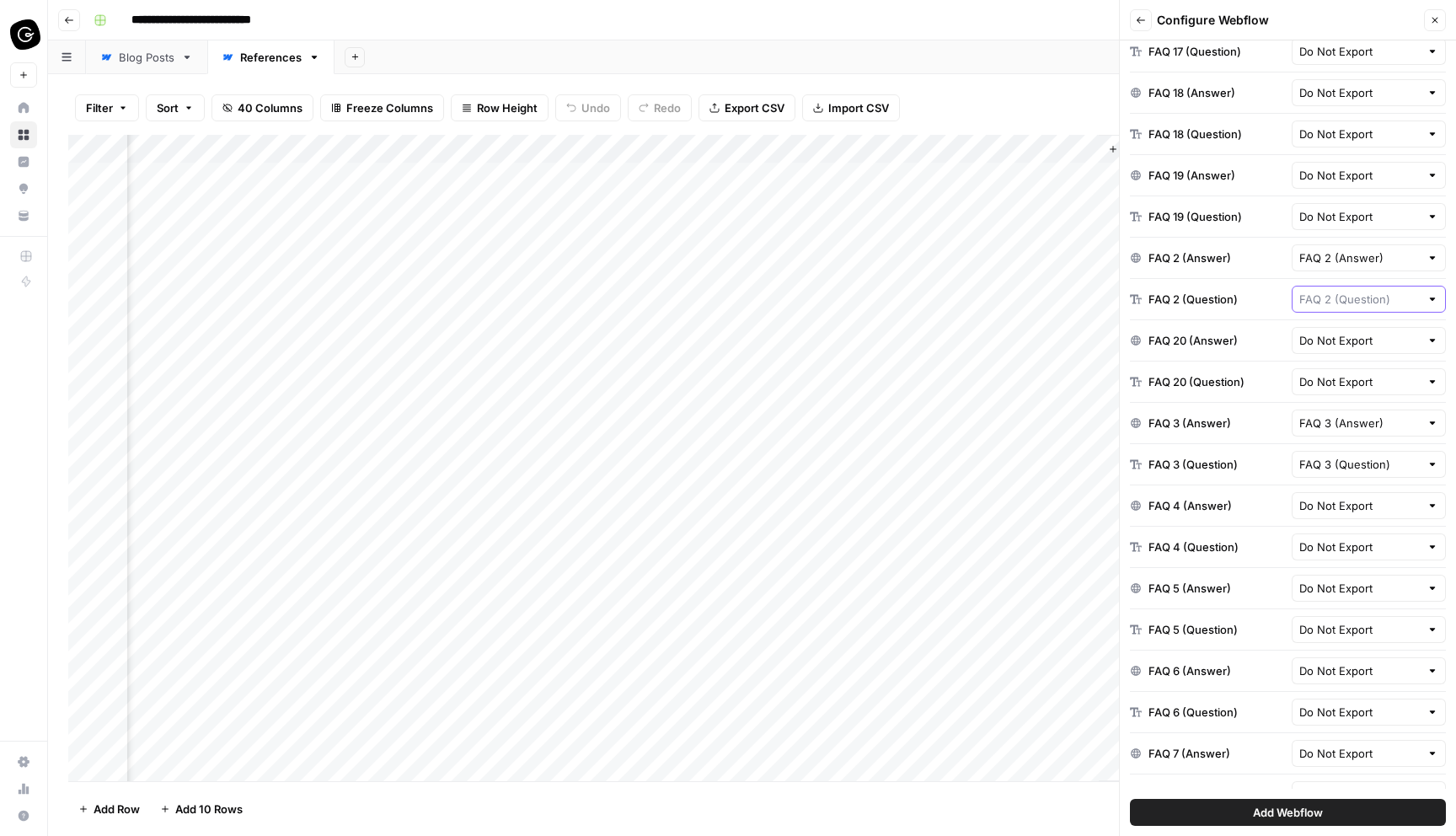
click at [1377, 300] on input "text" at bounding box center [1360, 298] width 121 height 16
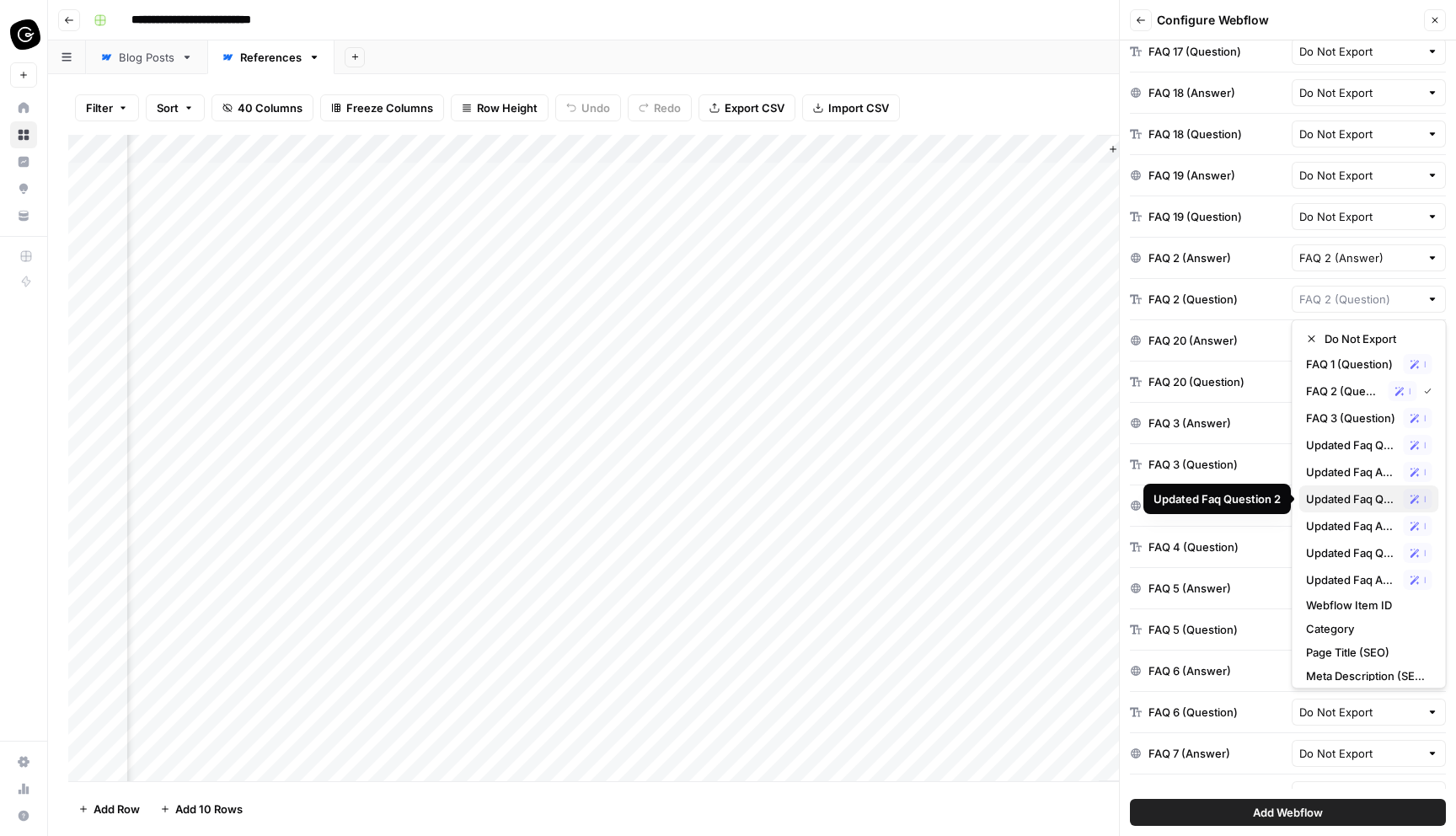
click at [1365, 503] on span "Updated Faq Question 2" at bounding box center [1352, 498] width 91 height 16
type input "Updated Faq Question 2"
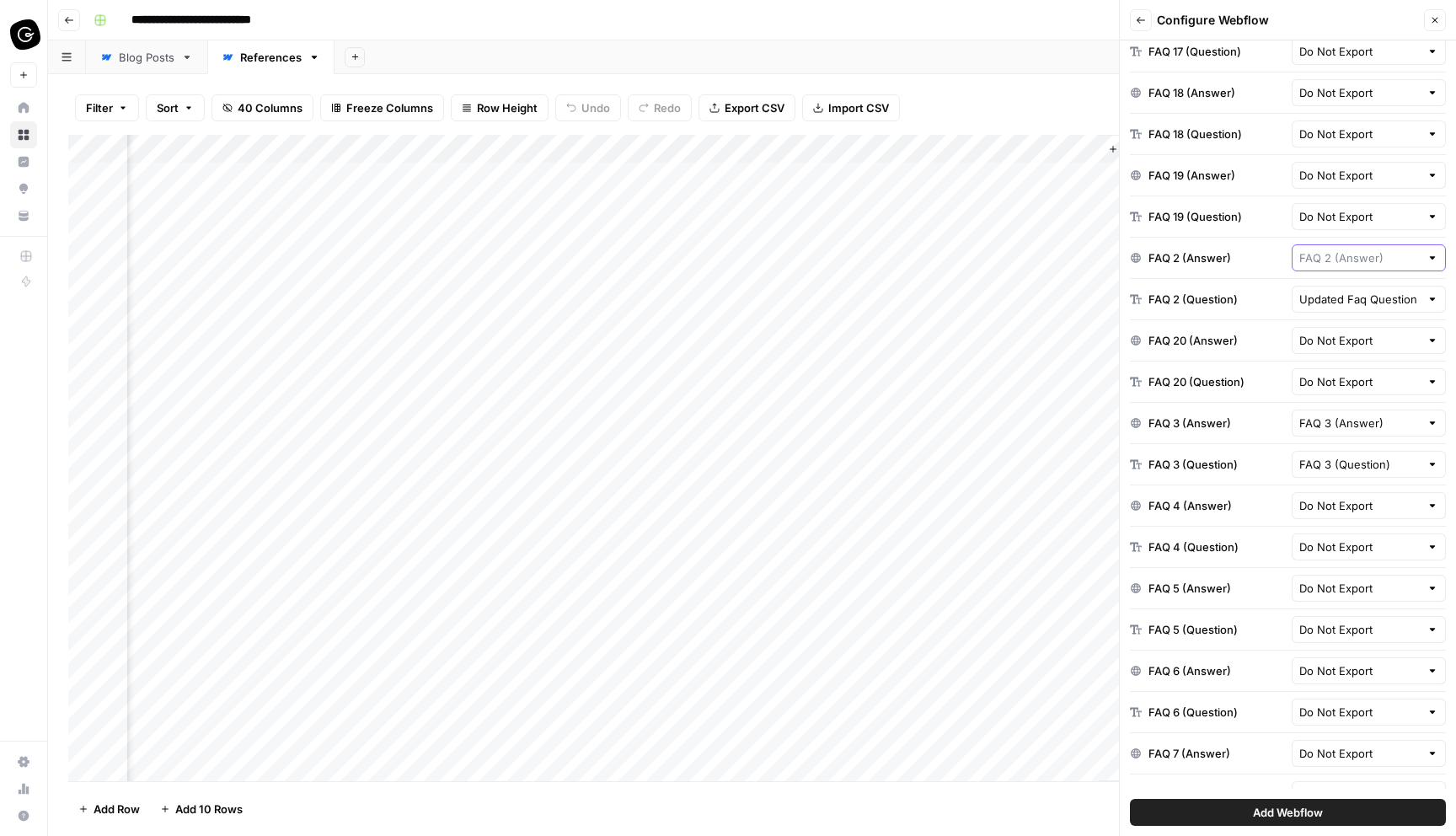
click at [1343, 252] on input "text" at bounding box center [1360, 258] width 121 height 16
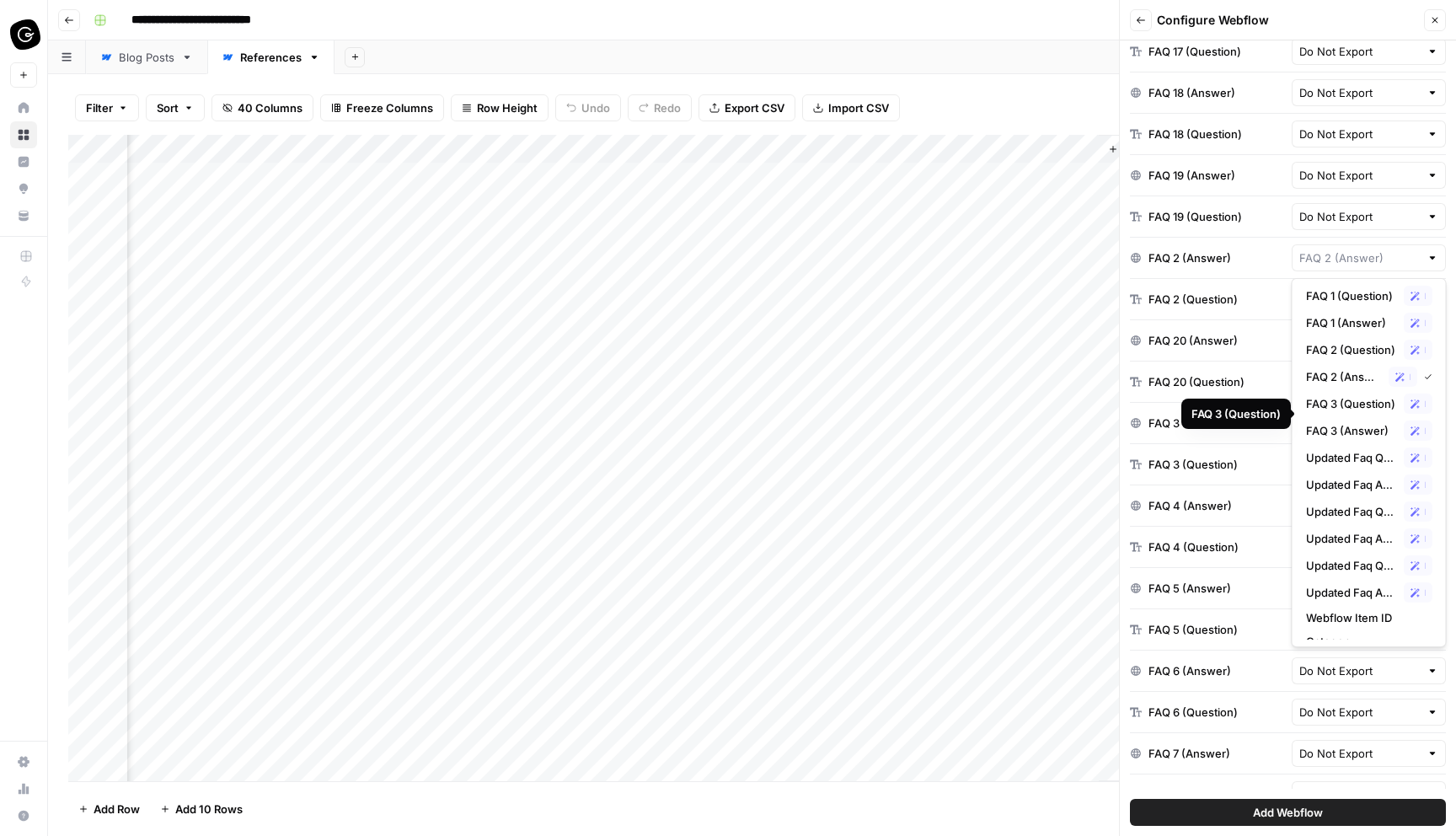
scroll to position [28, 0]
click at [1369, 533] on span "Updated Faq Answer 2" at bounding box center [1352, 537] width 91 height 16
type input "Updated Faq Answer 2"
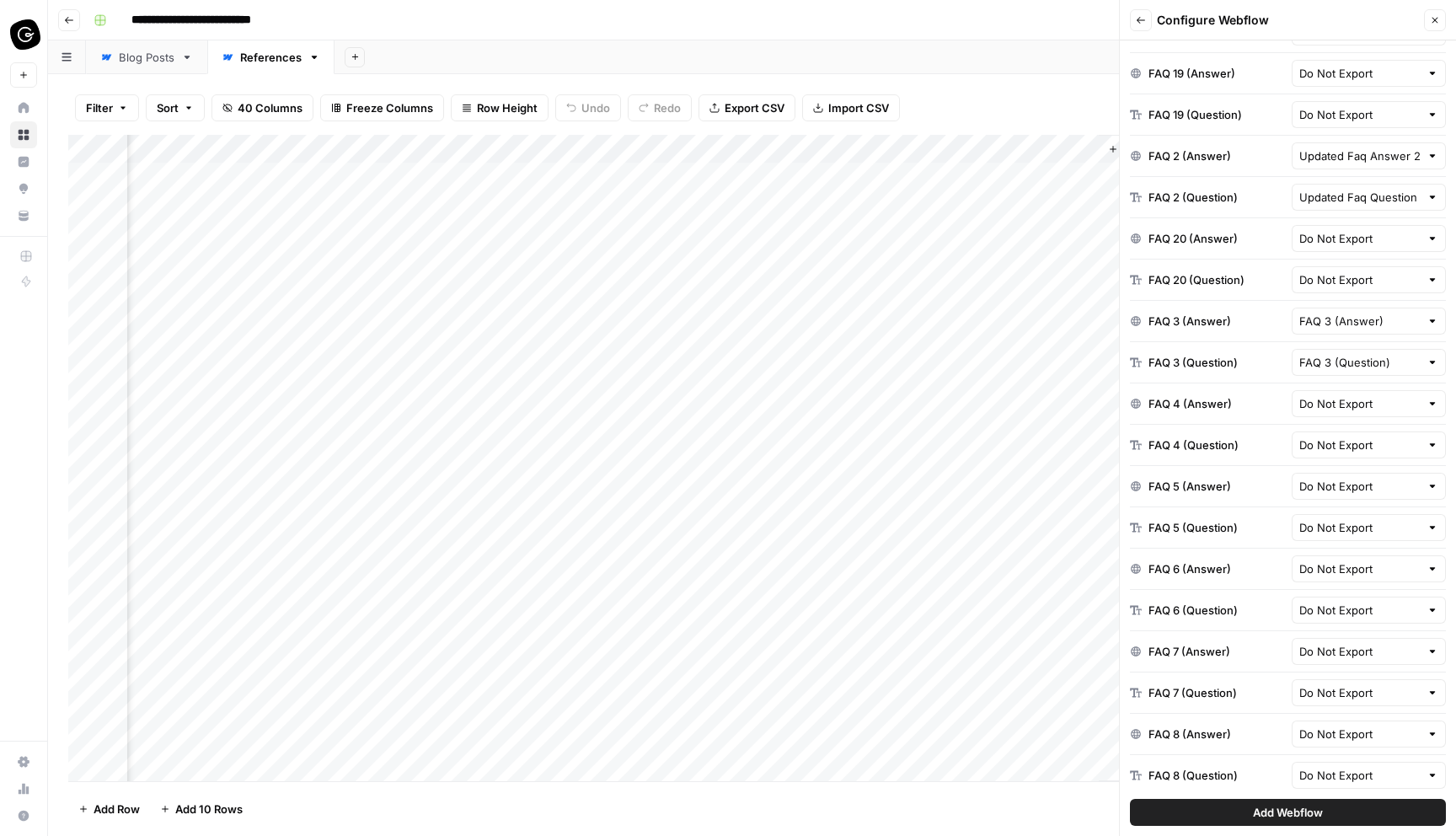
scroll to position [1585, 0]
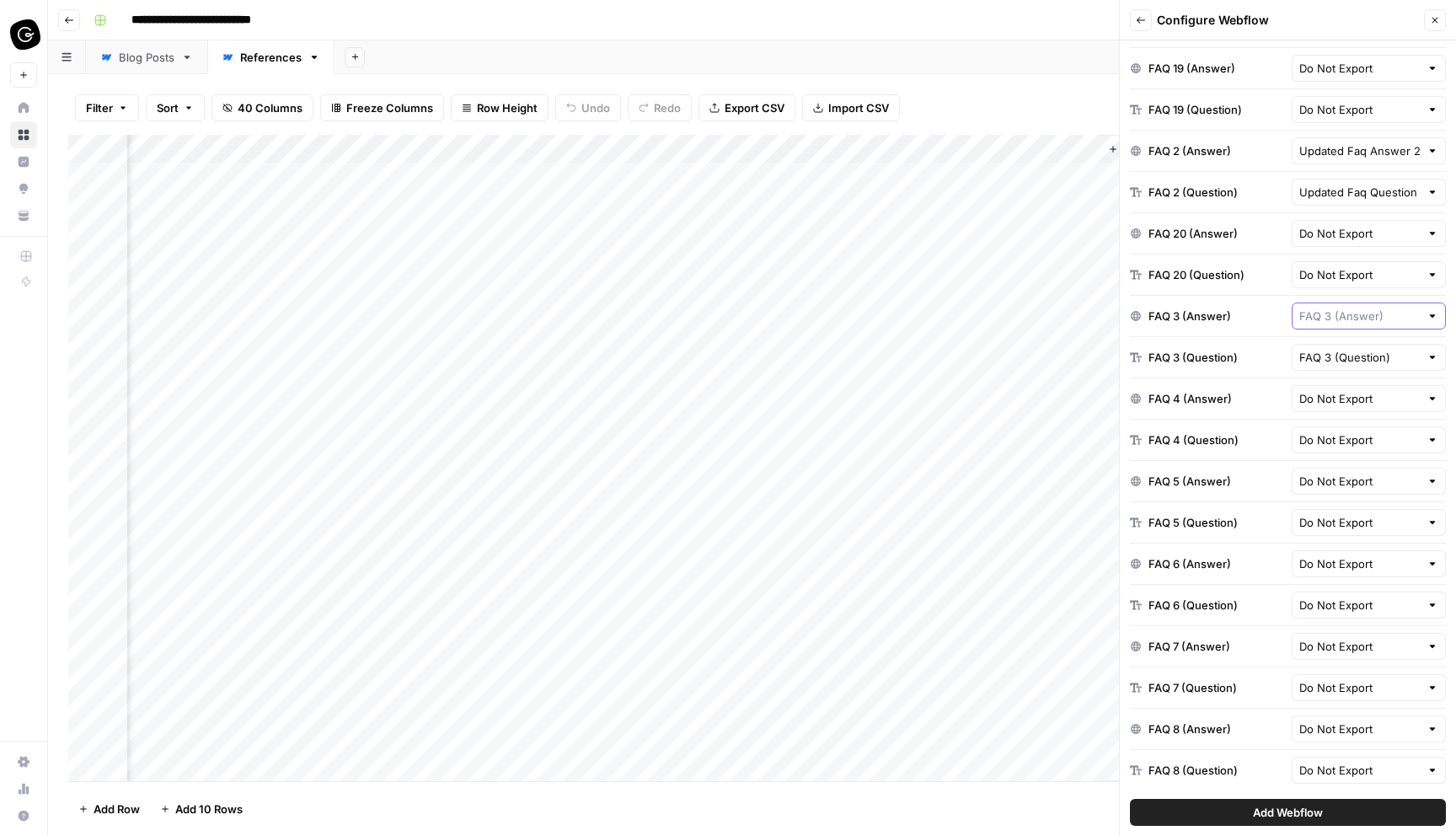
click at [1346, 323] on input "text" at bounding box center [1360, 316] width 121 height 16
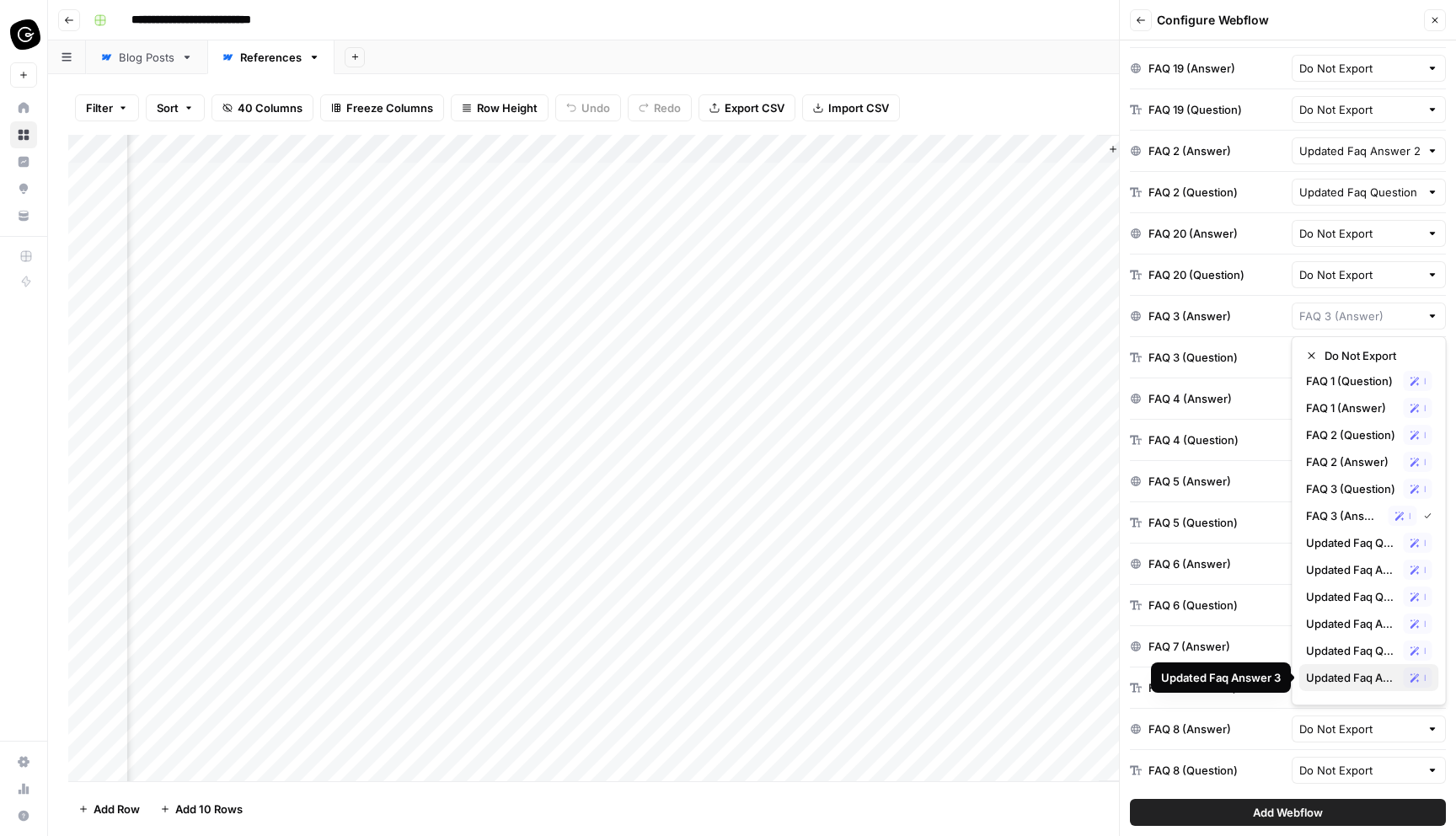
click at [1371, 673] on span "Updated Faq Answer 3" at bounding box center [1352, 677] width 91 height 16
type input "Updated Faq Answer 3"
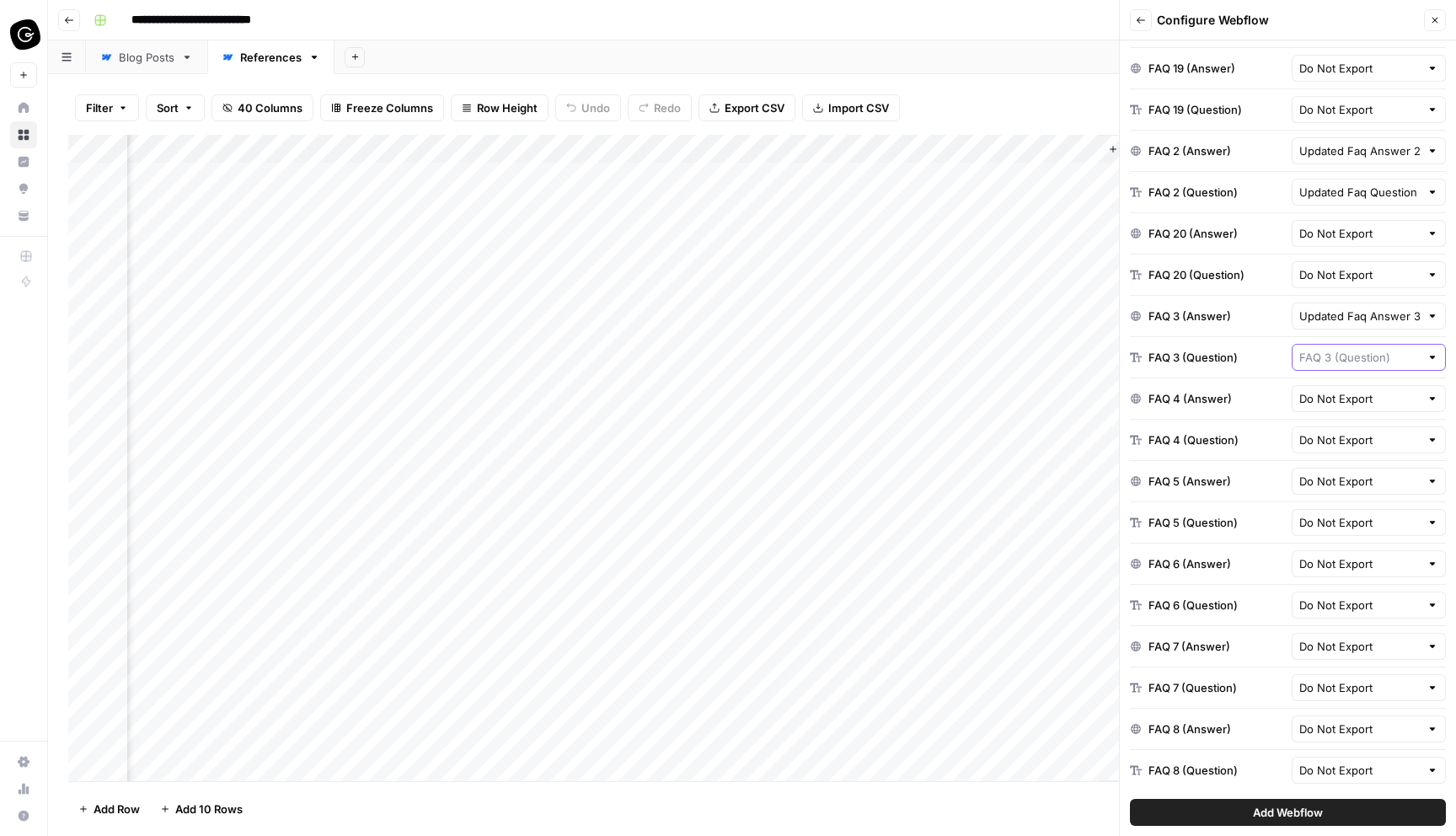
click at [1358, 359] on input "text" at bounding box center [1360, 356] width 121 height 16
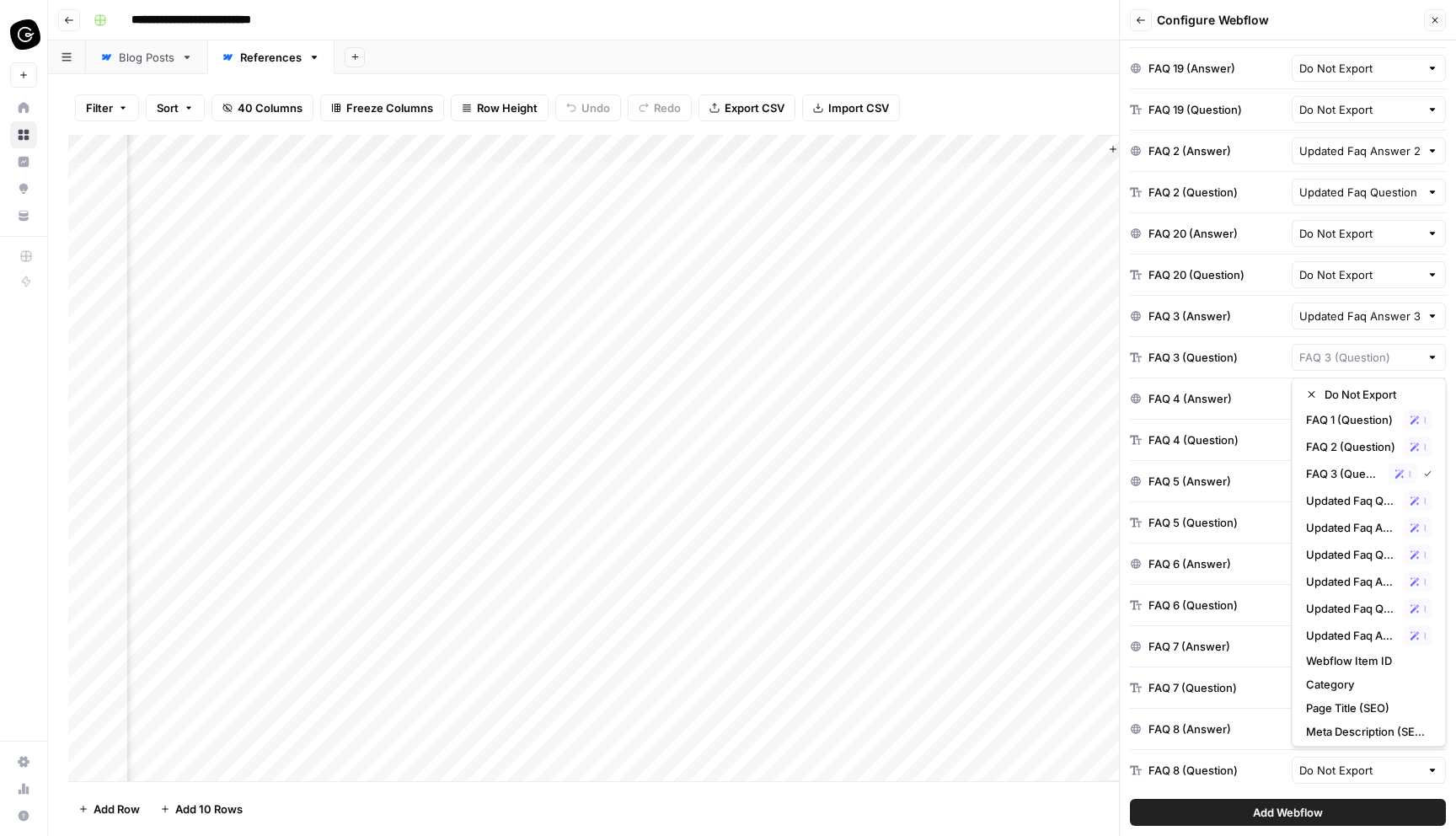
scroll to position [1, 0]
click at [1345, 614] on span "Updated Faq Question 3" at bounding box center [1352, 609] width 91 height 16
type input "Updated Faq Question 3"
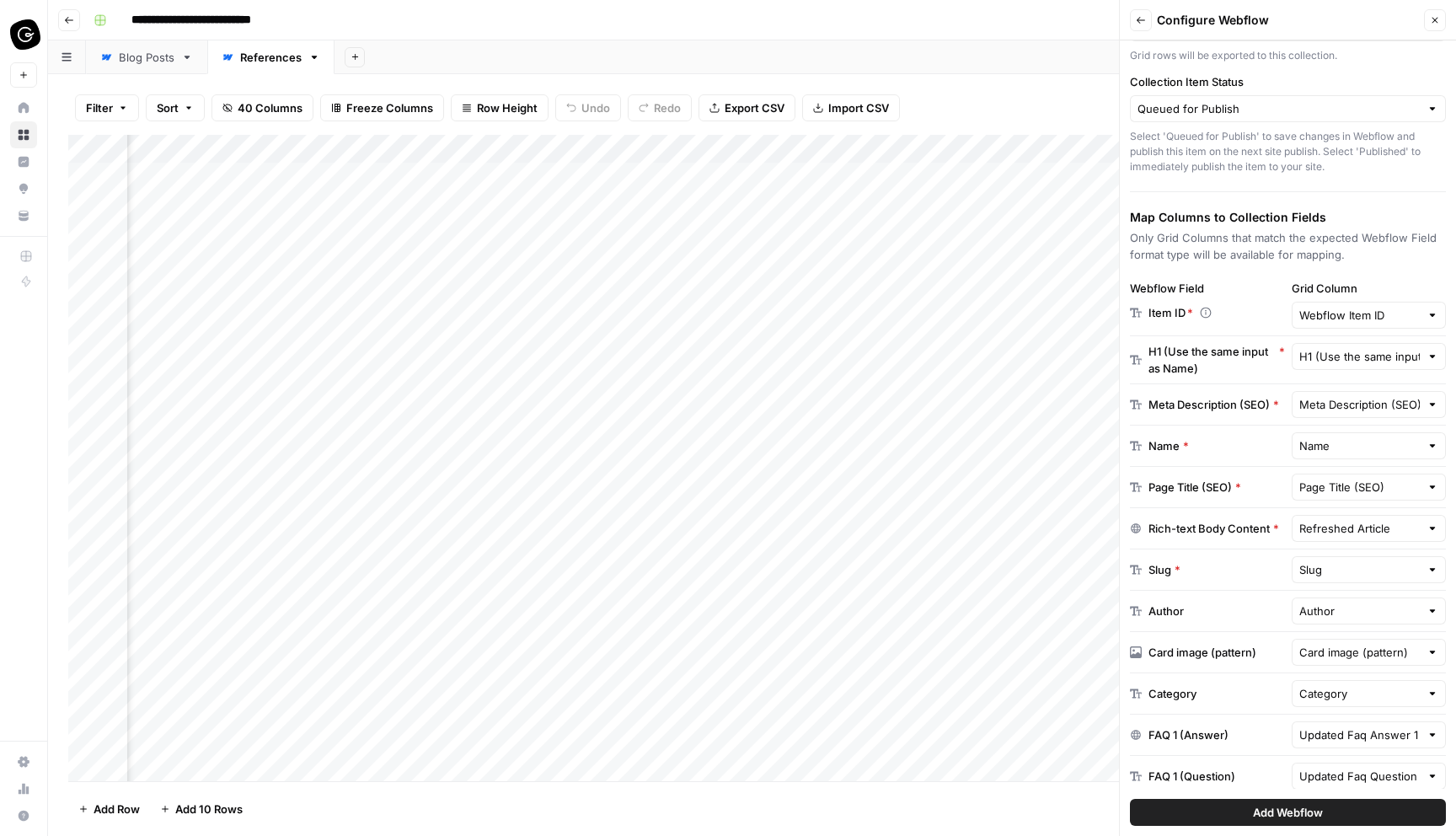
scroll to position [0, 0]
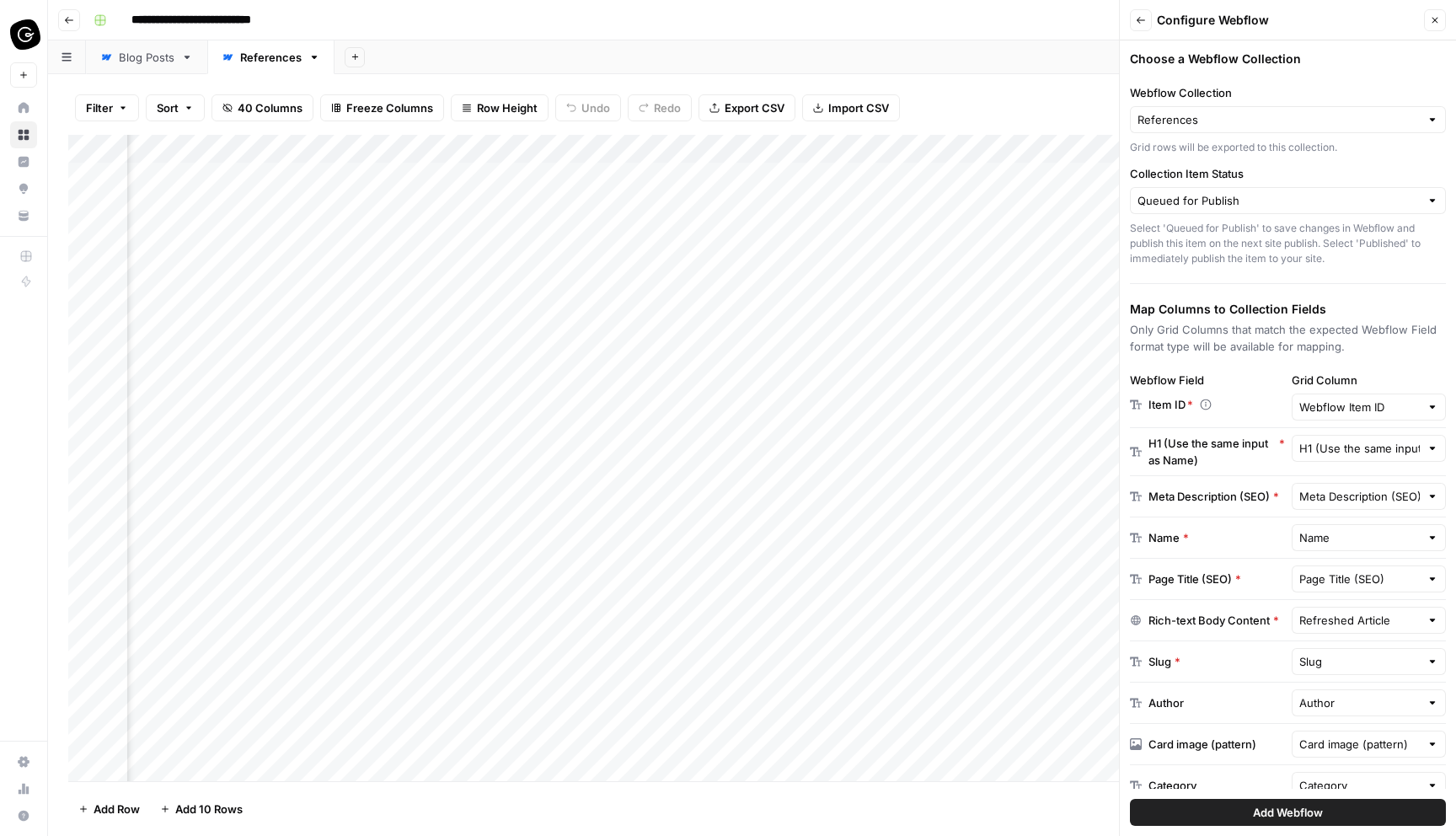
click at [1298, 811] on span "Add Webflow" at bounding box center [1288, 812] width 70 height 16
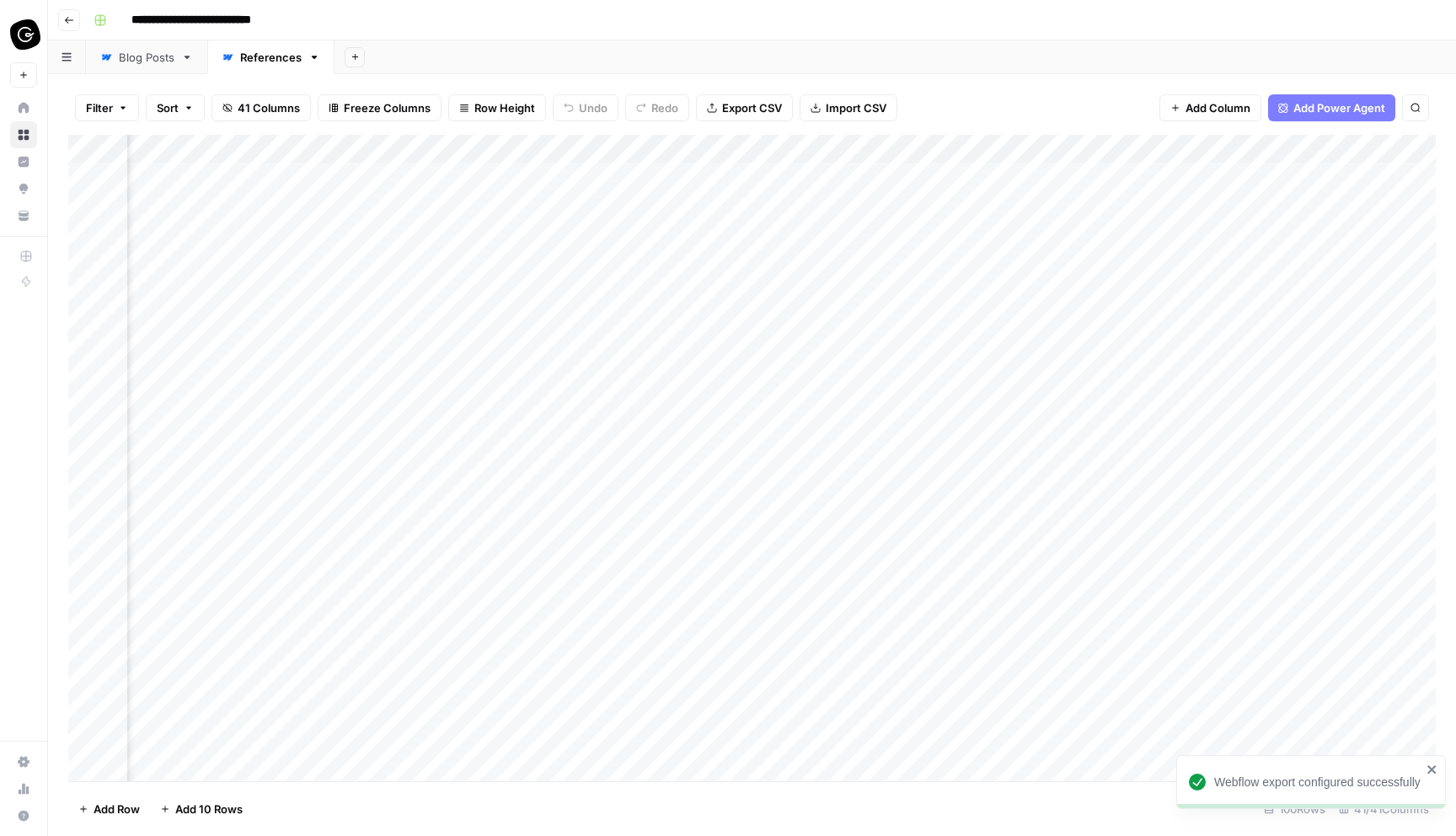
scroll to position [0, 7038]
click at [1325, 177] on div "Add Column" at bounding box center [752, 457] width 1368 height 646
click at [1223, 179] on div "Add Column" at bounding box center [752, 457] width 1368 height 646
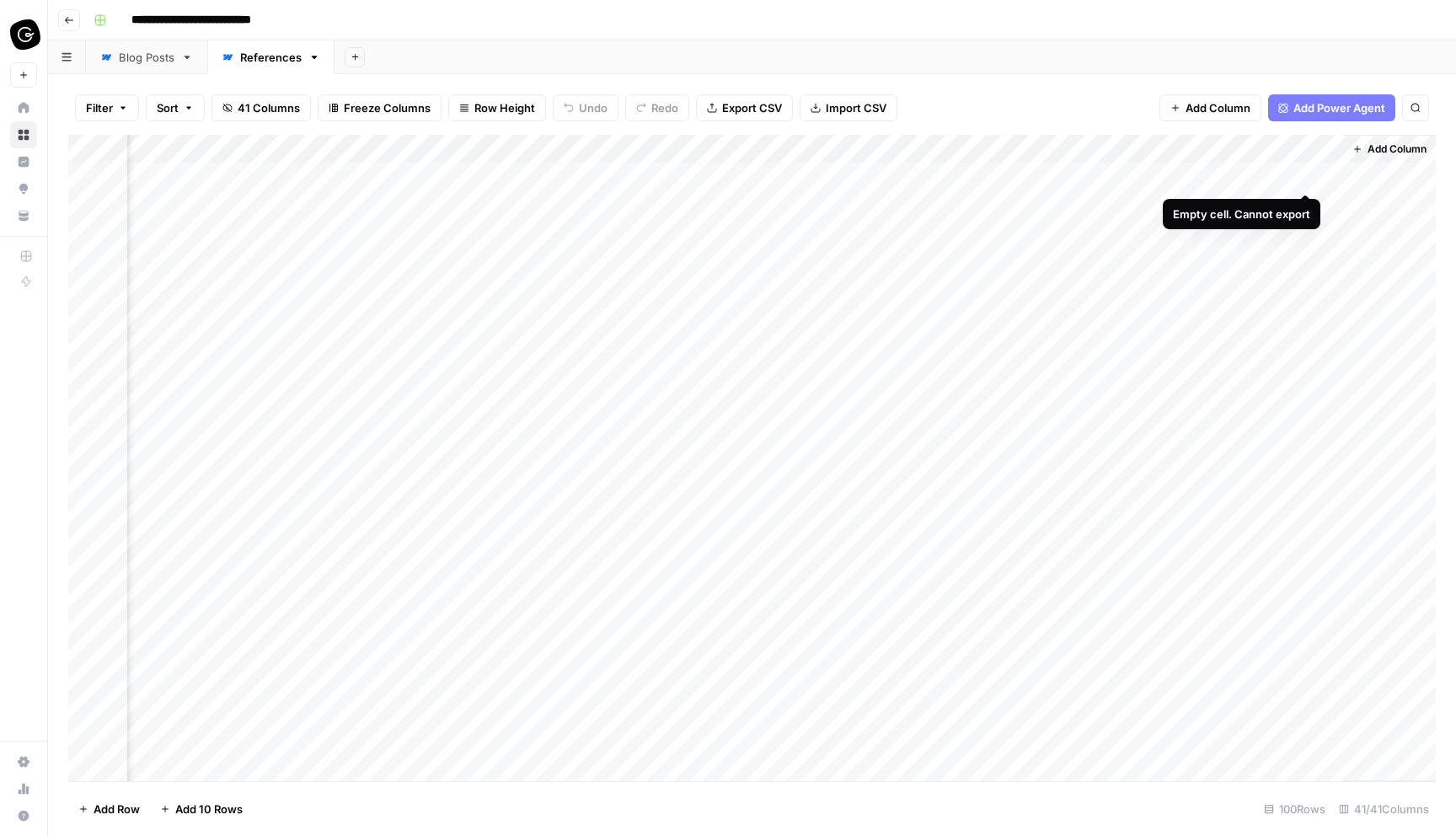
click at [1303, 178] on div "Add Column" at bounding box center [752, 457] width 1368 height 646
click at [1266, 175] on div "Add Column" at bounding box center [752, 457] width 1368 height 646
click at [1306, 177] on div "Add Column" at bounding box center [752, 457] width 1368 height 646
click at [1328, 174] on div "Add Column" at bounding box center [752, 457] width 1368 height 646
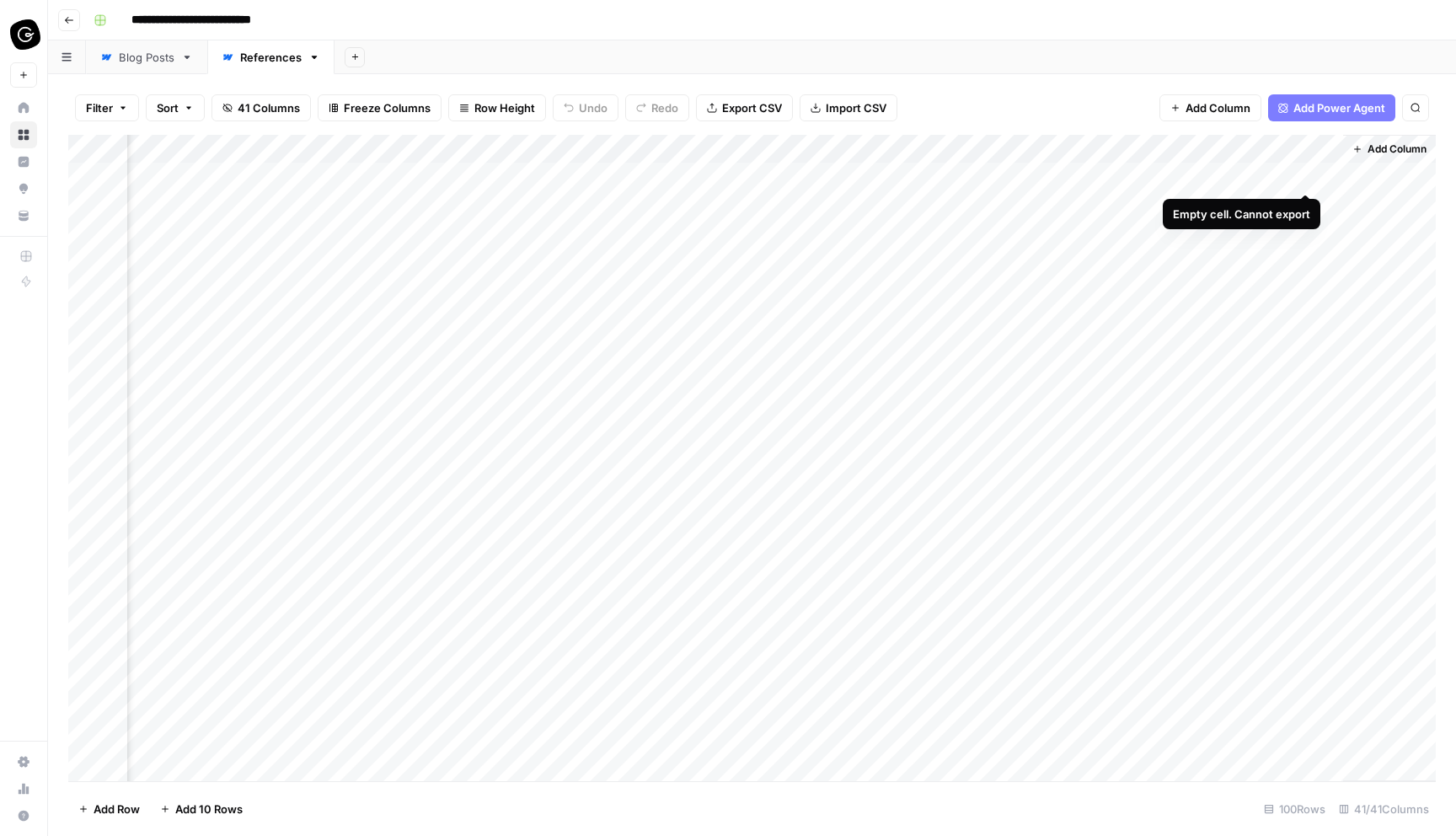
click at [1307, 177] on div "Add Column" at bounding box center [752, 457] width 1368 height 646
click at [1309, 146] on div "Add Column" at bounding box center [752, 457] width 1368 height 646
click at [1282, 250] on span "Edit" at bounding box center [1296, 252] width 147 height 16
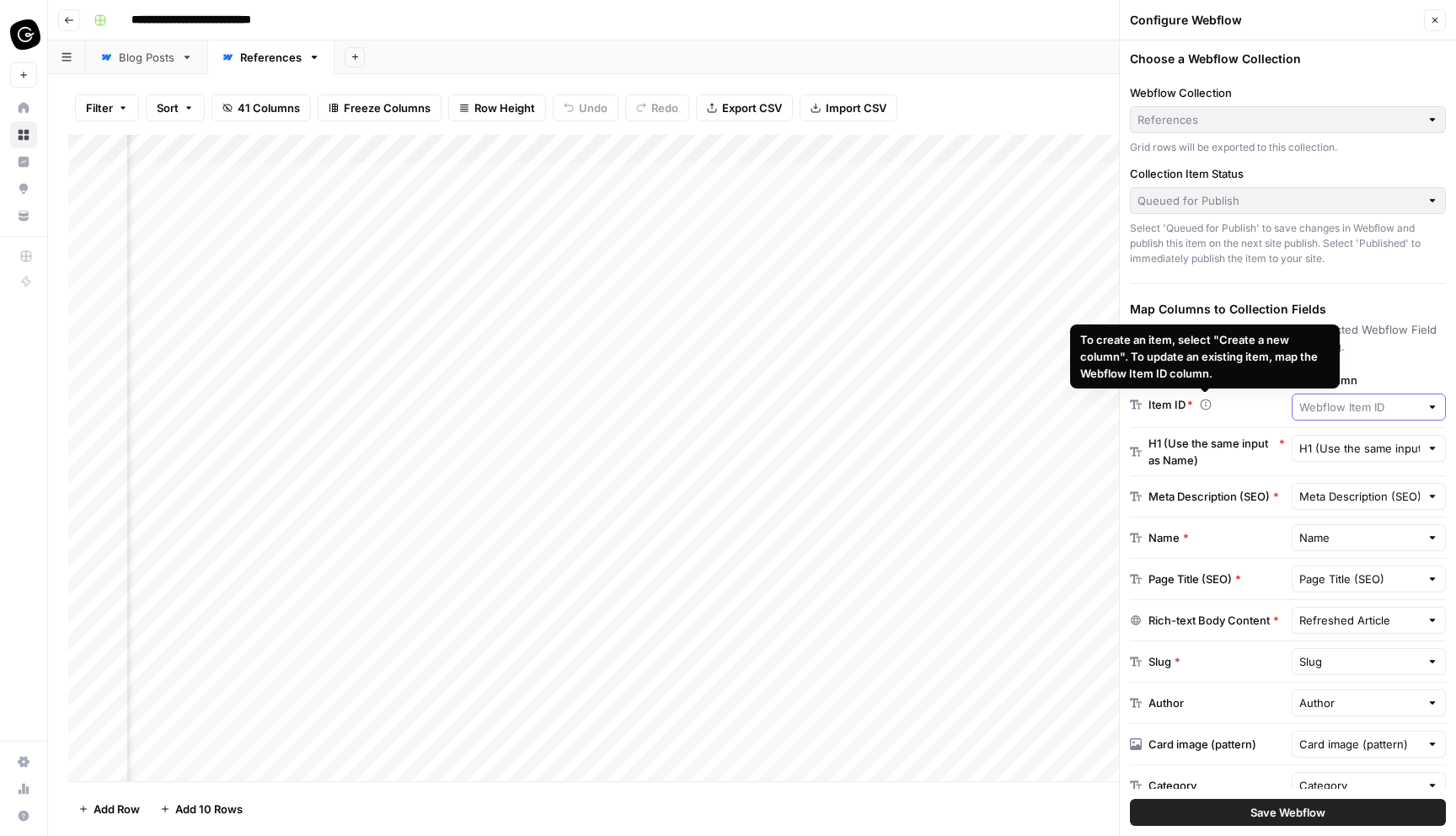
click at [1385, 404] on input "Grid Column" at bounding box center [1360, 407] width 121 height 16
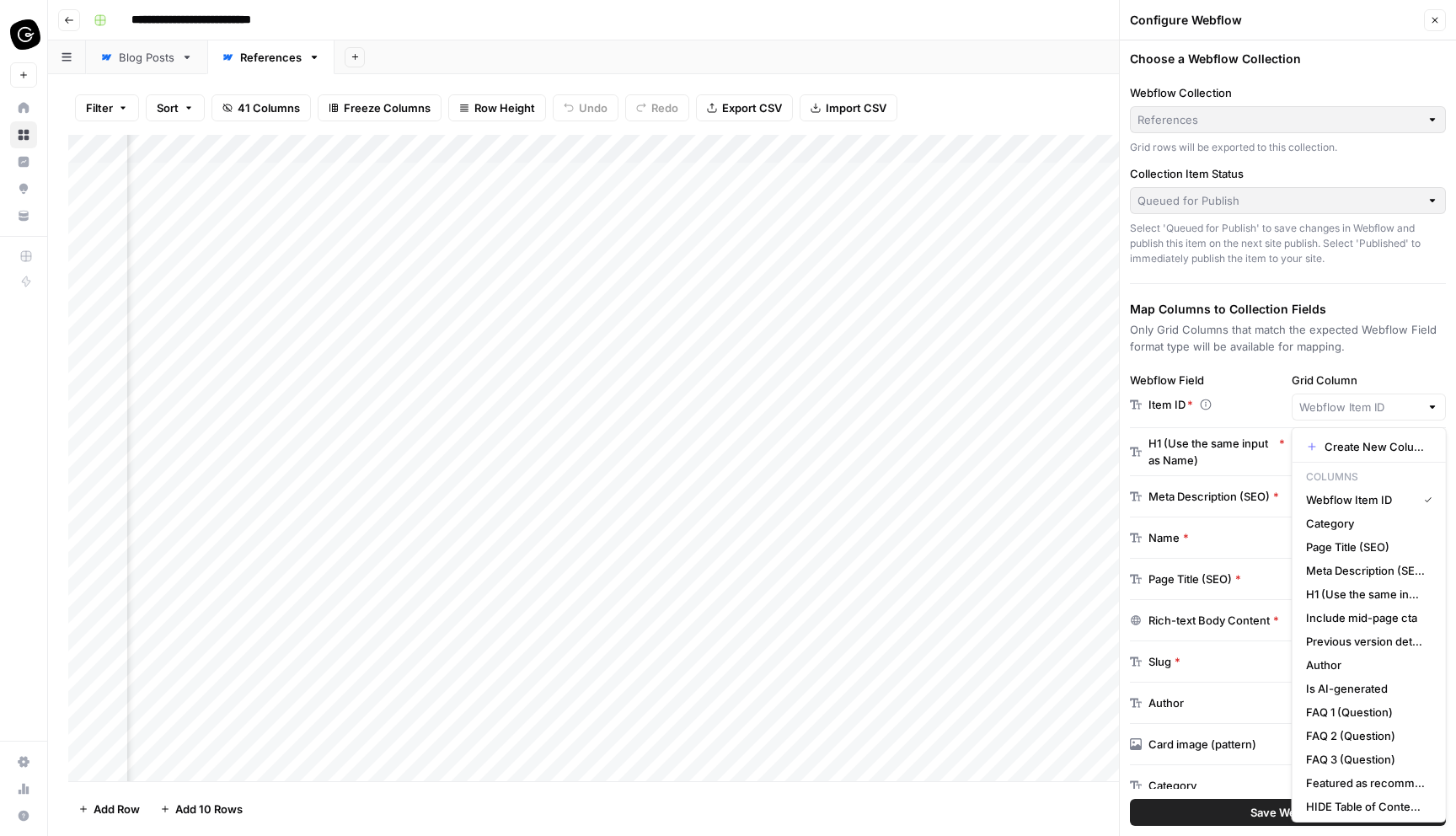
type input "Webflow Item ID"
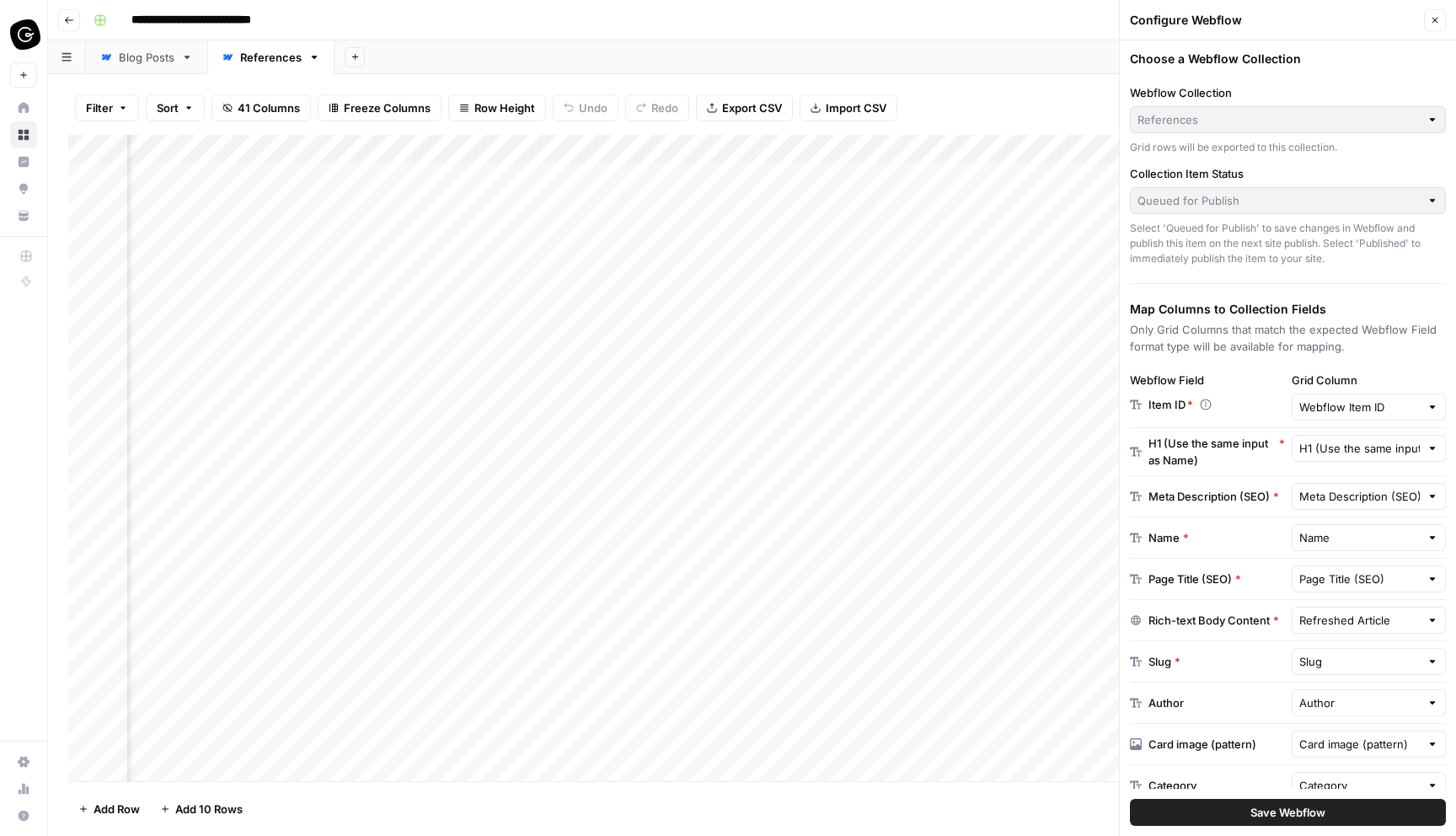
click at [1260, 408] on div "Item ID *" at bounding box center [1208, 404] width 155 height 16
click at [1229, 407] on div "Item ID *" at bounding box center [1208, 404] width 155 height 16
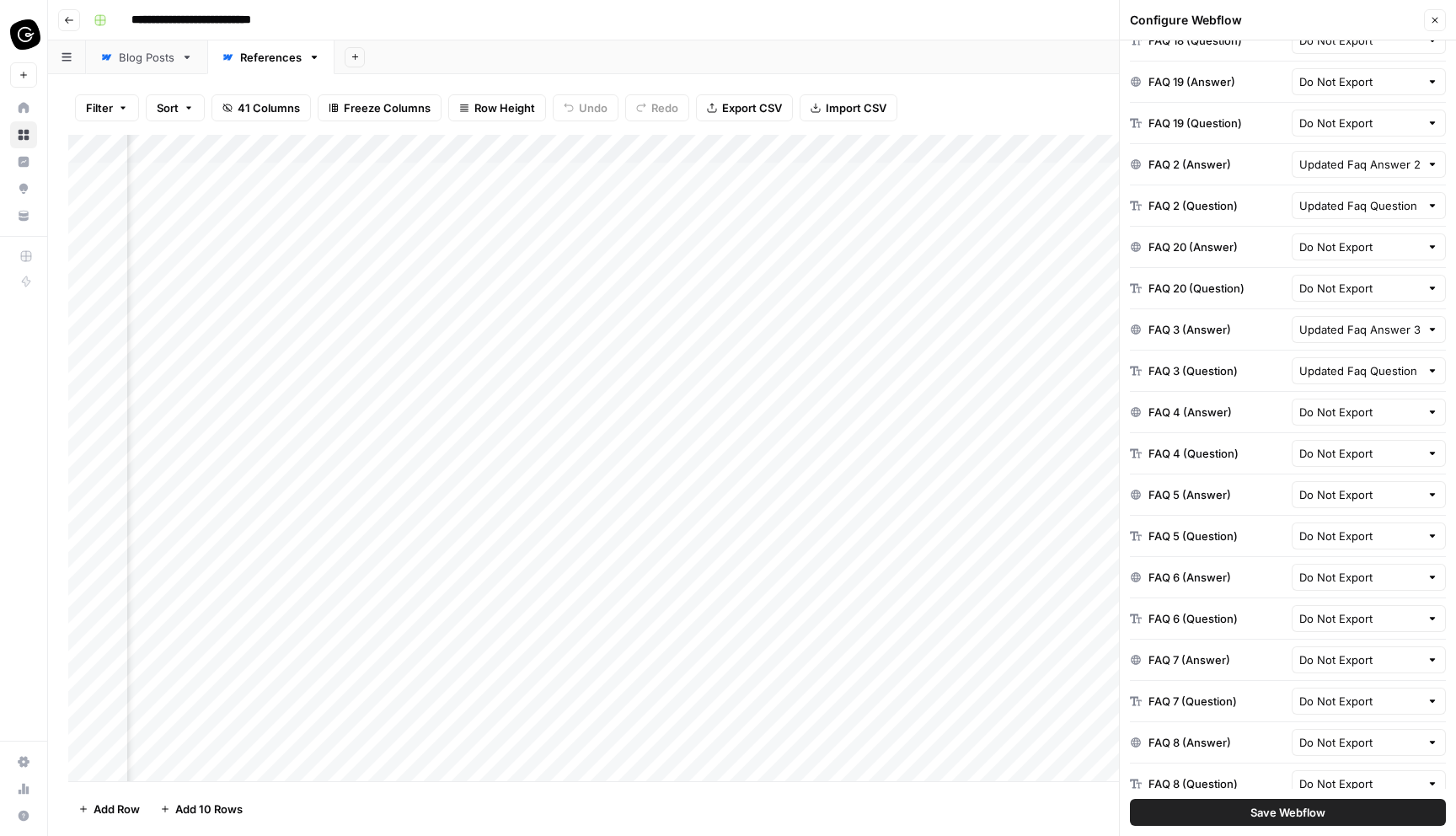
scroll to position [1903, 0]
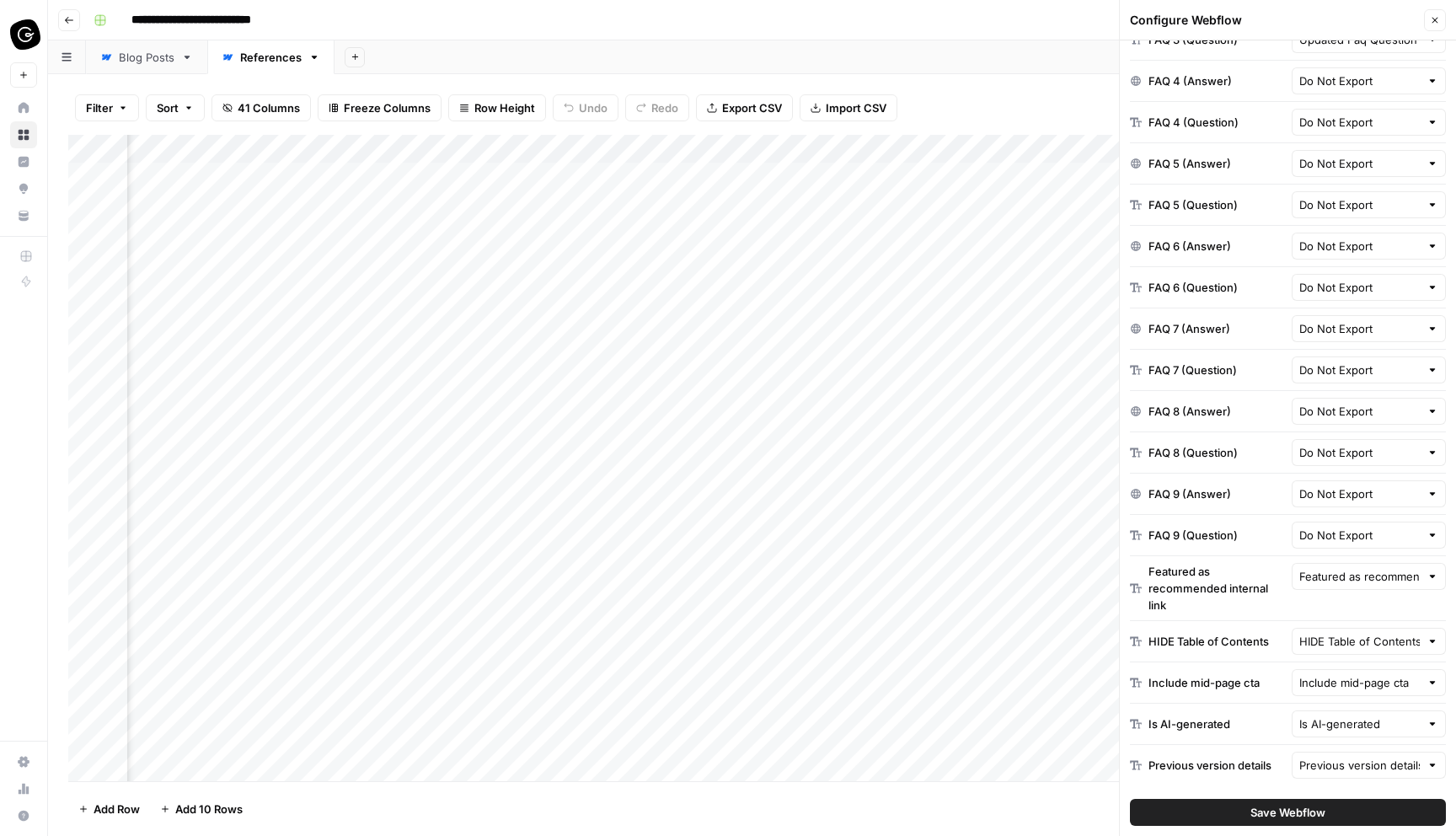
click at [1310, 814] on span "Save Webflow" at bounding box center [1287, 812] width 75 height 16
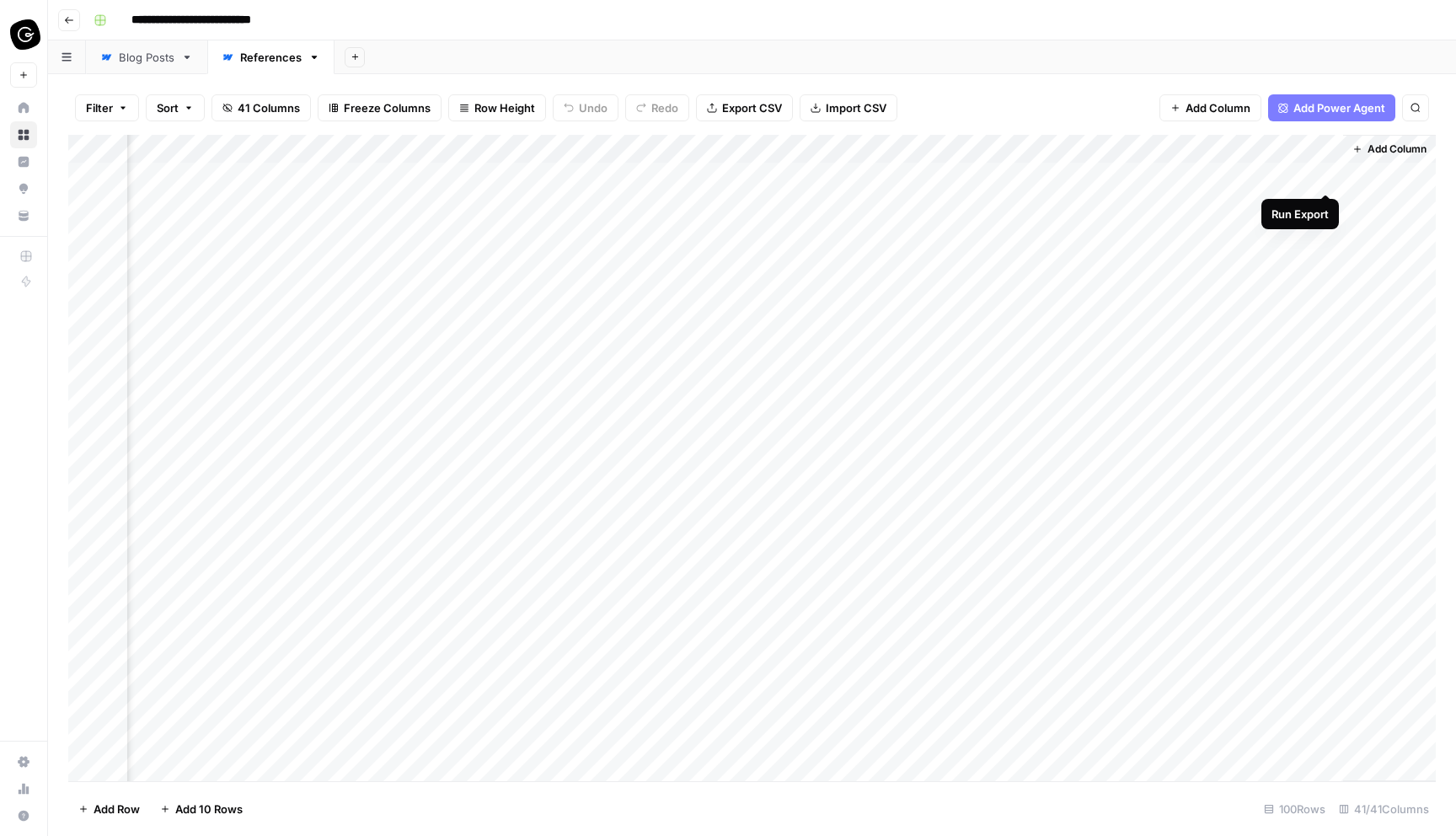
click at [1325, 176] on div "Add Column" at bounding box center [752, 457] width 1368 height 646
click at [1307, 151] on div "Add Column" at bounding box center [752, 457] width 1368 height 646
click at [1294, 193] on input "Webflow Export (1)" at bounding box center [1290, 189] width 171 height 16
type input "Webflow Export (Bob)"
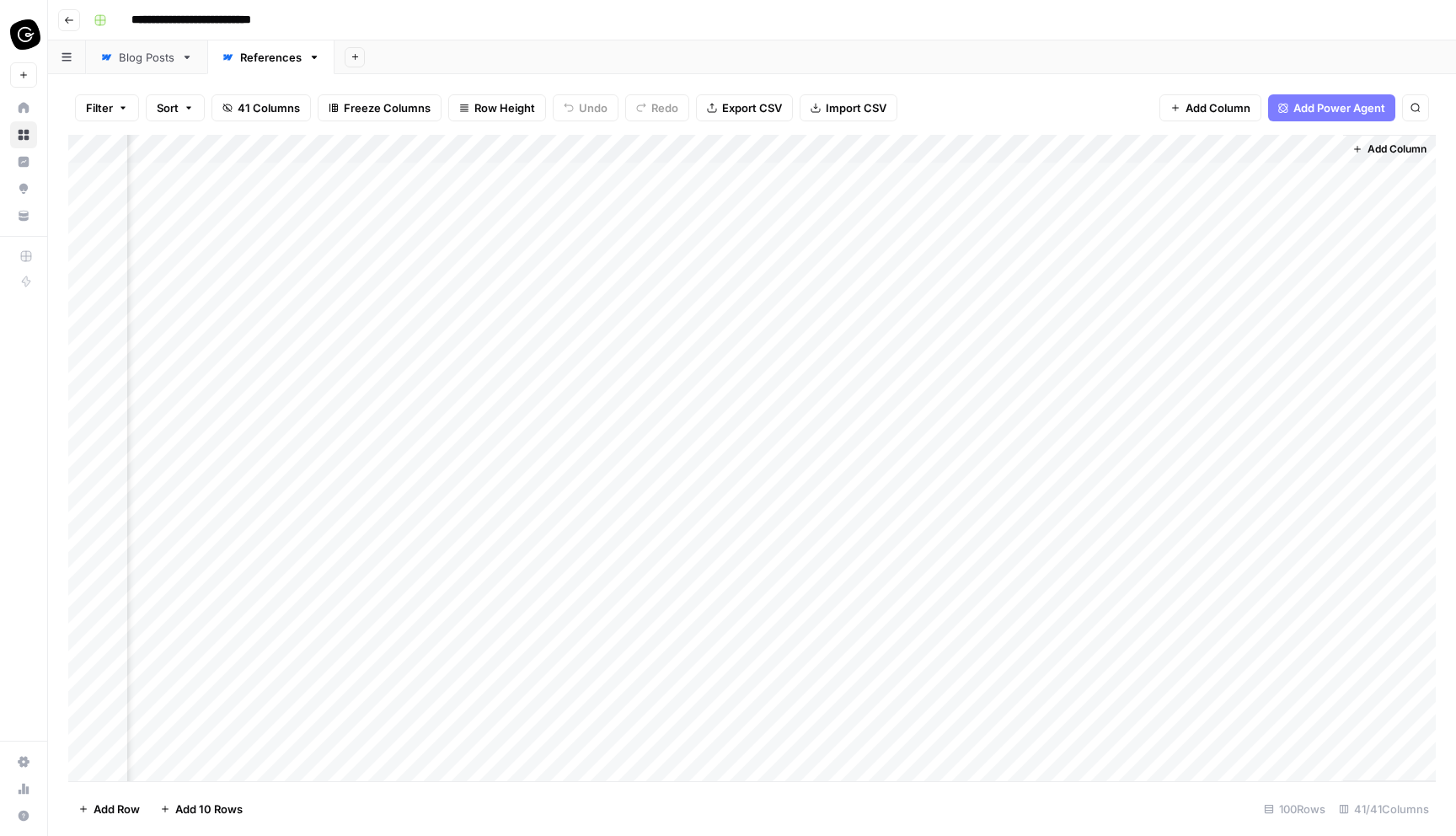
click at [1287, 484] on div "Add Column" at bounding box center [752, 457] width 1368 height 646
click at [1304, 183] on div "Add Column" at bounding box center [752, 457] width 1368 height 646
click at [1304, 178] on div "Add Column" at bounding box center [752, 457] width 1368 height 646
click at [1384, 152] on span "Add Column" at bounding box center [1397, 149] width 59 height 15
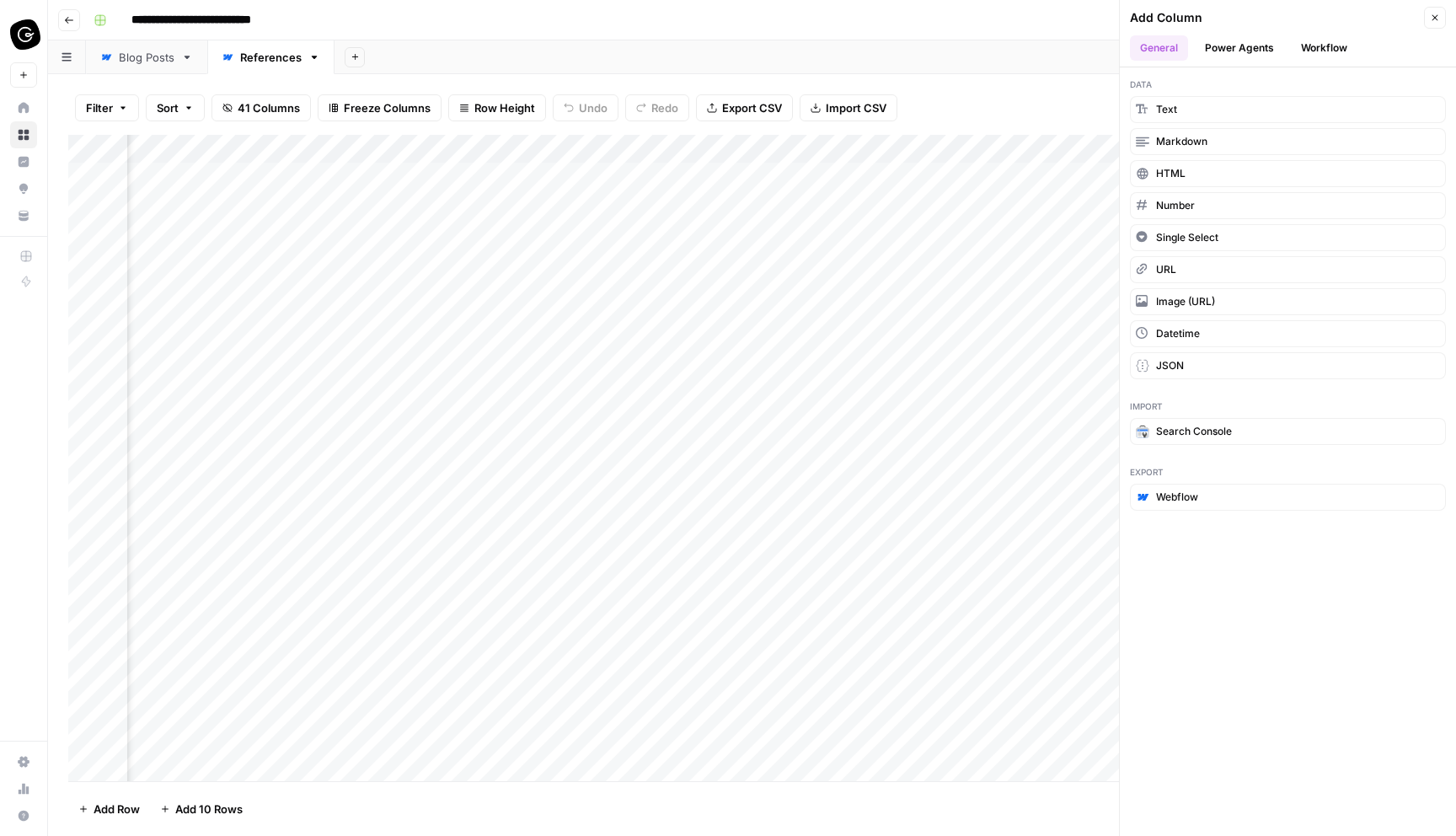
click at [1253, 46] on button "Power Agents" at bounding box center [1240, 48] width 89 height 25
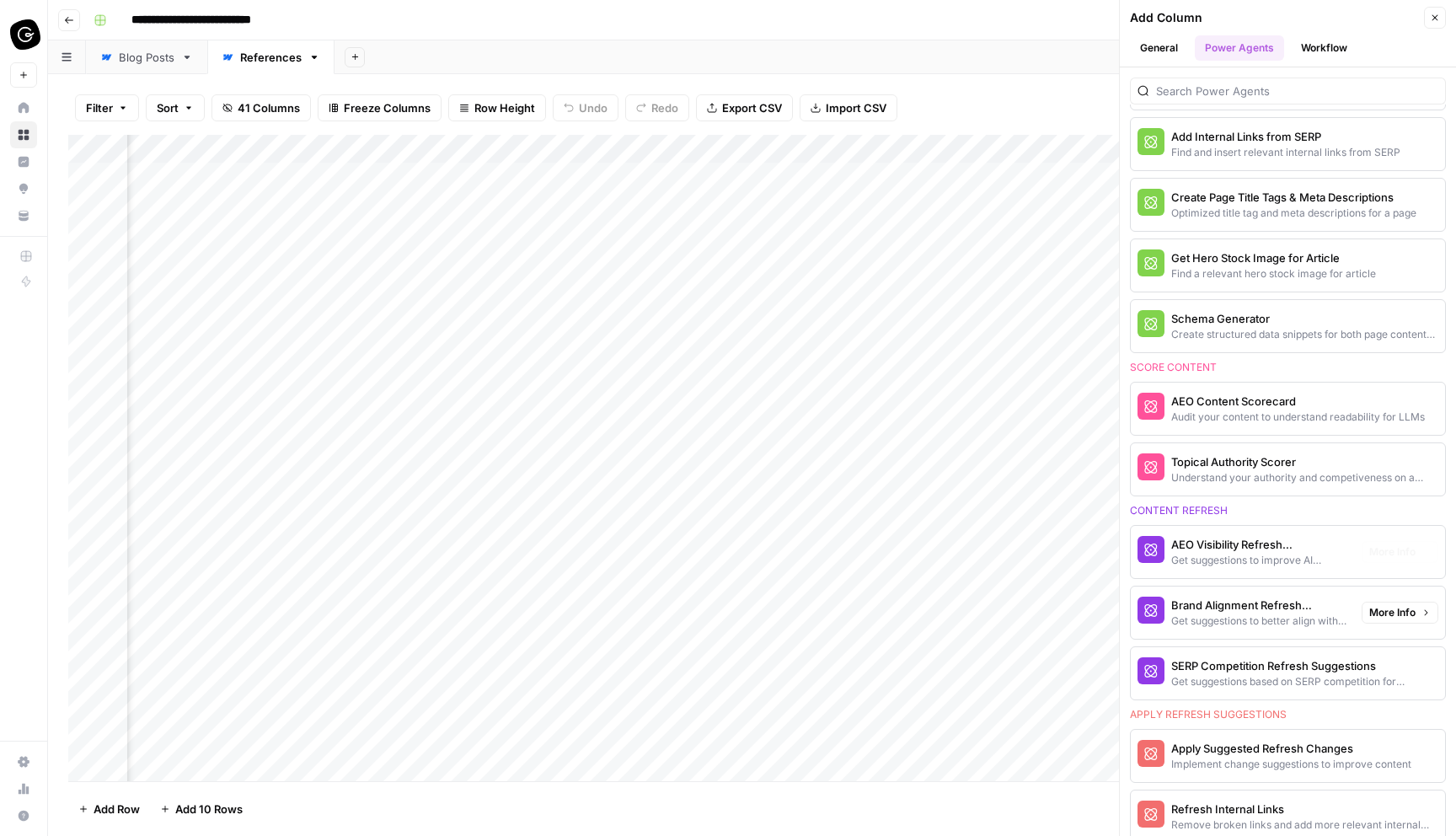
scroll to position [245, 0]
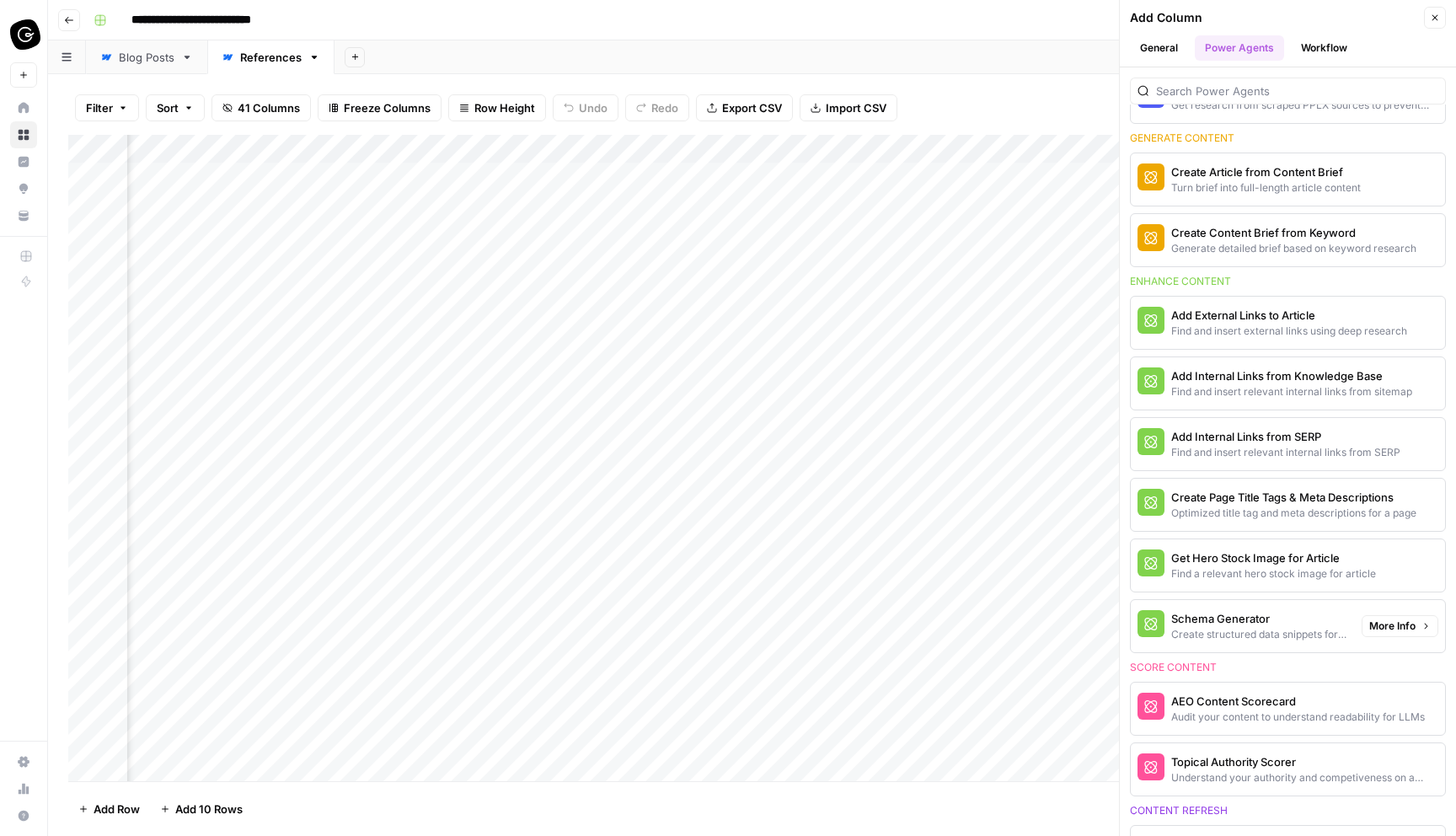
click at [1299, 636] on div "Create structured data snippets for both page content and images" at bounding box center [1259, 635] width 177 height 15
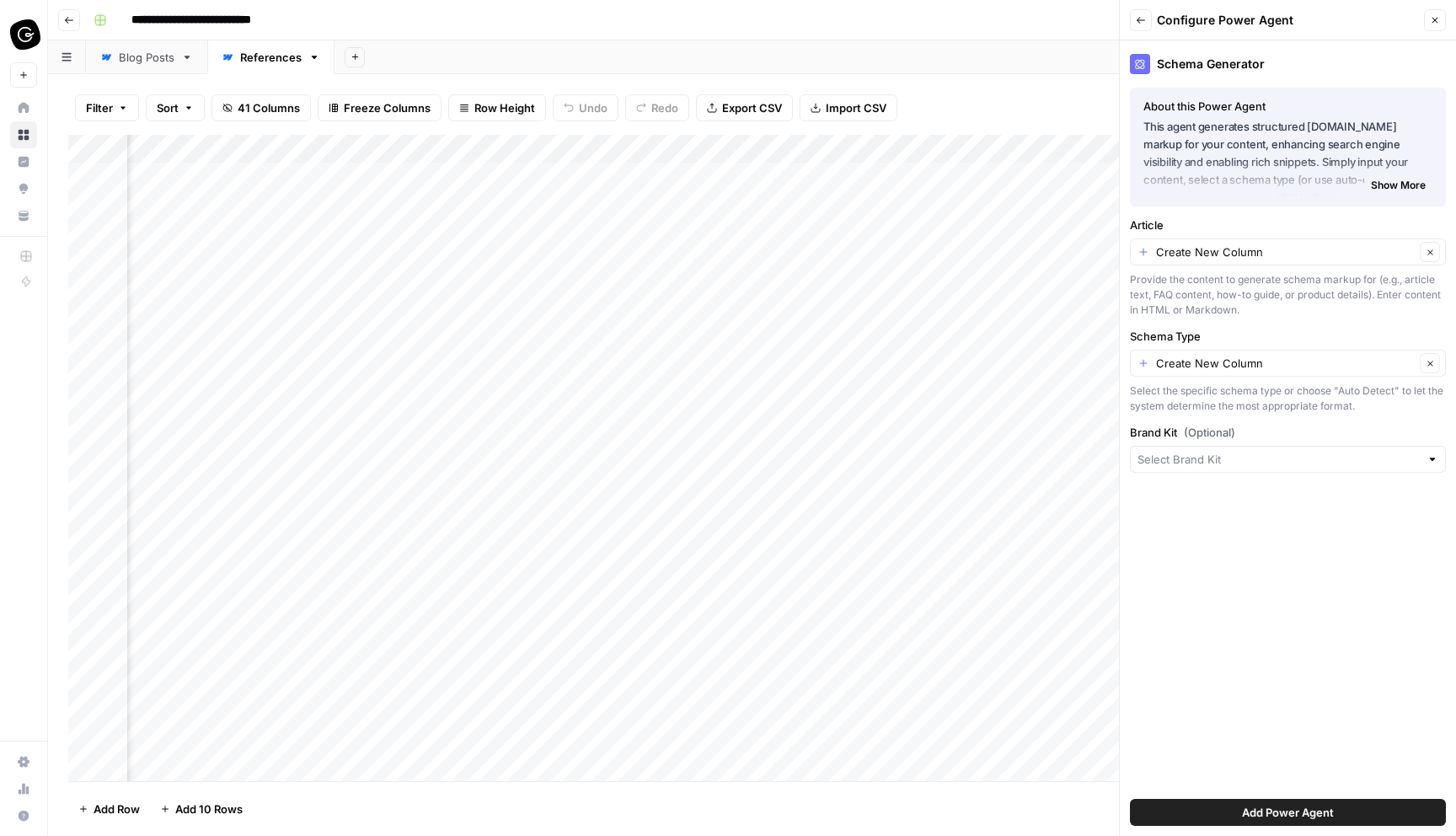
click at [1142, 16] on icon "button" at bounding box center [1141, 20] width 10 height 10
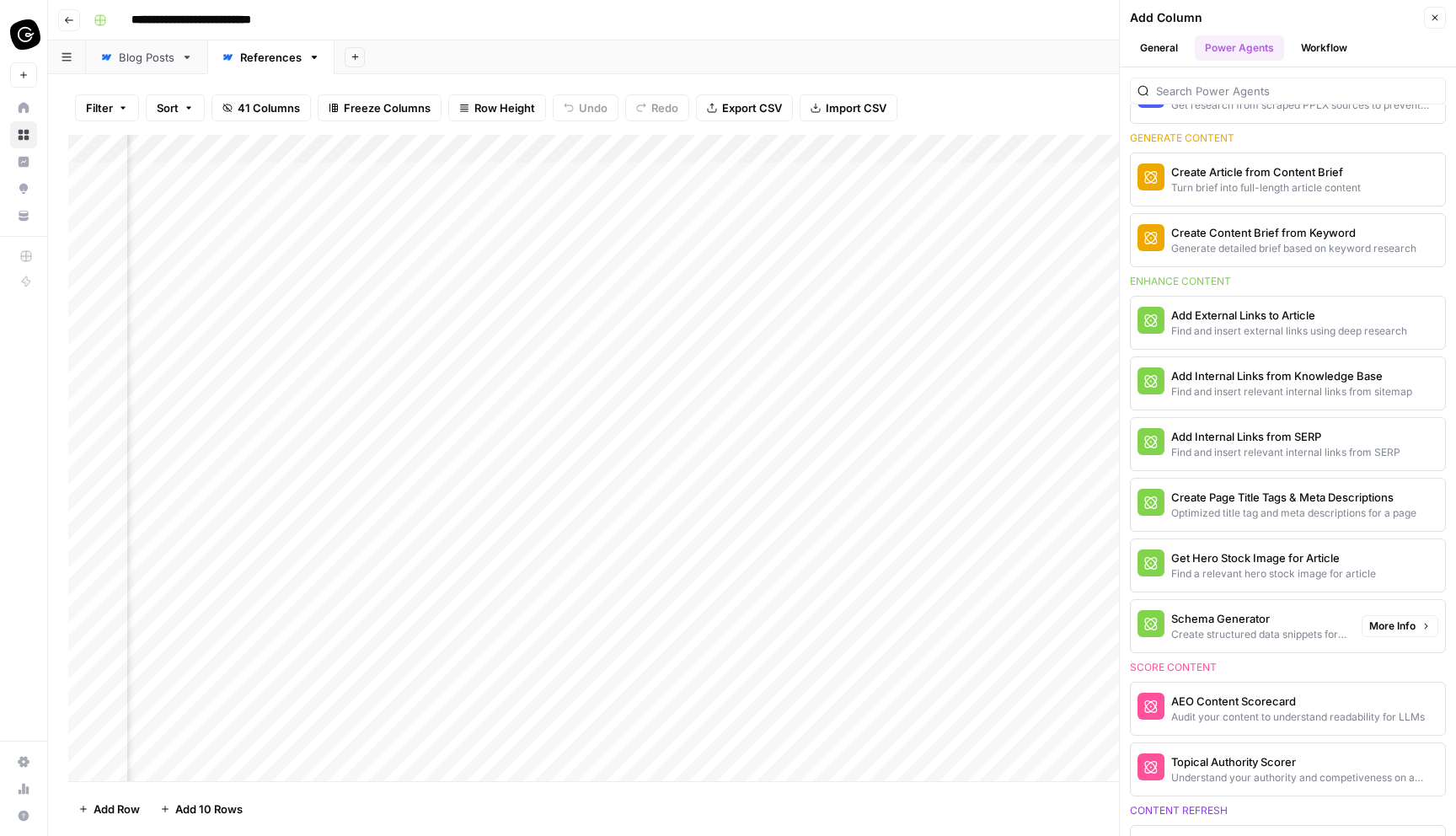
click at [1414, 626] on span "More Info" at bounding box center [1393, 627] width 46 height 15
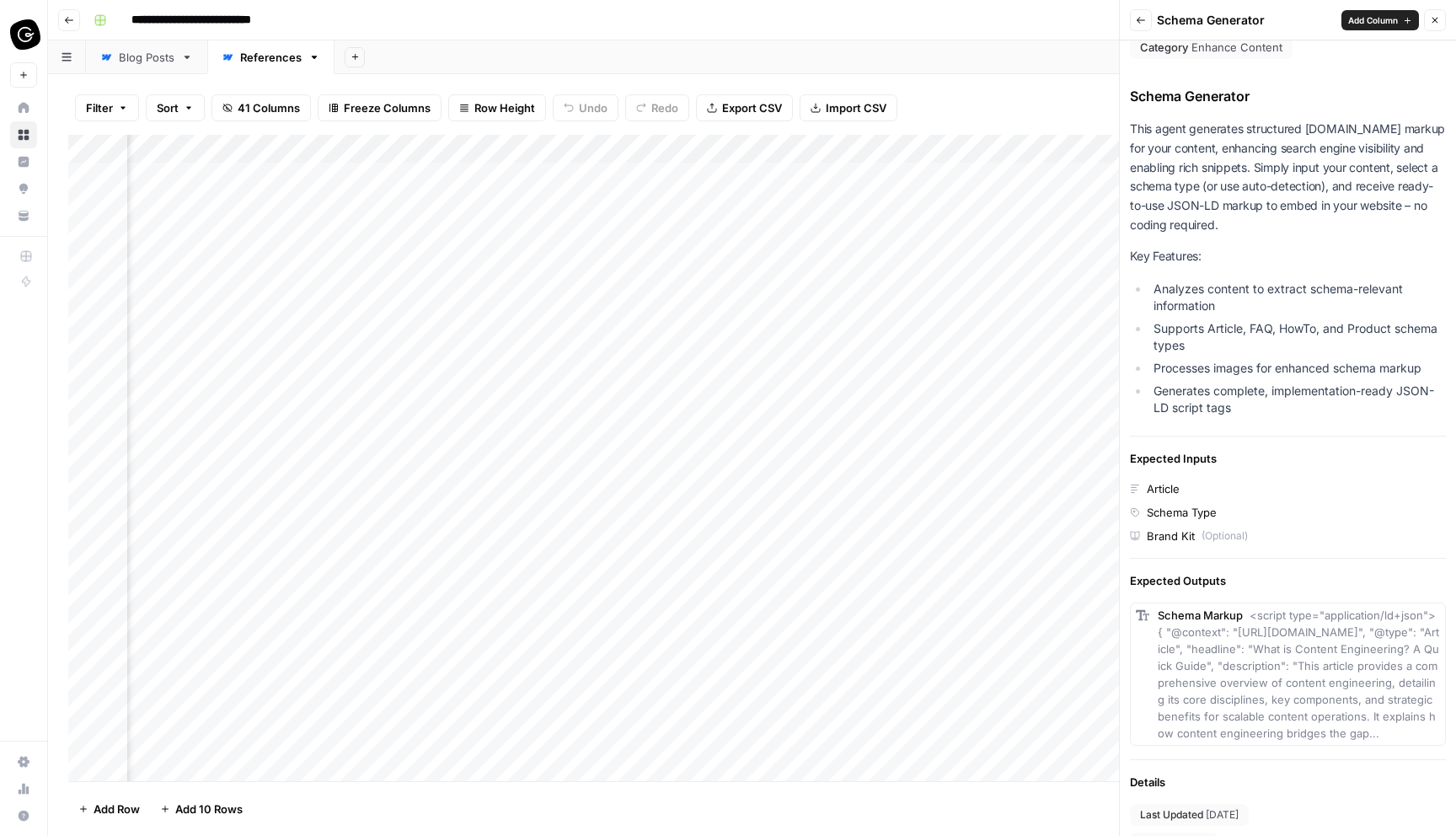
scroll to position [0, 0]
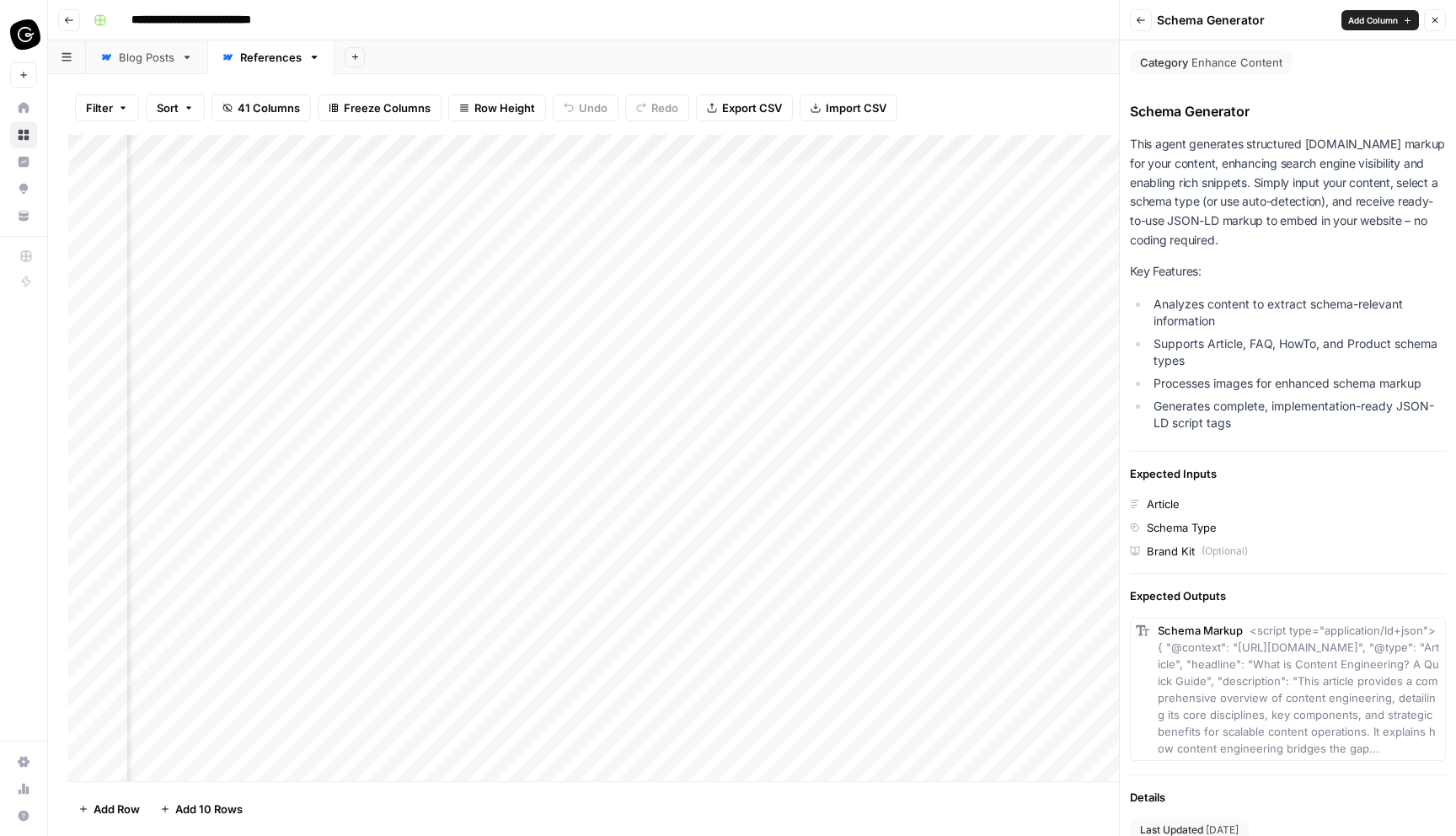
click at [1144, 22] on icon "button" at bounding box center [1141, 20] width 10 height 10
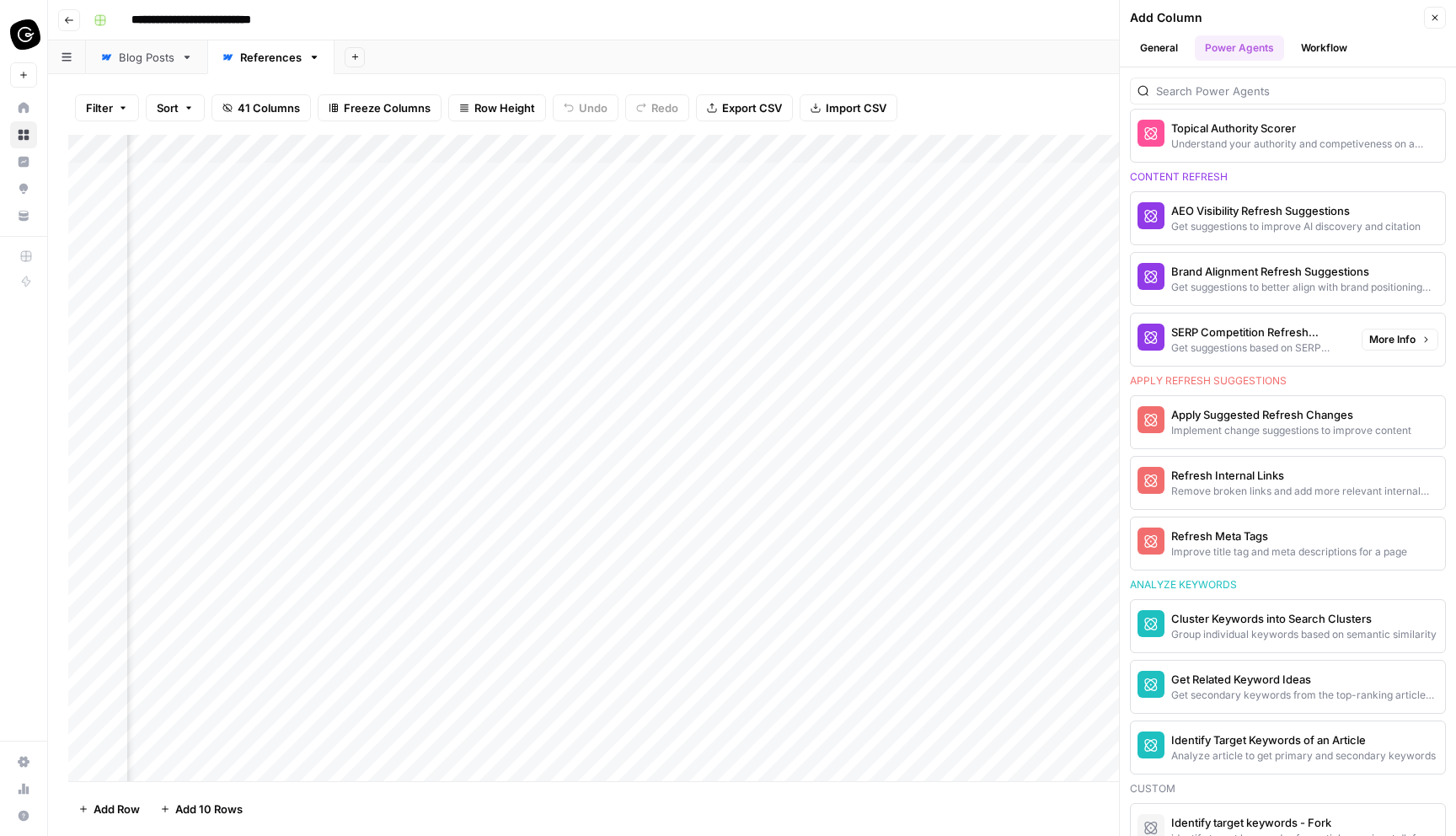
scroll to position [971, 0]
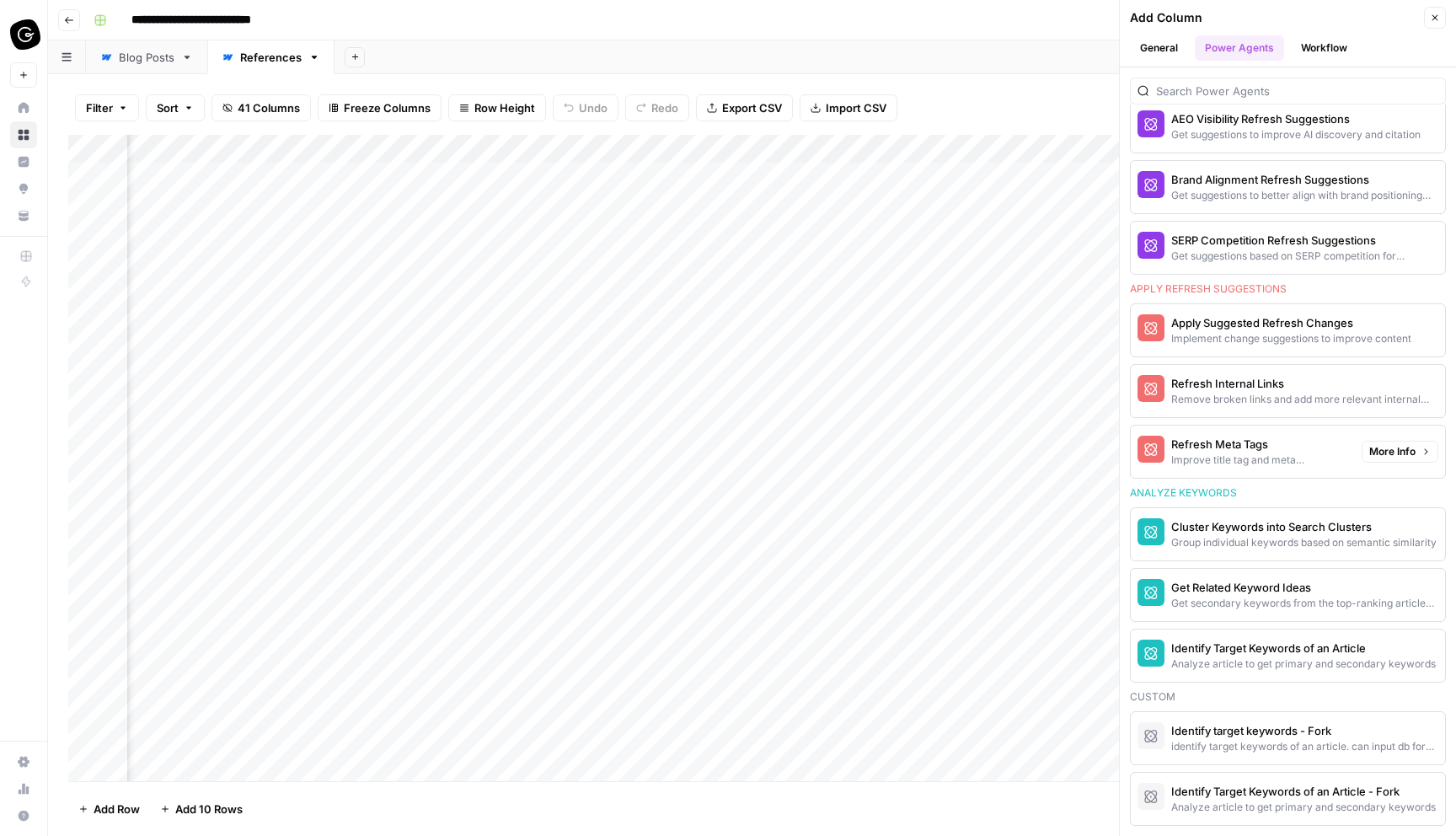
click at [1403, 454] on span "More Info" at bounding box center [1393, 451] width 46 height 15
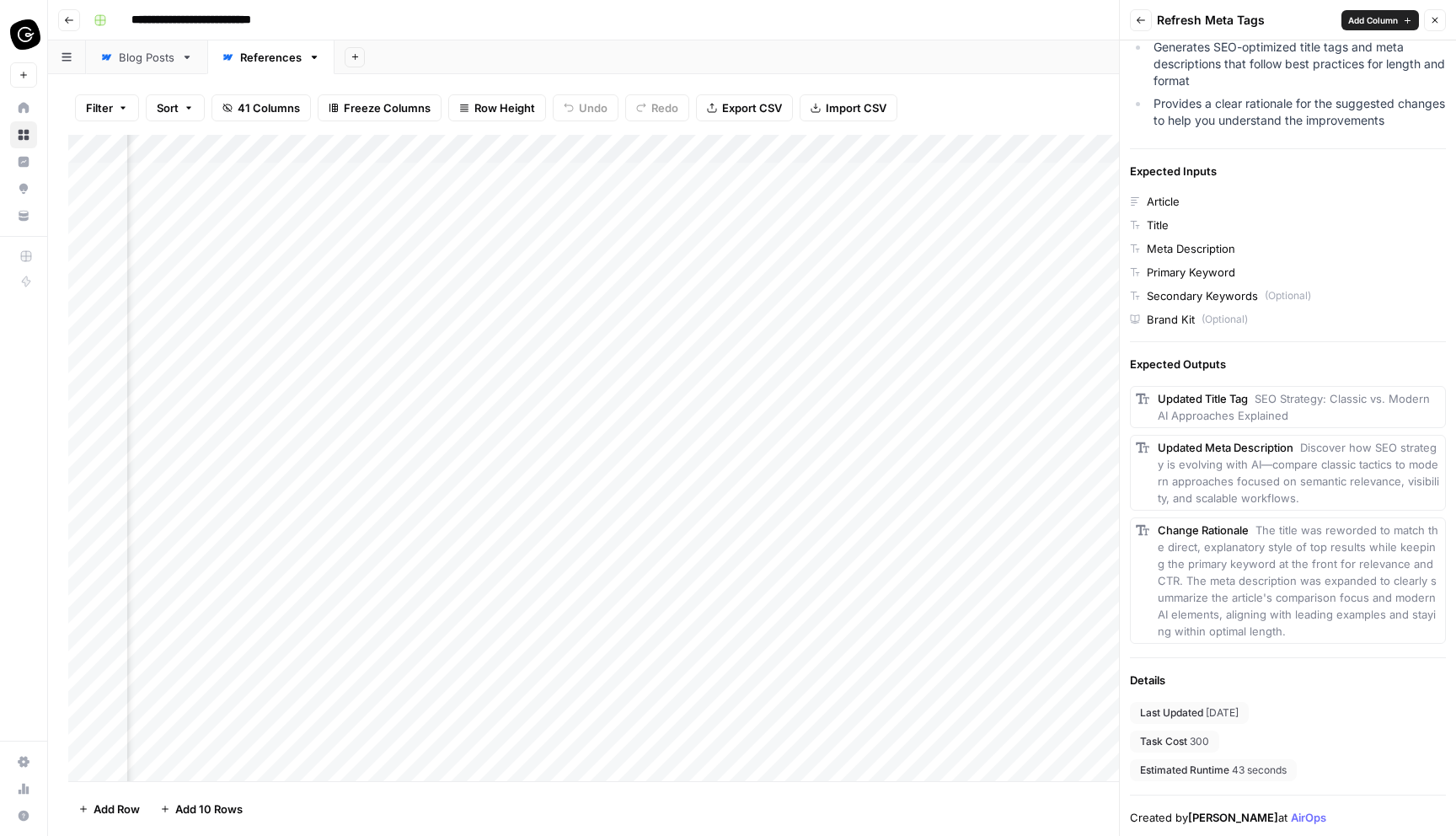
scroll to position [0, 0]
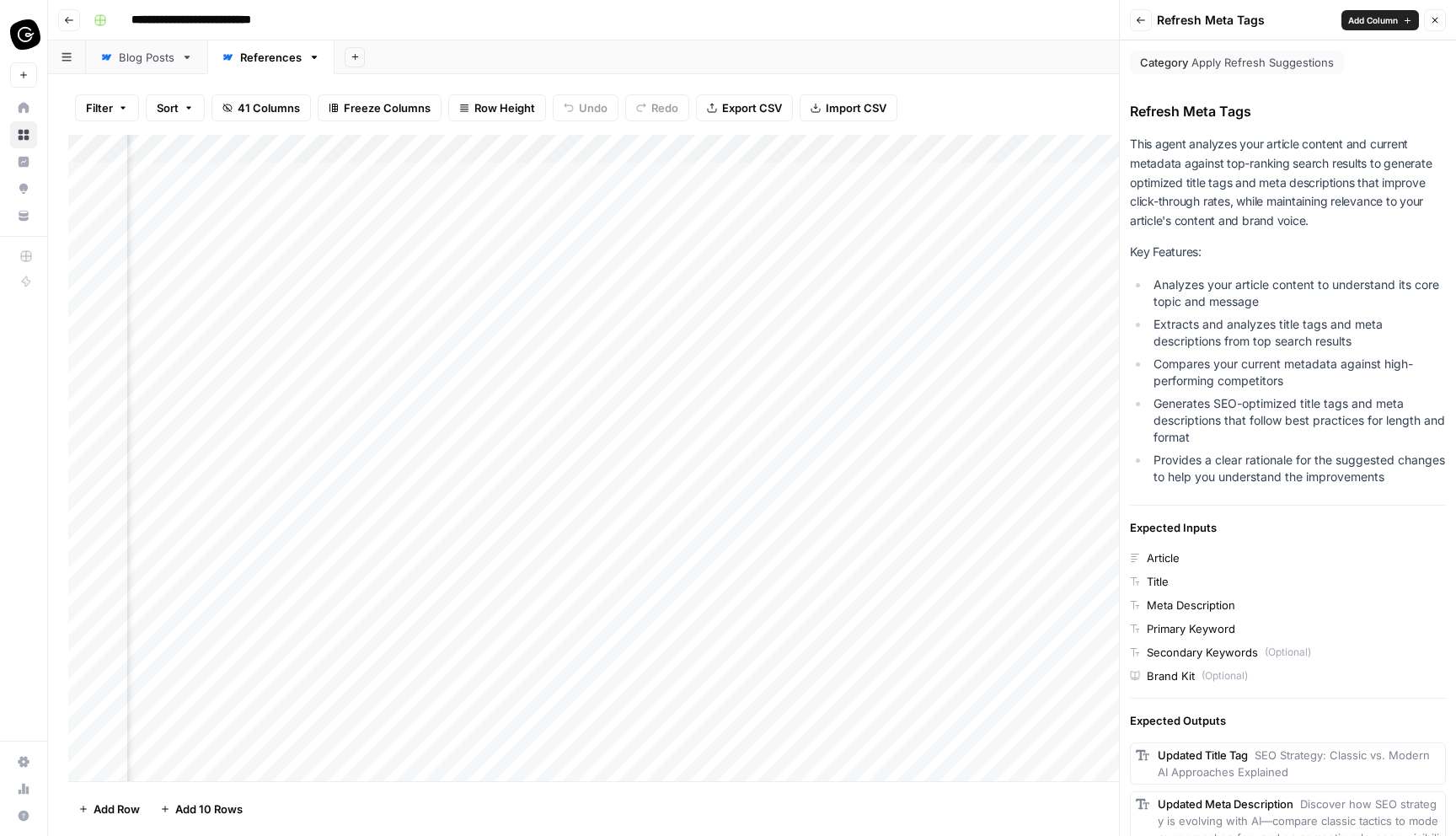
click at [1433, 15] on icon "button" at bounding box center [1435, 20] width 10 height 10
